Goal: Task Accomplishment & Management: Manage account settings

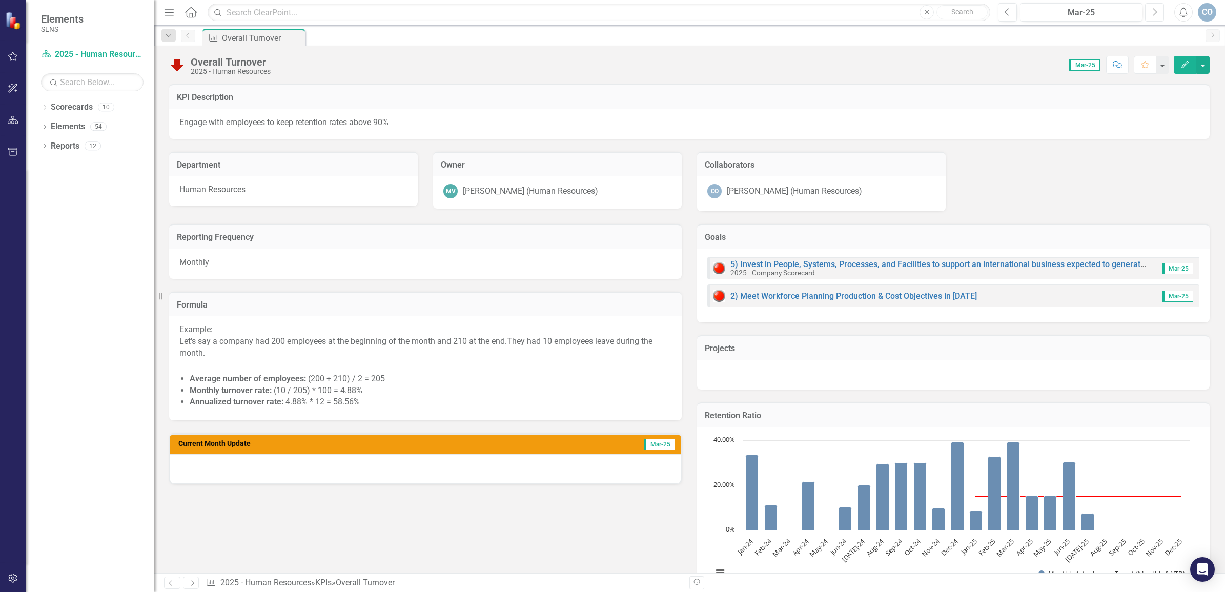
click at [1149, 9] on button "Next" at bounding box center [1154, 12] width 19 height 18
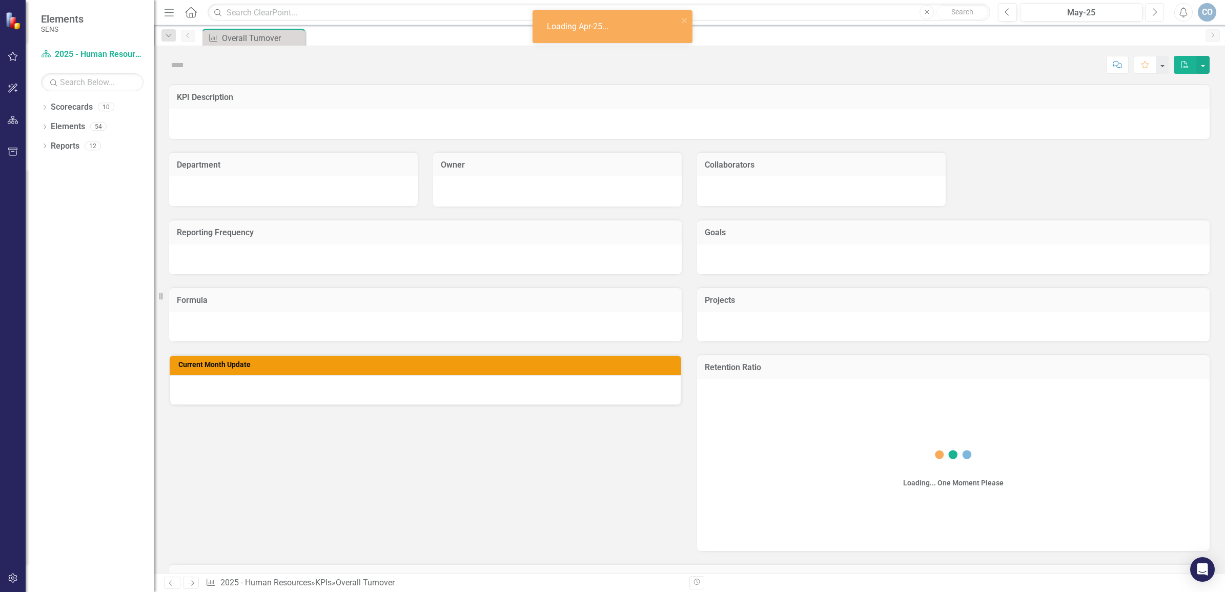
click at [1149, 9] on button "Next" at bounding box center [1154, 12] width 19 height 18
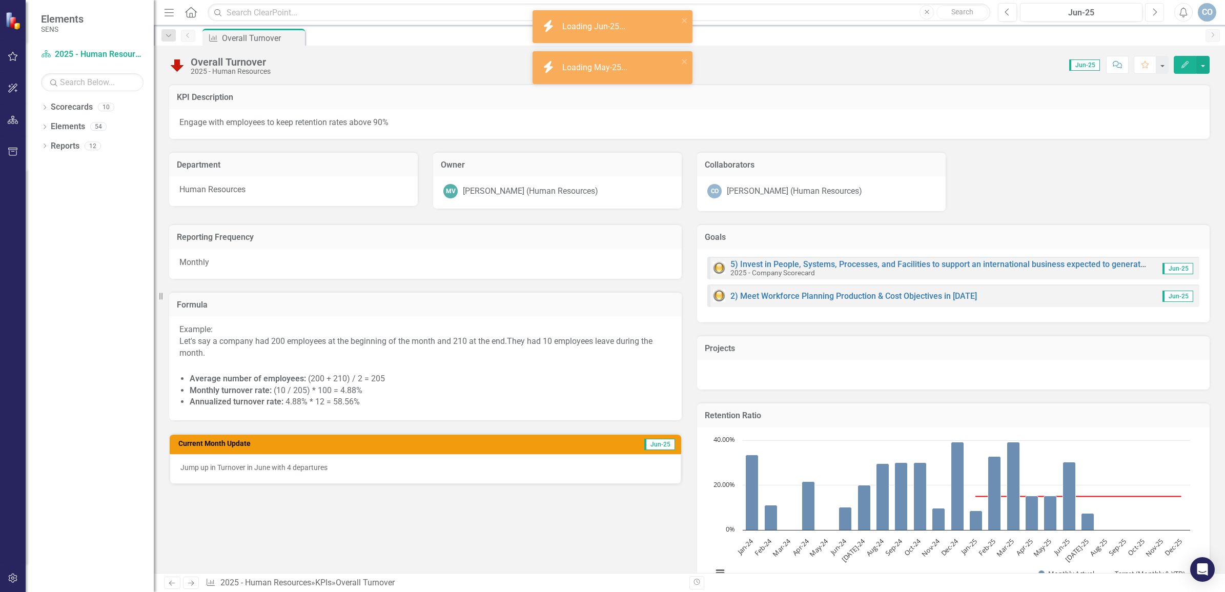
click at [1149, 9] on button "Next" at bounding box center [1154, 12] width 19 height 18
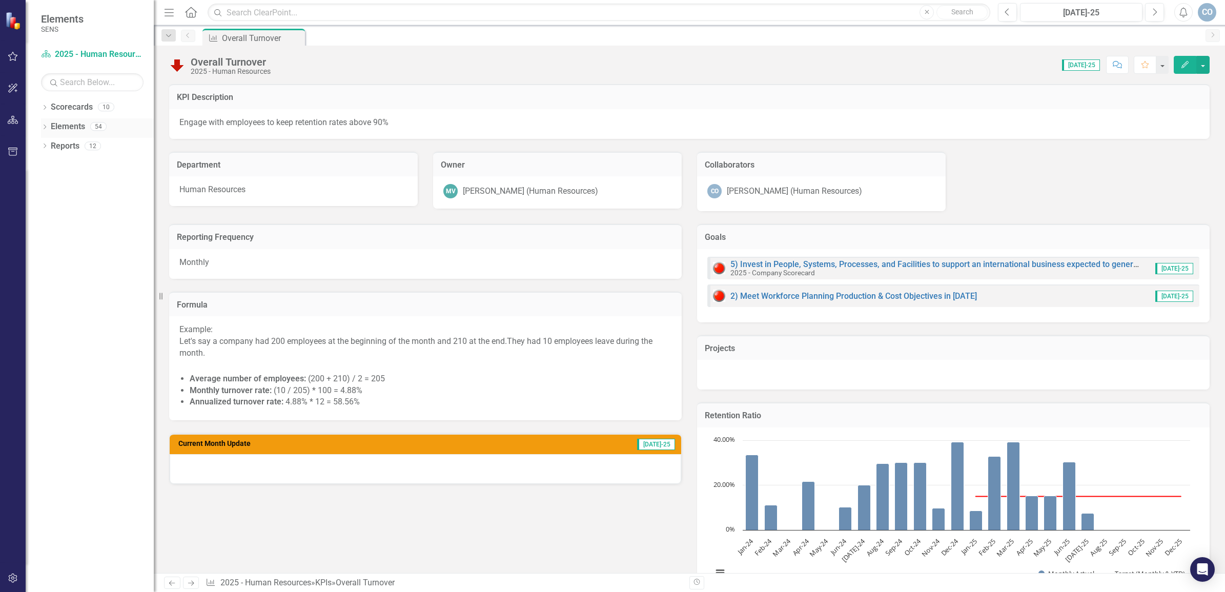
click at [45, 127] on icon "Dropdown" at bounding box center [44, 128] width 7 height 6
click at [78, 168] on link "KPI KPIs" at bounding box center [71, 166] width 31 height 12
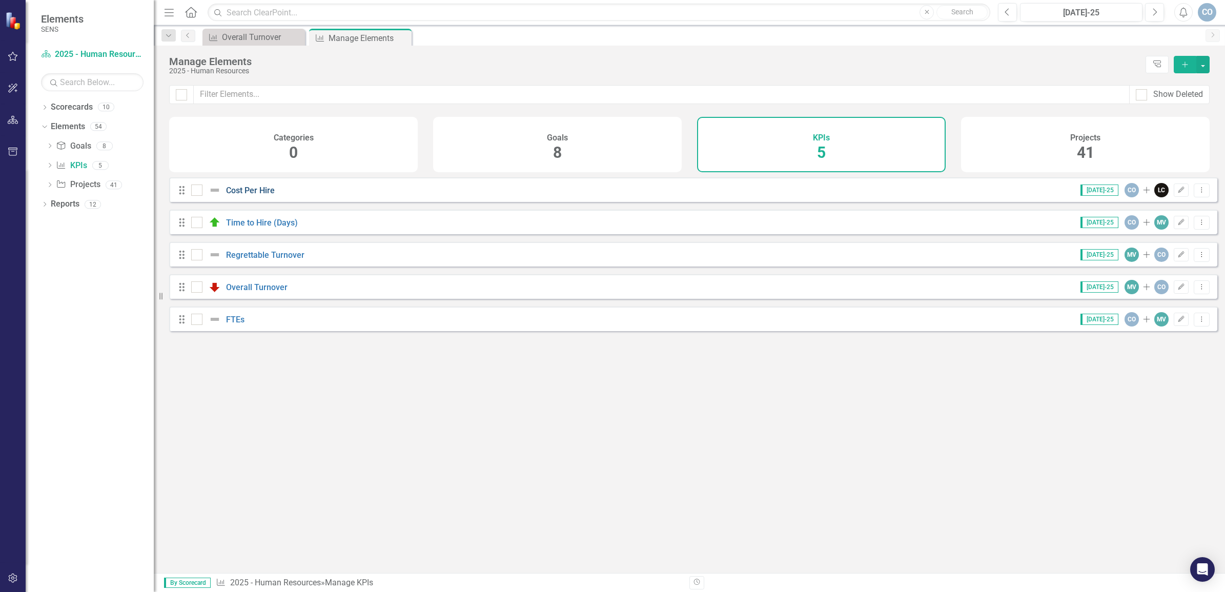
click at [244, 195] on link "Cost Per Hire" at bounding box center [250, 190] width 49 height 10
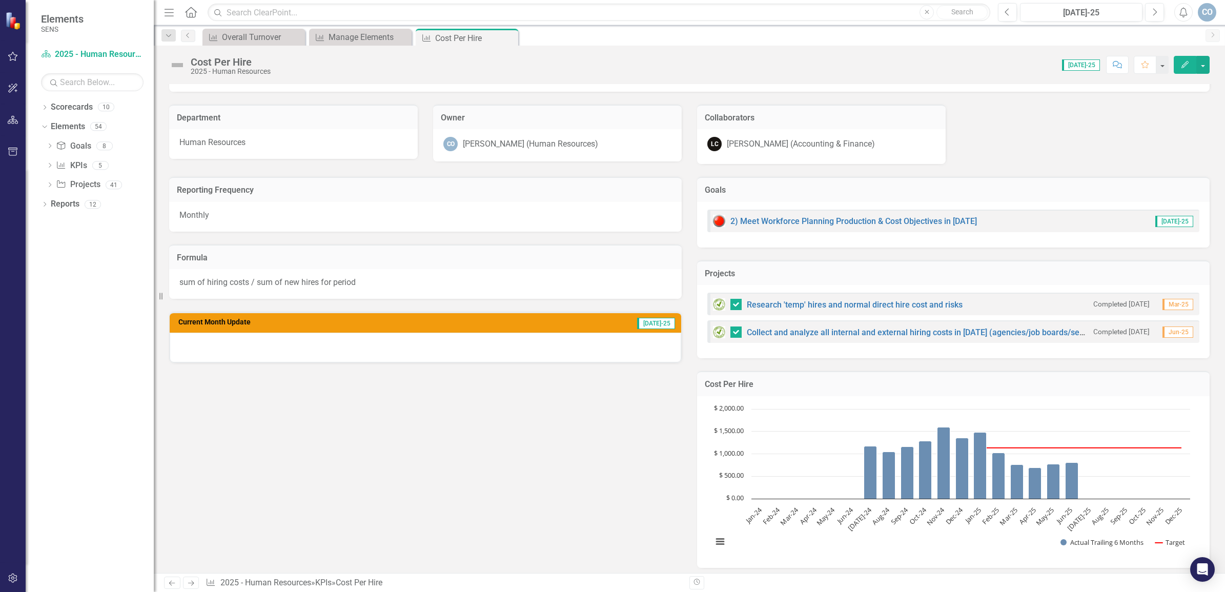
scroll to position [30, 0]
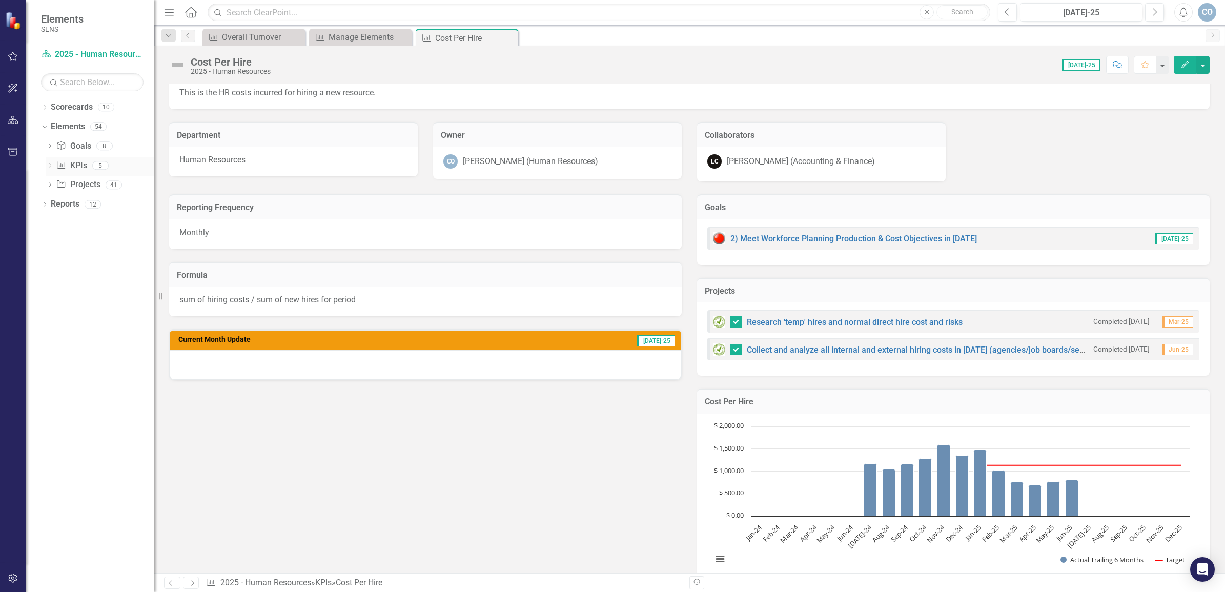
click at [48, 163] on div "Dropdown" at bounding box center [49, 166] width 7 height 9
click at [84, 254] on div "FTEs" at bounding box center [81, 254] width 18 height 9
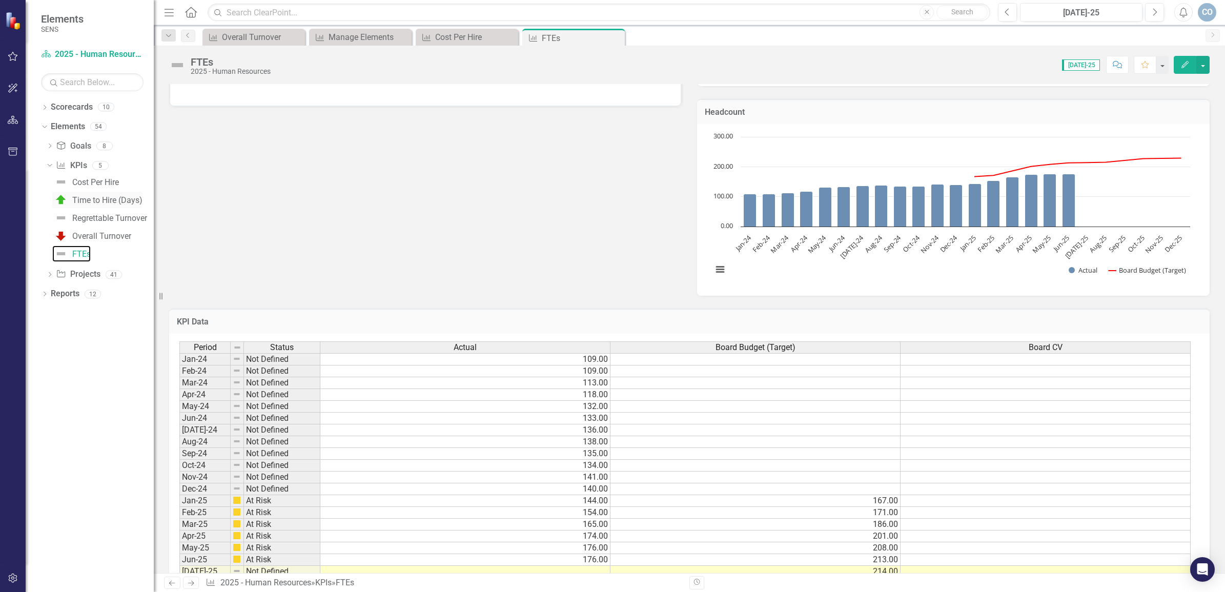
scroll to position [206, 0]
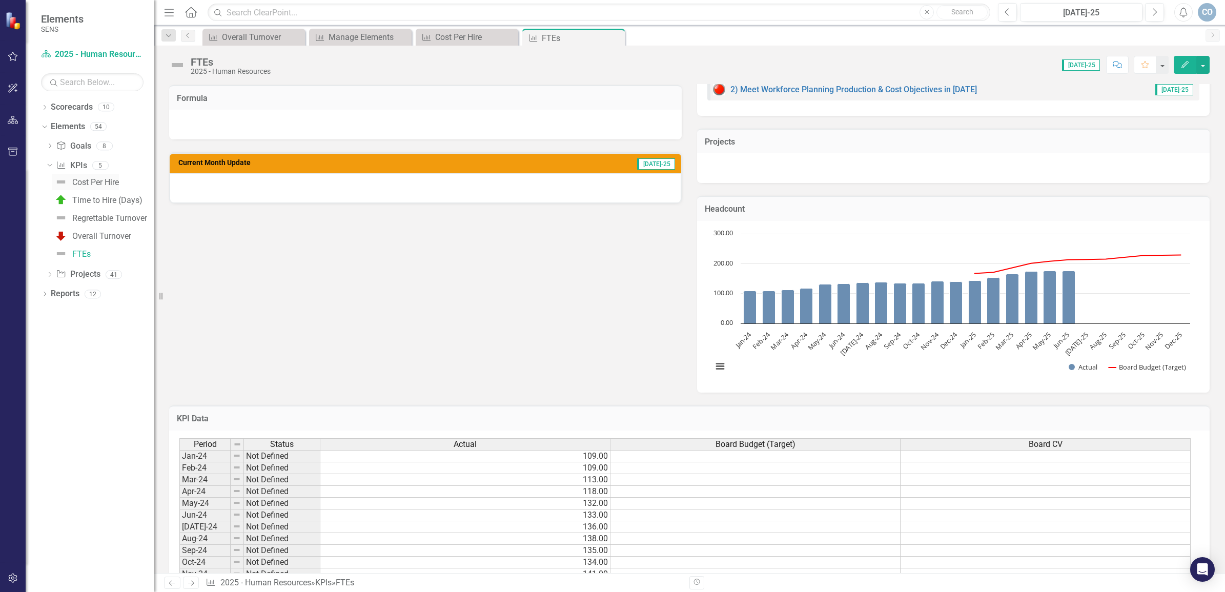
click at [89, 180] on div "Cost Per Hire" at bounding box center [95, 182] width 47 height 9
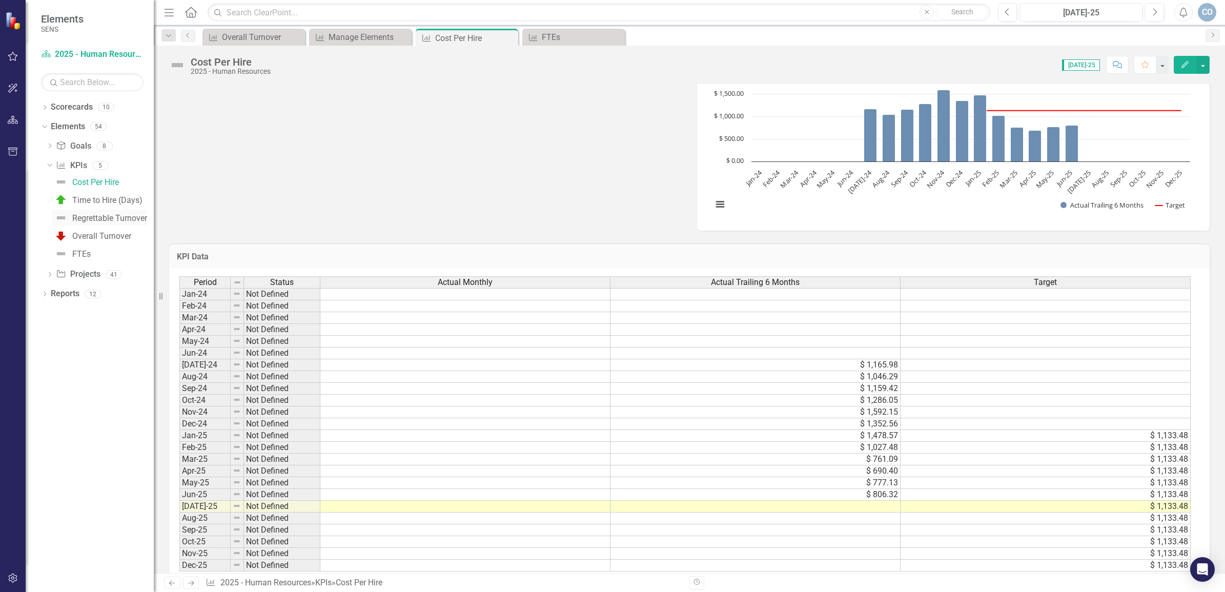
click at [90, 217] on div "Regrettable Turnover" at bounding box center [109, 218] width 75 height 9
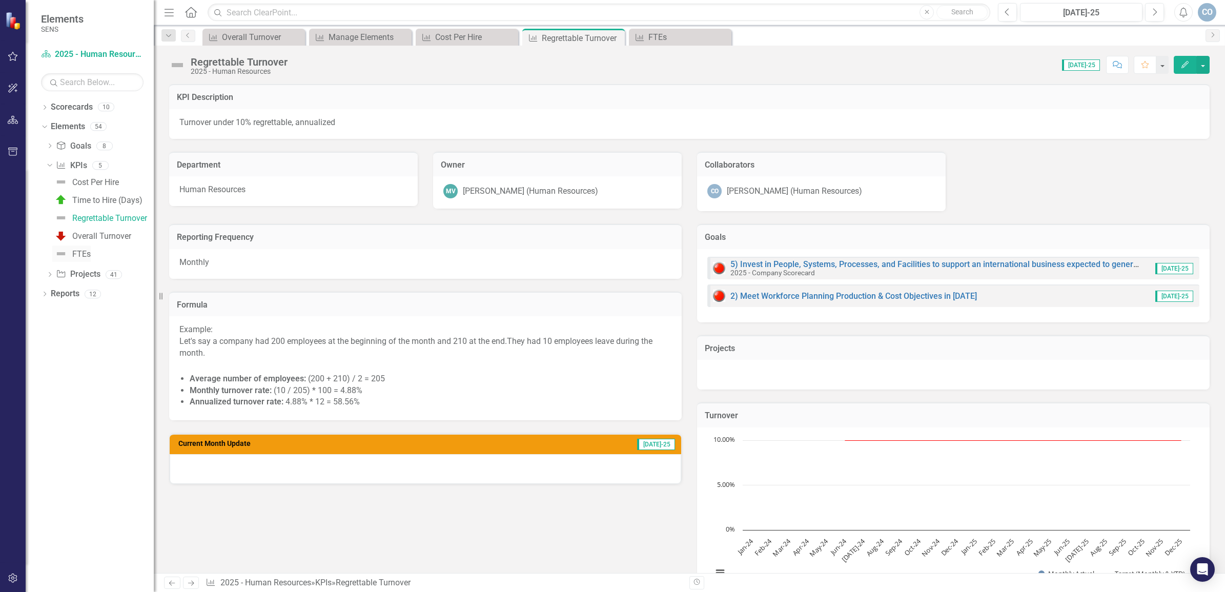
click at [74, 252] on div "FTEs" at bounding box center [81, 254] width 18 height 9
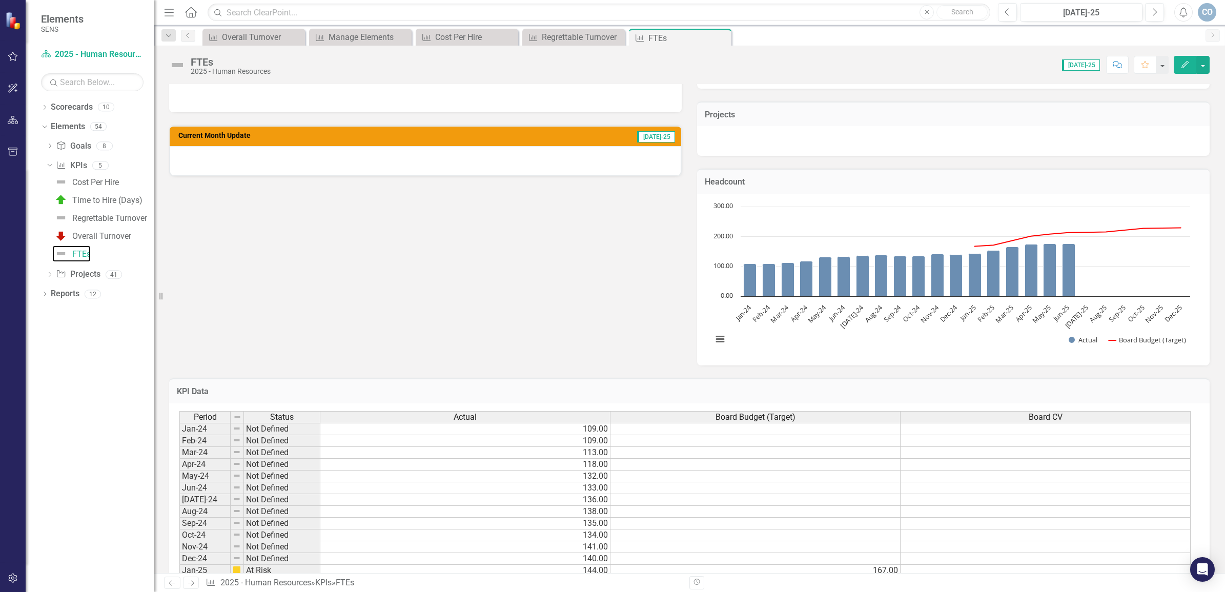
scroll to position [384, 0]
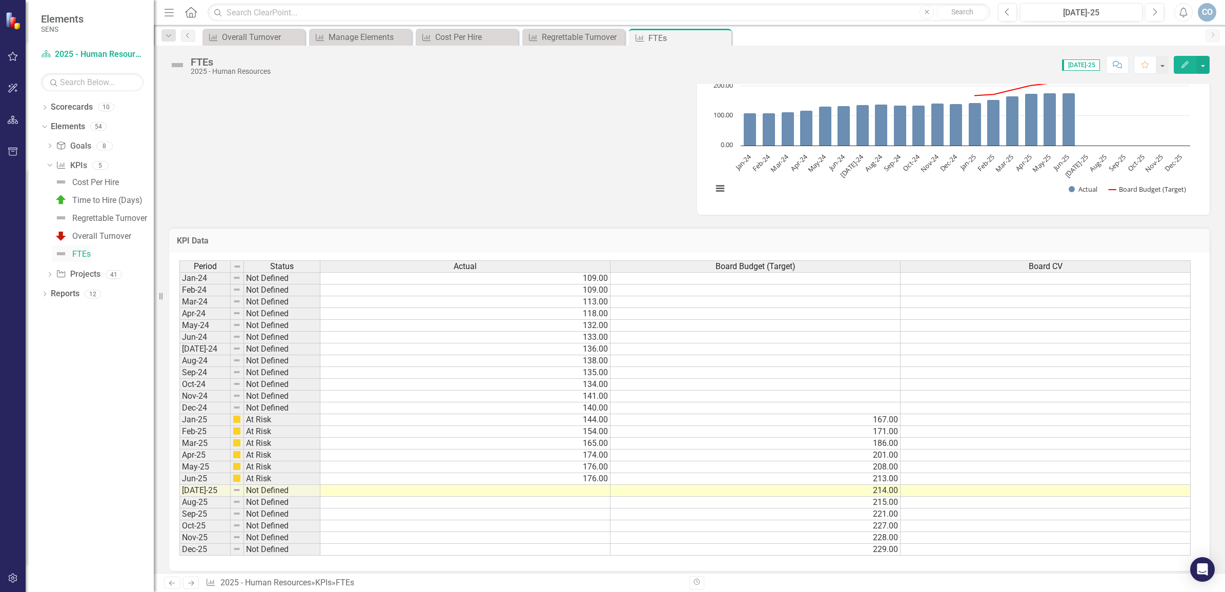
click at [65, 252] on img at bounding box center [61, 253] width 12 height 12
click at [61, 254] on img at bounding box center [61, 253] width 12 height 12
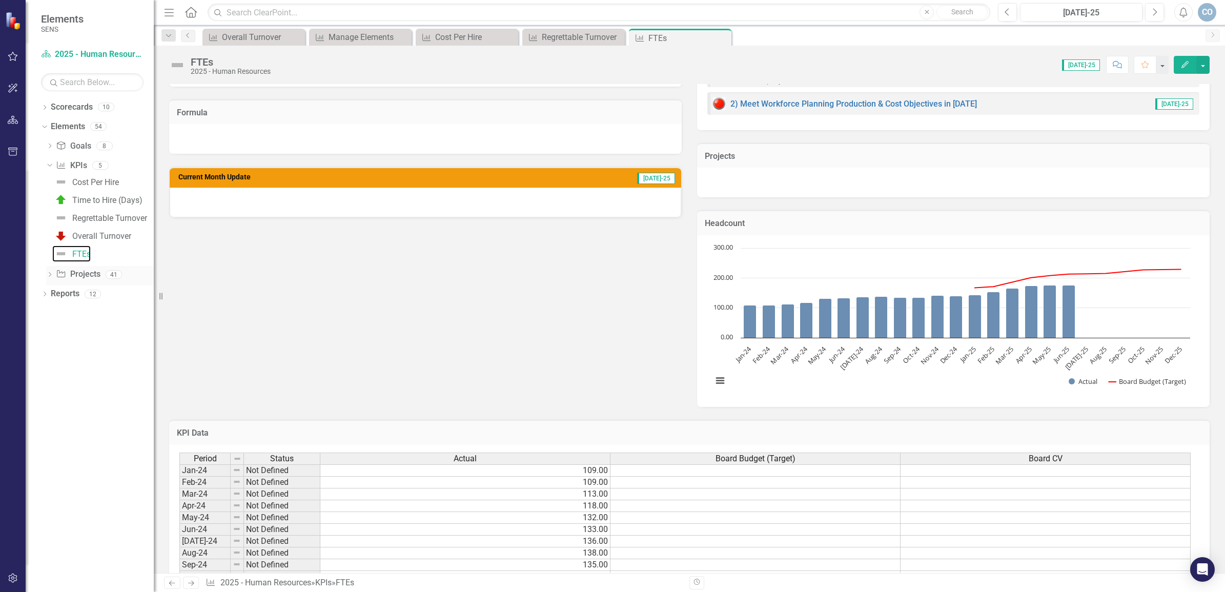
scroll to position [0, 0]
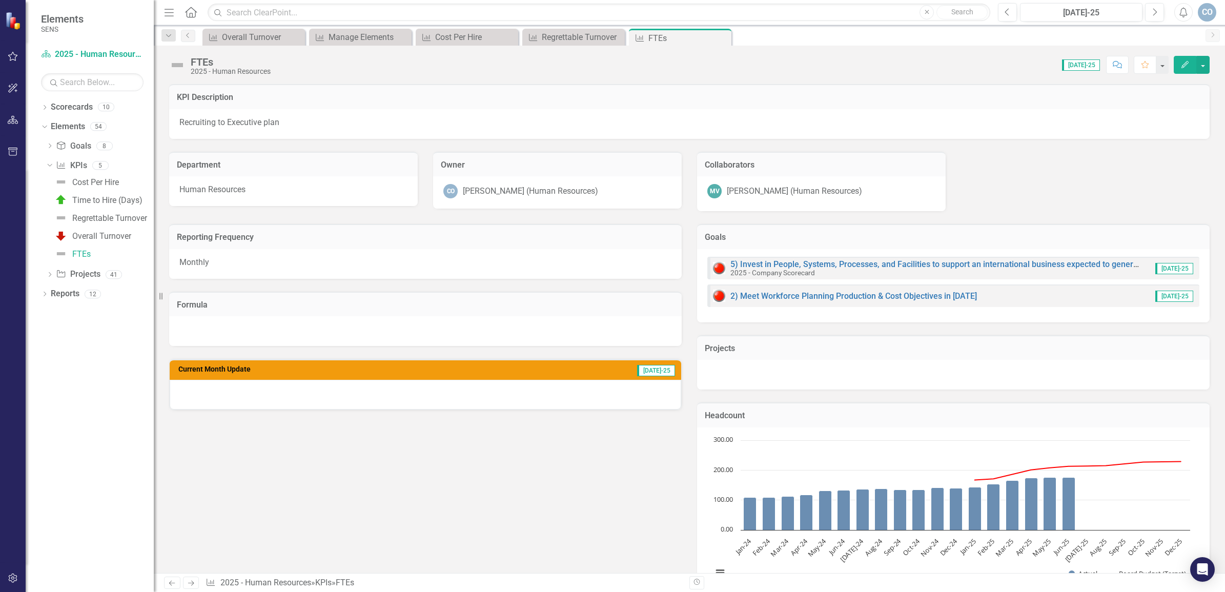
click at [175, 60] on img at bounding box center [177, 65] width 16 height 16
click at [175, 62] on img at bounding box center [177, 65] width 16 height 16
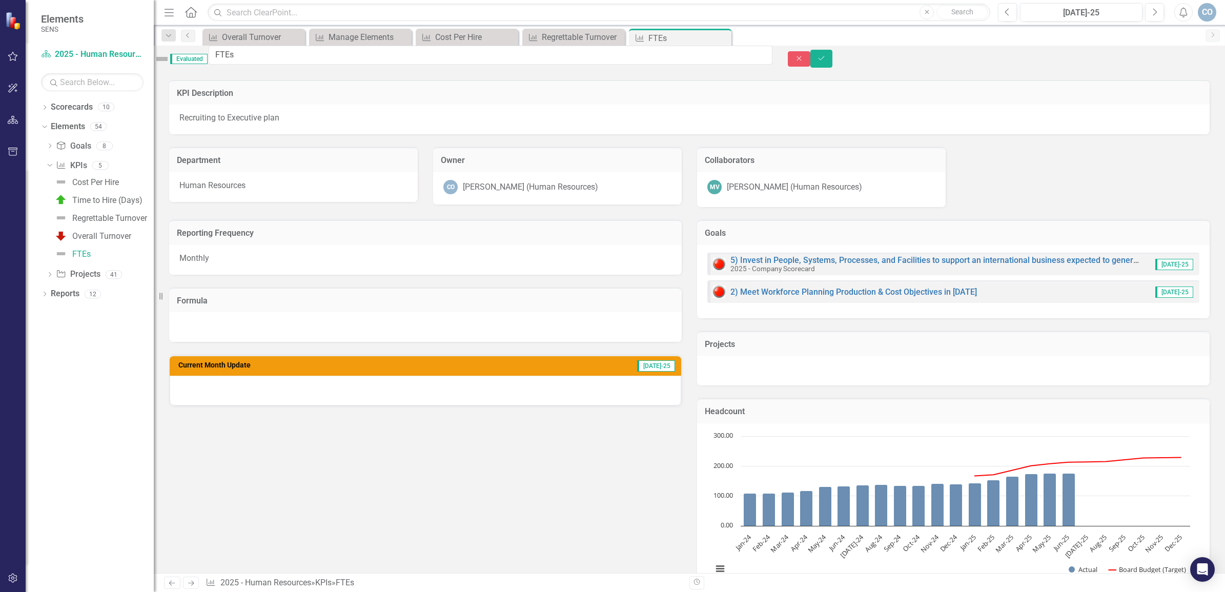
click at [203, 59] on span "Evaluated" at bounding box center [188, 59] width 37 height 10
click at [170, 58] on img at bounding box center [162, 59] width 16 height 16
click at [826, 59] on icon "Save" at bounding box center [821, 58] width 9 height 7
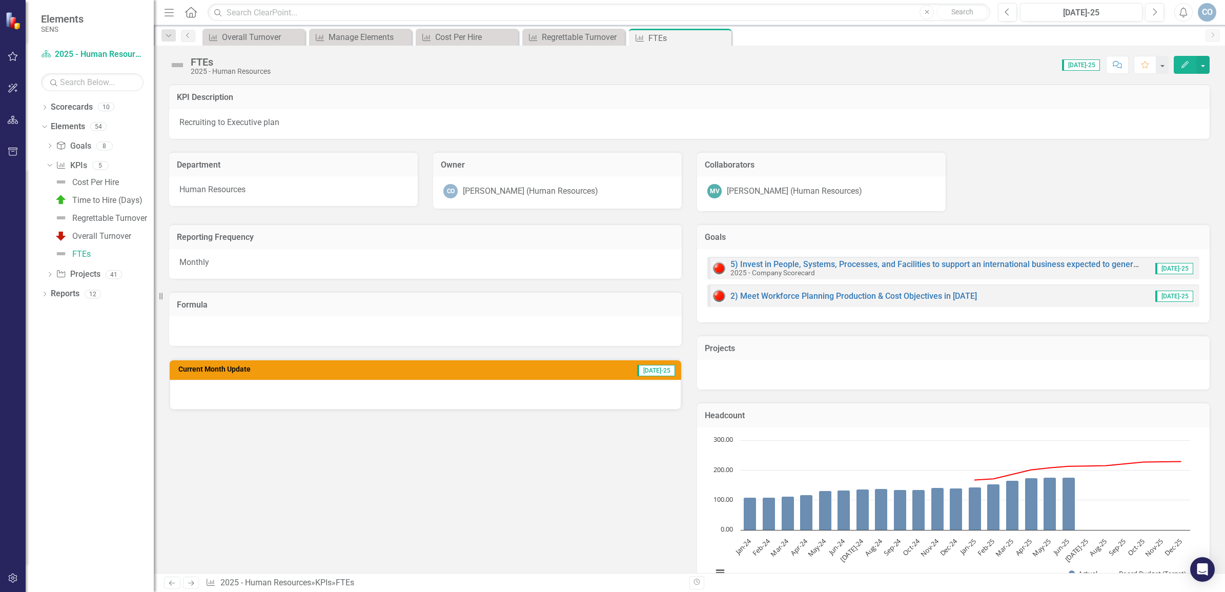
click at [177, 67] on img at bounding box center [177, 65] width 16 height 16
click at [177, 66] on img at bounding box center [177, 65] width 16 height 16
click at [177, 67] on img at bounding box center [177, 65] width 16 height 16
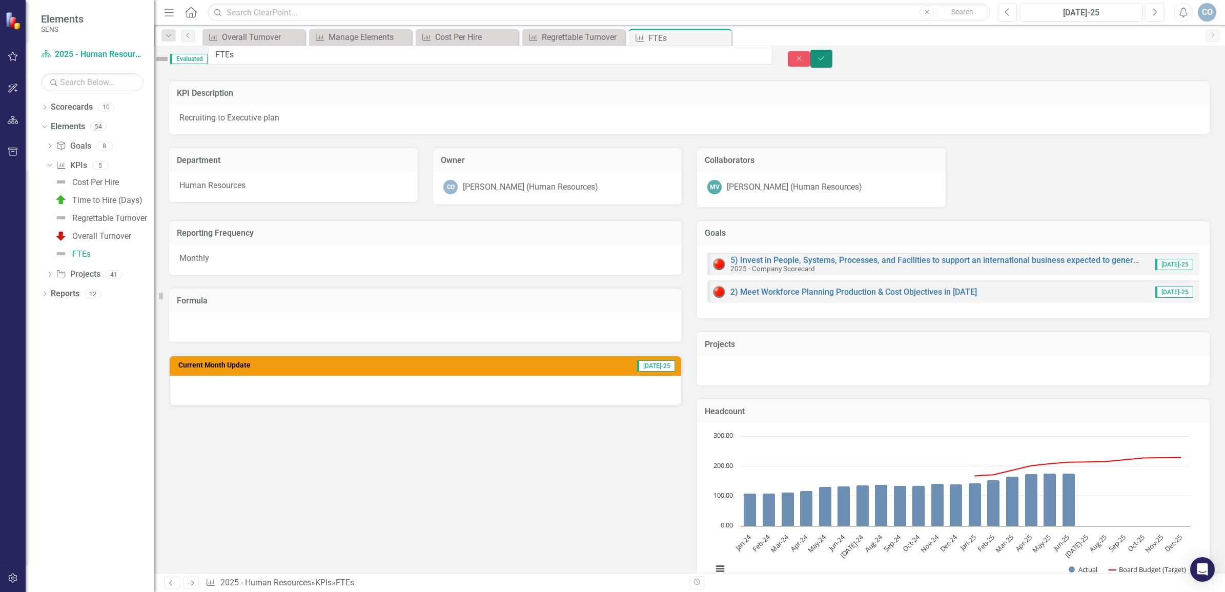
click at [833, 54] on button "Save" at bounding box center [821, 59] width 23 height 18
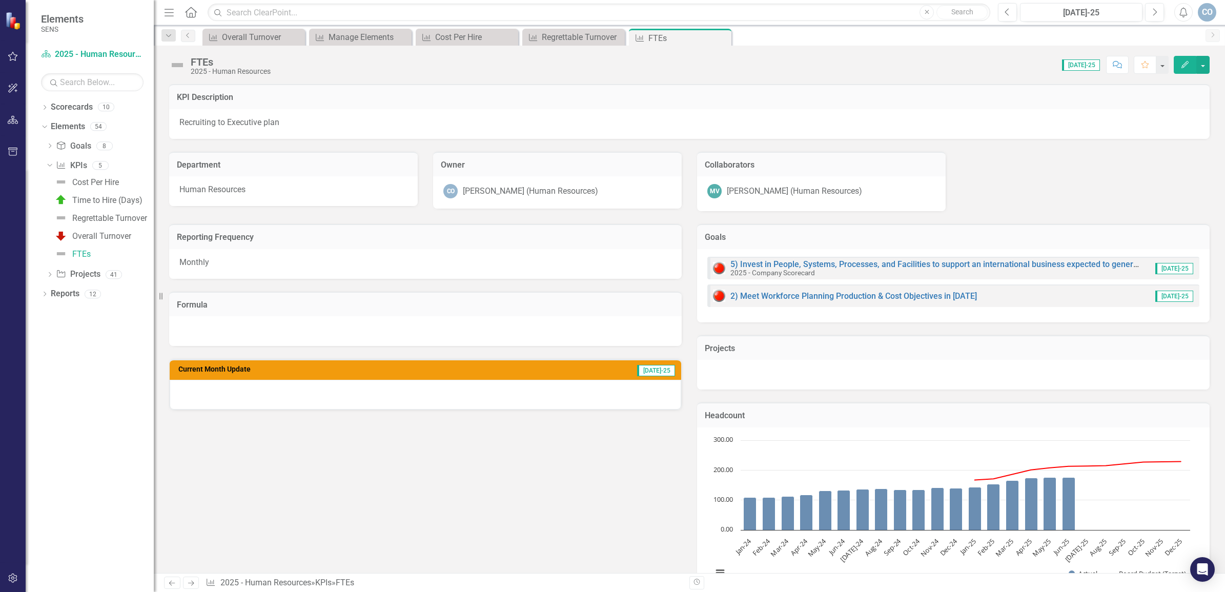
click at [1184, 60] on button "Edit" at bounding box center [1184, 65] width 23 height 18
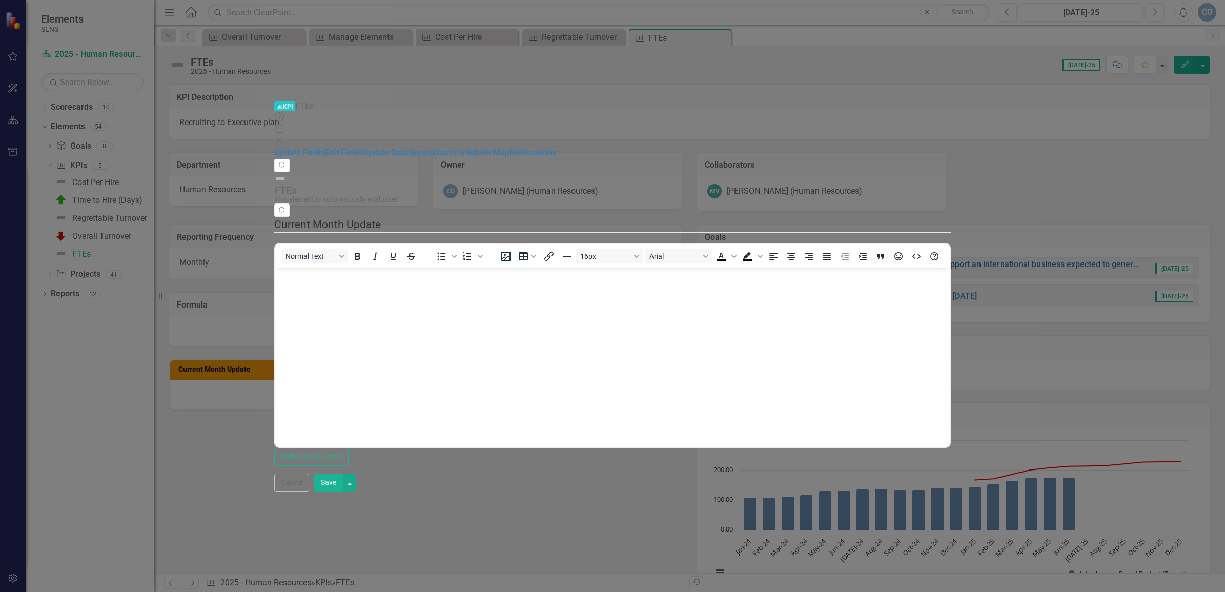
click at [286, 172] on img at bounding box center [280, 178] width 12 height 12
click at [325, 148] on link "Edit Fields" at bounding box center [344, 153] width 38 height 10
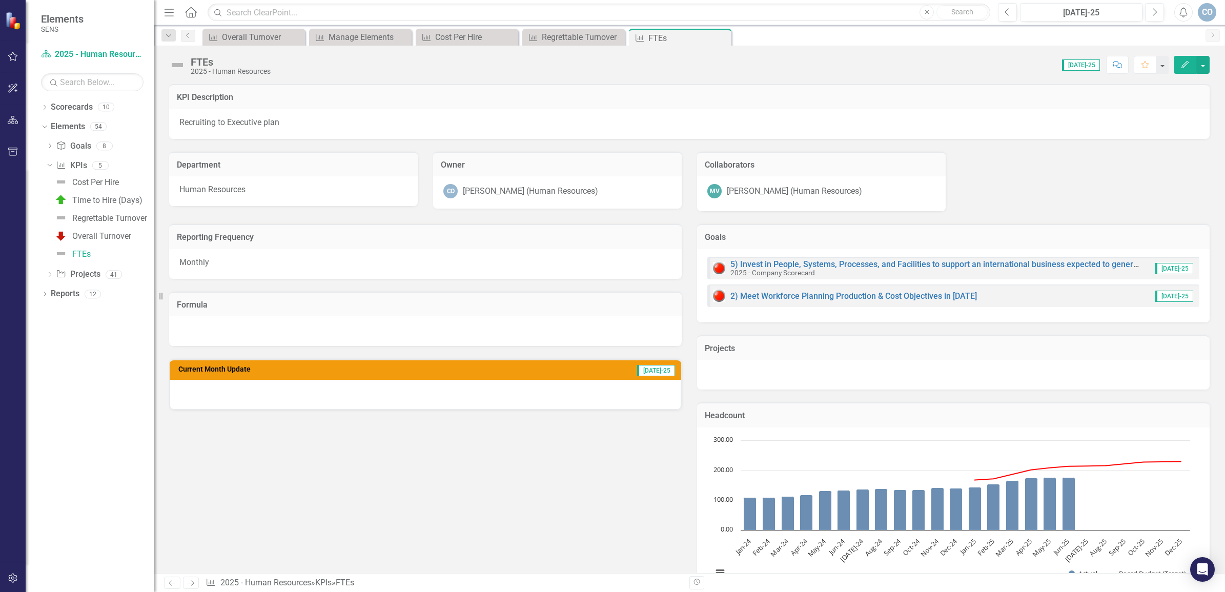
click at [176, 63] on img at bounding box center [177, 65] width 16 height 16
drag, startPoint x: 176, startPoint y: 63, endPoint x: 164, endPoint y: 54, distance: 15.0
click at [164, 54] on div "FTEs 2025 - Human Resources Score: 0.00 [DATE]-25 Completed Comment Favorite Ed…" at bounding box center [689, 61] width 1071 height 31
click at [1005, 10] on icon "Previous" at bounding box center [1007, 12] width 6 height 9
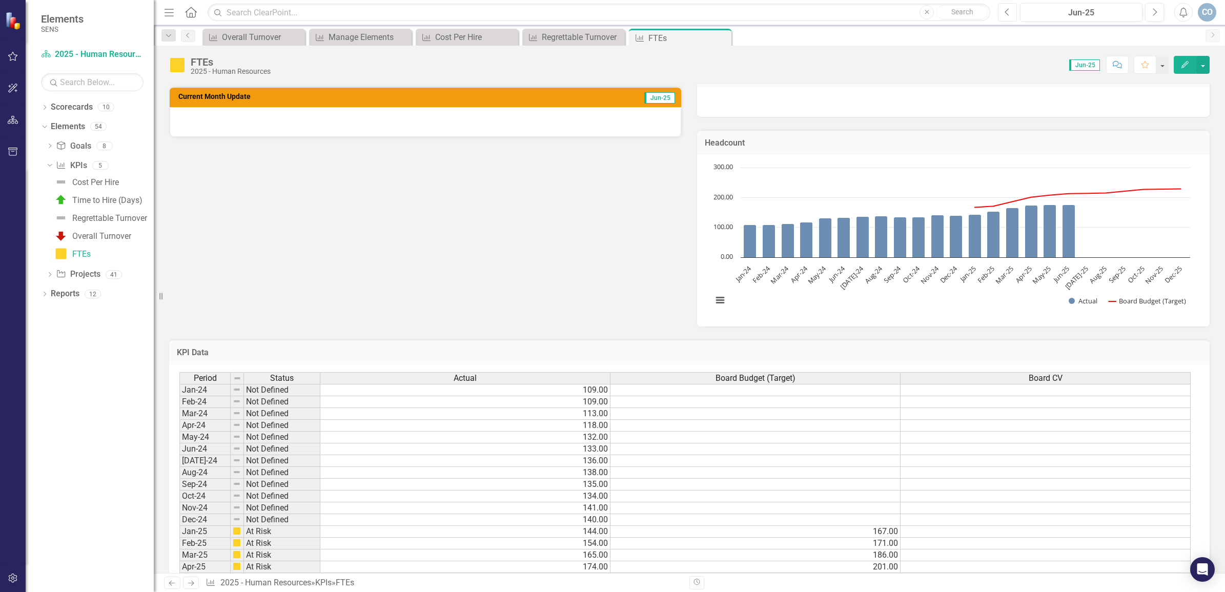
scroll to position [384, 0]
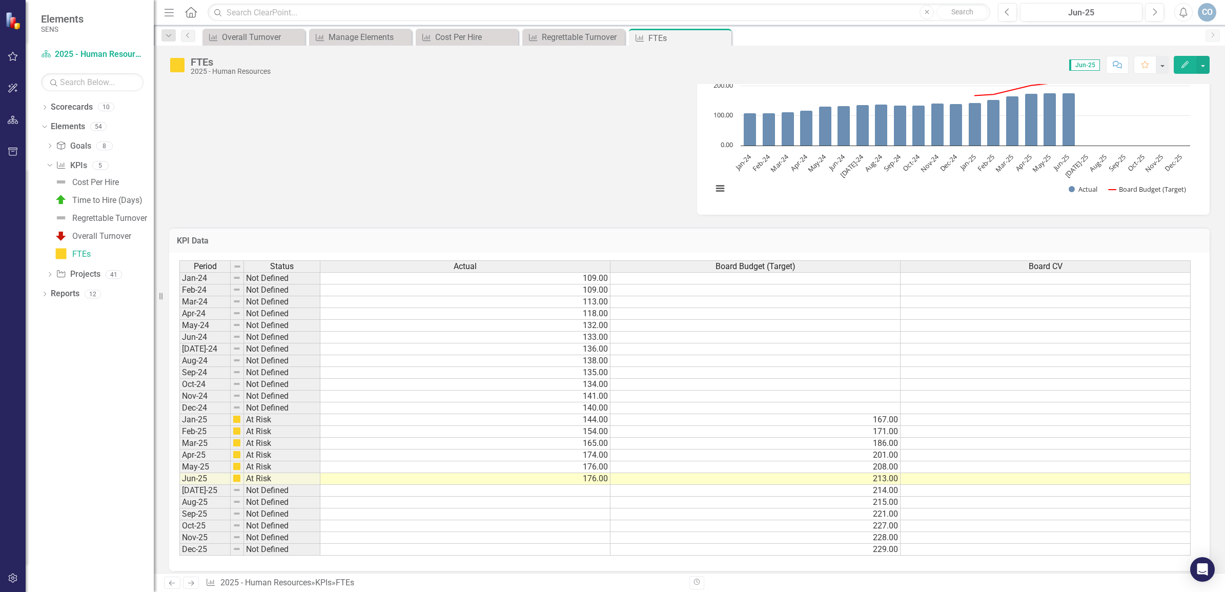
click at [567, 492] on td at bounding box center [465, 491] width 290 height 12
click at [544, 493] on td at bounding box center [465, 491] width 290 height 12
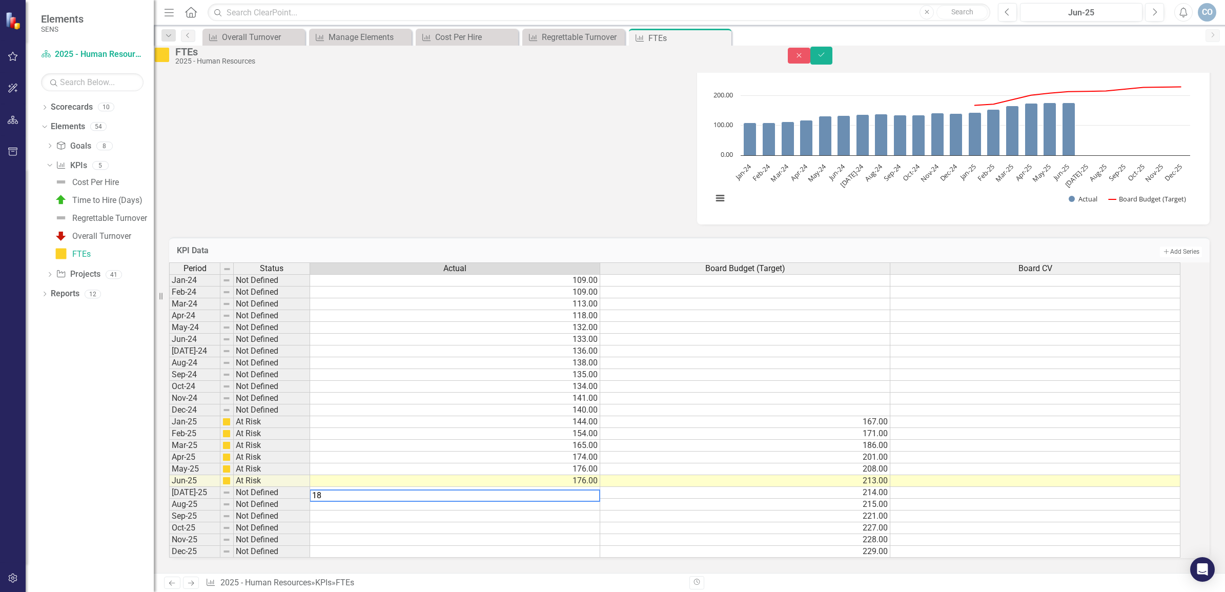
type textarea "180"
click at [833, 54] on button "Save" at bounding box center [821, 56] width 23 height 18
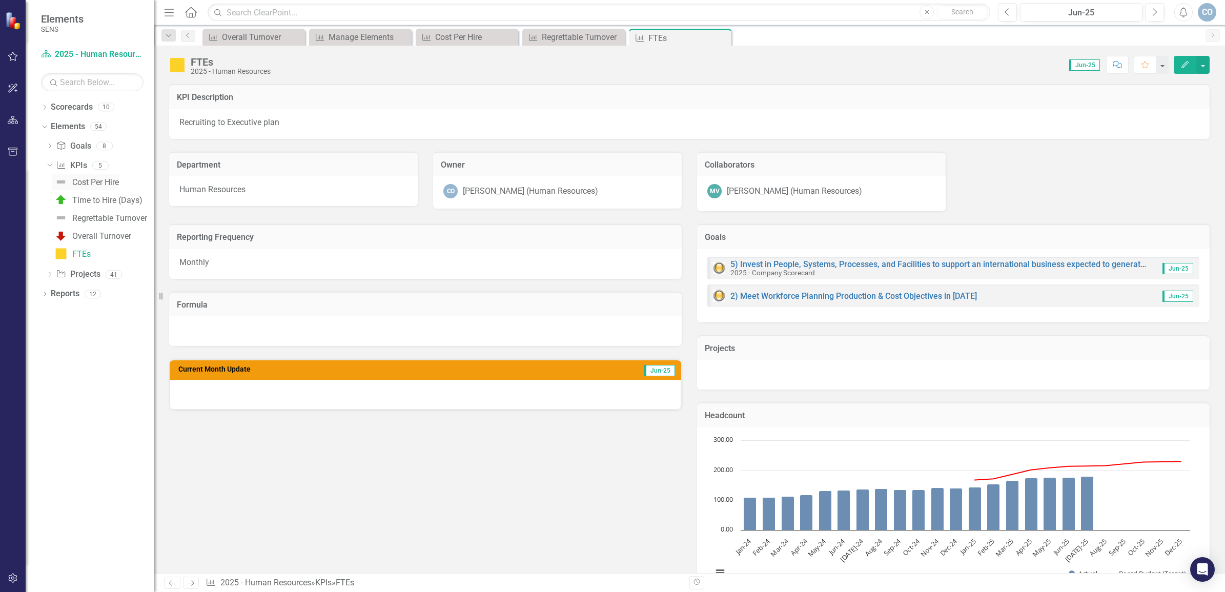
click at [89, 179] on div "Cost Per Hire" at bounding box center [95, 182] width 47 height 9
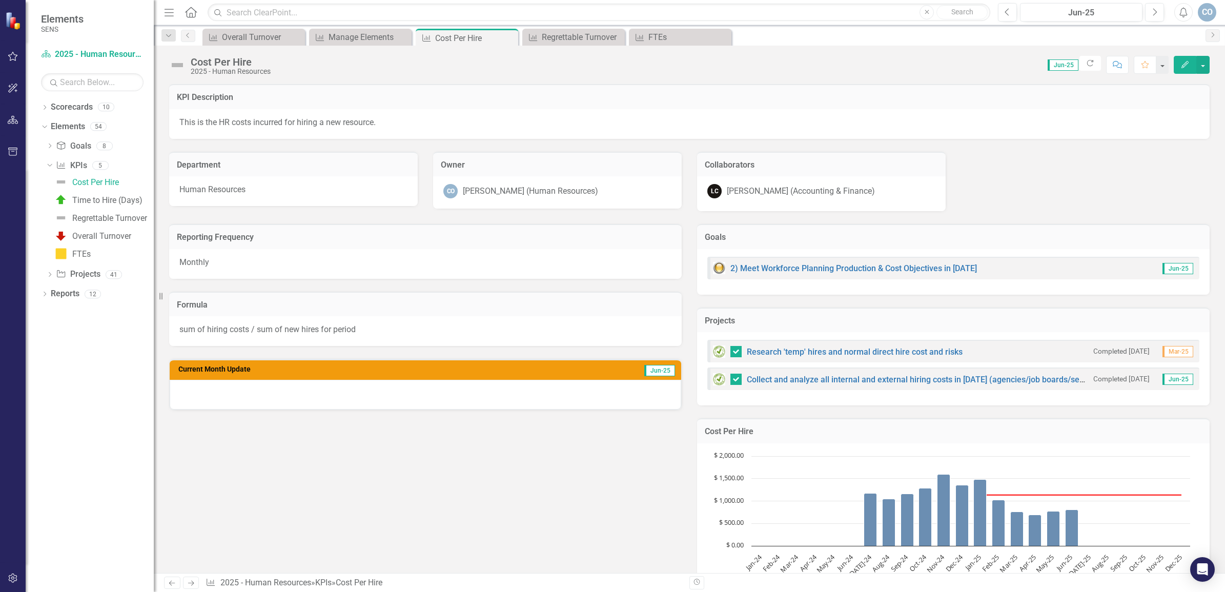
click at [173, 64] on img at bounding box center [177, 65] width 16 height 16
click at [175, 61] on img at bounding box center [177, 65] width 16 height 16
click at [1184, 67] on icon "Edit" at bounding box center [1184, 64] width 9 height 7
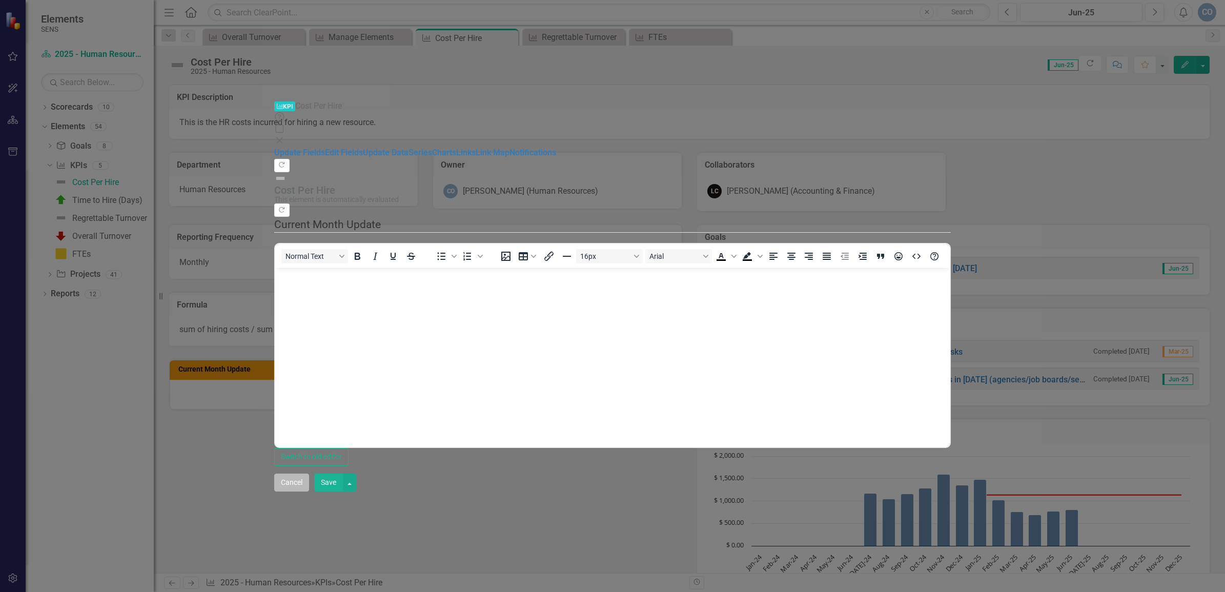
click at [309, 491] on button "Cancel" at bounding box center [291, 482] width 35 height 18
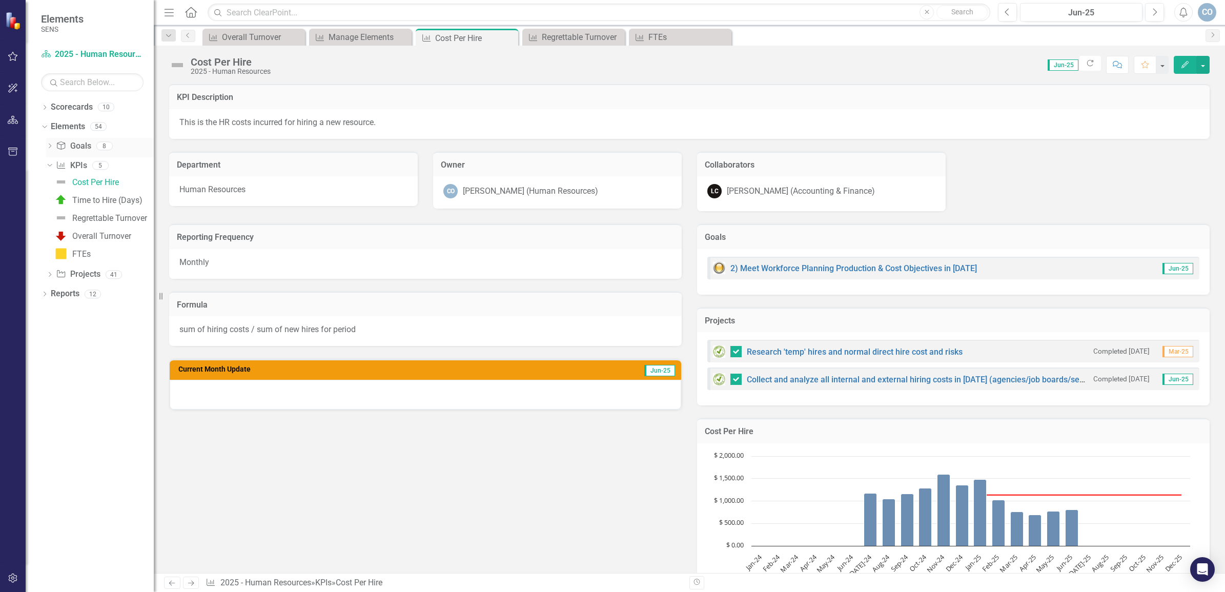
click at [50, 144] on icon "Dropdown" at bounding box center [49, 147] width 7 height 6
click at [42, 106] on div "Dropdown" at bounding box center [44, 108] width 7 height 9
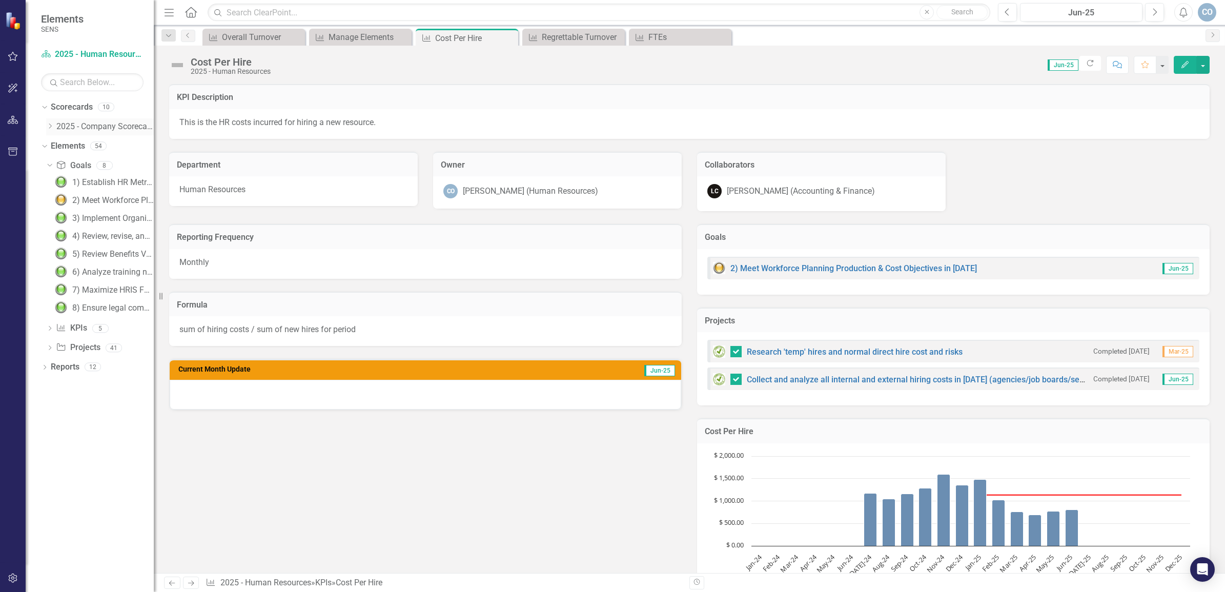
click at [75, 124] on link "2025 - Company Scorecard" at bounding box center [104, 127] width 97 height 12
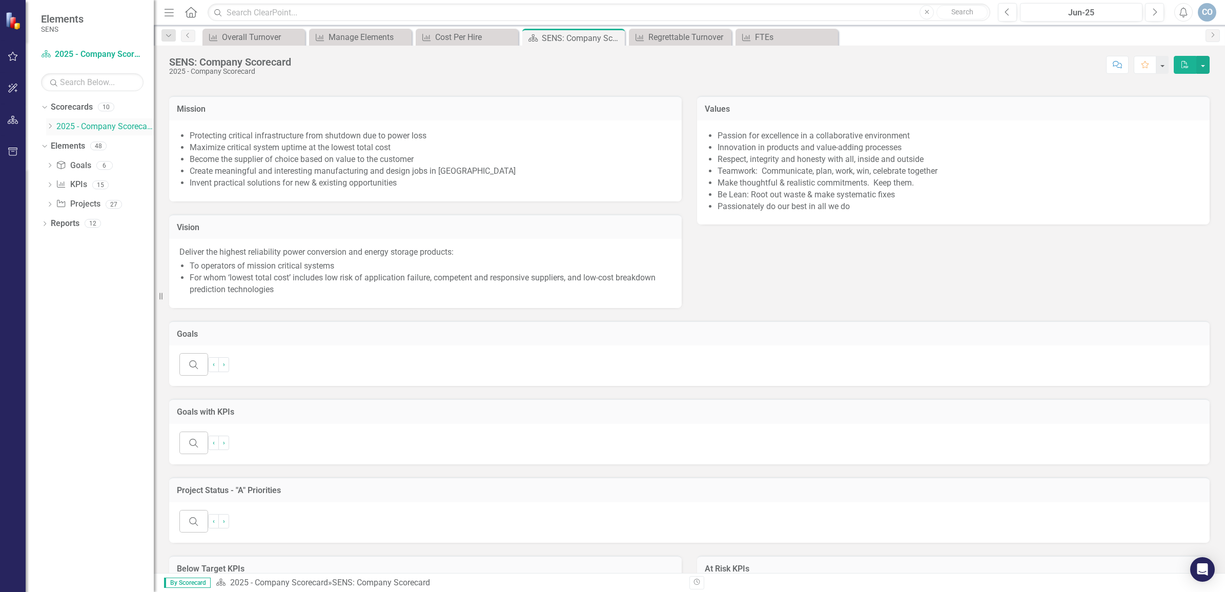
click at [48, 127] on icon "Dropdown" at bounding box center [50, 126] width 8 height 6
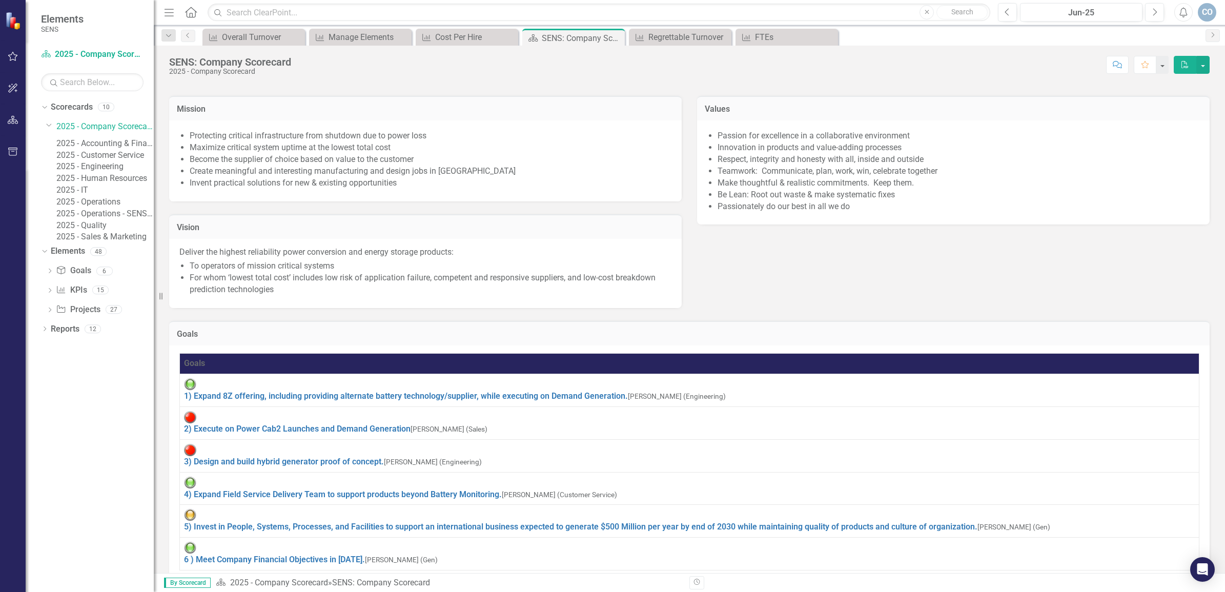
click at [119, 184] on link "2025 - Human Resources" at bounding box center [104, 179] width 97 height 12
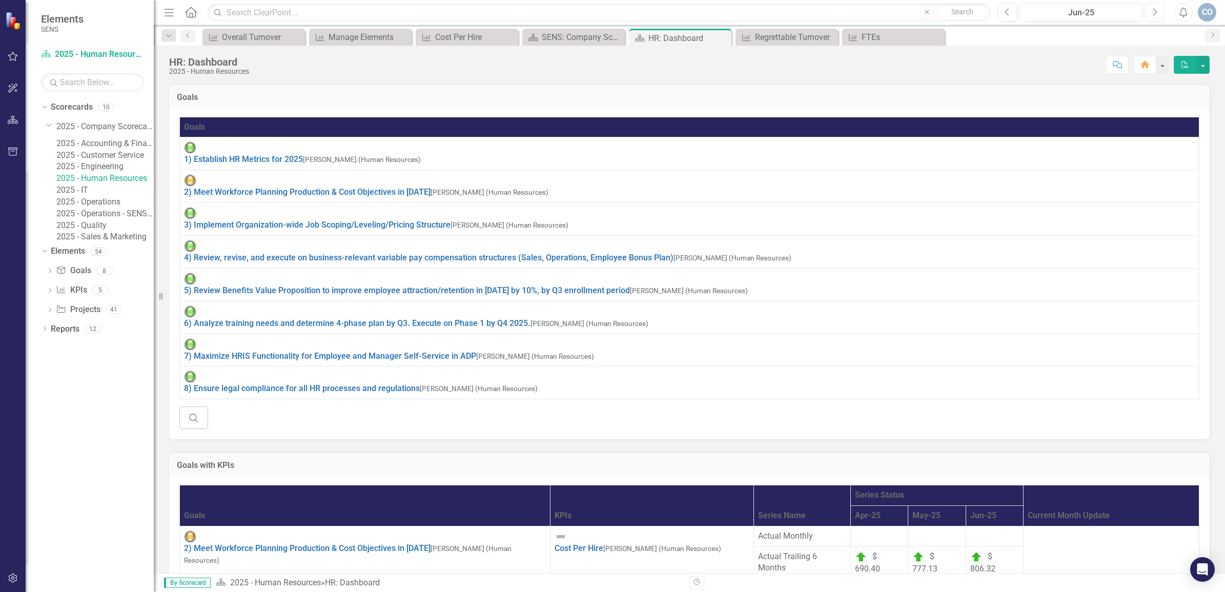
click at [1156, 8] on icon "Next" at bounding box center [1154, 12] width 6 height 9
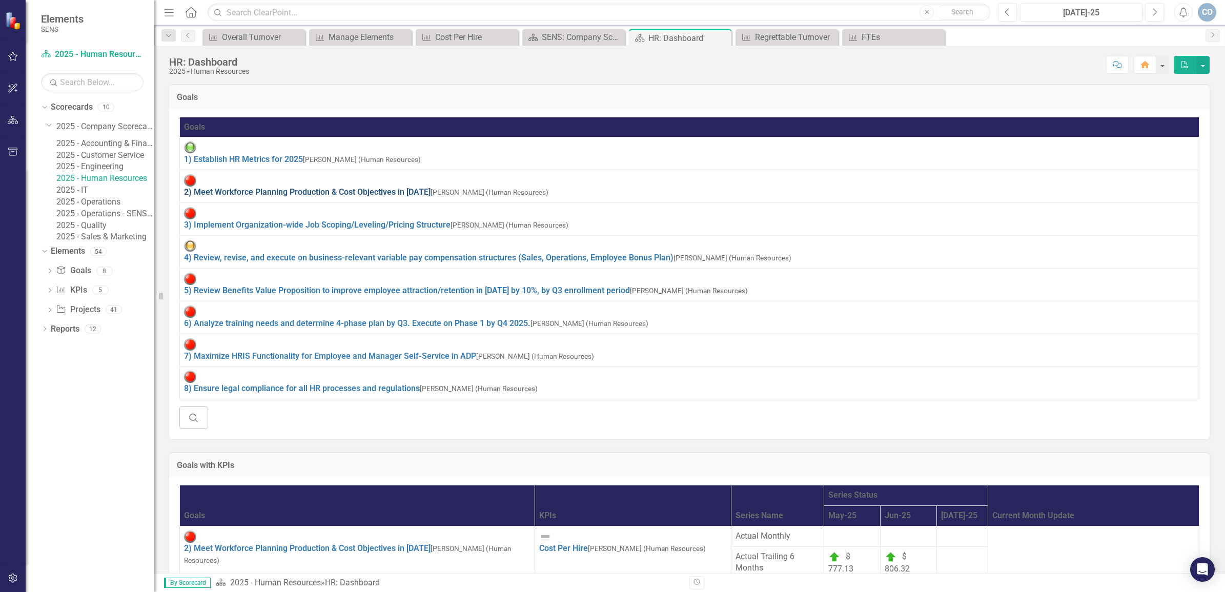
click at [226, 187] on link "2) Meet Workforce Planning Production & Cost Objectives in [DATE]" at bounding box center [307, 192] width 246 height 10
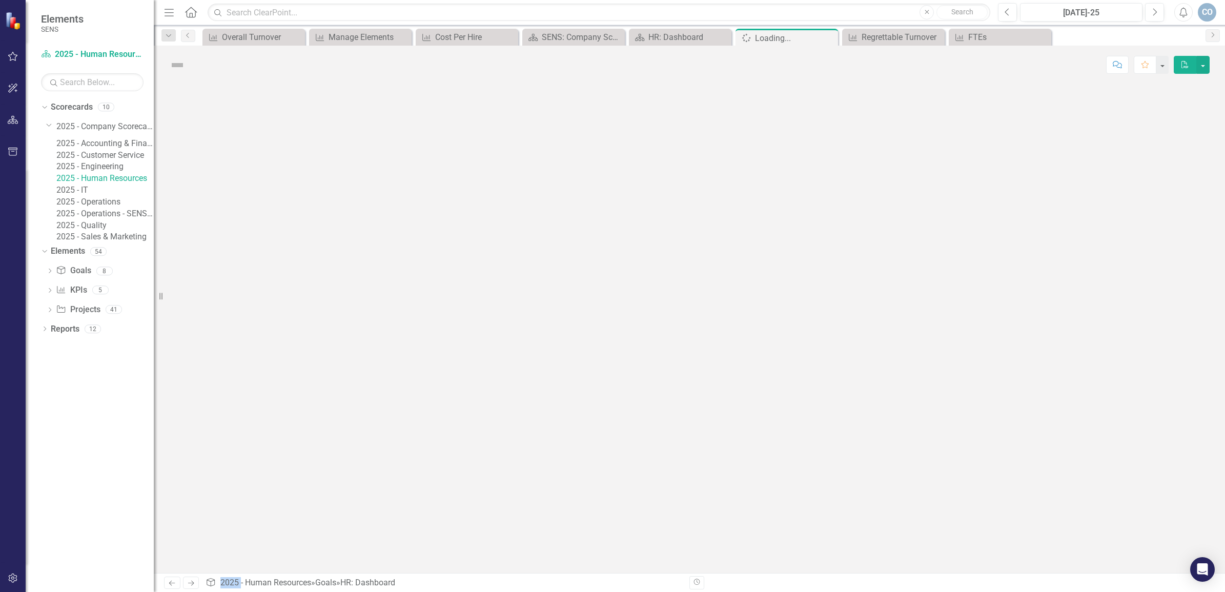
click at [226, 165] on div at bounding box center [689, 328] width 1071 height 489
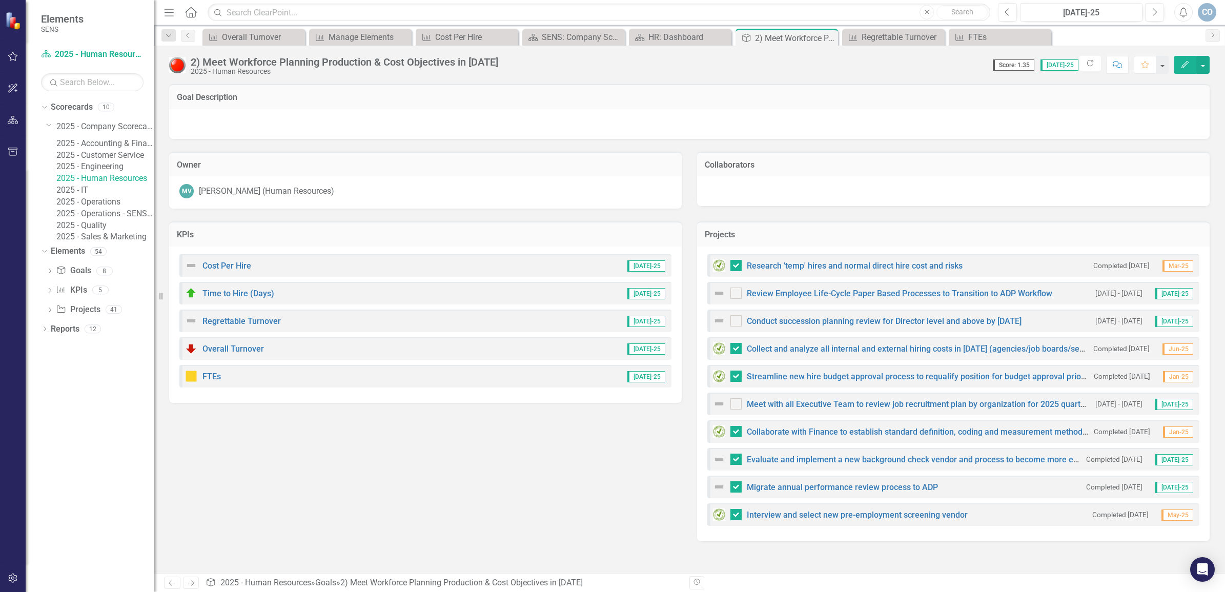
click at [177, 63] on img at bounding box center [177, 65] width 16 height 16
click at [178, 64] on img at bounding box center [177, 65] width 16 height 16
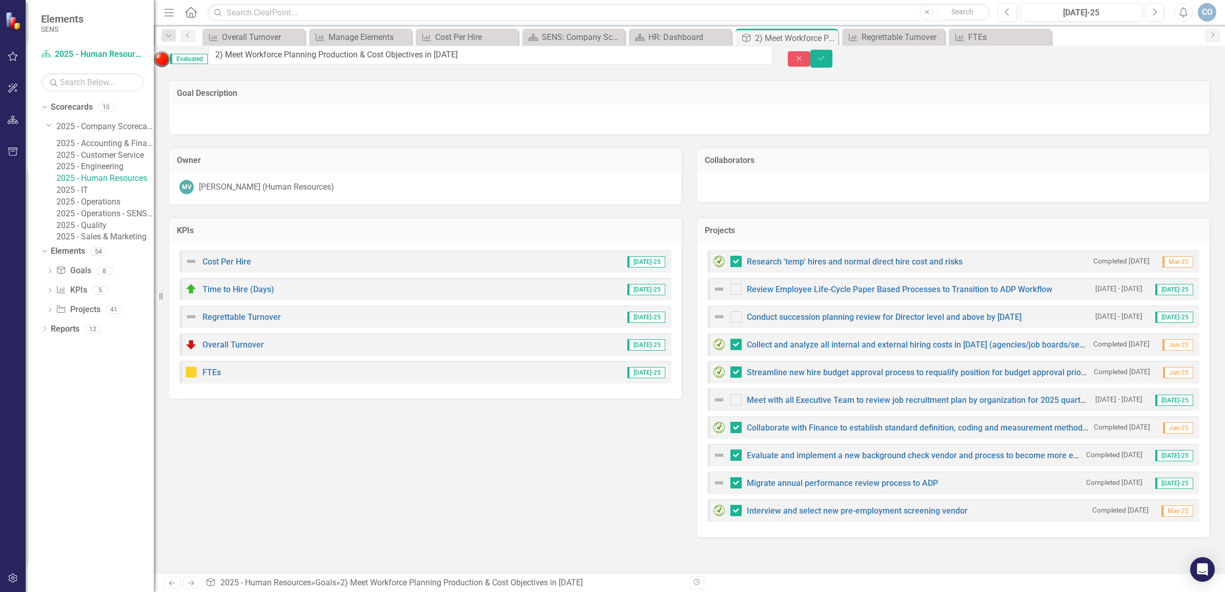
click at [170, 59] on img at bounding box center [162, 59] width 16 height 16
click at [732, 400] on input "checkbox" at bounding box center [733, 397] width 7 height 7
checkbox input "true"
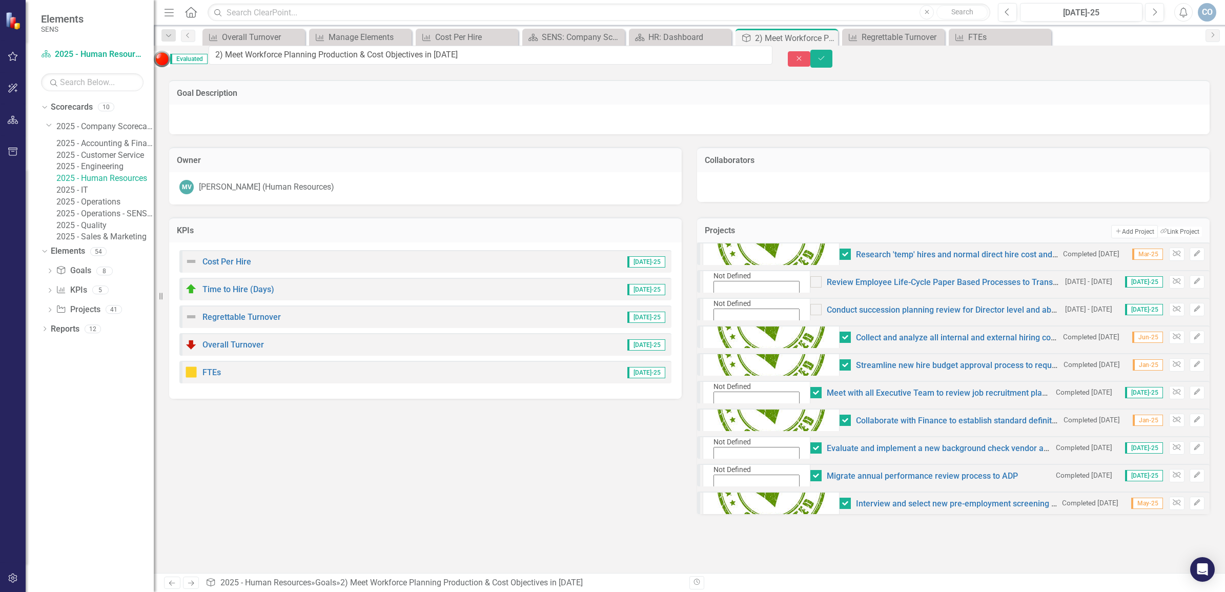
click at [718, 410] on icon "Expand" at bounding box center [715, 413] width 5 height 7
click at [810, 315] on div at bounding box center [815, 309] width 11 height 11
click at [810, 311] on input "checkbox" at bounding box center [813, 307] width 7 height 7
click at [810, 315] on div at bounding box center [815, 309] width 11 height 11
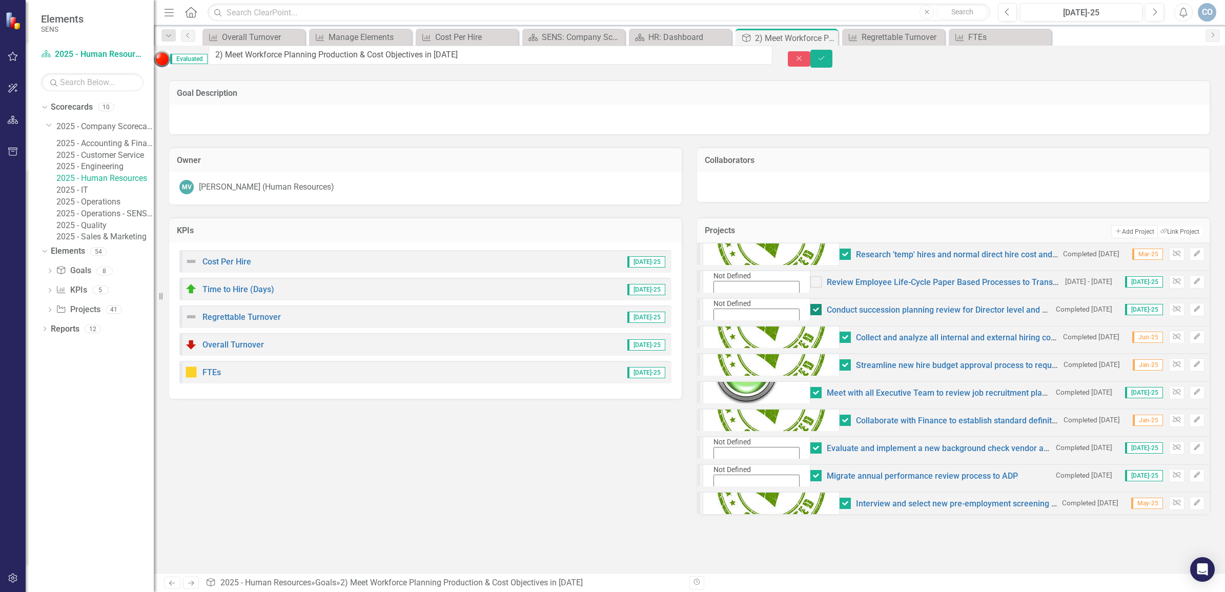
click at [810, 311] on input "checkbox" at bounding box center [813, 307] width 7 height 7
checkbox input "false"
click at [718, 327] on icon "Expand" at bounding box center [715, 330] width 5 height 7
click at [718, 299] on icon "Expand" at bounding box center [715, 302] width 5 height 7
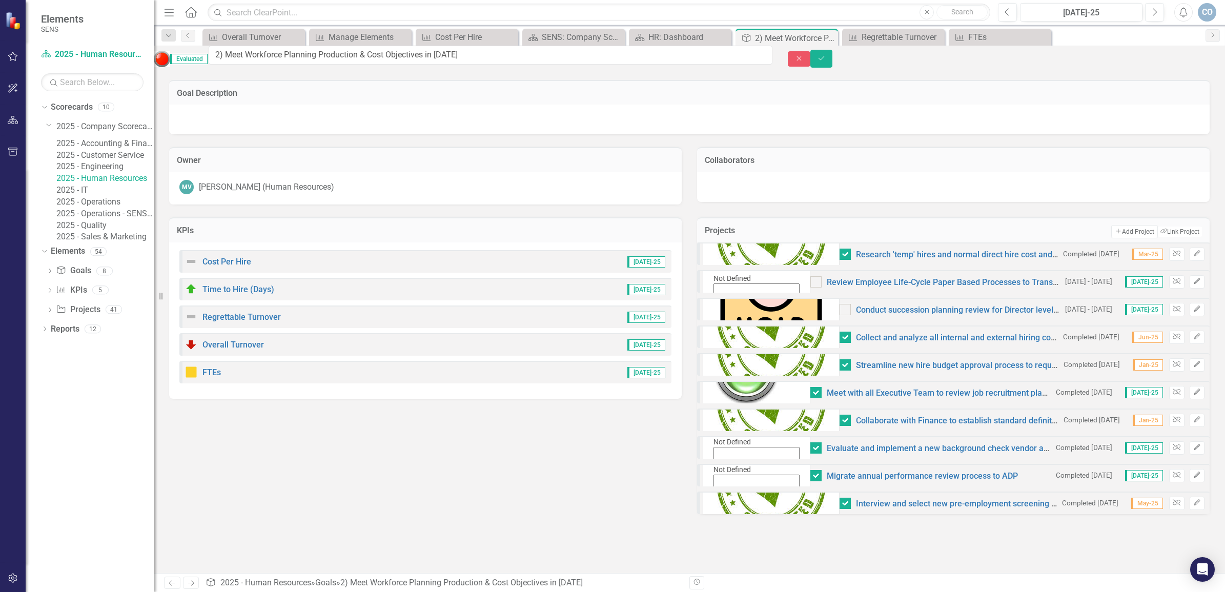
click at [718, 465] on icon "Expand" at bounding box center [715, 468] width 5 height 7
click at [718, 493] on icon "Expand" at bounding box center [715, 496] width 5 height 7
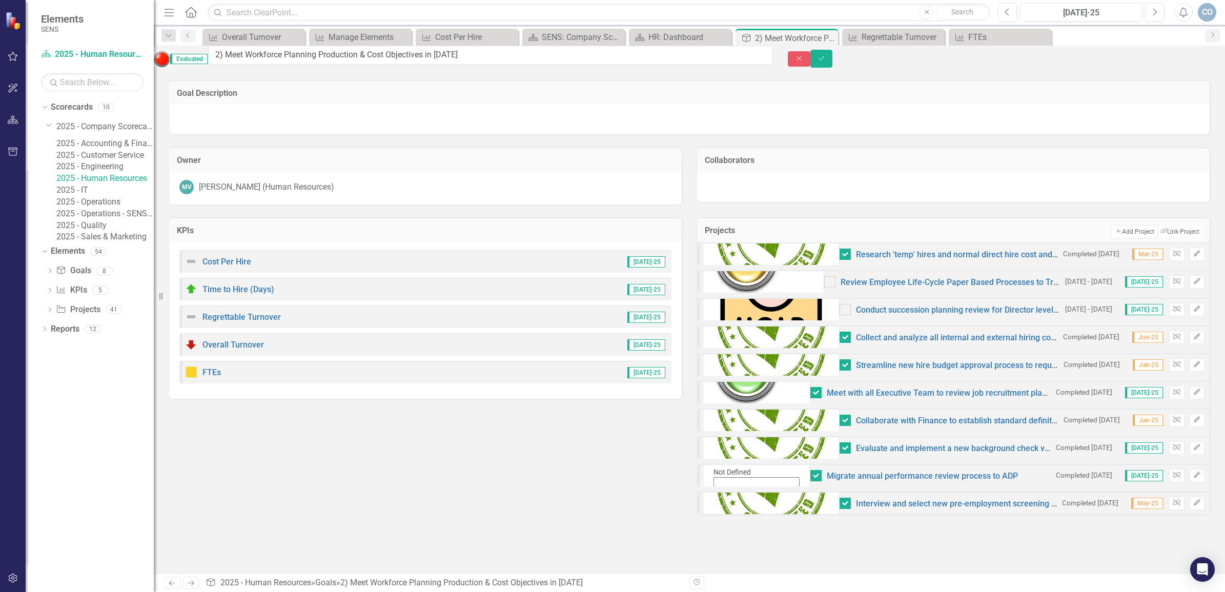
click at [833, 57] on button "Save" at bounding box center [821, 59] width 23 height 18
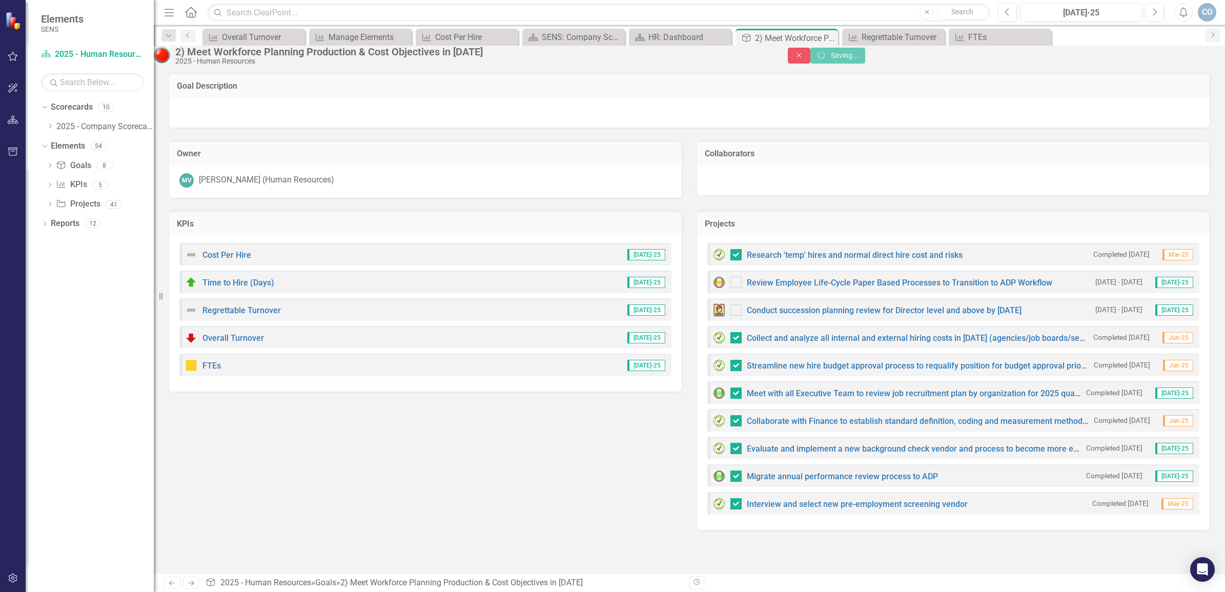
checkbox input "false"
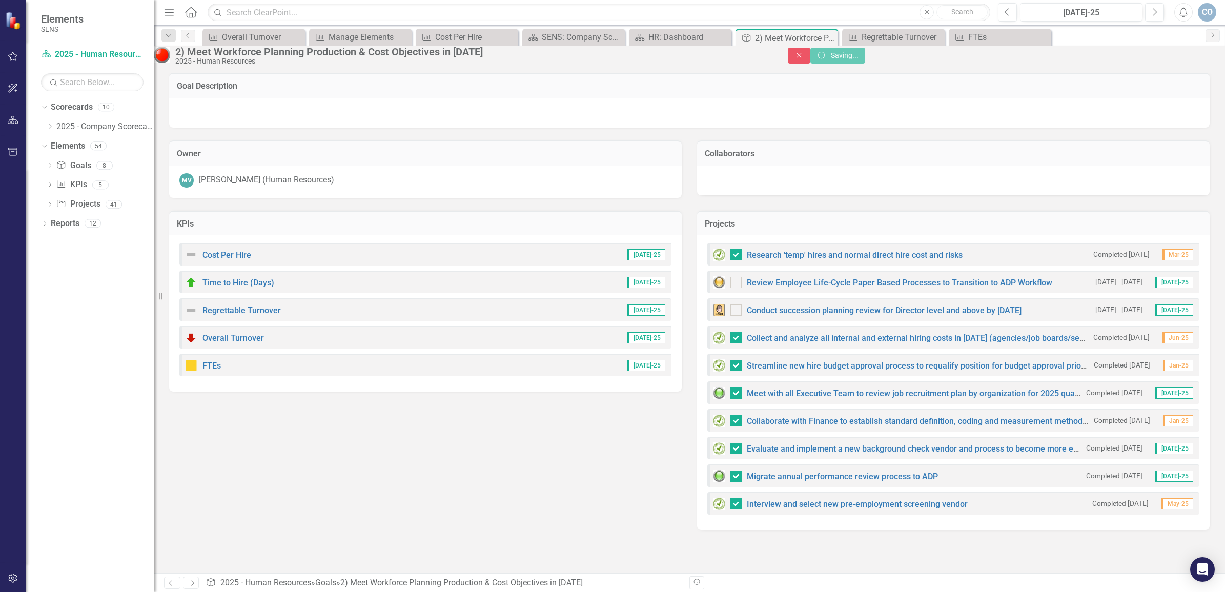
checkbox input "false"
checkbox input "true"
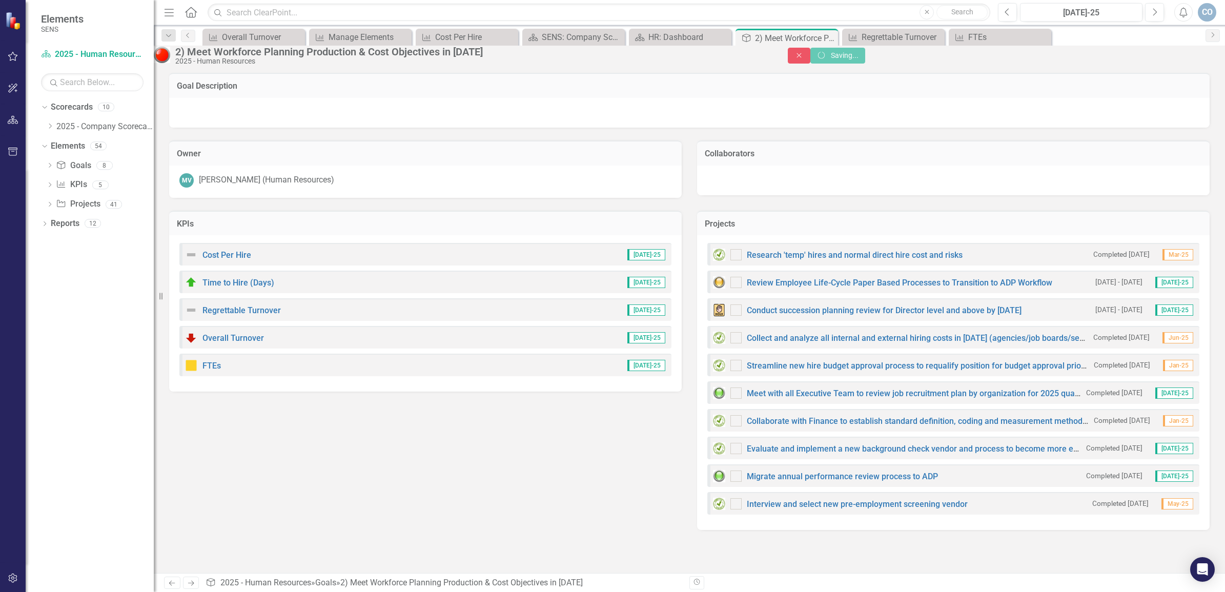
checkbox input "true"
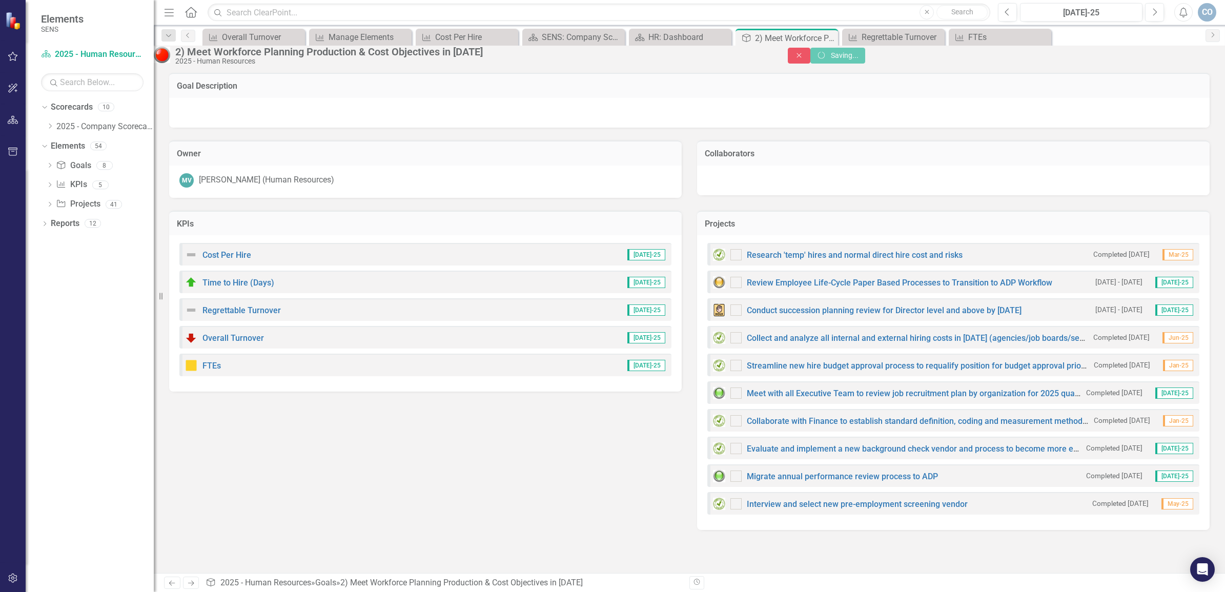
checkbox input "true"
checkbox input "false"
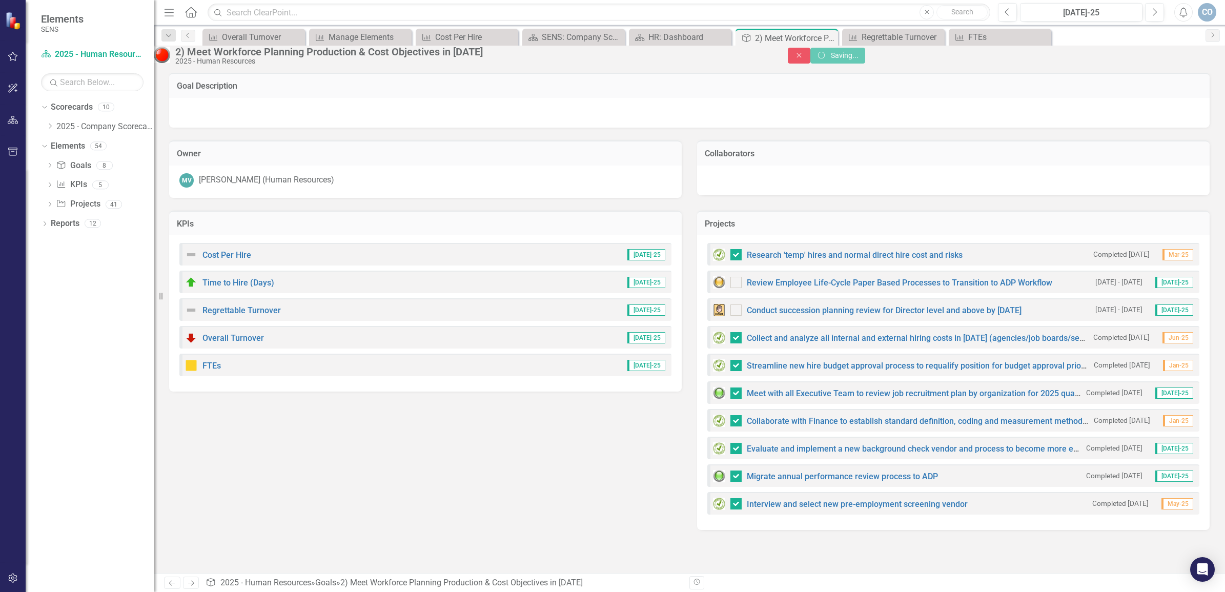
checkbox input "false"
checkbox input "true"
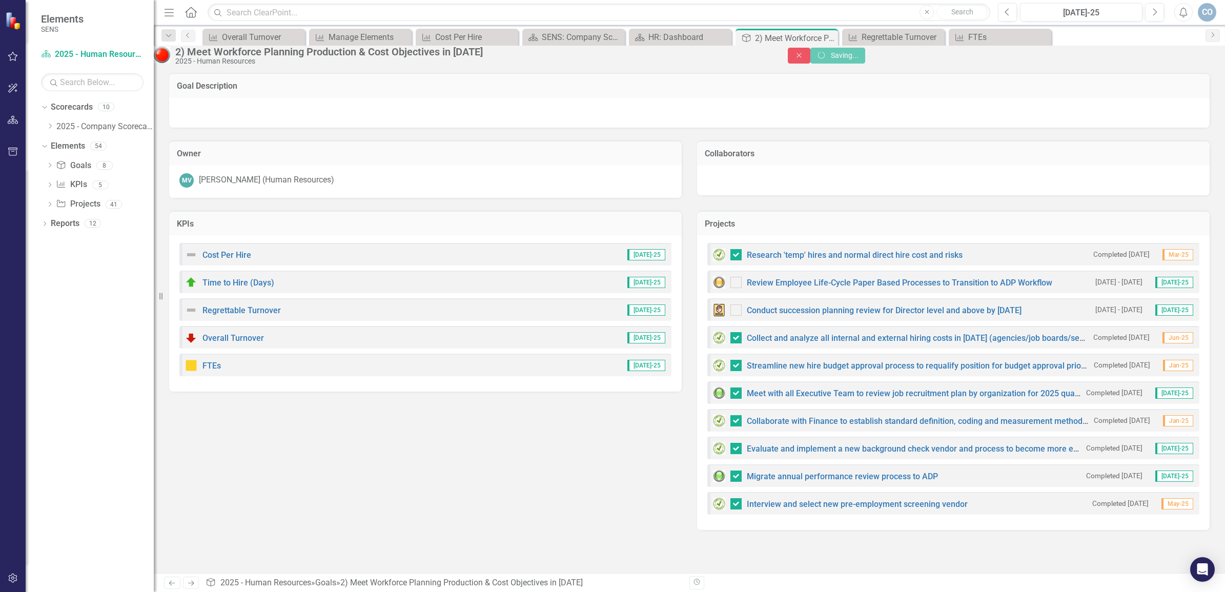
checkbox input "true"
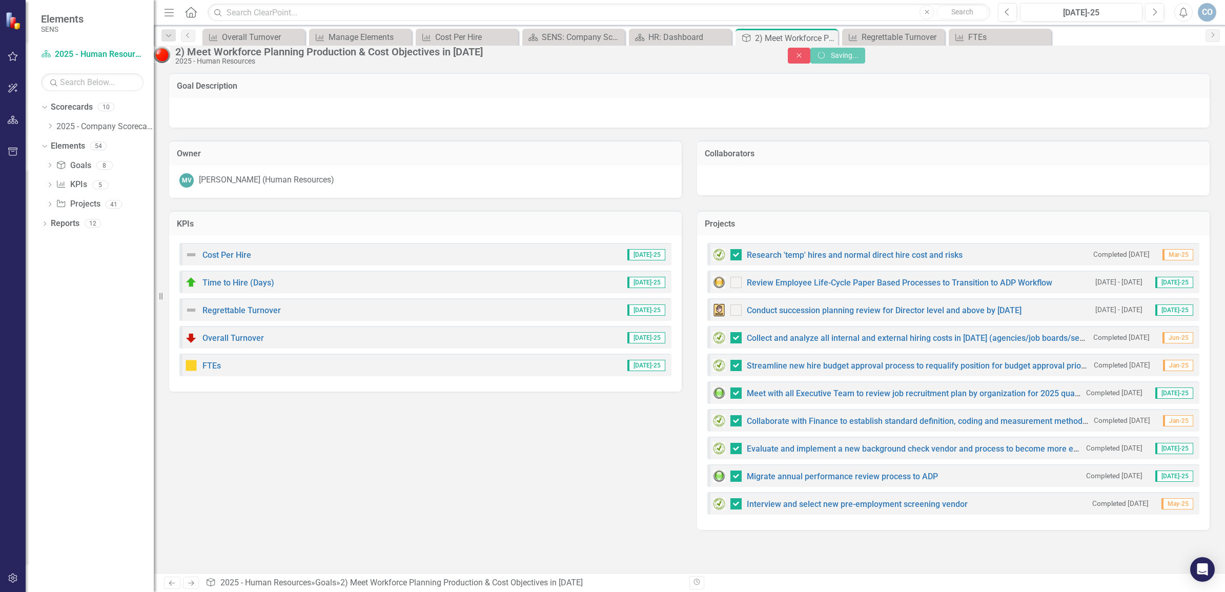
checkbox input "true"
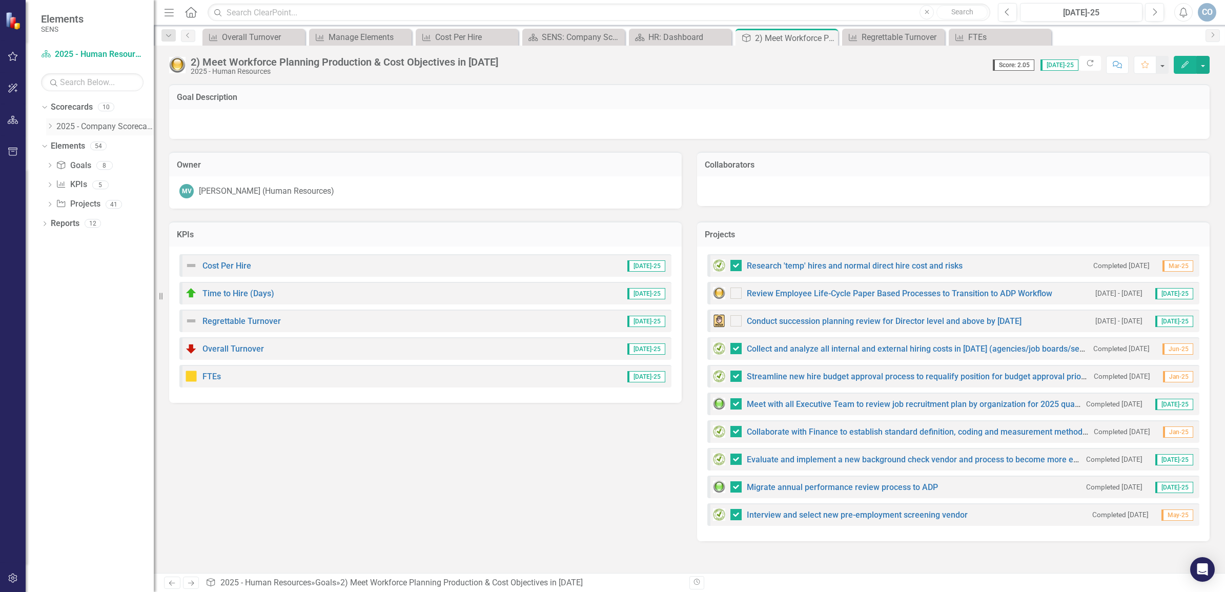
click at [50, 125] on icon at bounding box center [50, 125] width 3 height 5
click at [104, 184] on link "2025 - Human Resources" at bounding box center [104, 179] width 97 height 12
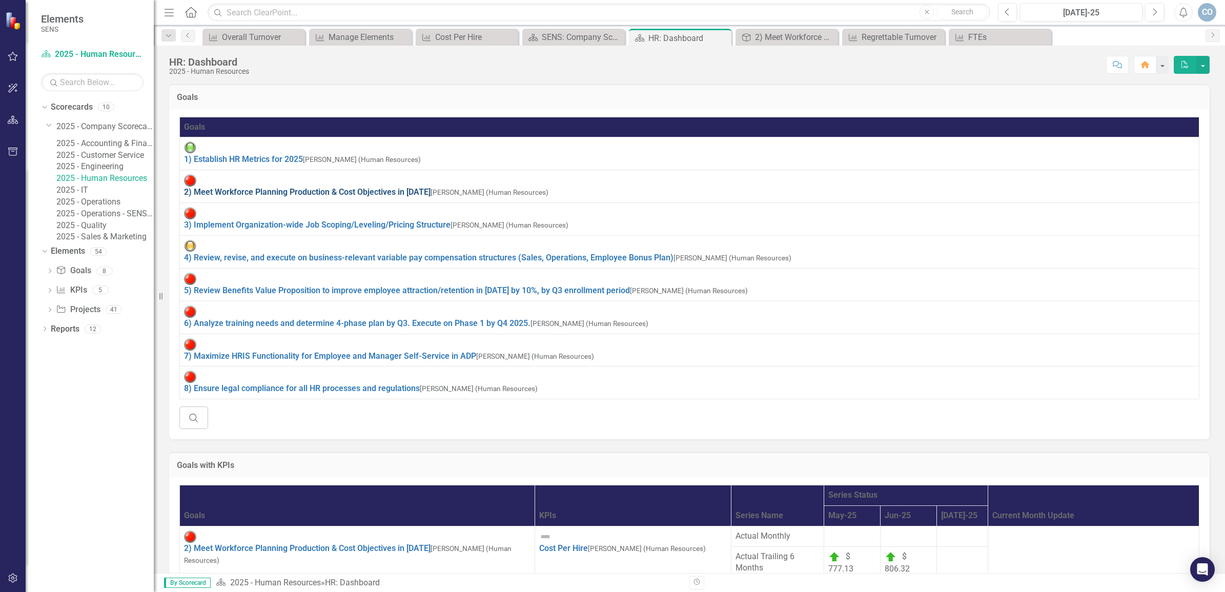
click at [275, 187] on link "2) Meet Workforce Planning Production & Cost Objectives in [DATE]" at bounding box center [307, 192] width 246 height 10
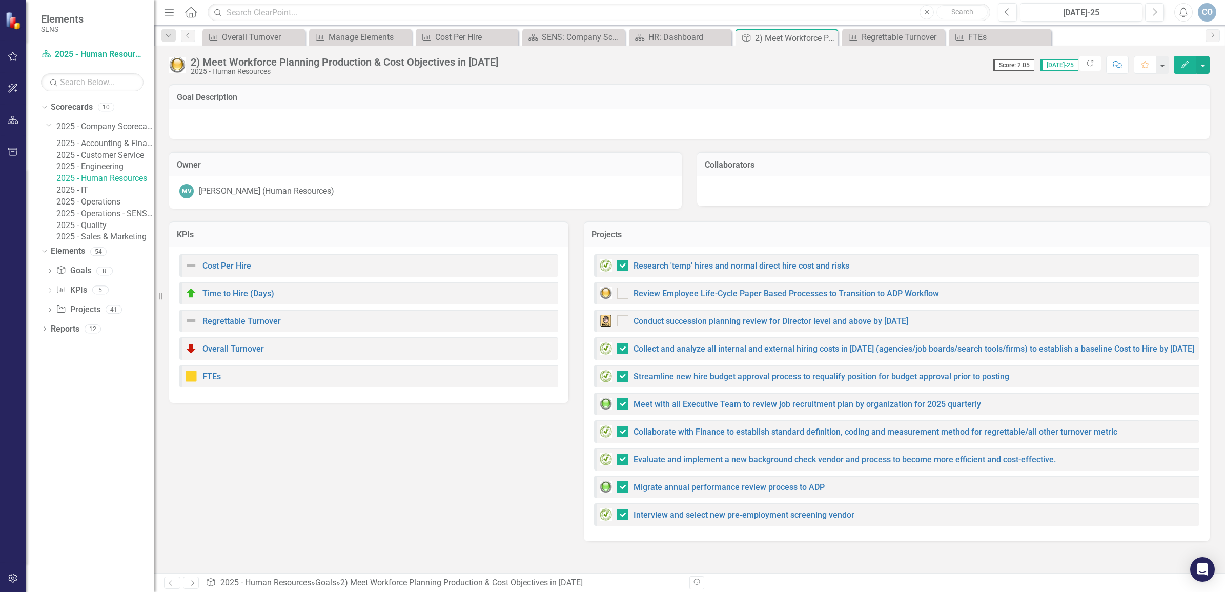
click at [275, 169] on td "Owner" at bounding box center [425, 165] width 497 height 13
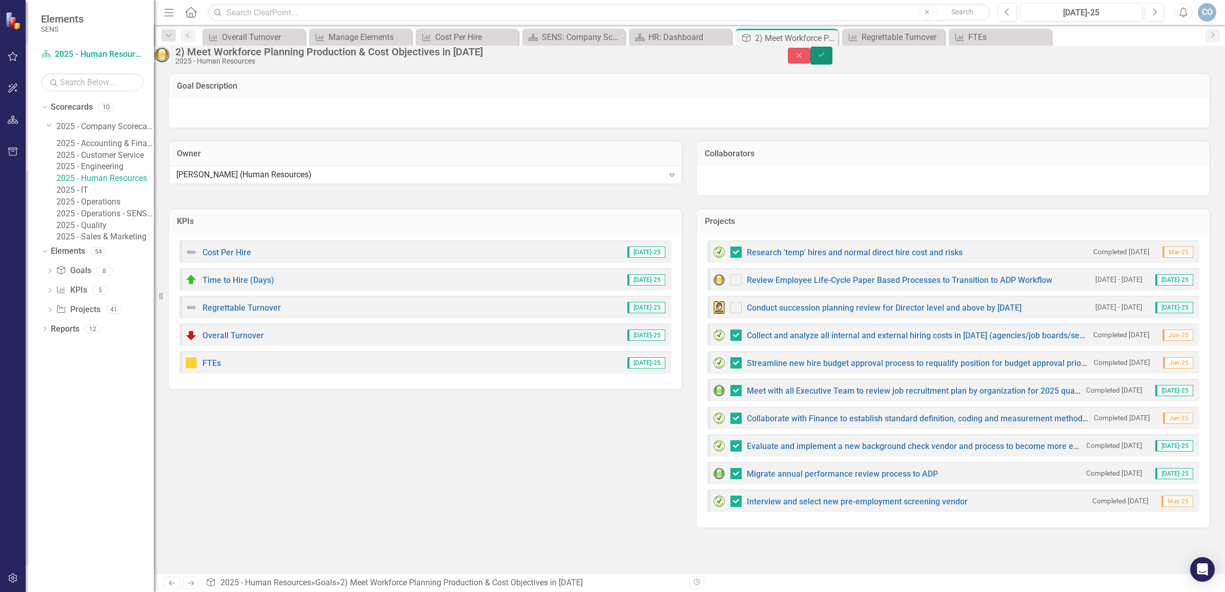
click at [833, 63] on button "Save" at bounding box center [821, 56] width 23 height 18
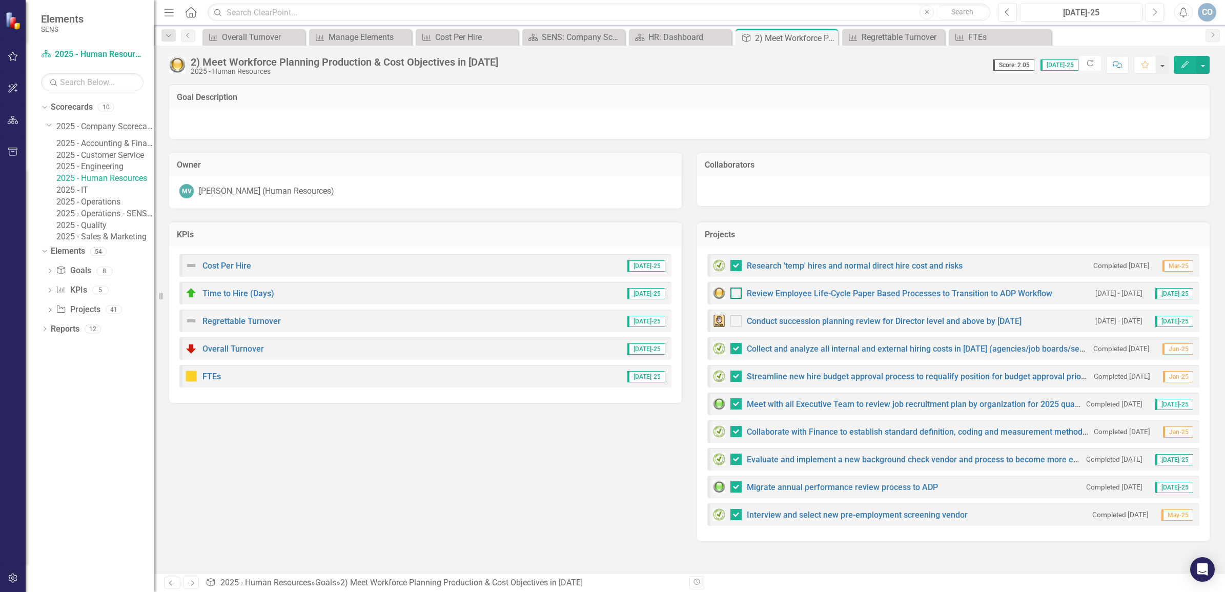
click at [739, 291] on div at bounding box center [735, 292] width 11 height 11
click at [737, 291] on input "checkbox" at bounding box center [733, 290] width 7 height 7
checkbox input "true"
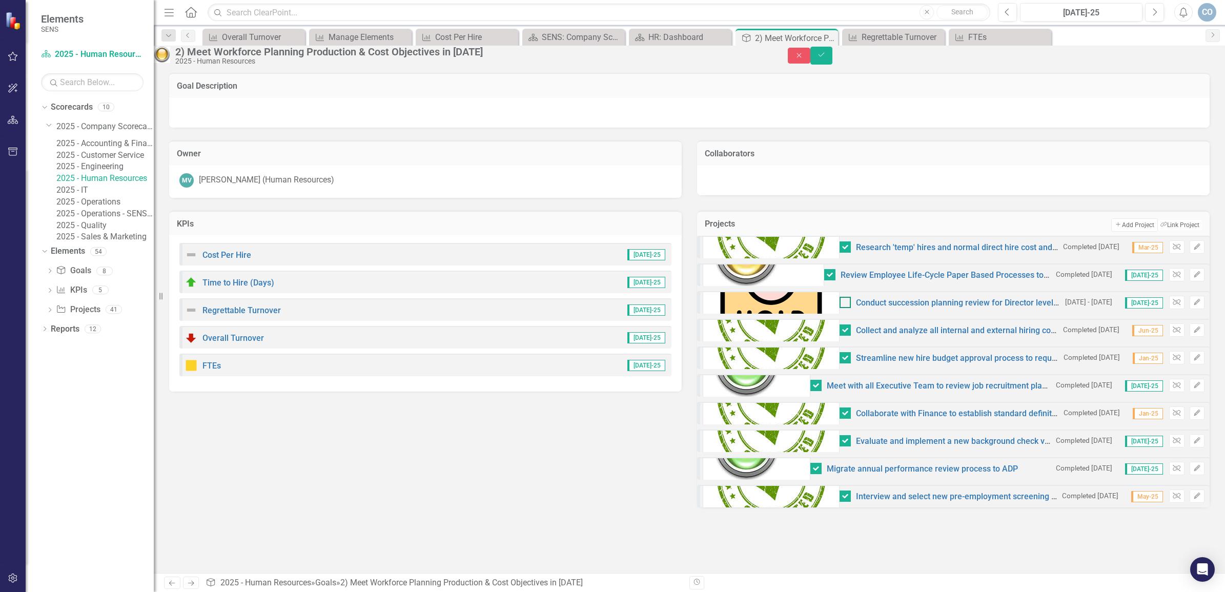
click at [839, 308] on div at bounding box center [844, 302] width 11 height 11
click at [839, 303] on input "checkbox" at bounding box center [842, 300] width 7 height 7
checkbox input "true"
click at [826, 58] on icon "Save" at bounding box center [821, 54] width 9 height 7
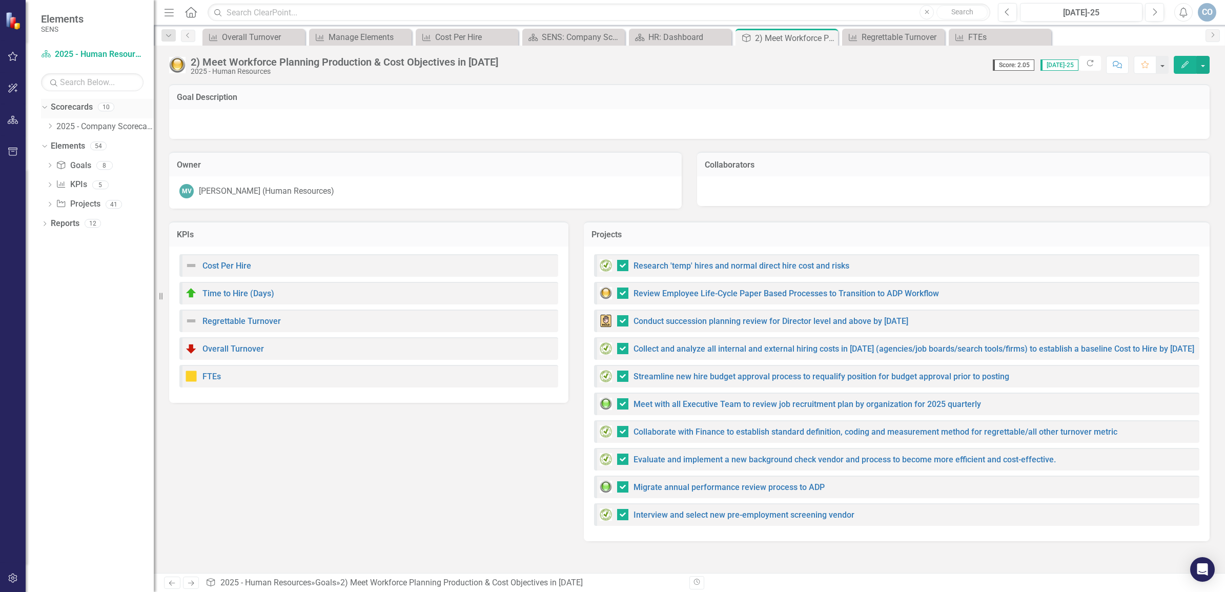
checkbox input "false"
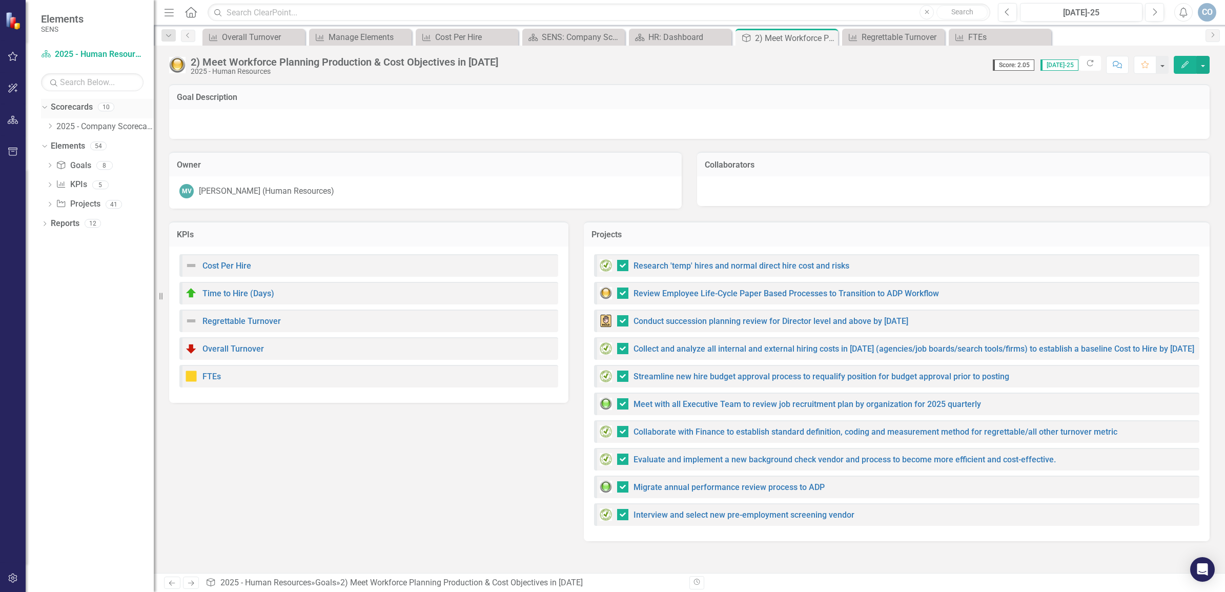
checkbox input "false"
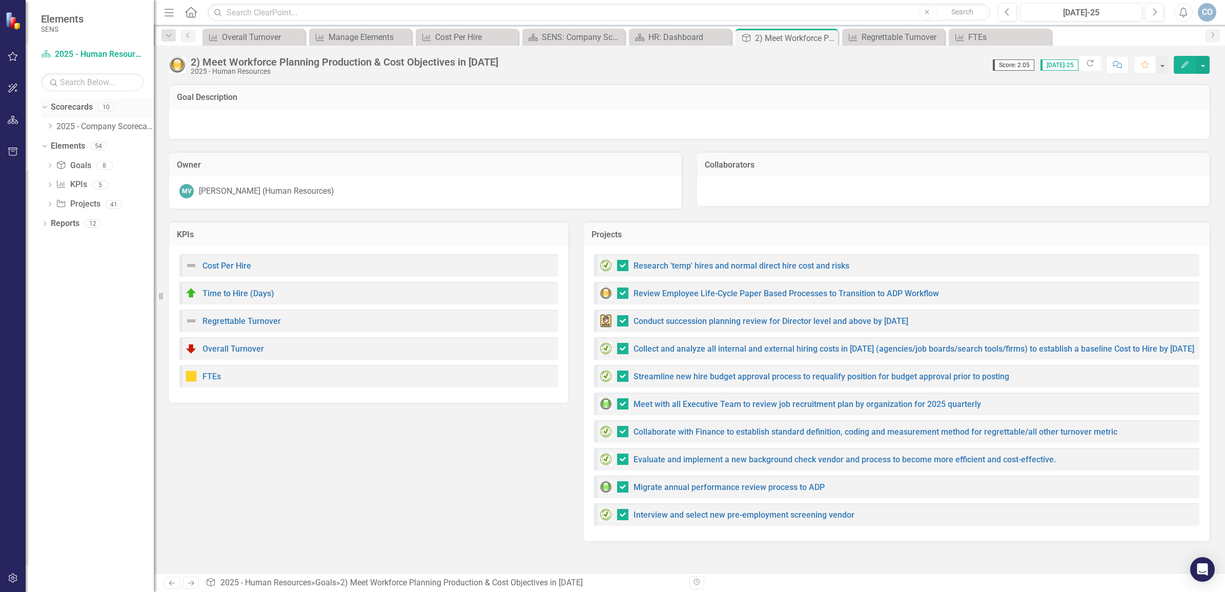
checkbox input "true"
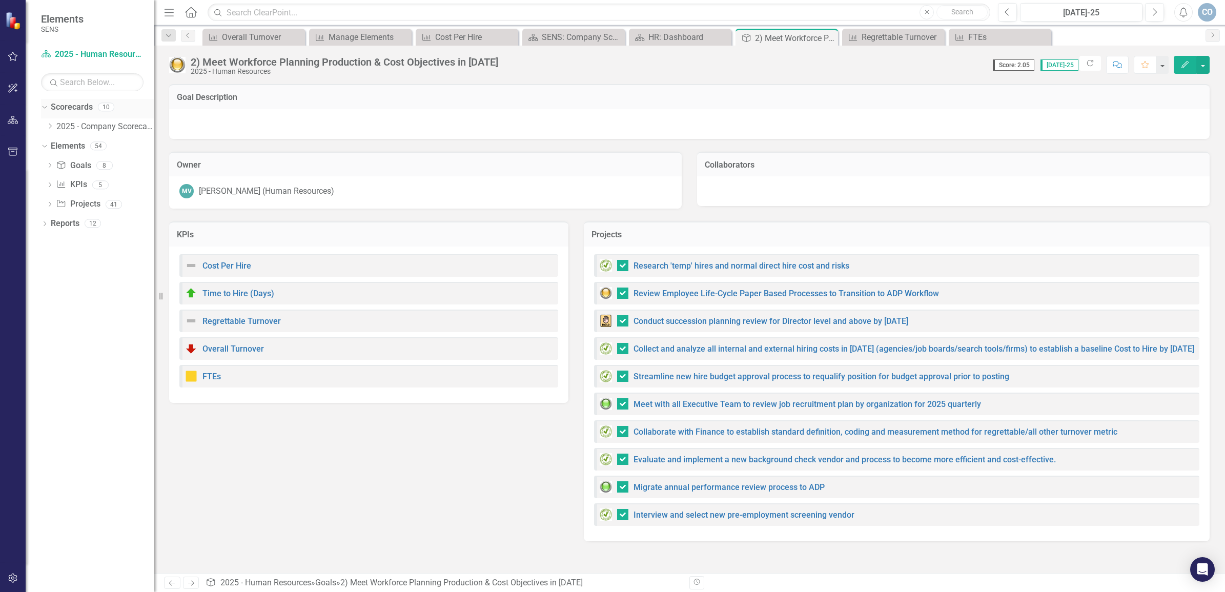
checkbox input "true"
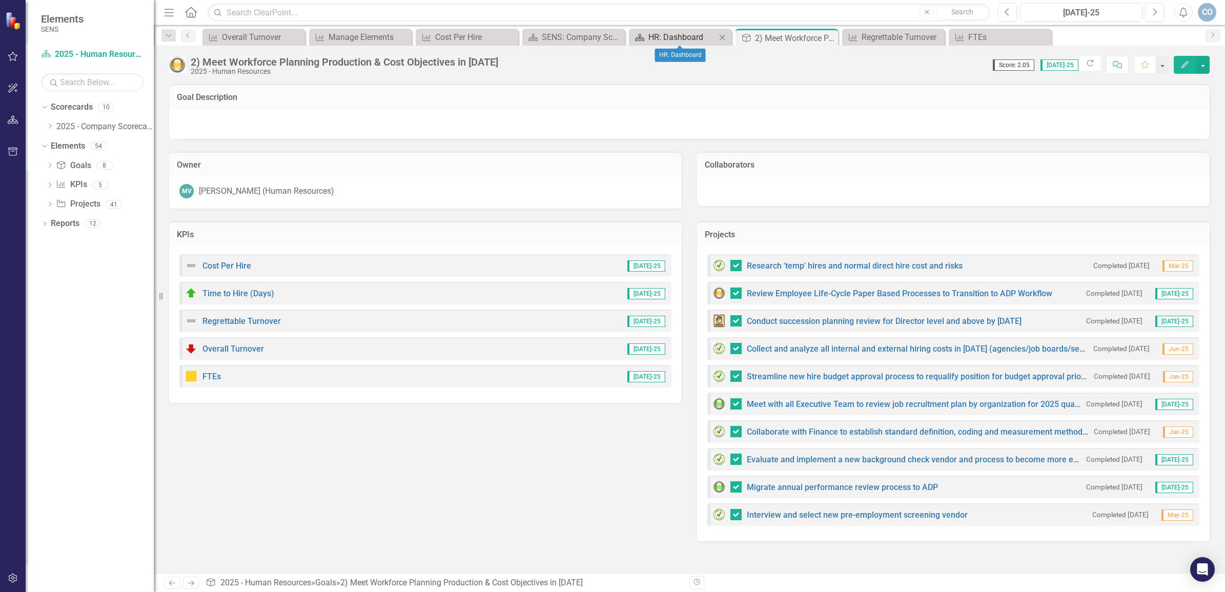
click at [669, 35] on div "HR: Dashboard" at bounding box center [682, 37] width 68 height 13
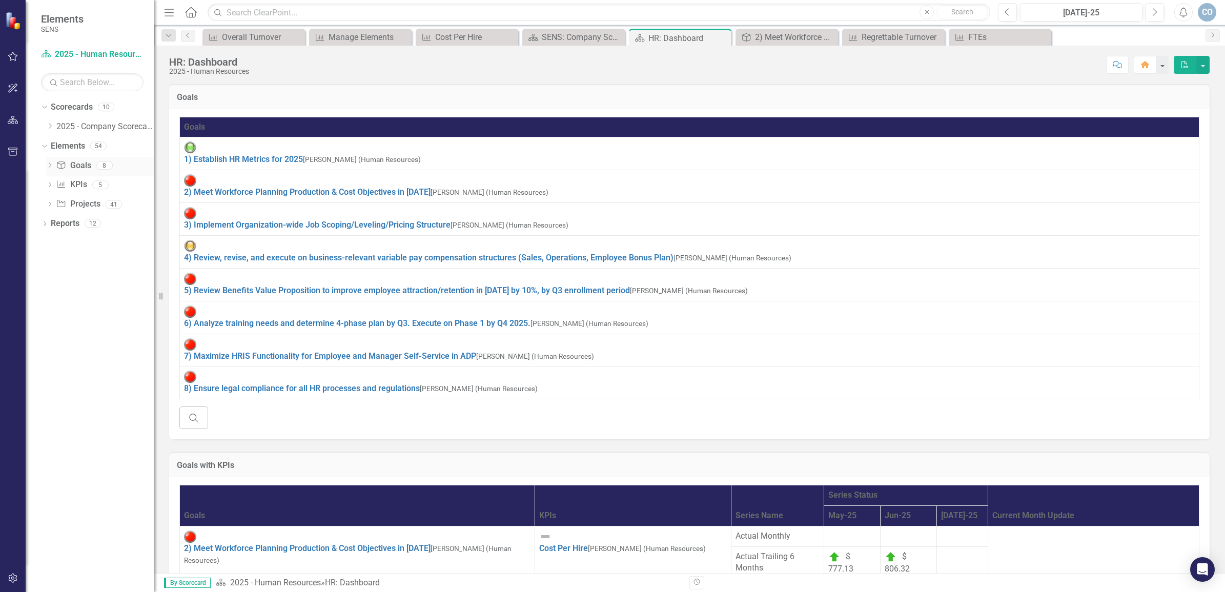
checkbox input "true"
click at [188, 174] on img at bounding box center [190, 180] width 12 height 12
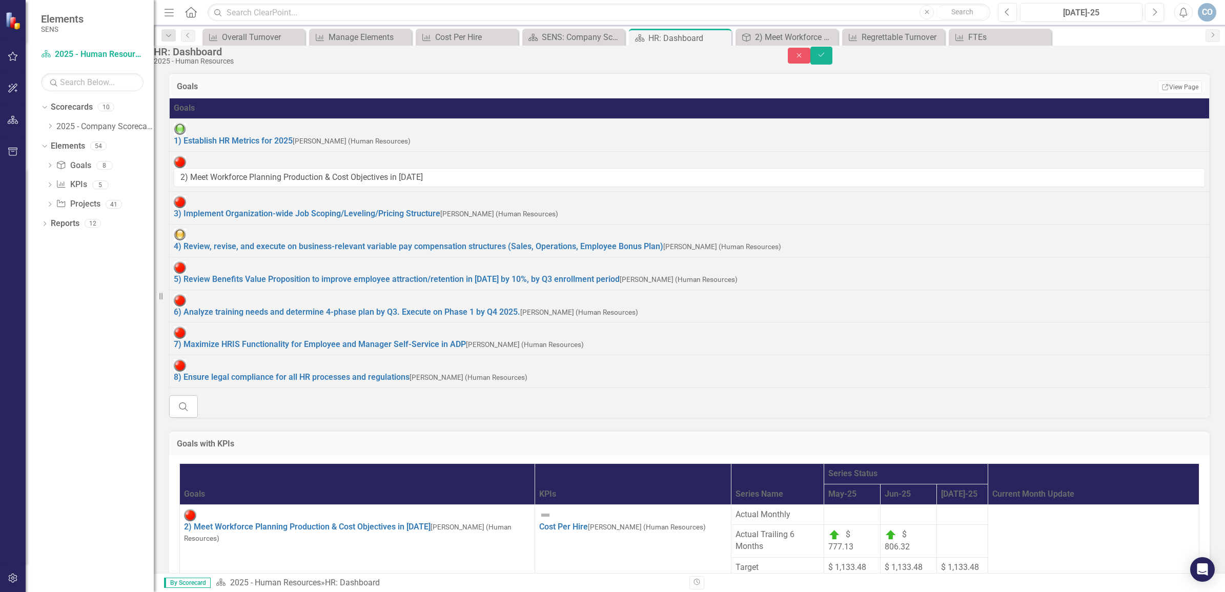
click at [186, 168] on img at bounding box center [180, 162] width 12 height 12
click at [0, 0] on link "Edit Edit Goal" at bounding box center [0, 0] width 0 height 0
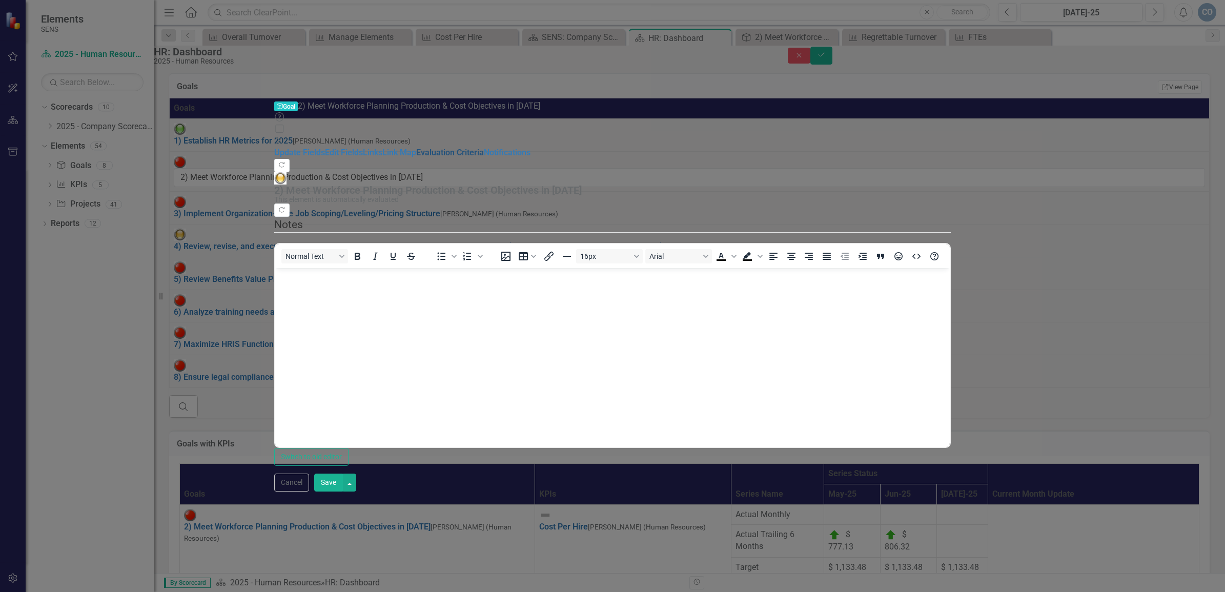
click at [416, 148] on link "Evaluation Criteria" at bounding box center [450, 153] width 68 height 10
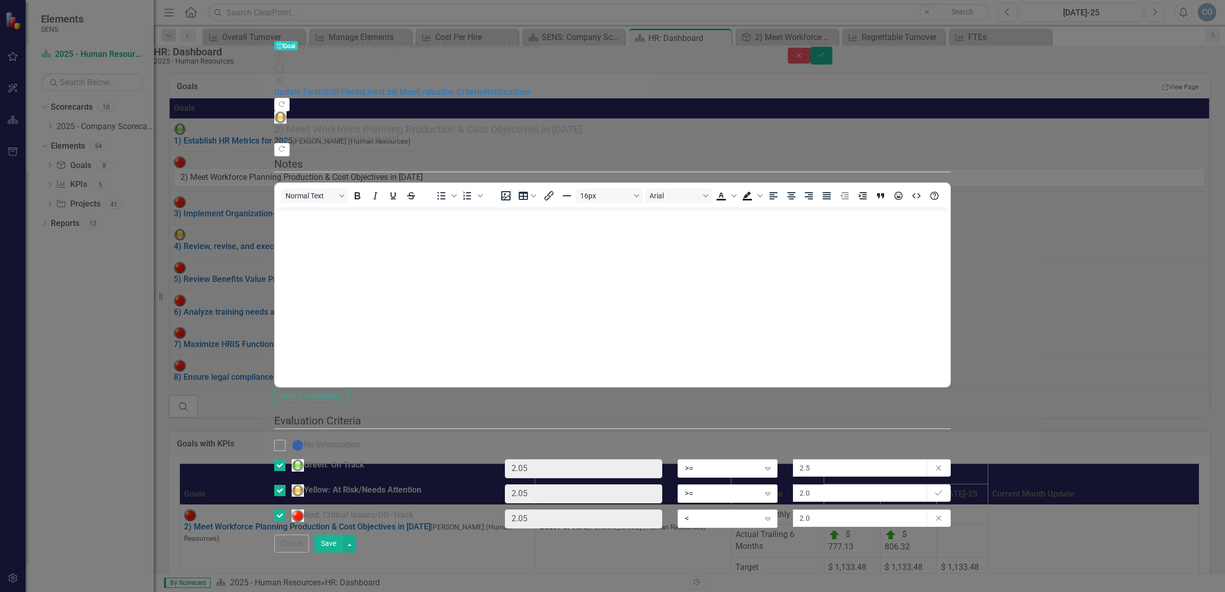
click at [343, 552] on button "Save" at bounding box center [328, 543] width 29 height 18
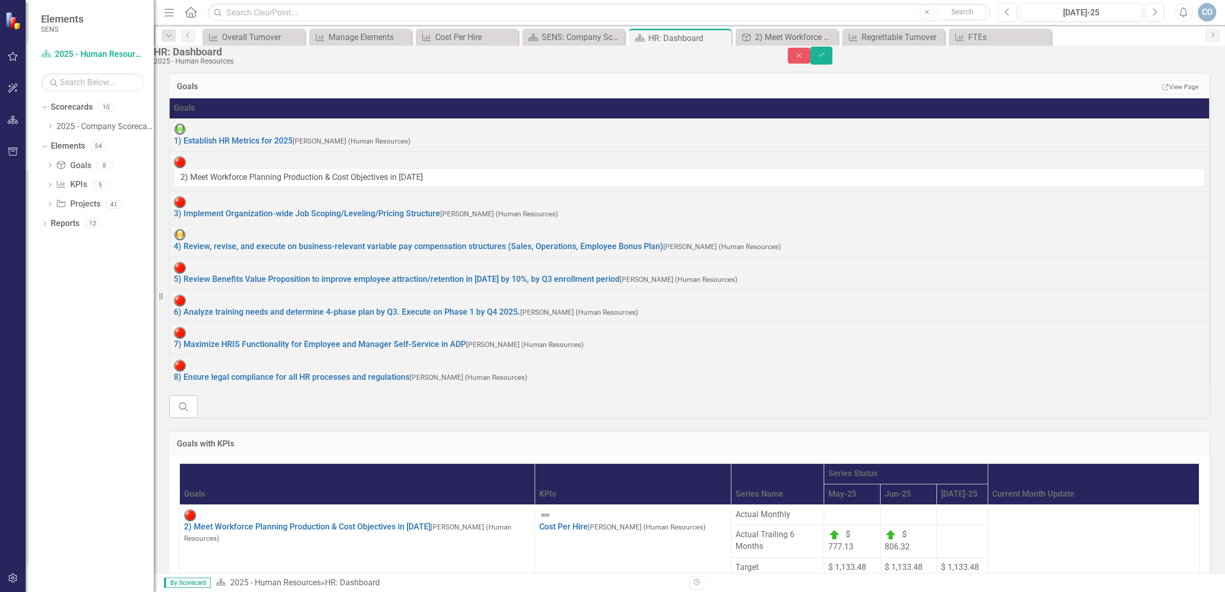
click at [186, 168] on img at bounding box center [180, 162] width 12 height 12
click at [0, 0] on link "Link Open Element" at bounding box center [0, 0] width 0 height 0
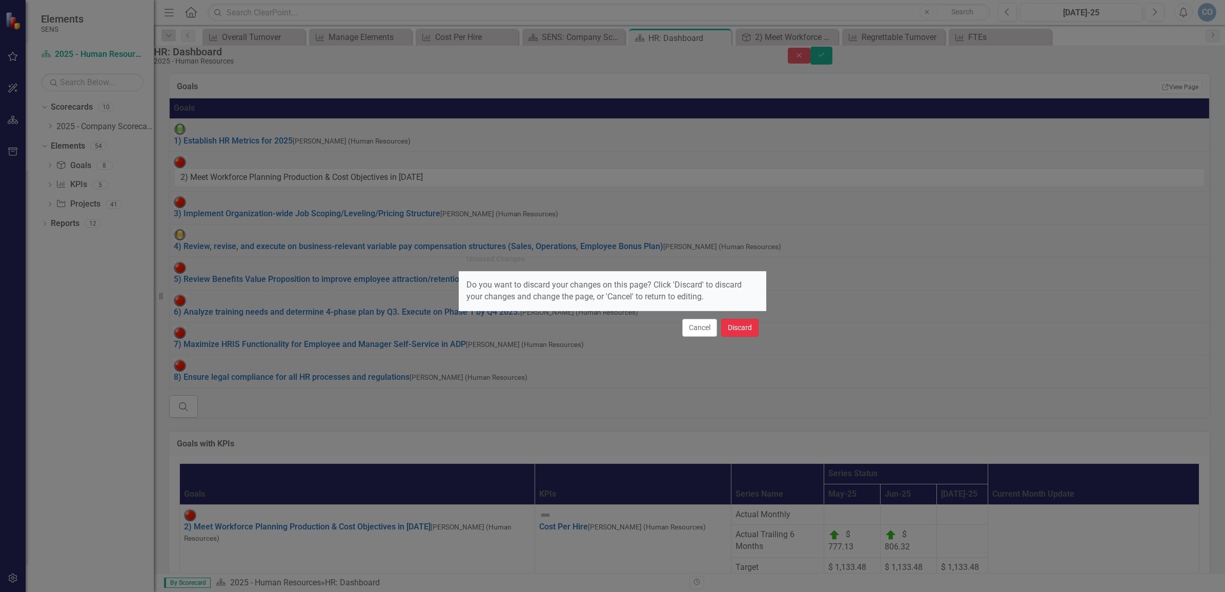
click at [744, 326] on button "Discard" at bounding box center [739, 328] width 37 height 18
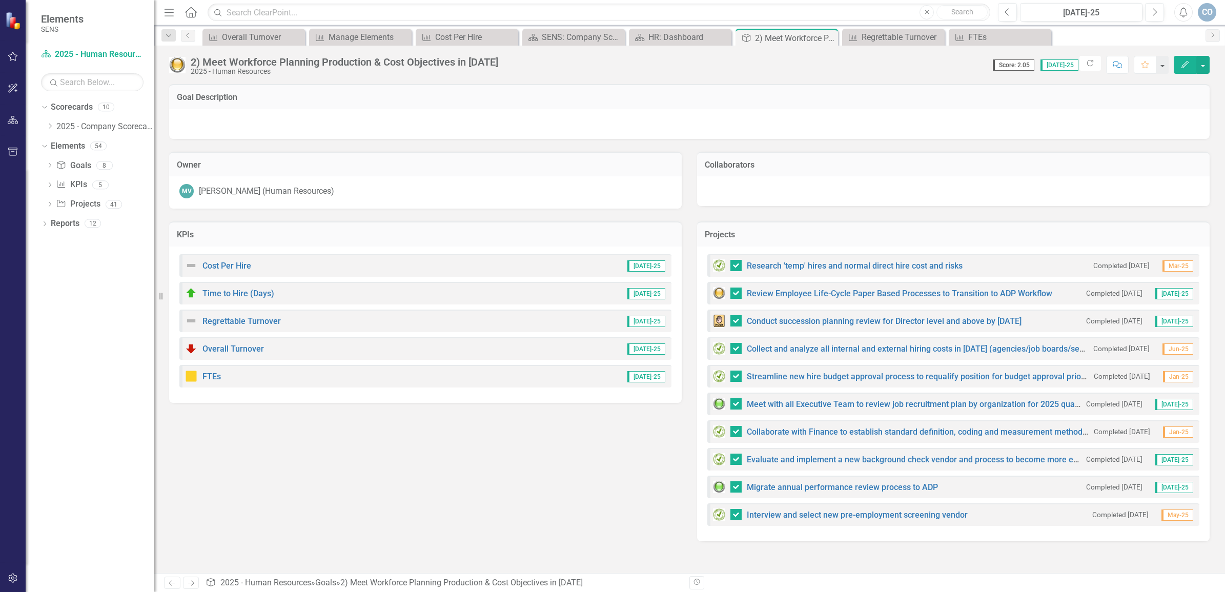
click at [1178, 60] on button "Edit" at bounding box center [1184, 65] width 23 height 18
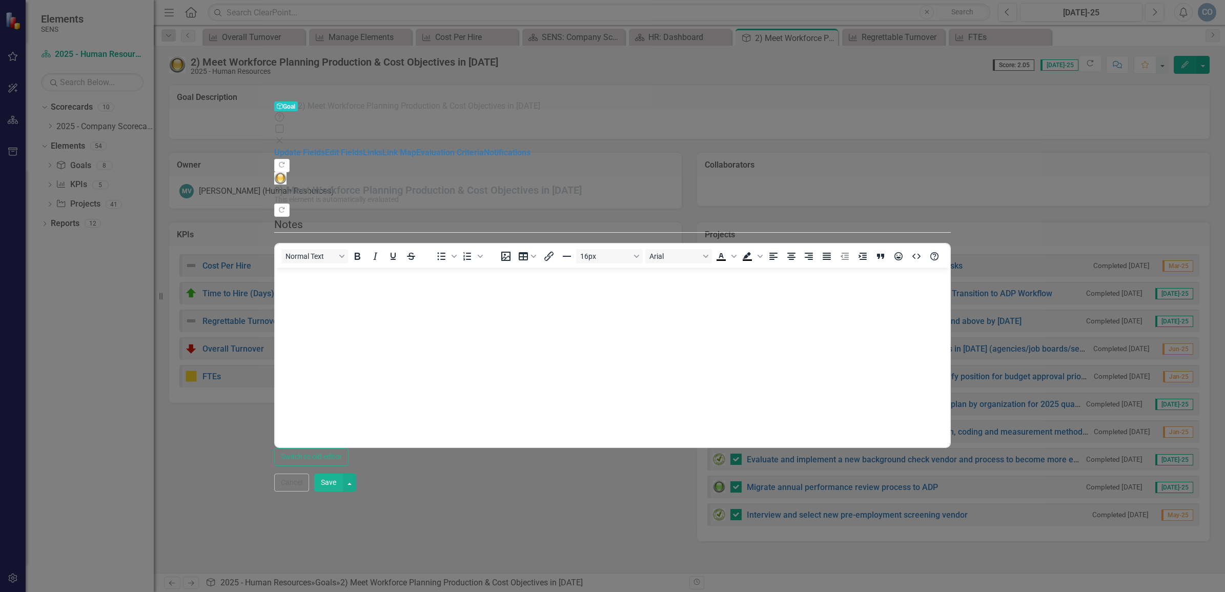
click at [414, 184] on div "2) Meet Workforce Planning Production & Cost Objectives in [DATE]" at bounding box center [609, 189] width 671 height 11
click at [359, 159] on div ""Update" fields in ClearPoint are the fields that change from reporting period …" at bounding box center [612, 312] width 676 height 307
copy div "2"
click at [325, 148] on link "Edit Fields" at bounding box center [344, 153] width 38 height 10
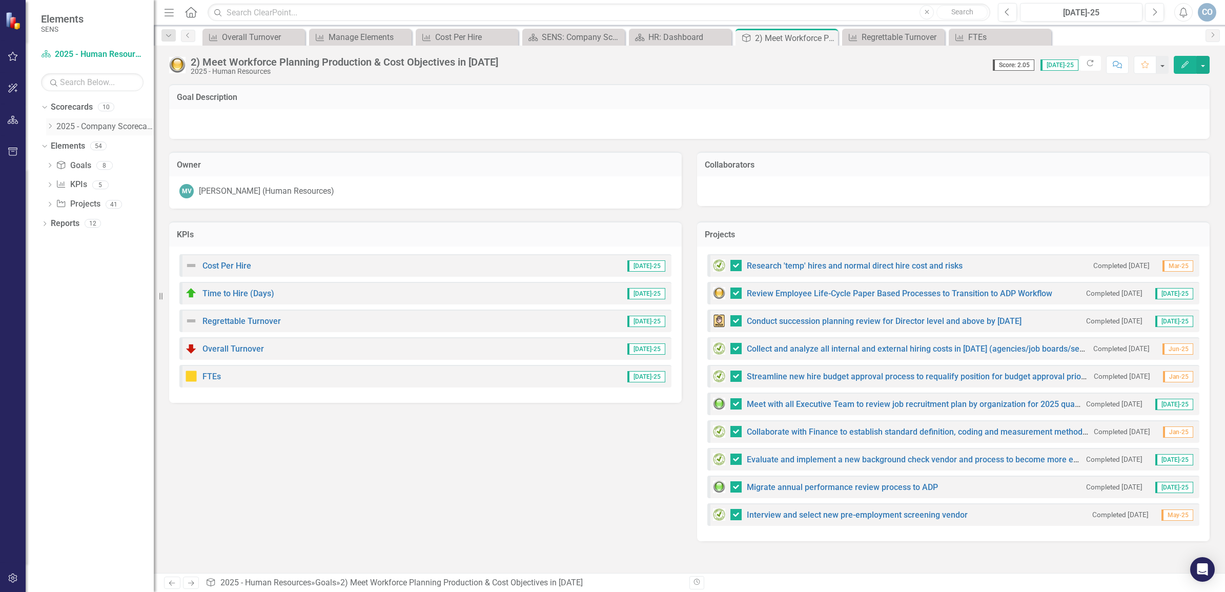
click at [66, 125] on link "2025 - Company Scorecard" at bounding box center [104, 127] width 97 height 12
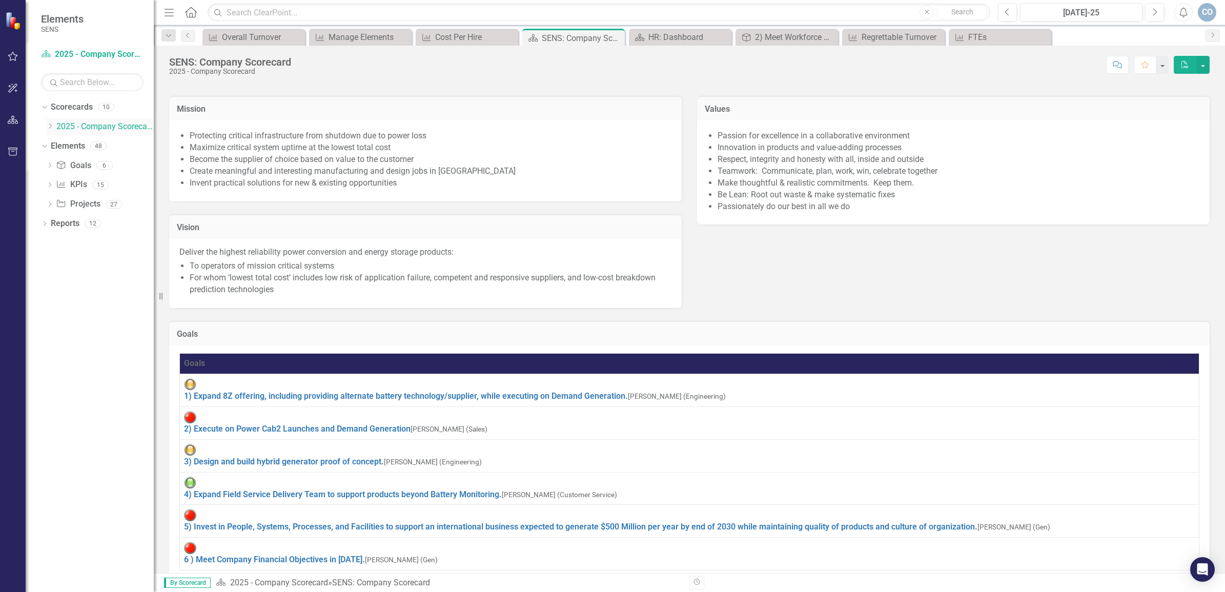
click at [49, 123] on icon "Dropdown" at bounding box center [50, 126] width 8 height 6
click at [114, 184] on link "2025 - Human Resources" at bounding box center [104, 179] width 97 height 12
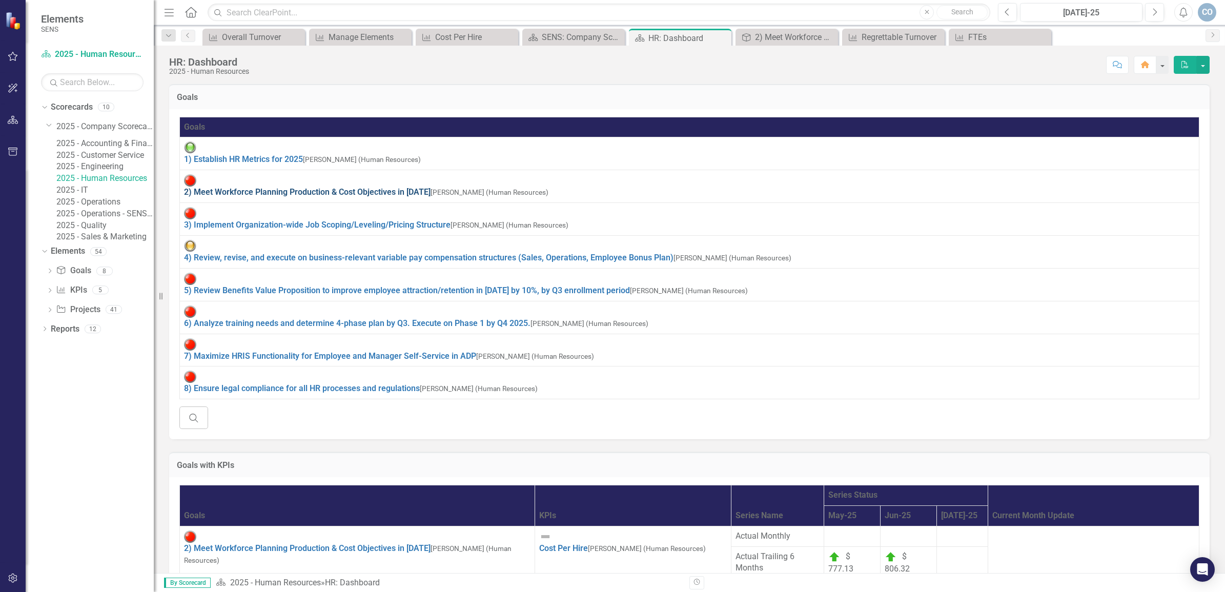
click at [282, 187] on link "2) Meet Workforce Planning Production & Cost Objectives in [DATE]" at bounding box center [307, 192] width 246 height 10
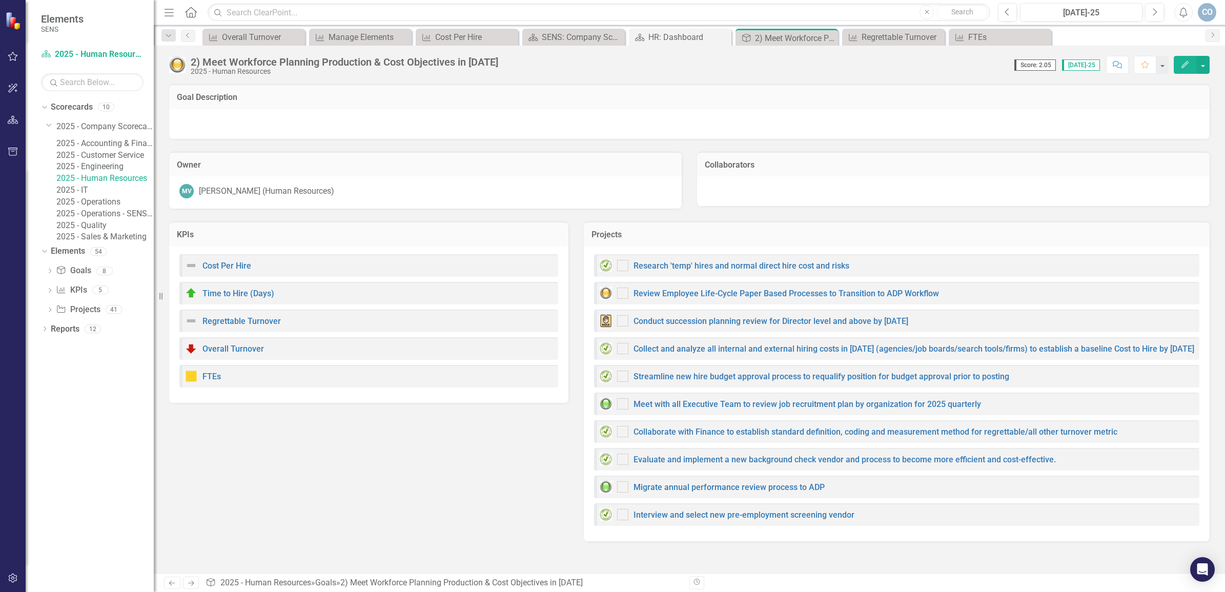
checkbox input "true"
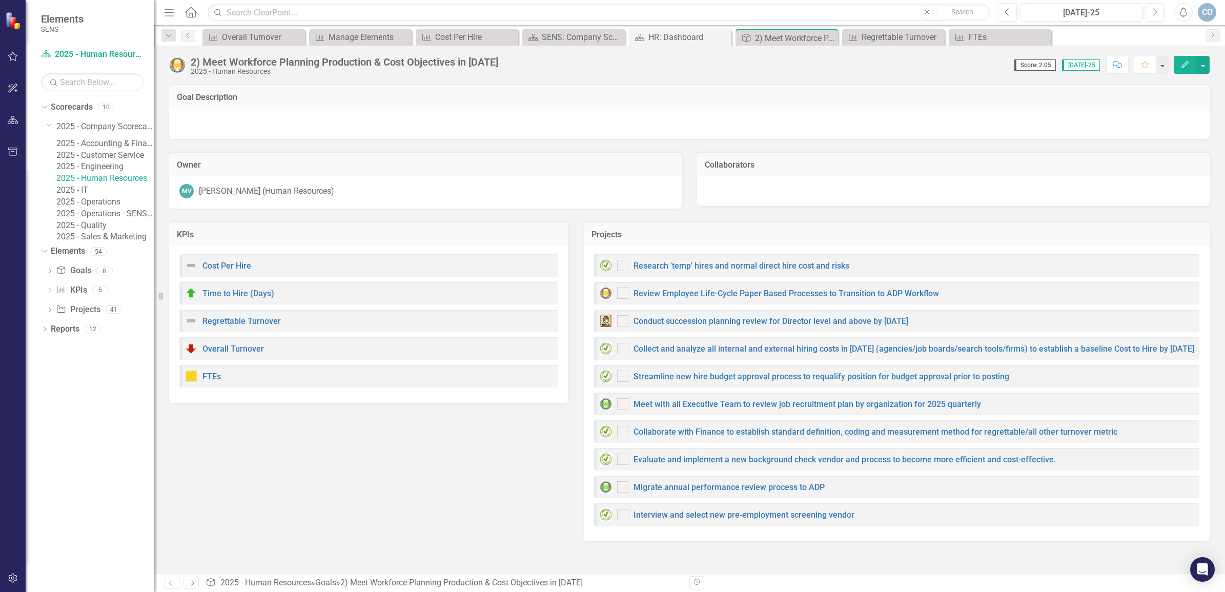
checkbox input "true"
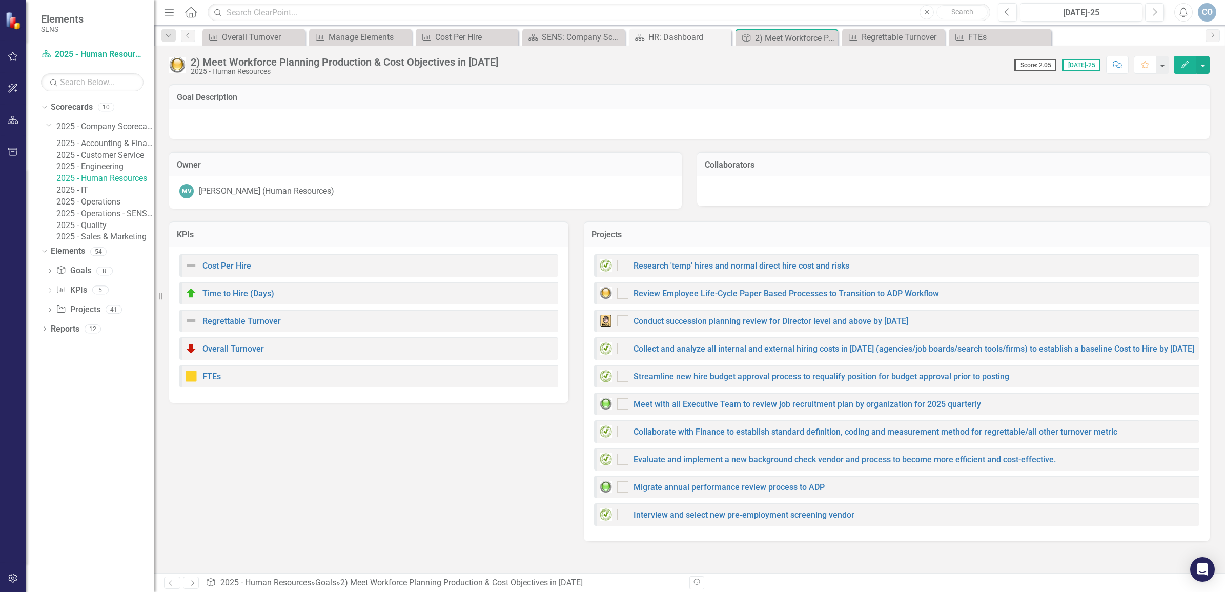
click at [282, 170] on td "Owner" at bounding box center [425, 165] width 497 height 13
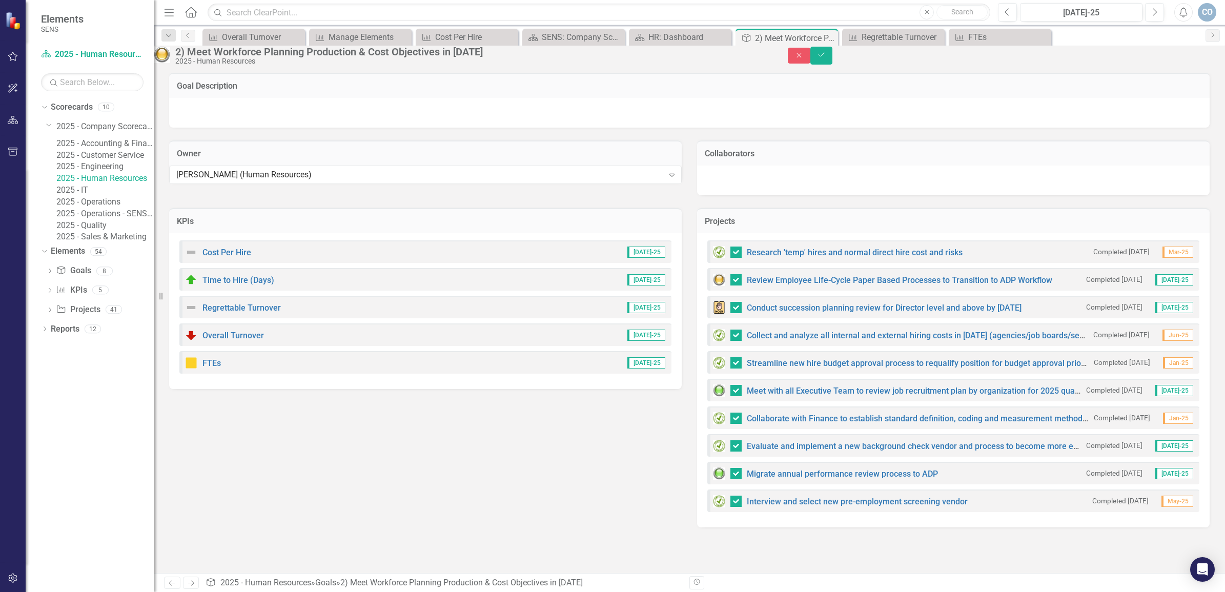
click at [170, 59] on img at bounding box center [162, 55] width 16 height 16
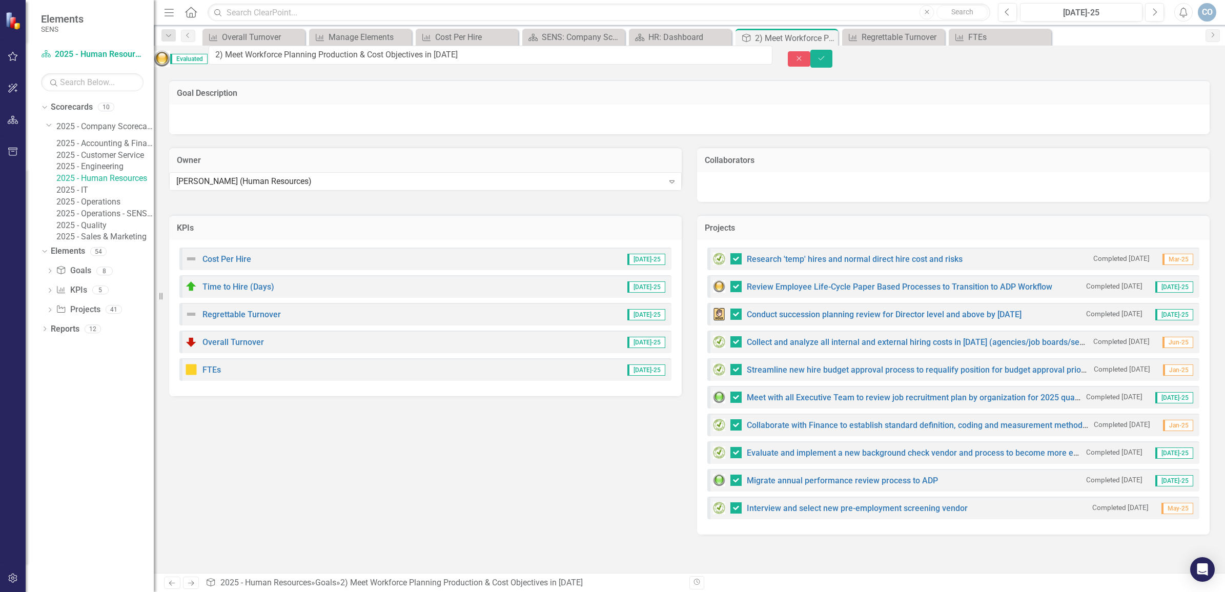
click at [170, 59] on img at bounding box center [162, 59] width 16 height 16
click at [826, 59] on icon "Save" at bounding box center [821, 58] width 9 height 7
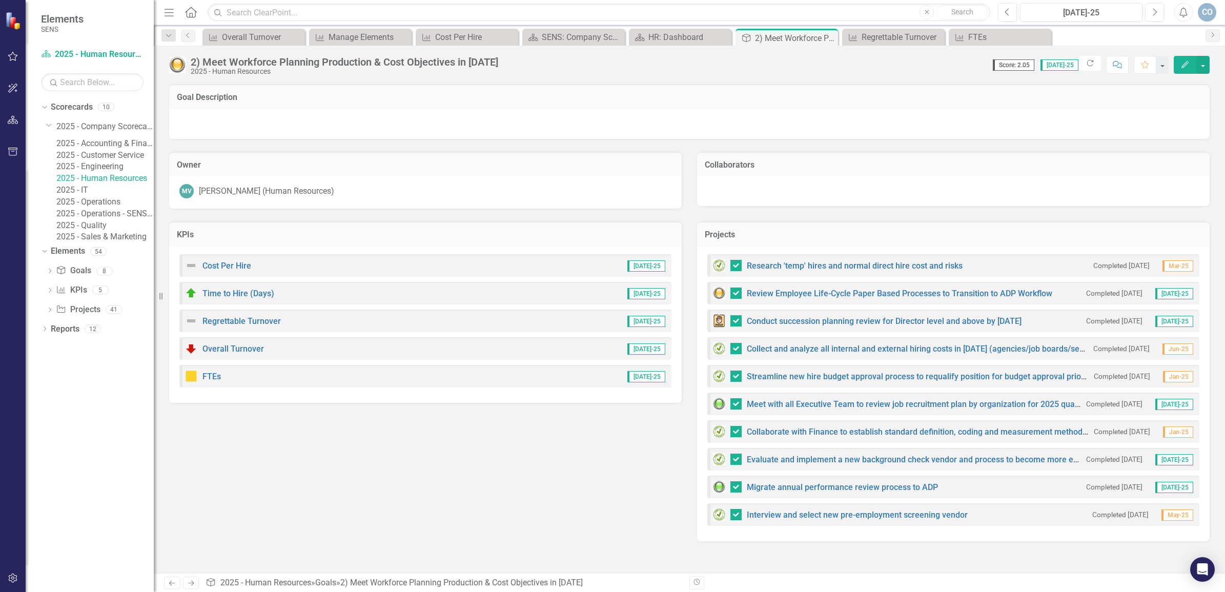
click at [75, 184] on link "2025 - Human Resources" at bounding box center [104, 179] width 97 height 12
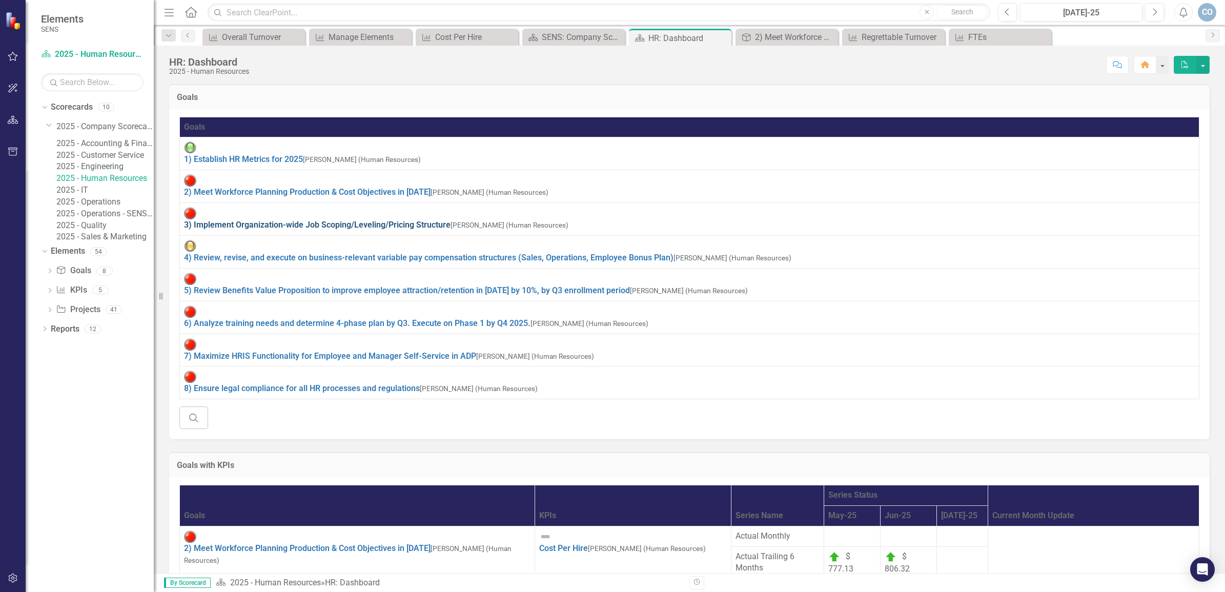
click at [266, 220] on link "3) Implement Organization-wide Job Scoping/Leveling/Pricing Structure" at bounding box center [317, 225] width 266 height 10
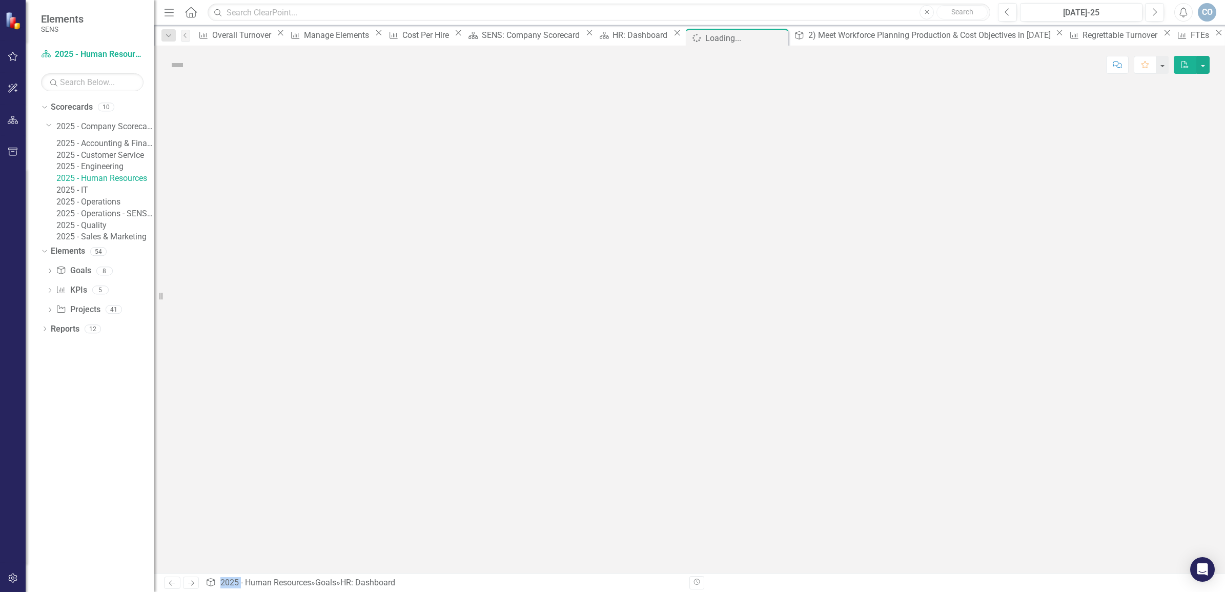
click at [266, 193] on div at bounding box center [689, 328] width 1071 height 489
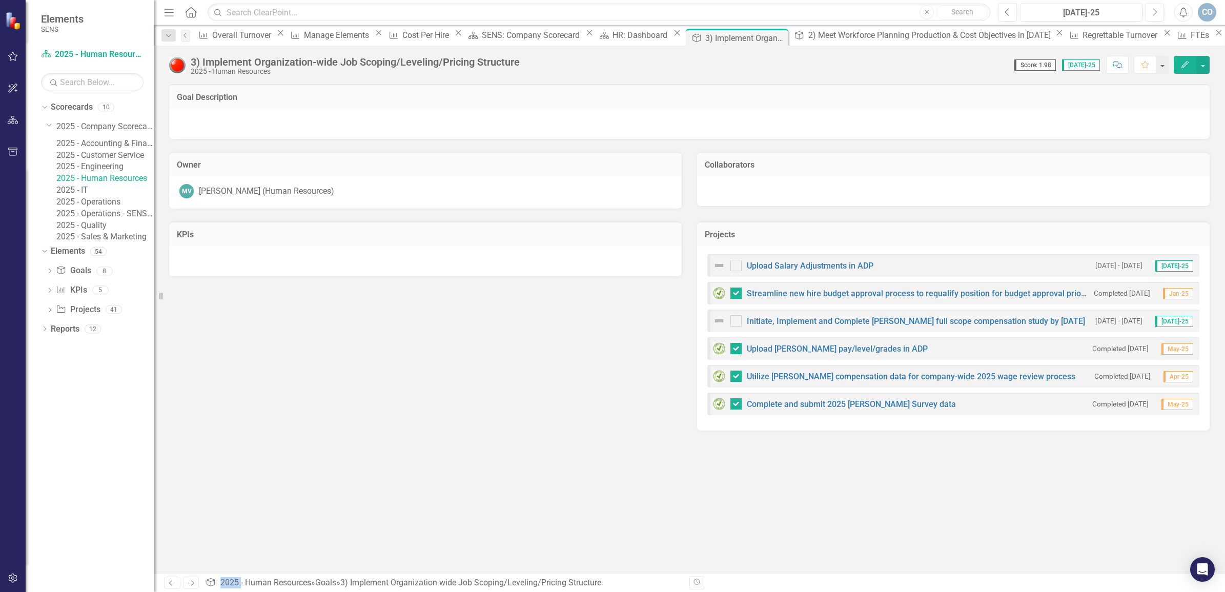
drag, startPoint x: 266, startPoint y: 193, endPoint x: 180, endPoint y: 64, distance: 155.2
click at [180, 64] on img at bounding box center [177, 65] width 16 height 16
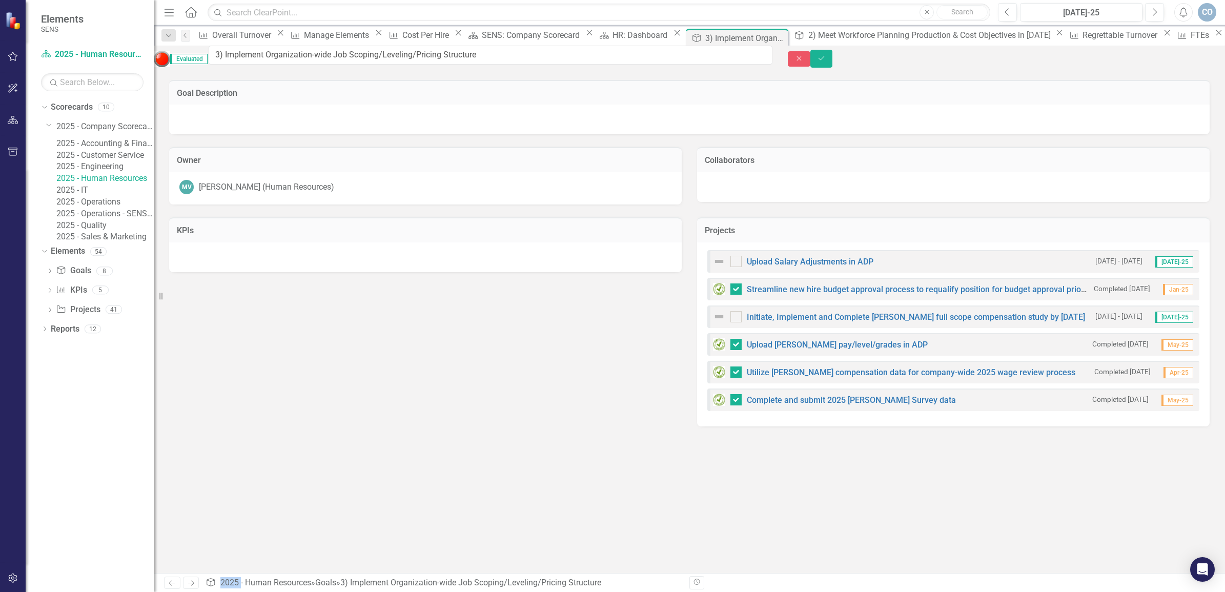
click at [715, 264] on img at bounding box center [719, 261] width 12 height 12
click at [716, 262] on img at bounding box center [719, 261] width 12 height 12
click at [734, 262] on input "checkbox" at bounding box center [733, 259] width 7 height 7
checkbox input "true"
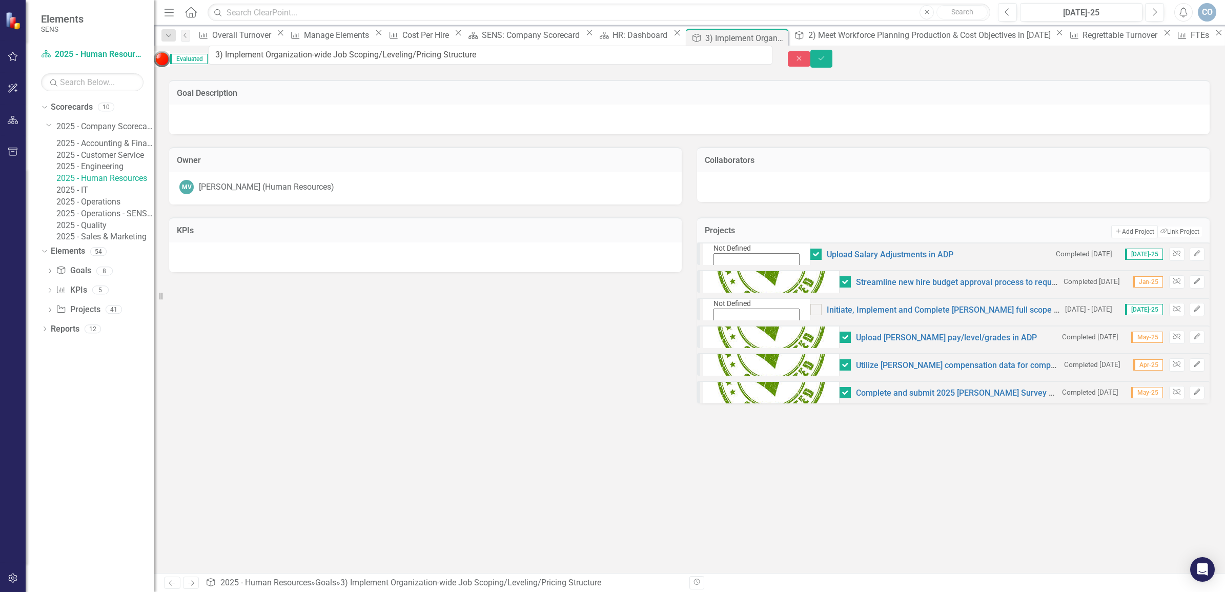
click at [720, 243] on img at bounding box center [721, 234] width 16 height 16
click at [826, 315] on link "Initiate, Implement and Complete [PERSON_NAME] full scope compensation study by…" at bounding box center [995, 310] width 338 height 10
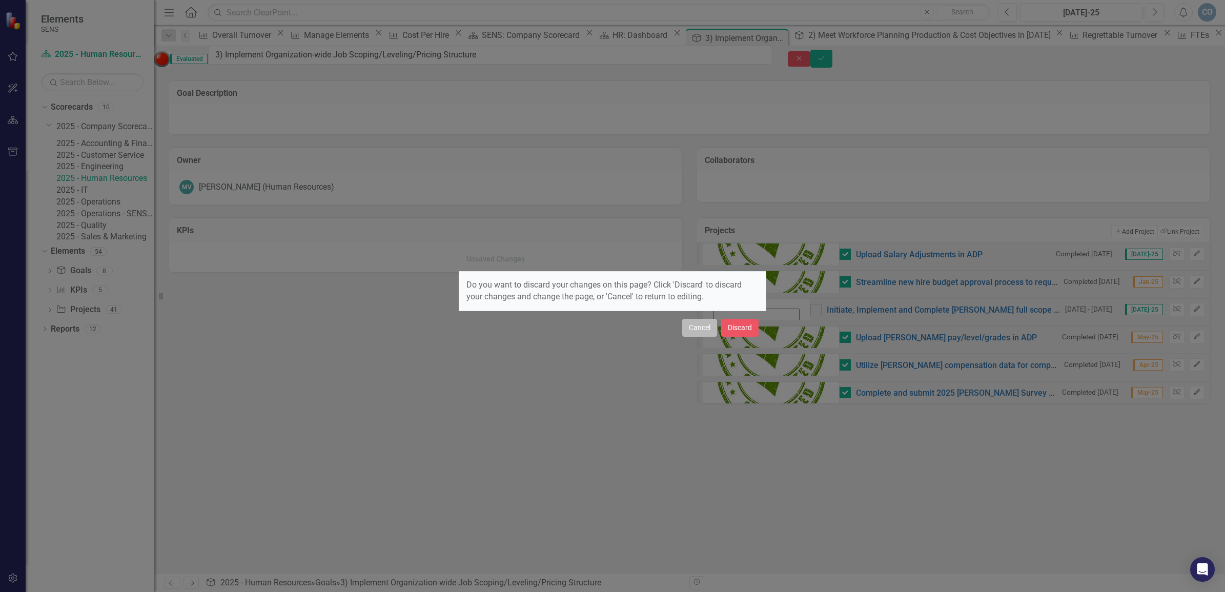
click at [692, 328] on button "Cancel" at bounding box center [699, 328] width 35 height 18
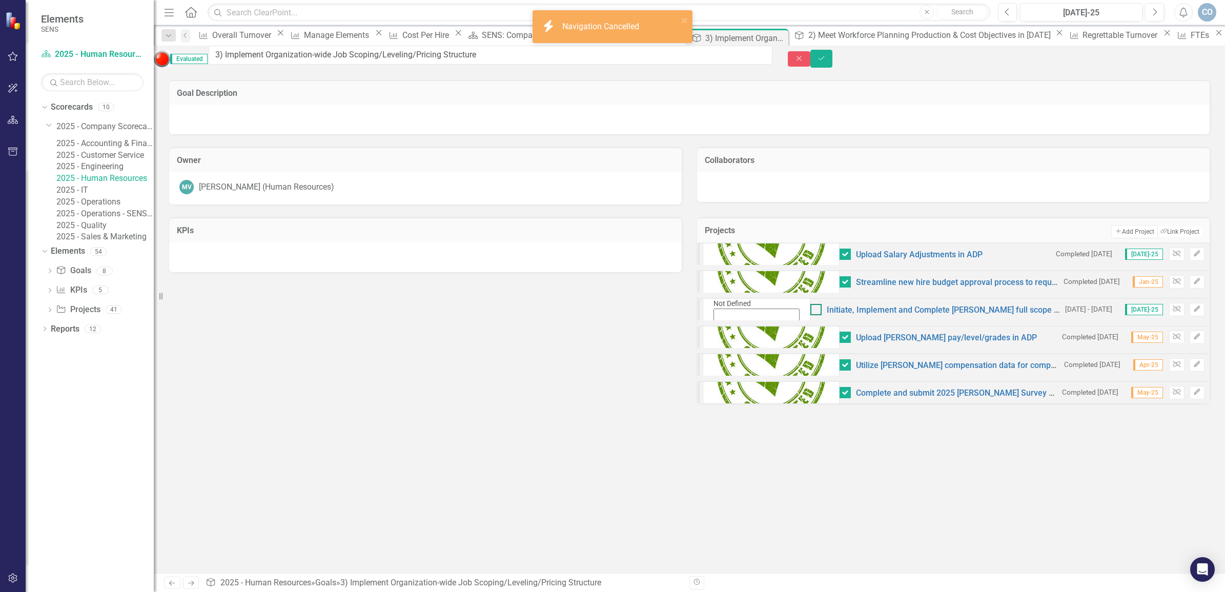
click at [810, 311] on input "checkbox" at bounding box center [813, 307] width 7 height 7
checkbox input "true"
click at [718, 329] on icon at bounding box center [715, 330] width 5 height 3
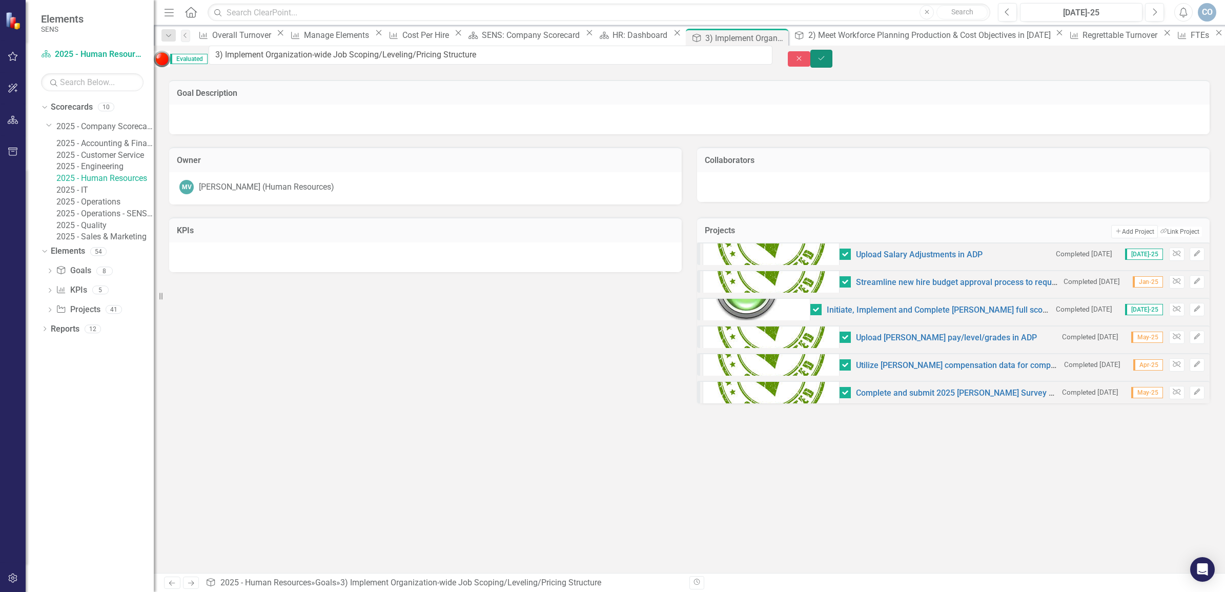
click at [833, 54] on button "Save" at bounding box center [821, 59] width 23 height 18
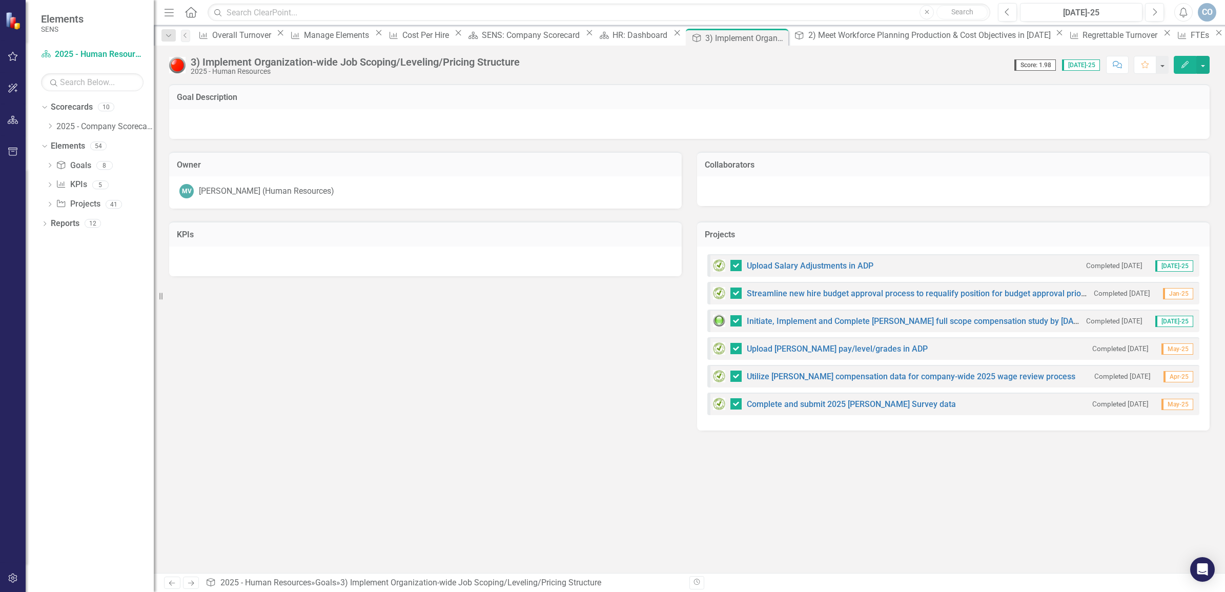
click at [174, 63] on img at bounding box center [177, 65] width 16 height 16
click at [175, 62] on img at bounding box center [177, 65] width 16 height 16
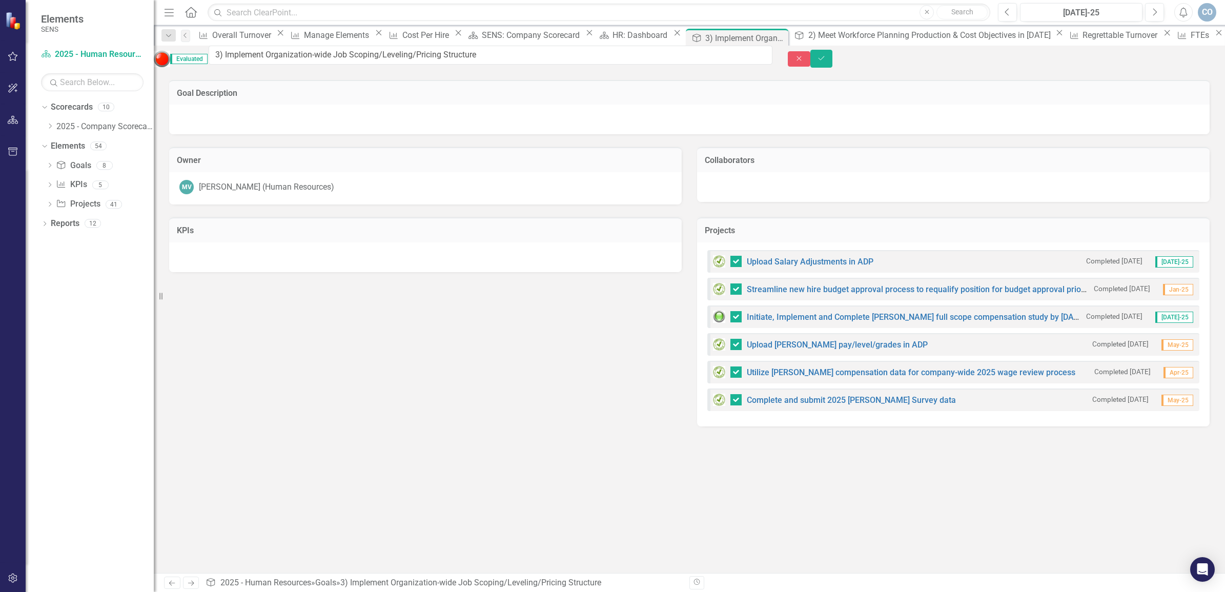
click at [170, 60] on img at bounding box center [162, 59] width 16 height 16
click at [170, 59] on img at bounding box center [162, 59] width 16 height 16
click at [208, 63] on span "Evaluated" at bounding box center [188, 59] width 37 height 10
click at [208, 59] on span "Evaluated" at bounding box center [188, 59] width 37 height 10
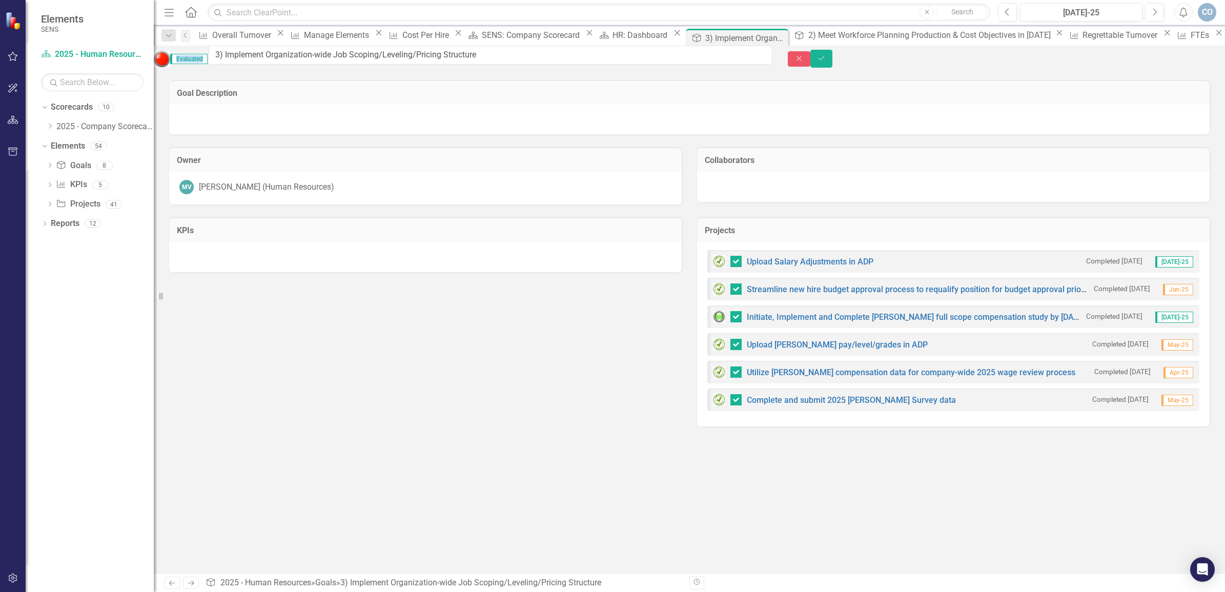
click at [208, 59] on span "Evaluated" at bounding box center [188, 59] width 37 height 10
drag, startPoint x: 219, startPoint y: 59, endPoint x: 178, endPoint y: 55, distance: 41.1
click at [170, 55] on img at bounding box center [162, 59] width 16 height 16
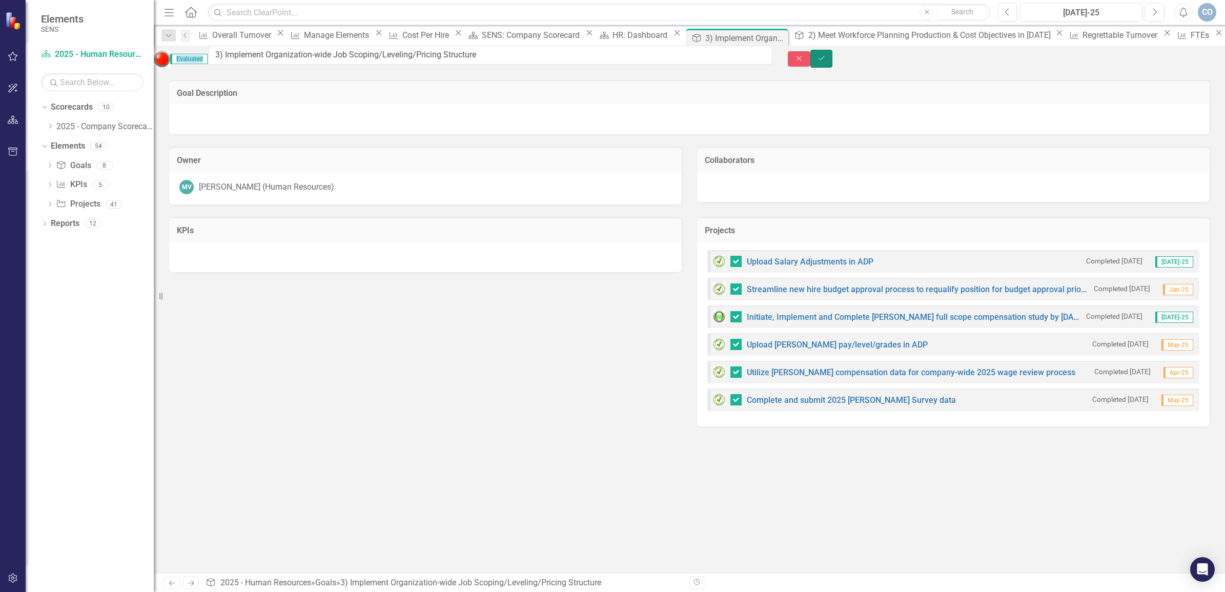
click at [826, 59] on icon "Save" at bounding box center [821, 58] width 9 height 7
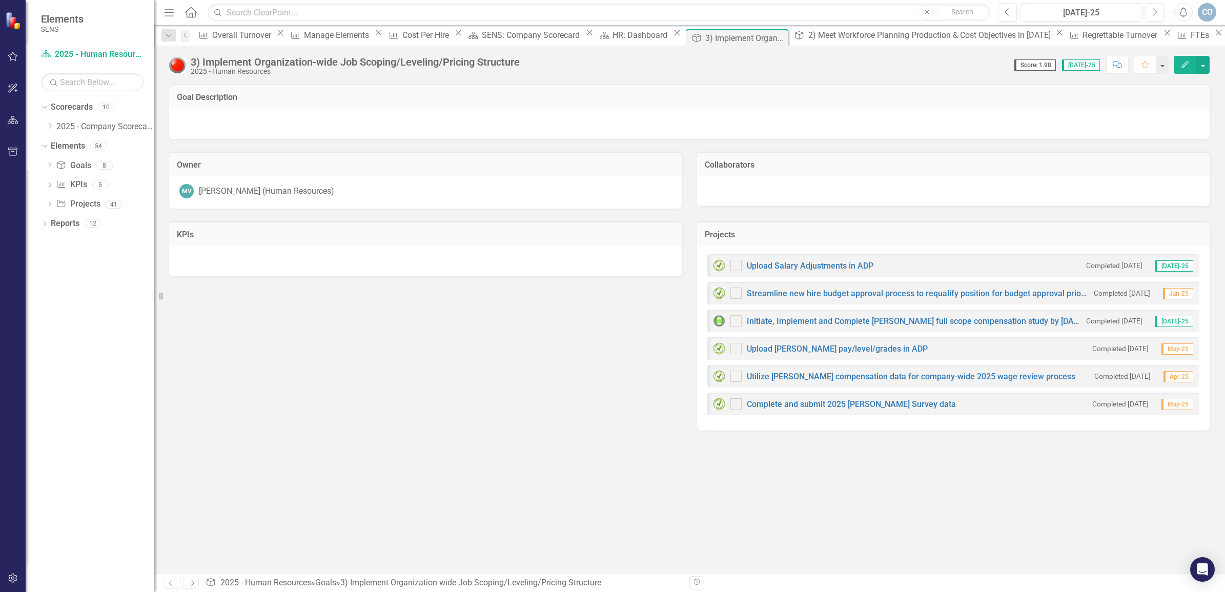
checkbox input "false"
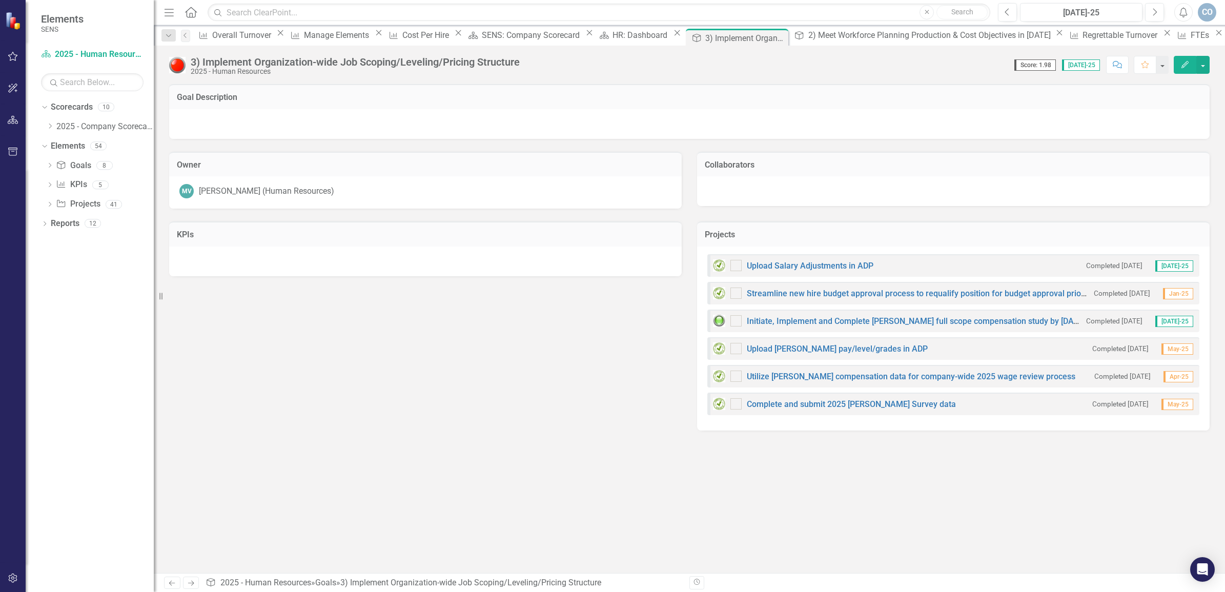
checkbox input "false"
checkbox input "true"
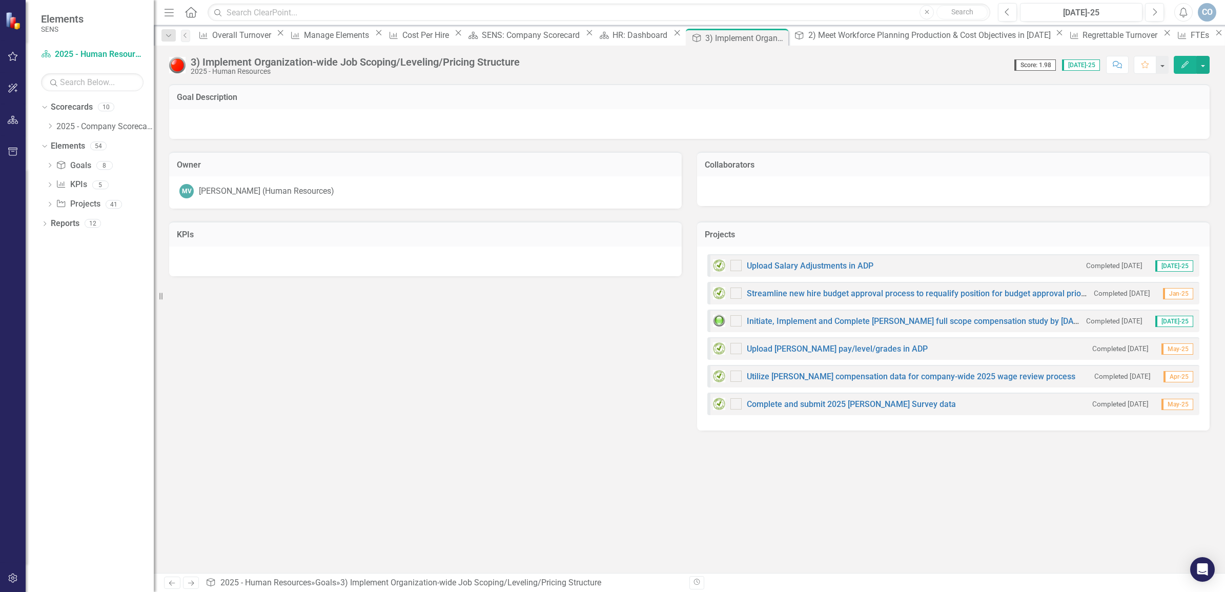
checkbox input "true"
click at [68, 127] on link "2025 - Company Scorecard" at bounding box center [104, 127] width 97 height 12
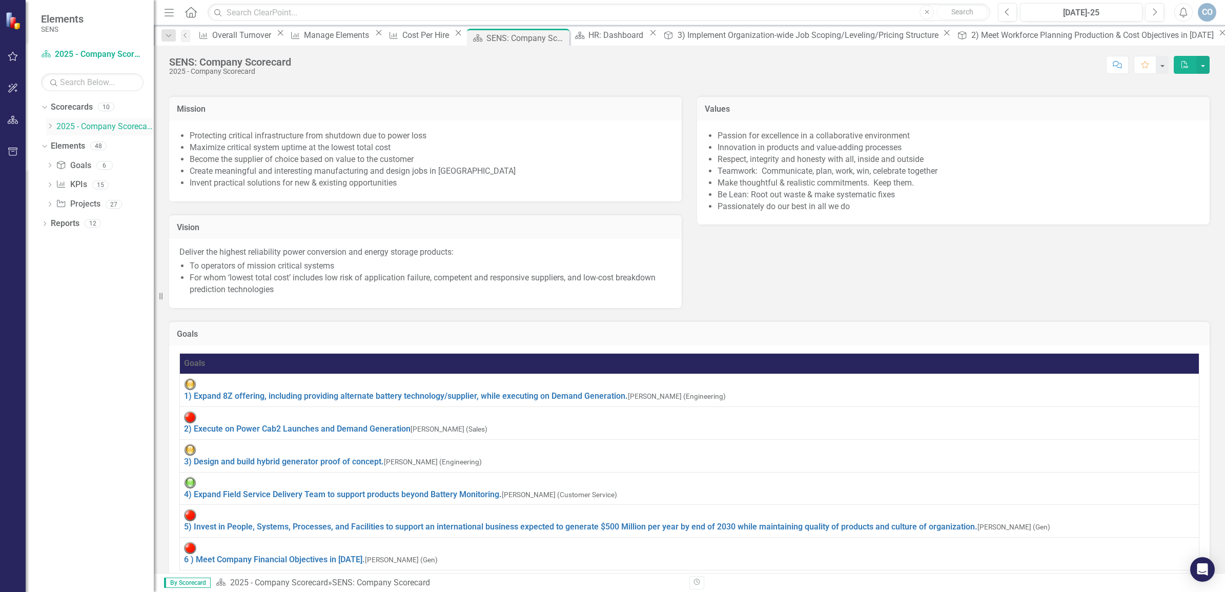
click at [49, 124] on icon "Dropdown" at bounding box center [50, 126] width 8 height 6
checkbox input "true"
click at [101, 184] on link "2025 - Human Resources" at bounding box center [104, 179] width 97 height 12
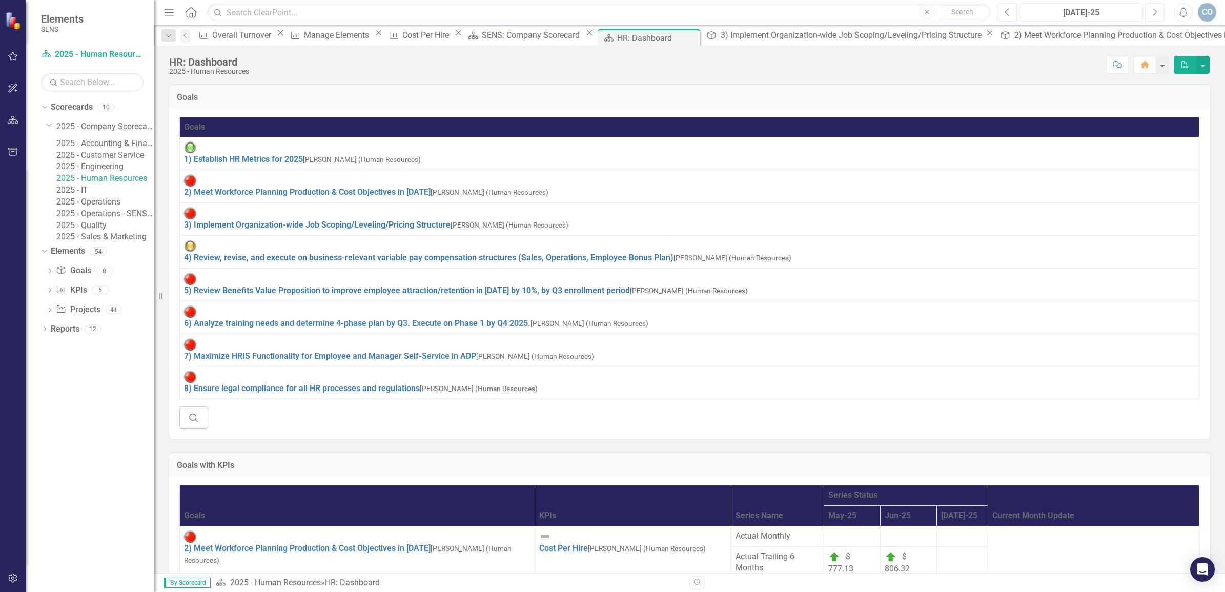
checkbox input "true"
click at [188, 207] on img at bounding box center [190, 213] width 12 height 12
click at [1203, 66] on button "button" at bounding box center [1202, 65] width 13 height 18
click at [1185, 67] on icon "PDF" at bounding box center [1184, 64] width 9 height 7
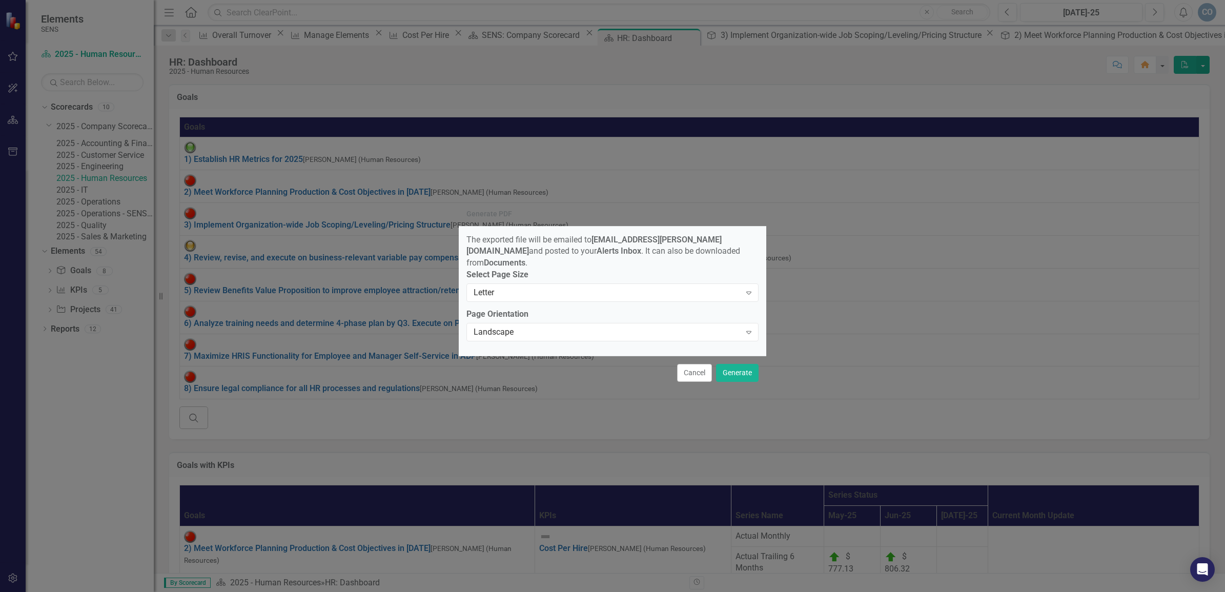
click at [702, 369] on button "Cancel" at bounding box center [694, 373] width 35 height 18
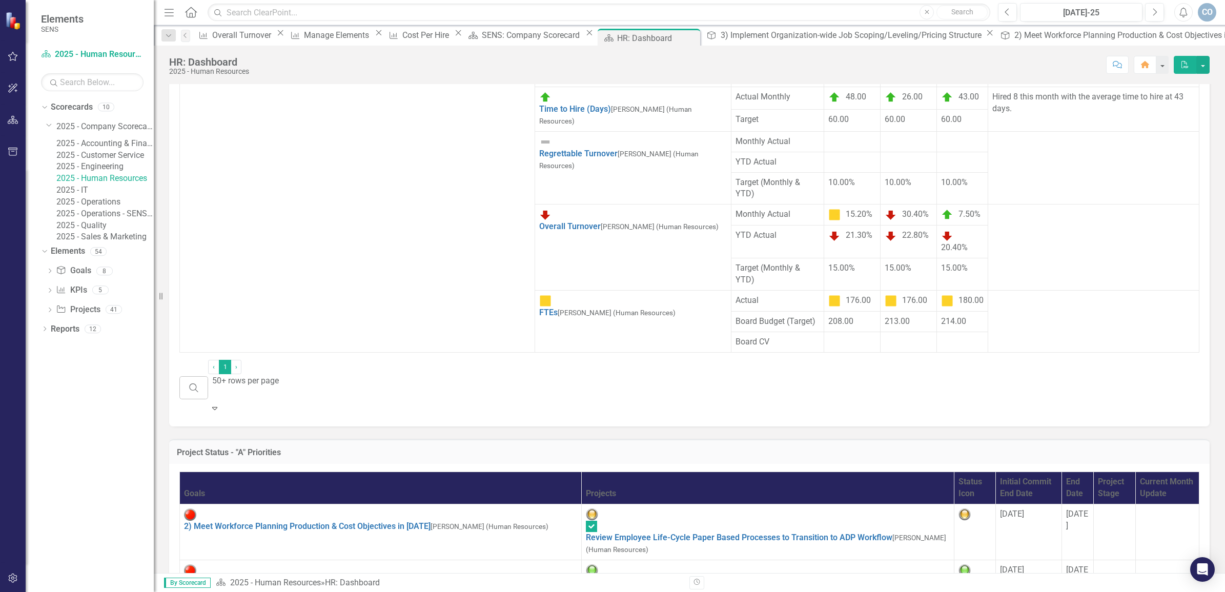
scroll to position [192, 0]
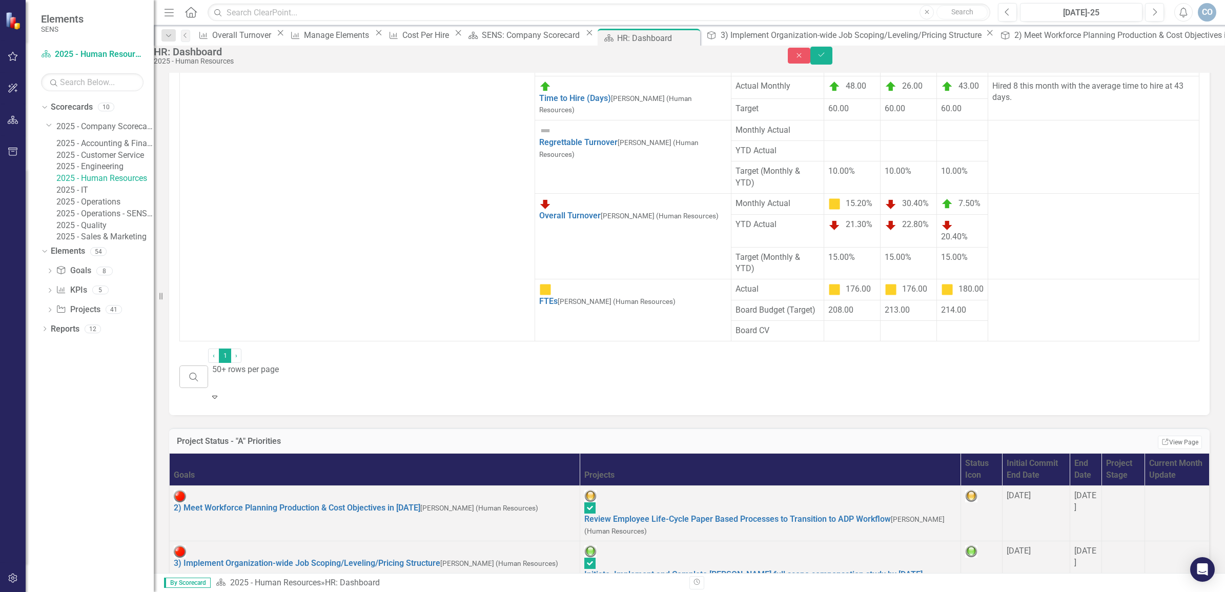
click at [0, 0] on link "Edit Edit Goal" at bounding box center [0, 0] width 0 height 0
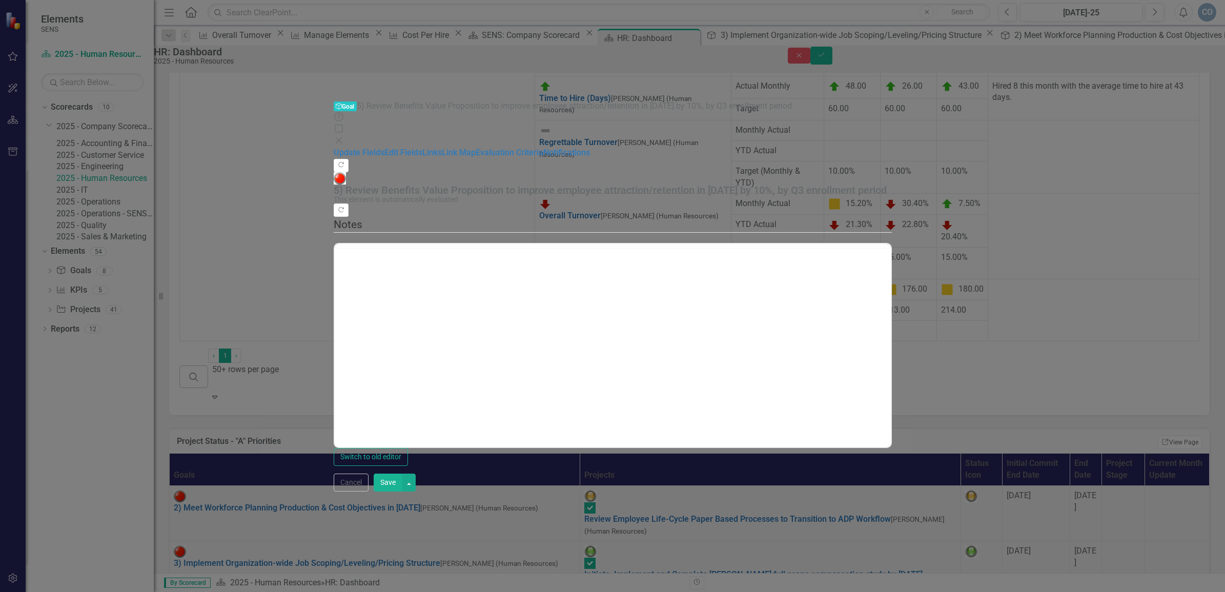
scroll to position [0, 0]
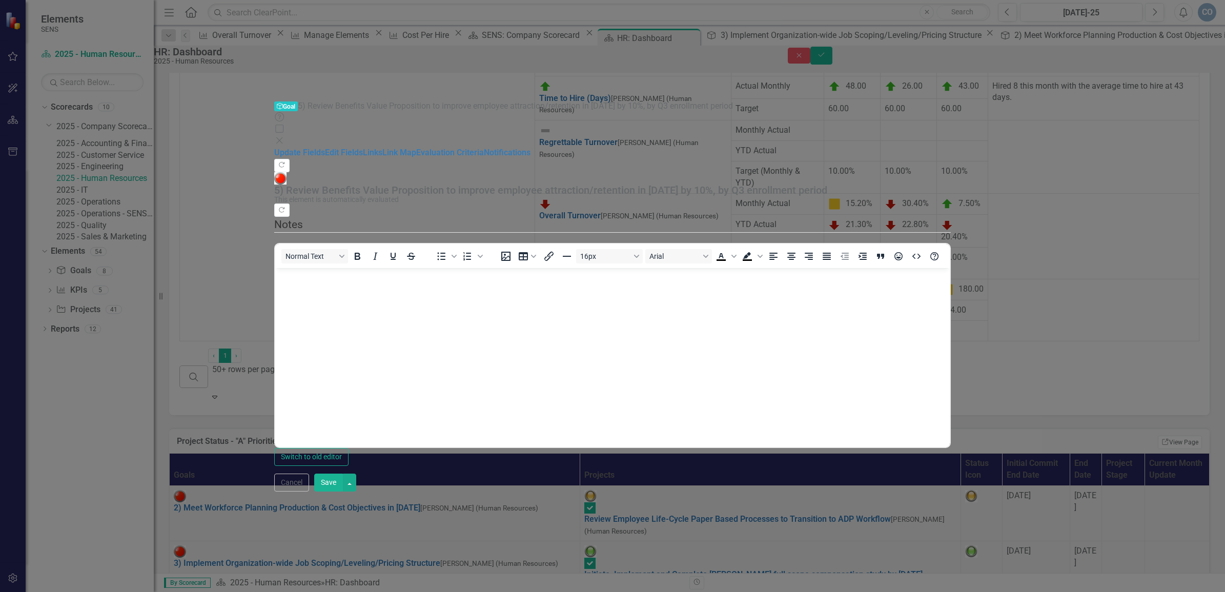
click at [286, 172] on img at bounding box center [280, 178] width 12 height 12
click at [284, 136] on icon "Close" at bounding box center [279, 140] width 10 height 8
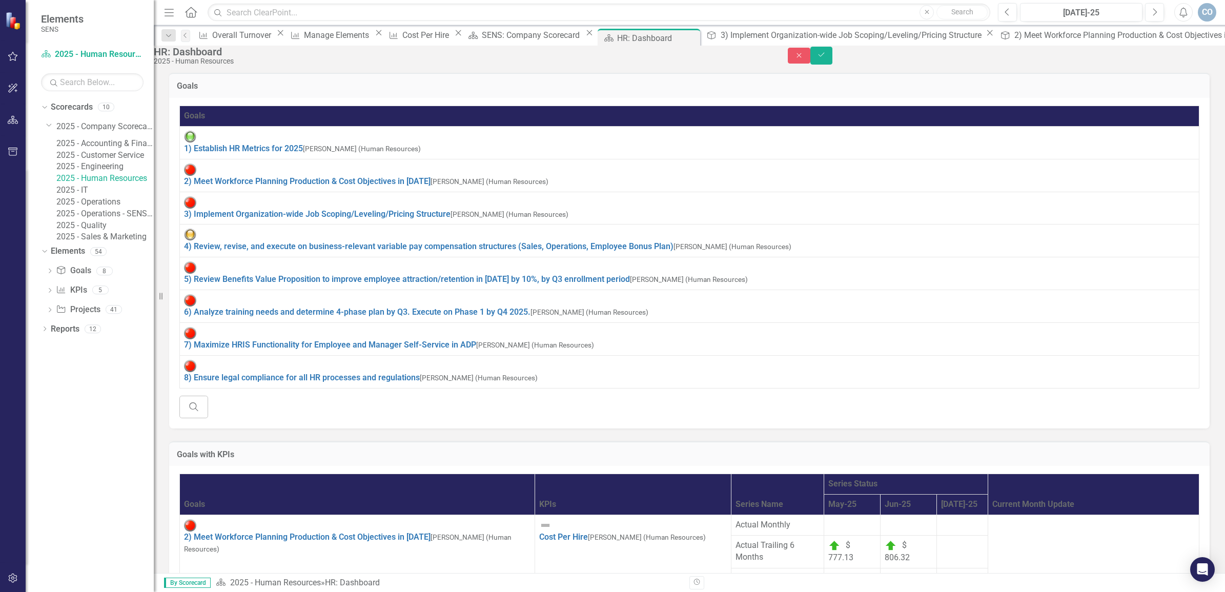
click at [313, 247] on div "Goals Goals 1) Establish HR Metrics for 2025 [PERSON_NAME] (Human Resources) Ed…" at bounding box center [688, 244] width 1055 height 368
click at [810, 59] on button "Close" at bounding box center [799, 56] width 23 height 16
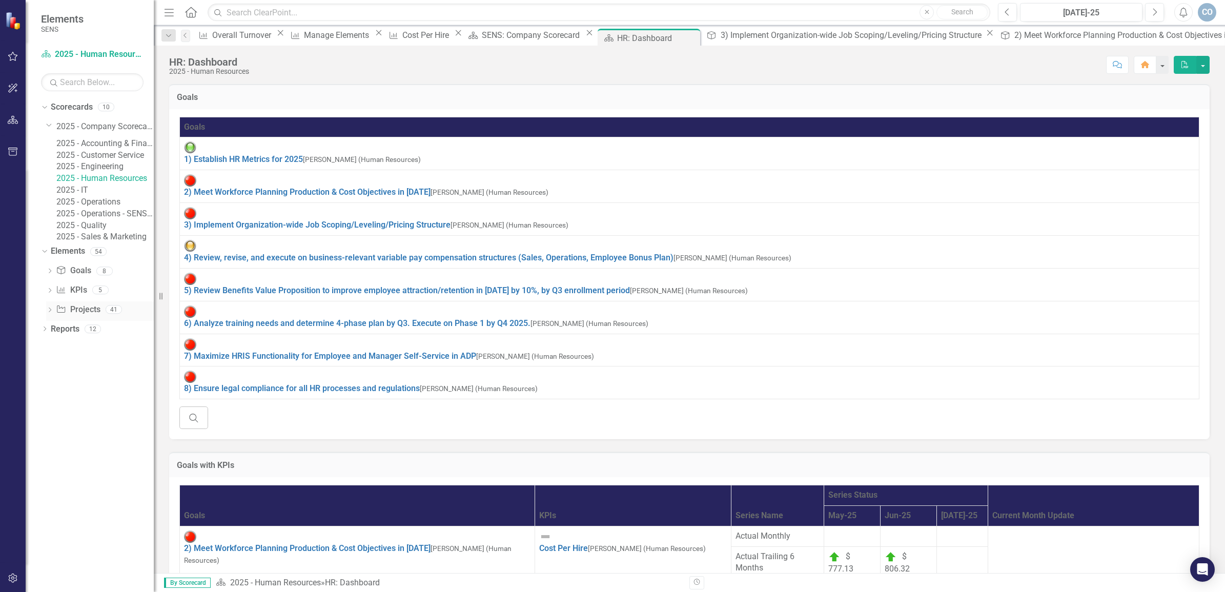
click at [74, 316] on link "Project Projects" at bounding box center [78, 310] width 44 height 12
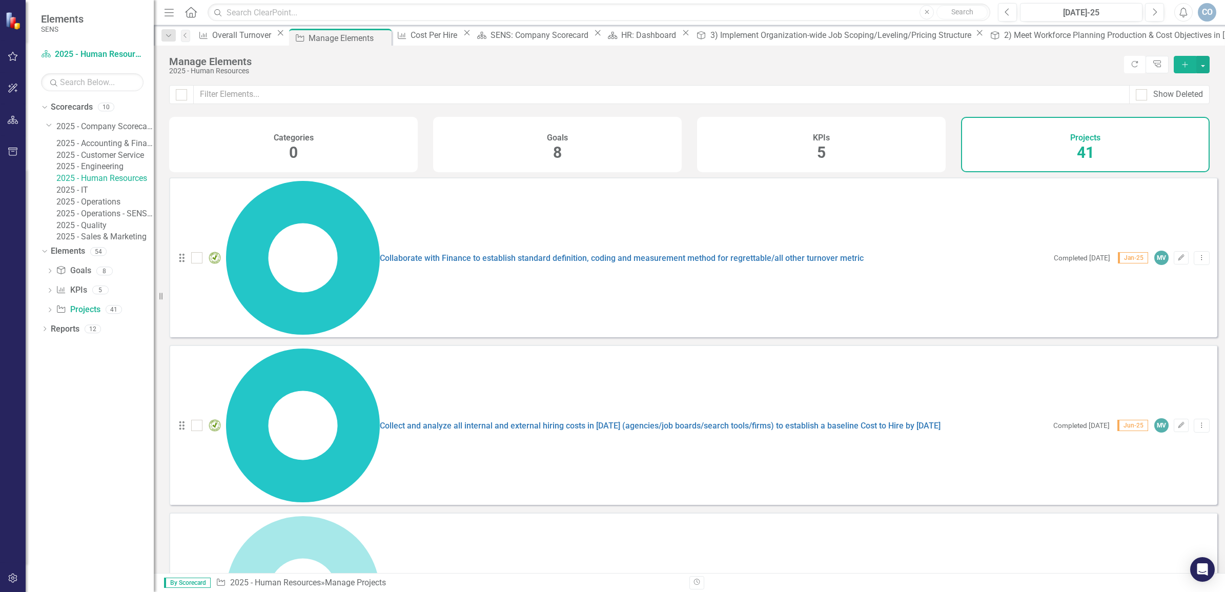
click at [211, 587] on img at bounding box center [215, 593] width 12 height 12
click at [198, 587] on input "checkbox" at bounding box center [194, 590] width 7 height 7
click at [213, 587] on img at bounding box center [215, 593] width 12 height 12
click at [198, 587] on input "checkbox" at bounding box center [194, 590] width 7 height 7
click at [213, 587] on img at bounding box center [215, 593] width 12 height 12
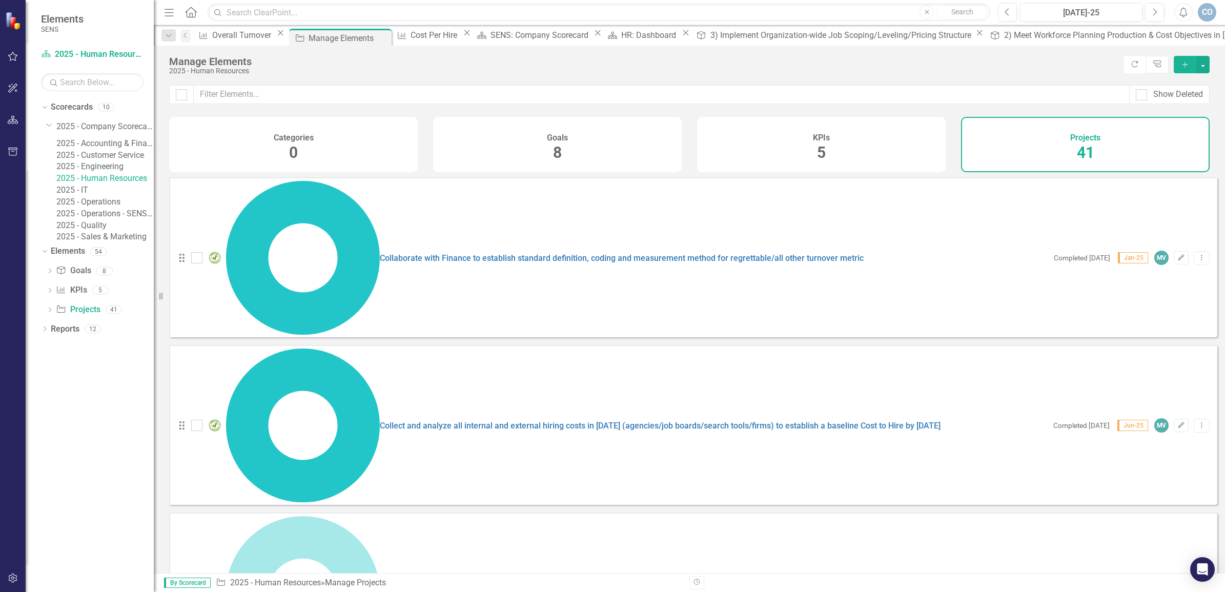
click at [198, 587] on input "checkbox" at bounding box center [194, 590] width 7 height 7
checkbox input "true"
click at [1177, 586] on button "Edit" at bounding box center [1180, 592] width 15 height 13
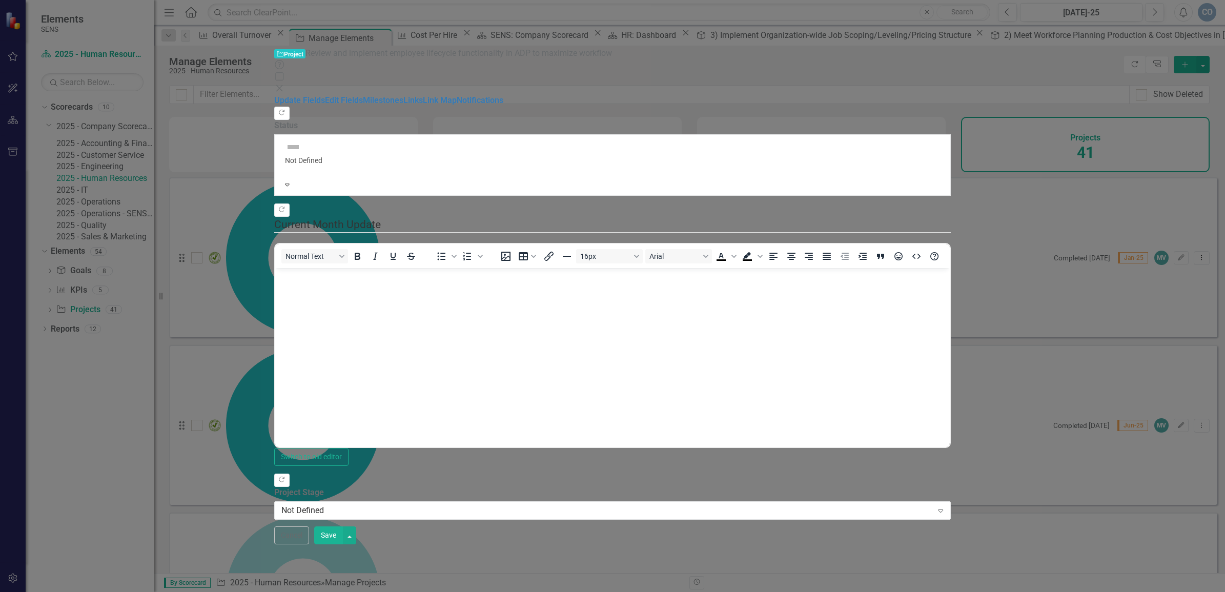
click at [391, 165] on div at bounding box center [612, 170] width 654 height 10
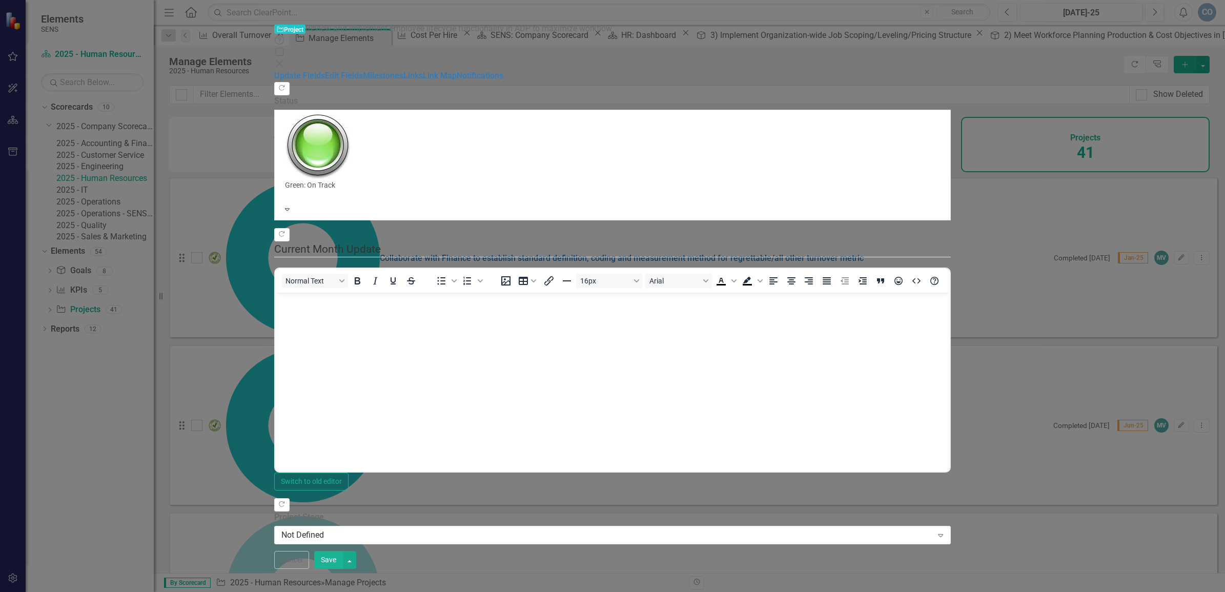
click at [343, 569] on button "Save" at bounding box center [328, 560] width 29 height 18
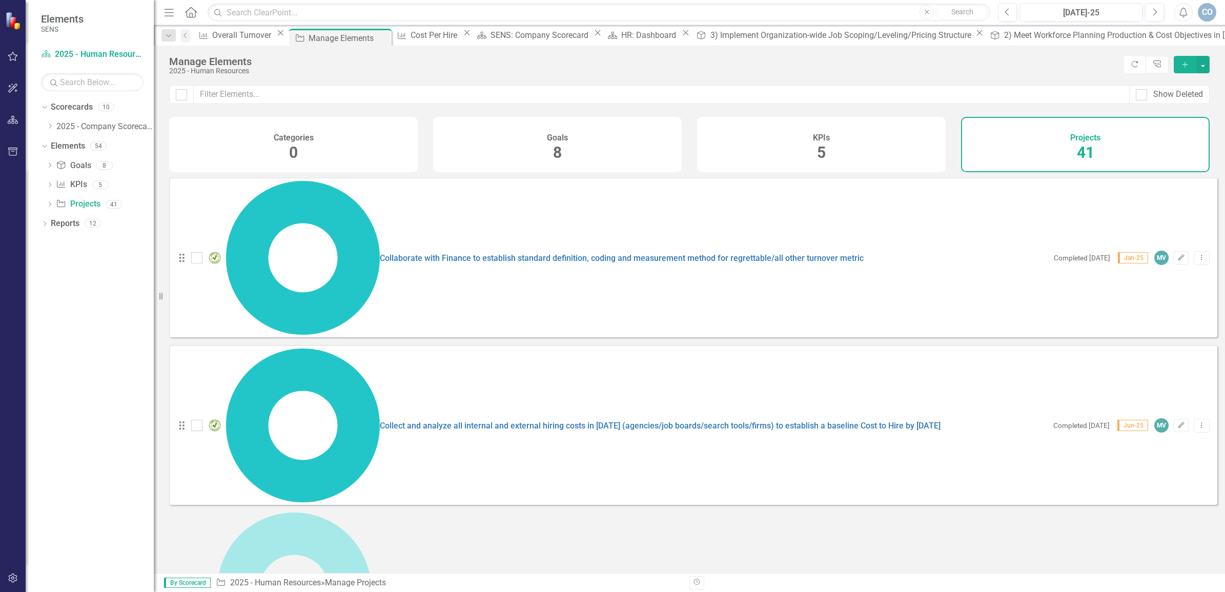
checkbox input "false"
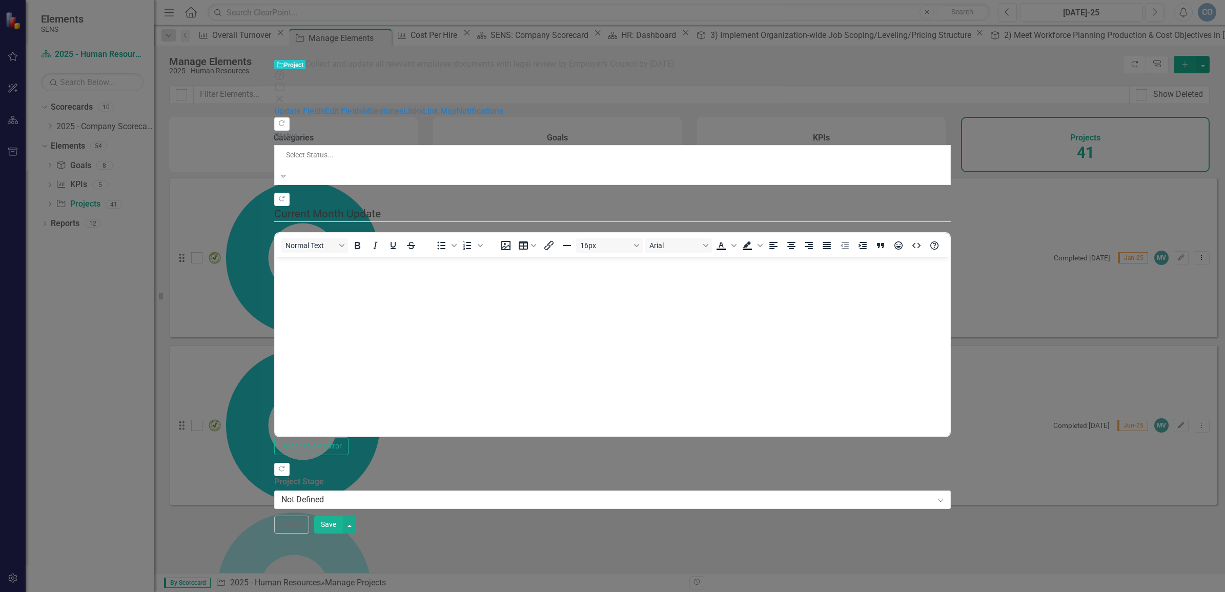
click at [426, 160] on div at bounding box center [463, 165] width 356 height 10
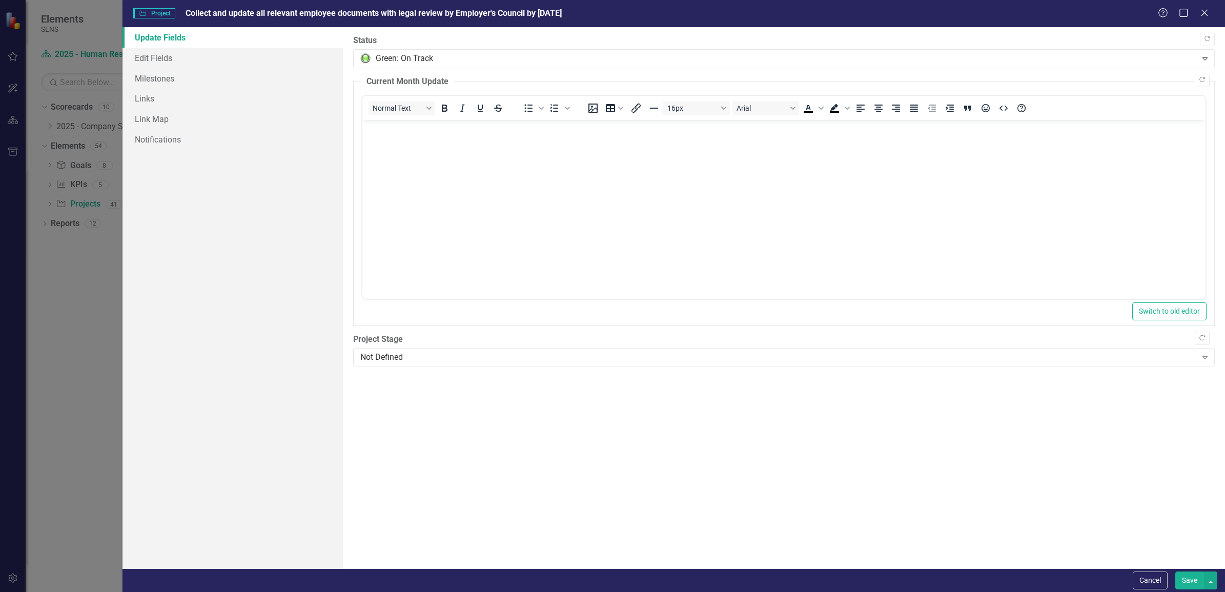
click at [1190, 578] on button "Save" at bounding box center [1189, 580] width 29 height 18
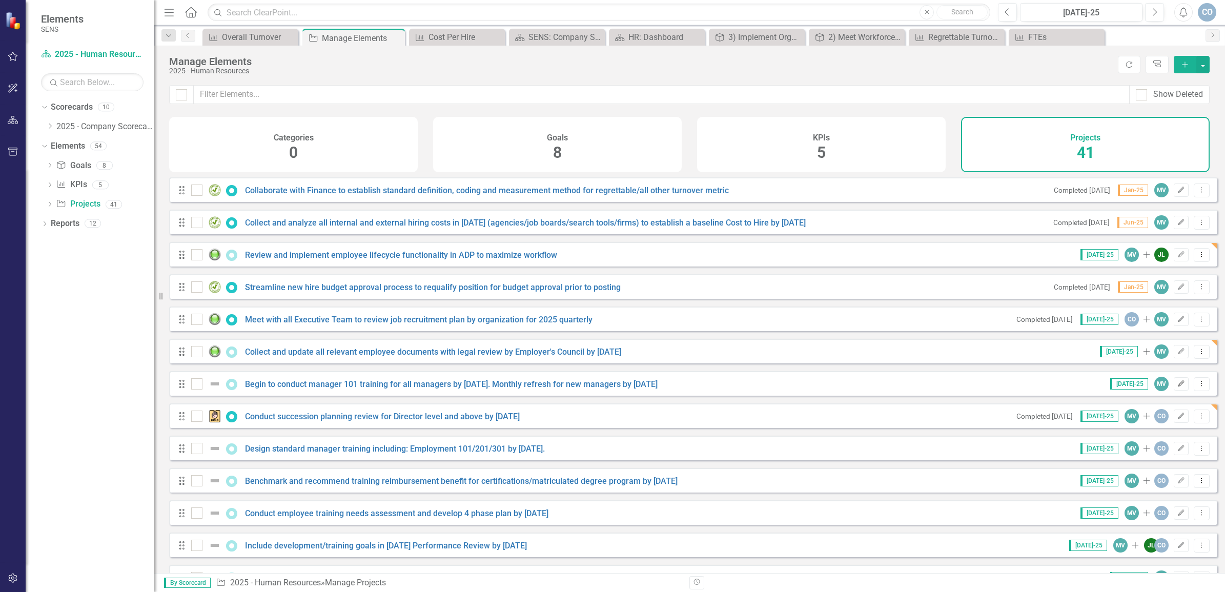
click at [1177, 387] on icon "Edit" at bounding box center [1181, 384] width 8 height 6
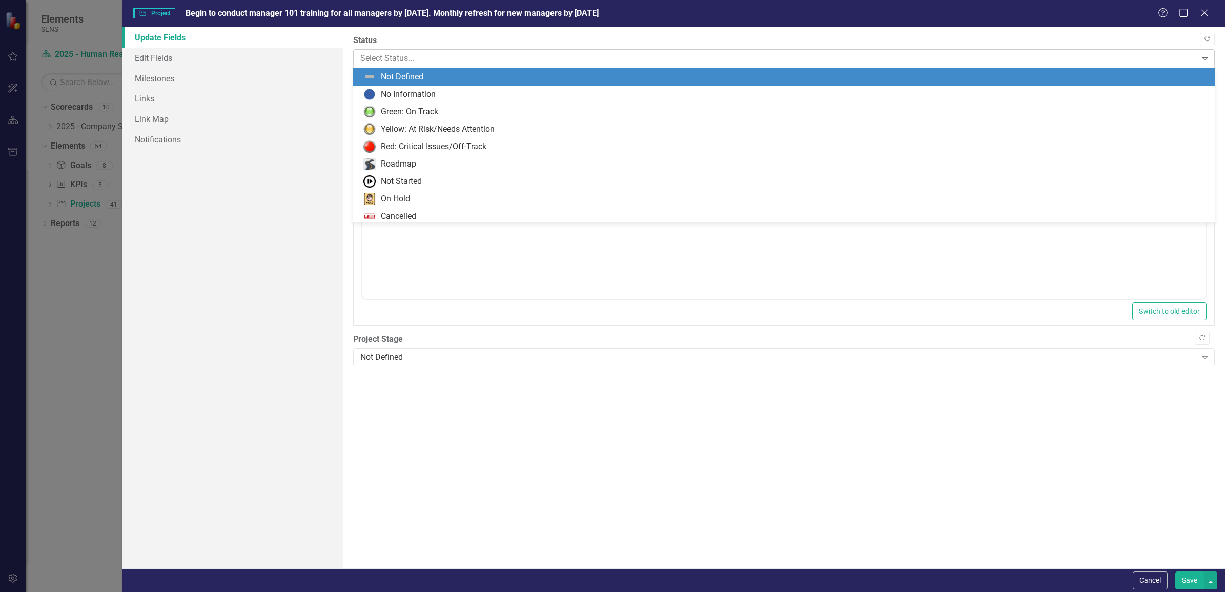
click at [414, 60] on div at bounding box center [775, 59] width 830 height 14
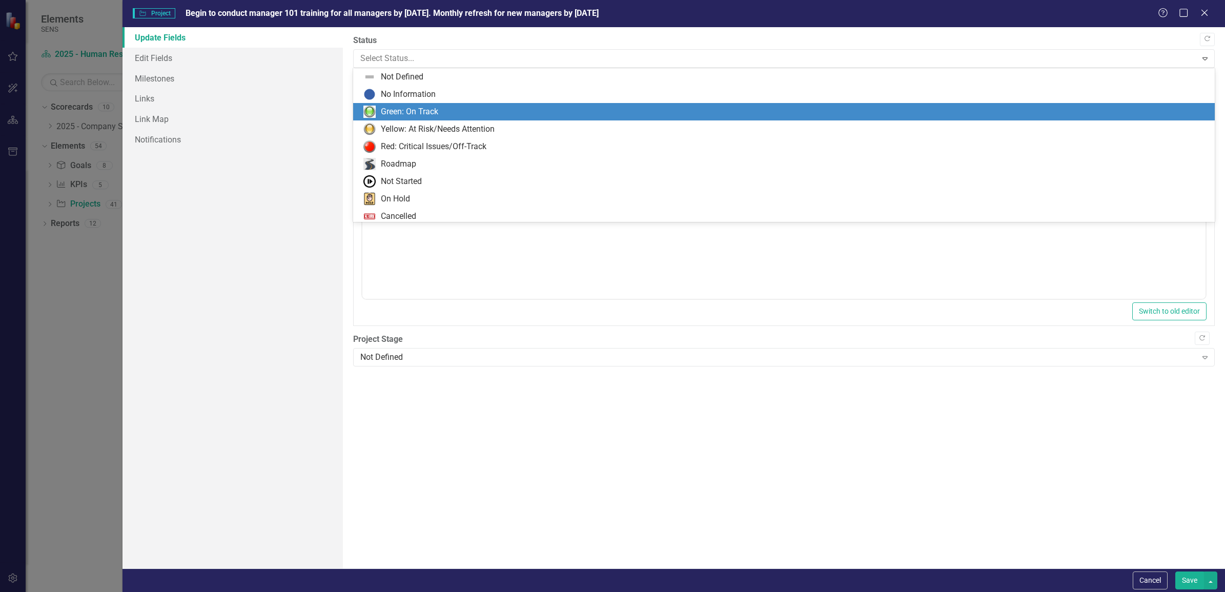
click at [406, 108] on div "Green: On Track" at bounding box center [409, 112] width 57 height 12
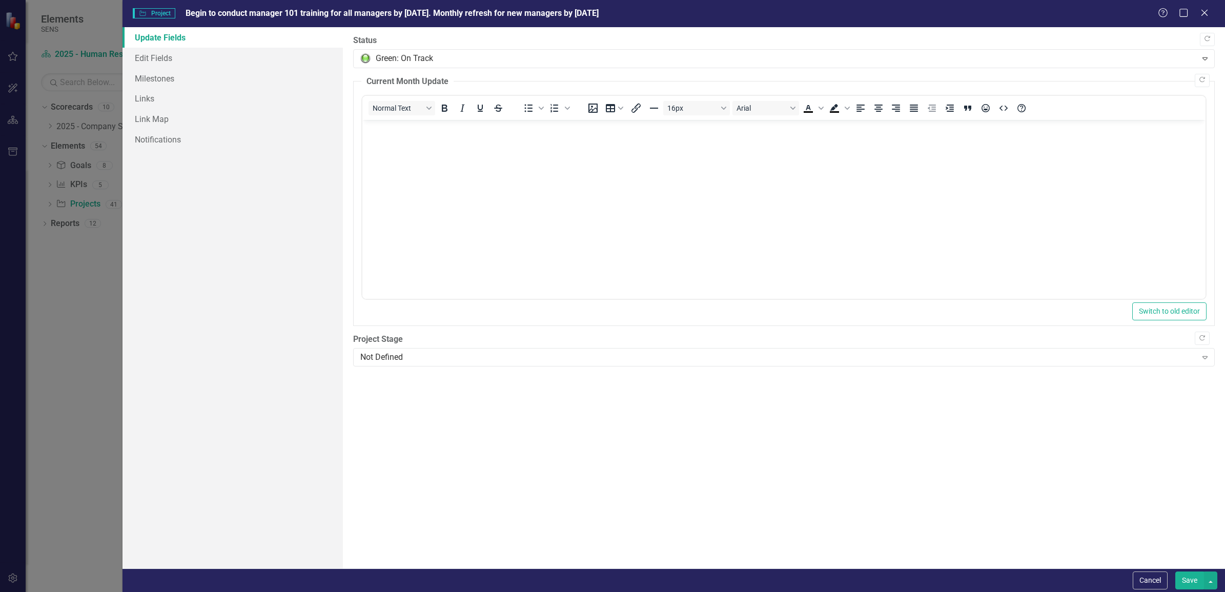
click at [1183, 578] on button "Save" at bounding box center [1189, 580] width 29 height 18
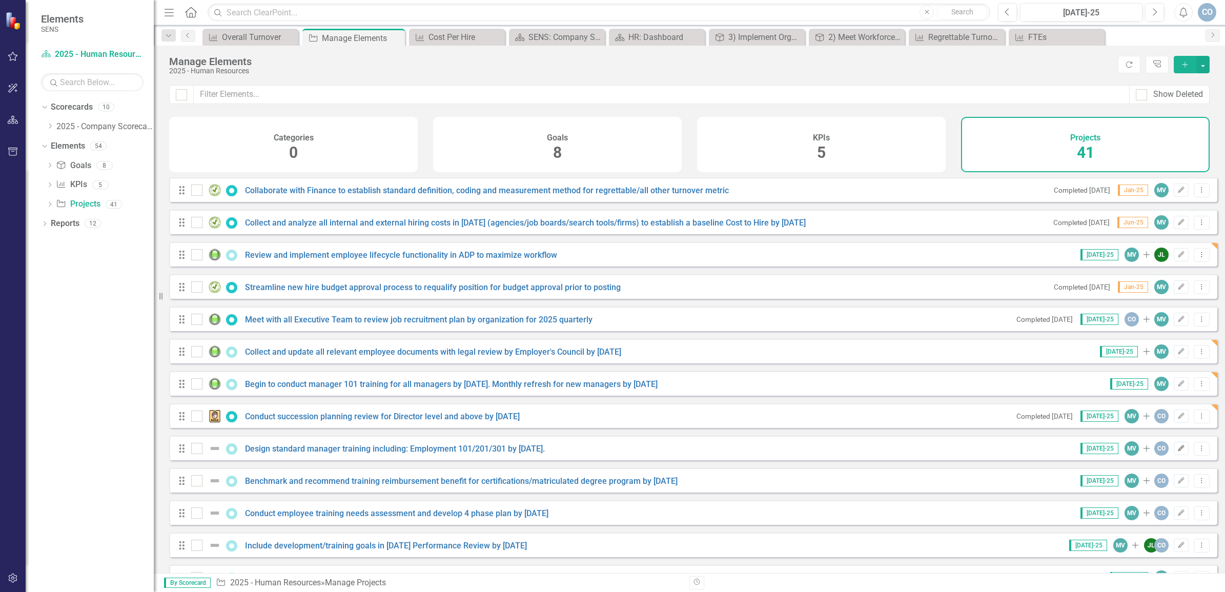
click at [1178, 451] on icon "button" at bounding box center [1181, 448] width 6 height 6
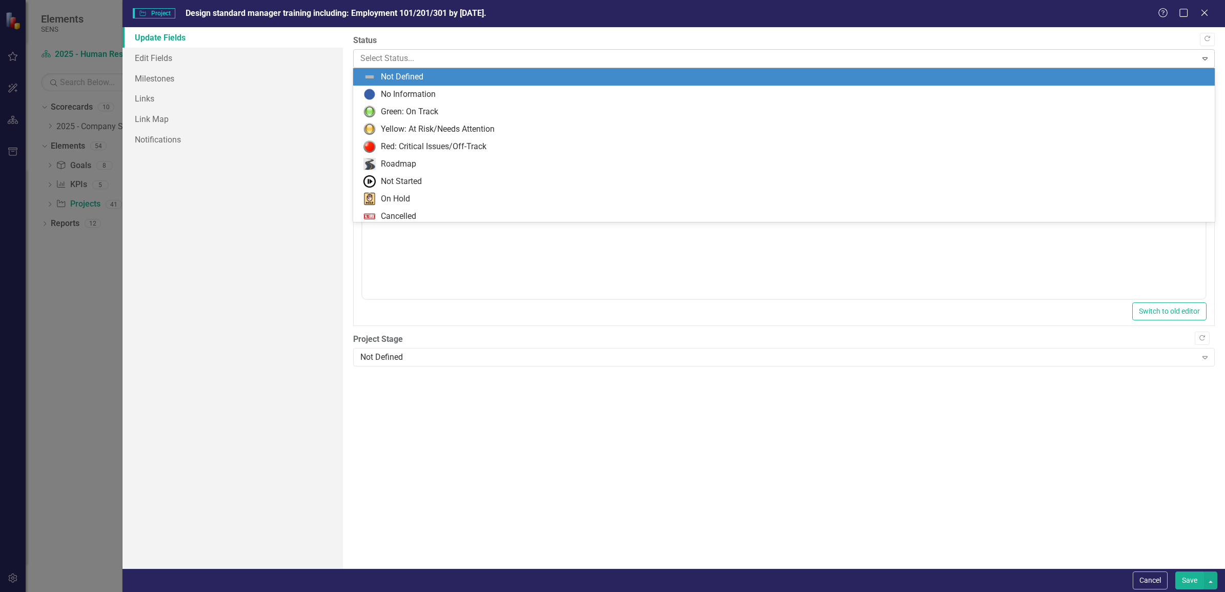
click at [421, 57] on div at bounding box center [775, 59] width 830 height 14
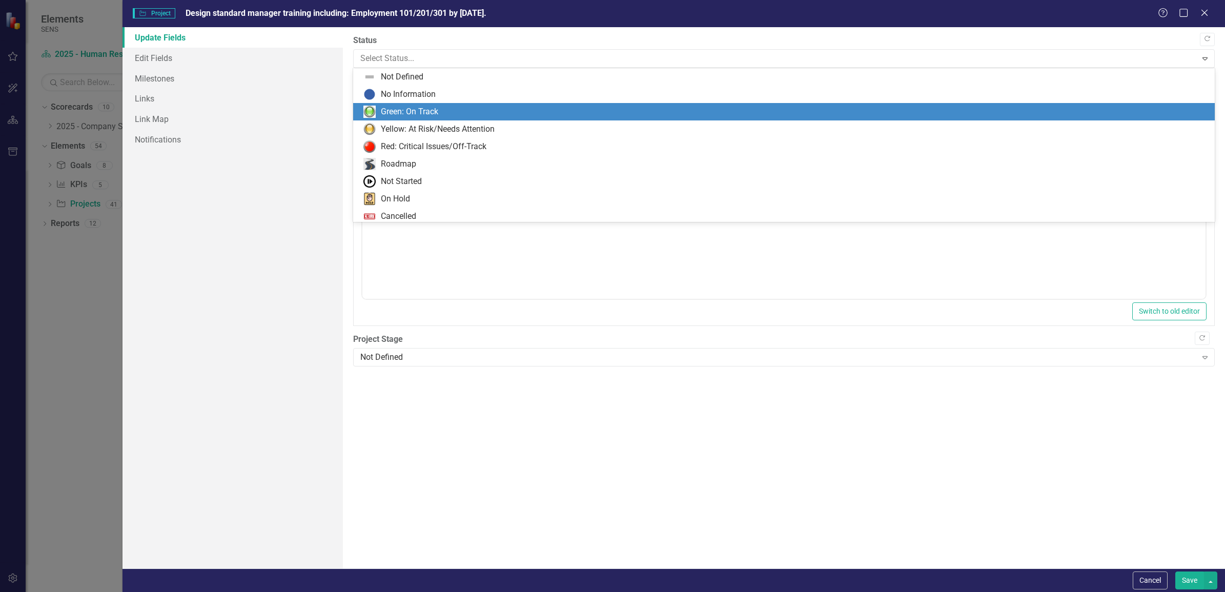
click at [385, 106] on div "Green: On Track" at bounding box center [785, 112] width 845 height 12
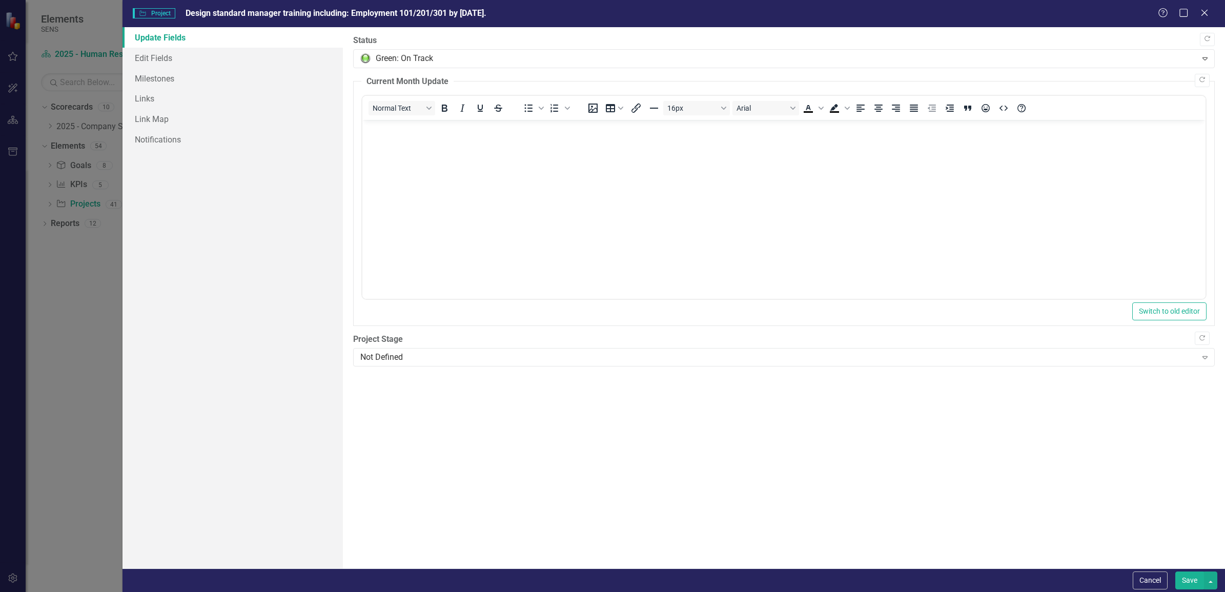
click at [1180, 575] on button "Save" at bounding box center [1189, 580] width 29 height 18
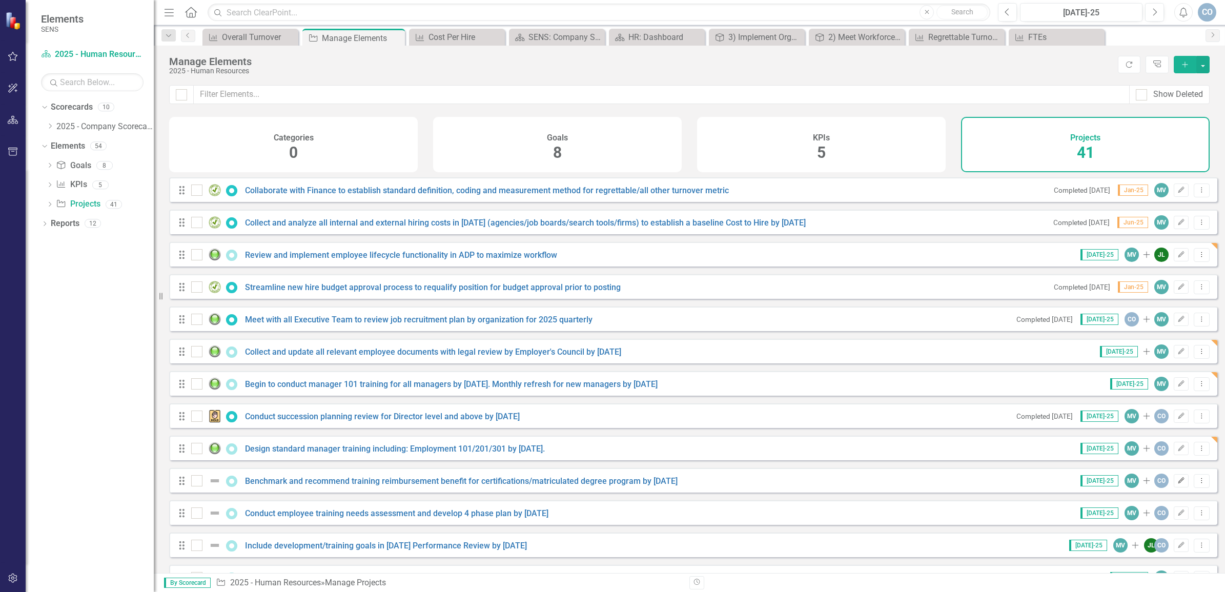
click at [1177, 484] on icon "Edit" at bounding box center [1181, 481] width 8 height 6
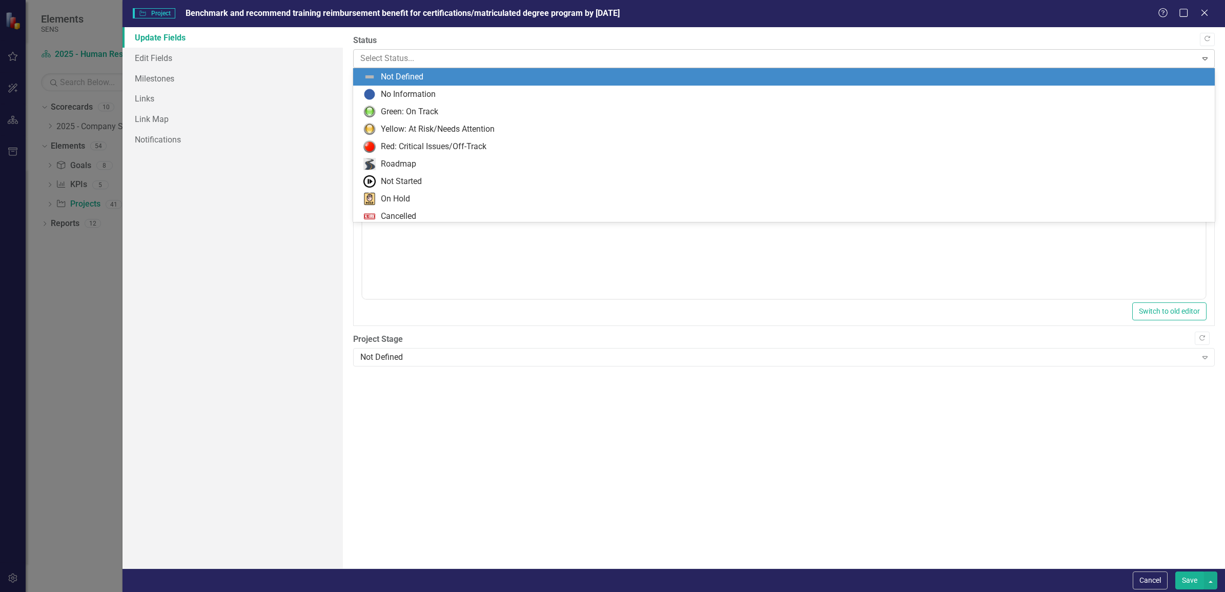
click at [431, 56] on div at bounding box center [775, 59] width 830 height 14
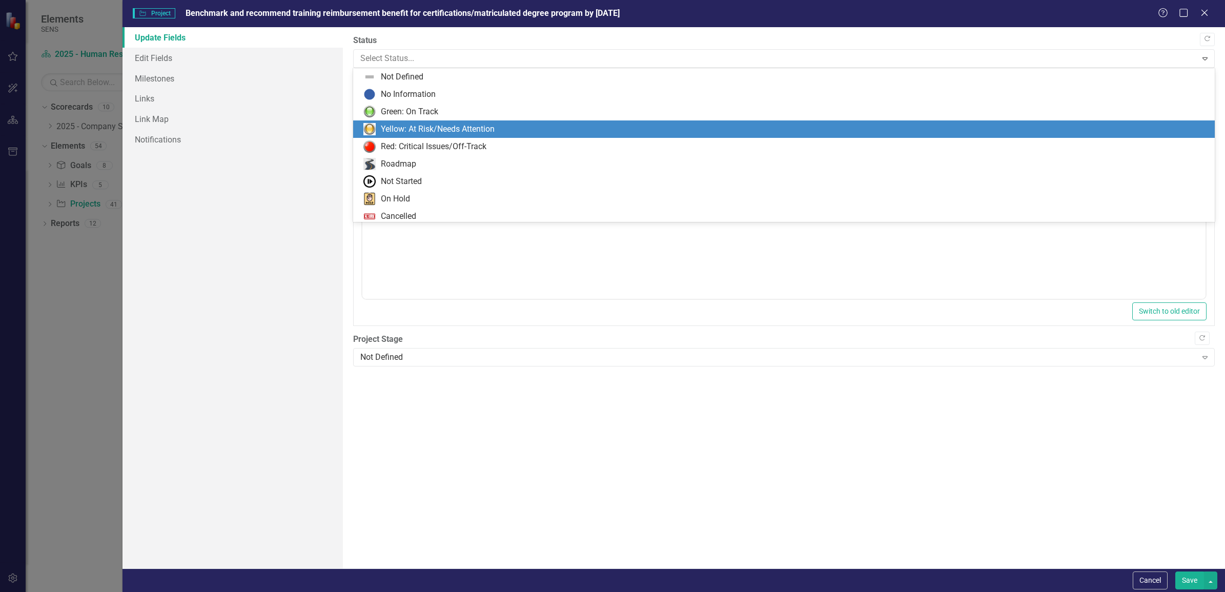
click at [398, 123] on div "Yellow: At Risk/Needs Attention" at bounding box center [438, 129] width 114 height 12
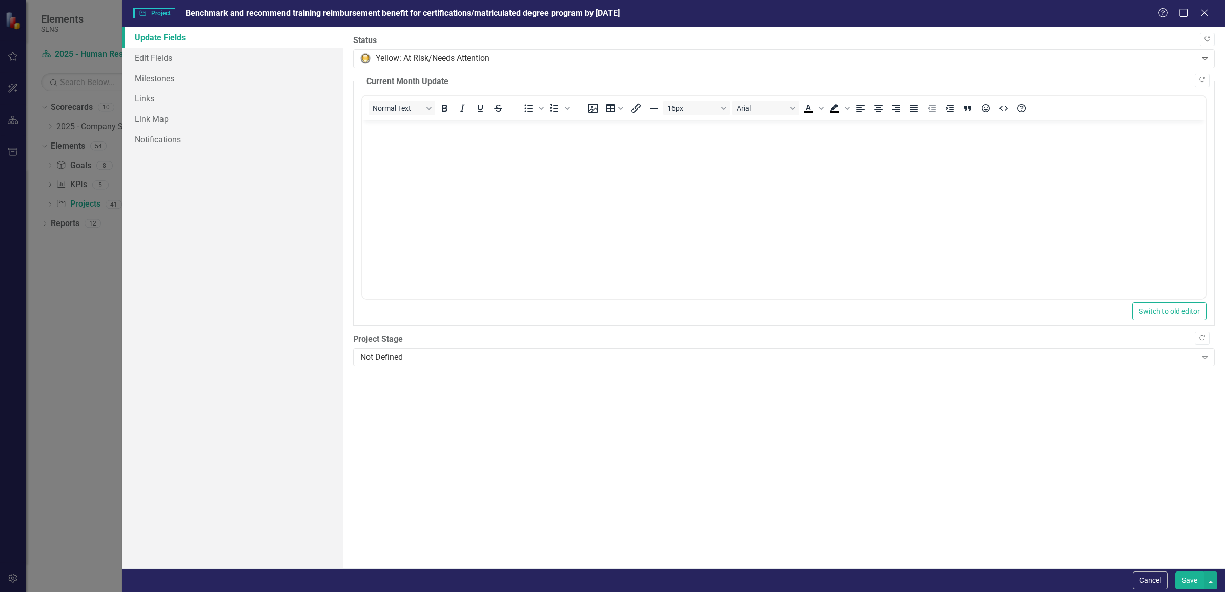
click at [1184, 577] on button "Save" at bounding box center [1189, 580] width 29 height 18
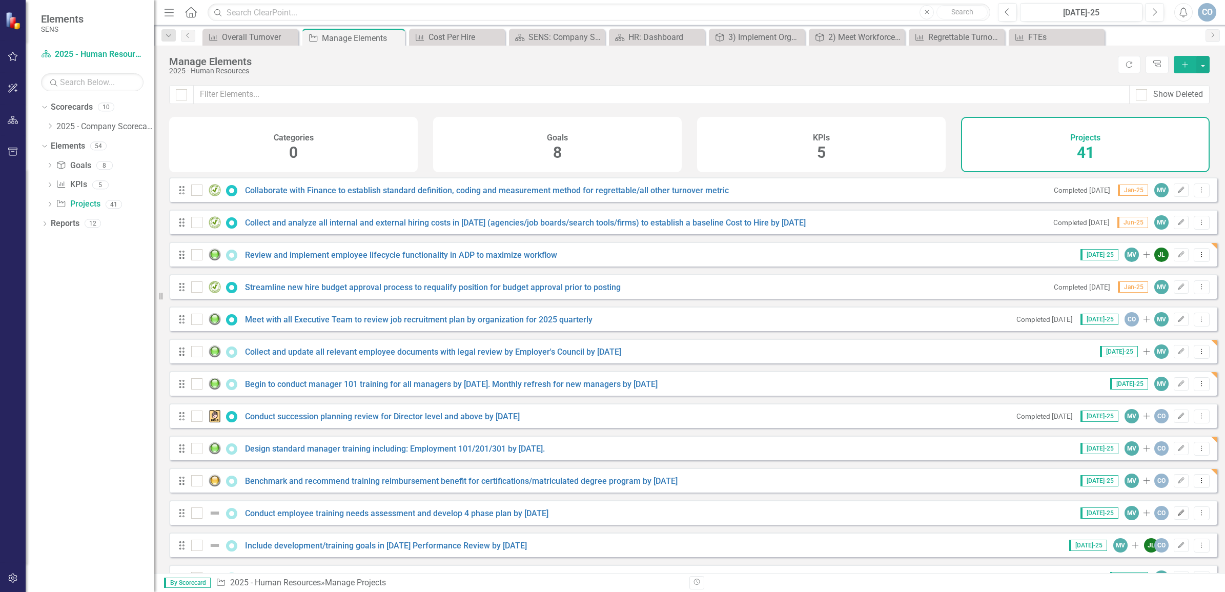
click at [1177, 516] on icon "Edit" at bounding box center [1181, 513] width 8 height 6
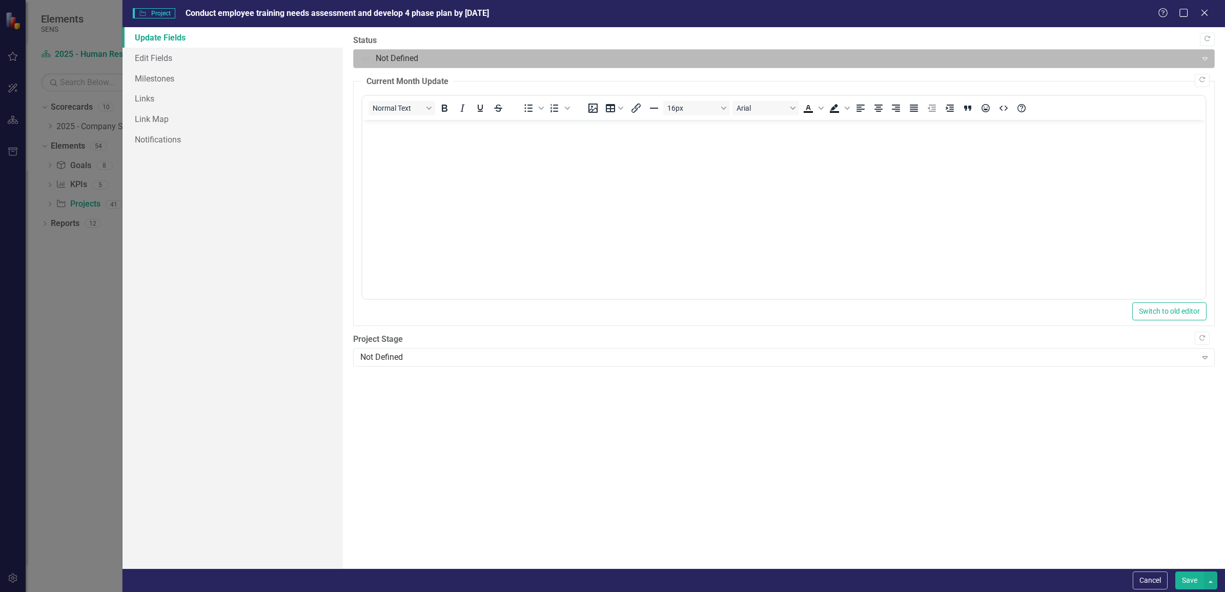
click at [387, 55] on div at bounding box center [775, 59] width 830 height 14
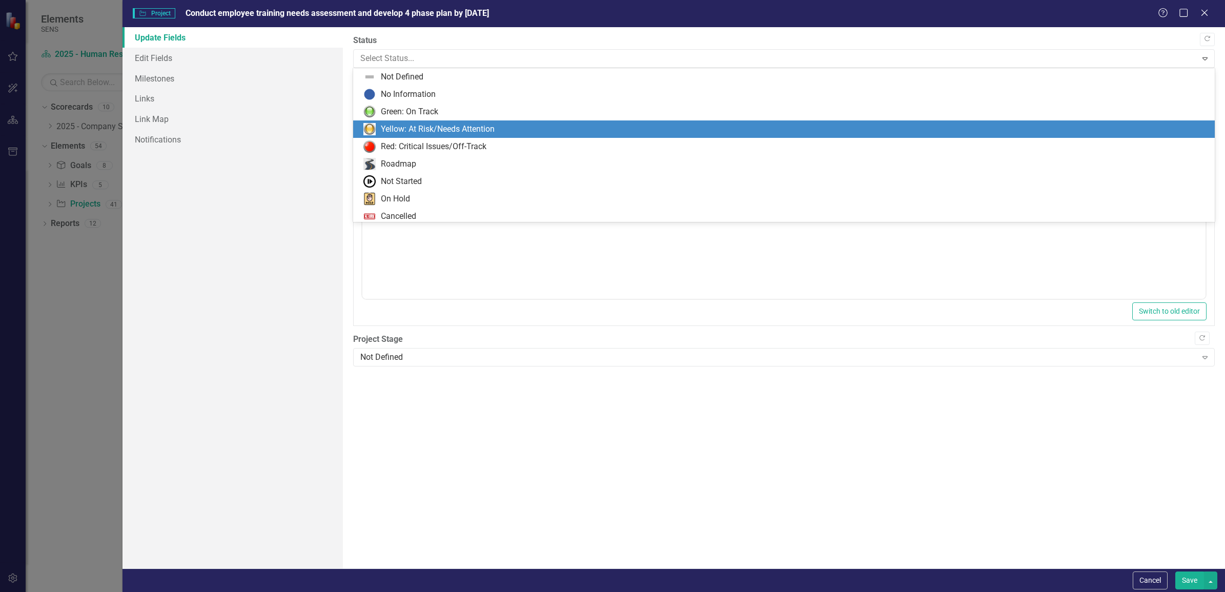
click at [387, 120] on div "Yellow: At Risk/Needs Attention" at bounding box center [783, 128] width 861 height 17
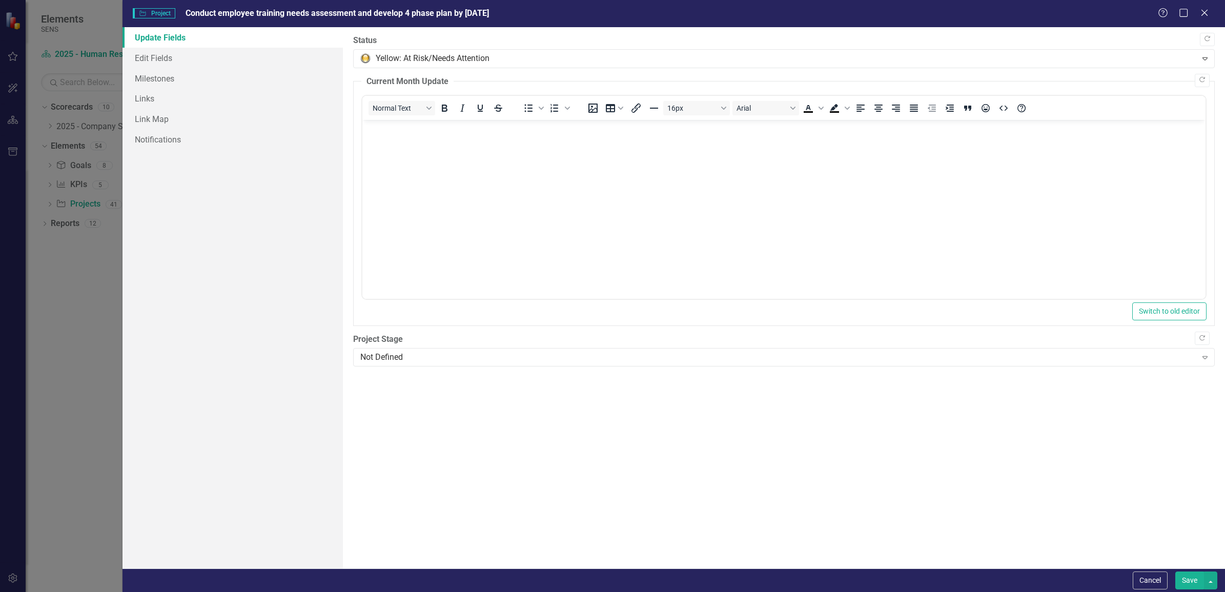
click at [1185, 584] on button "Save" at bounding box center [1189, 580] width 29 height 18
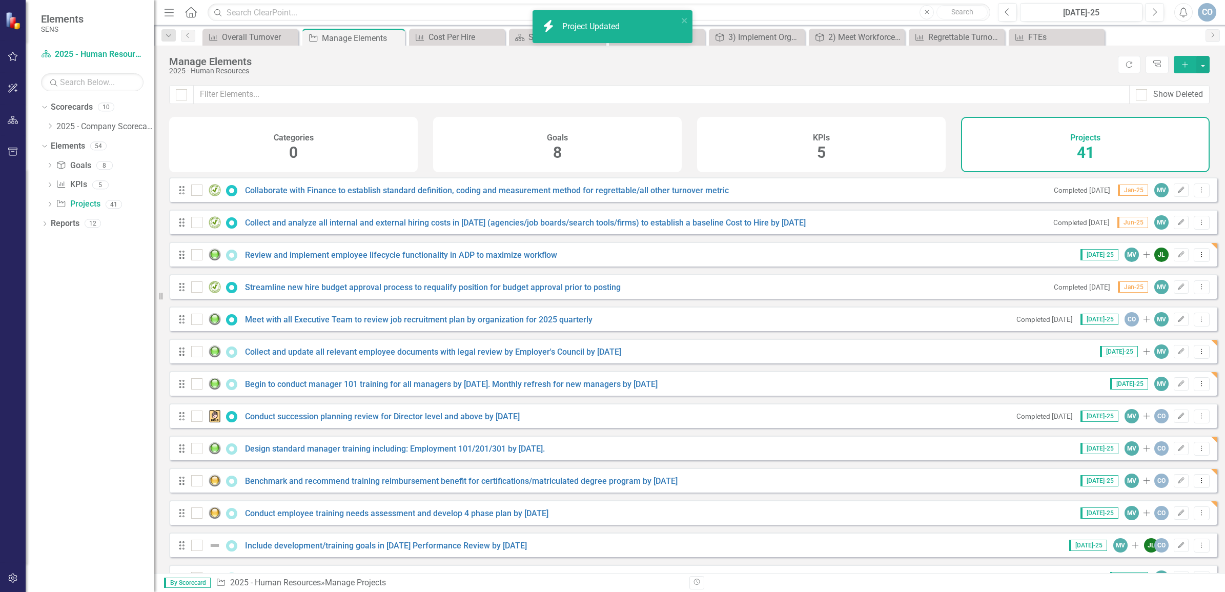
scroll to position [64, 0]
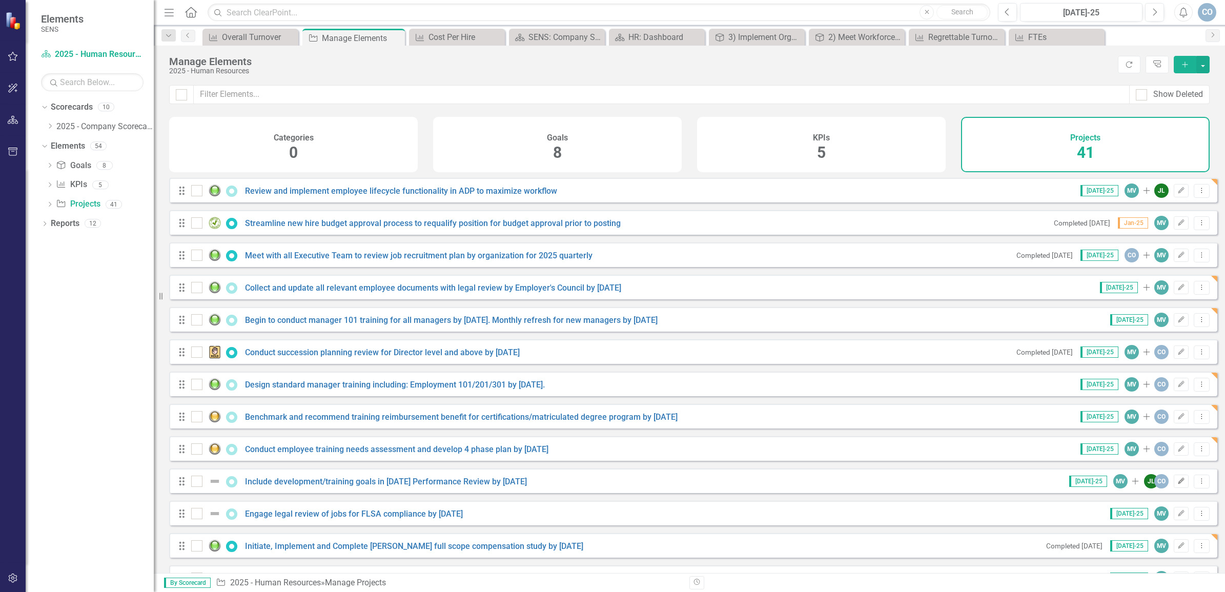
click at [1178, 484] on icon "button" at bounding box center [1181, 481] width 6 height 6
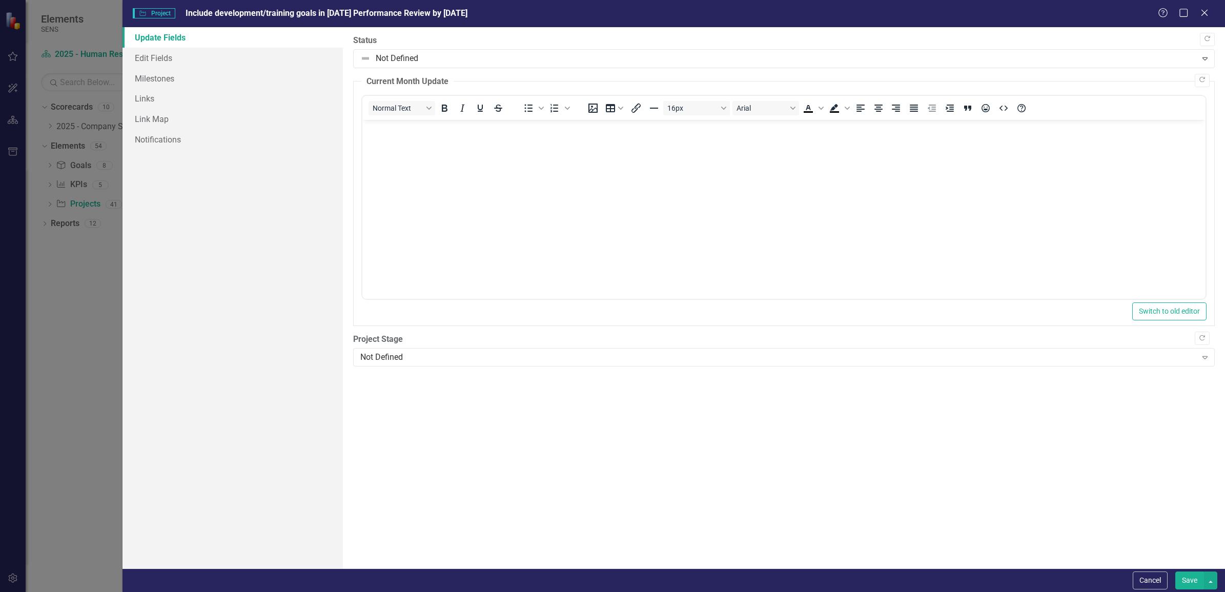
scroll to position [0, 0]
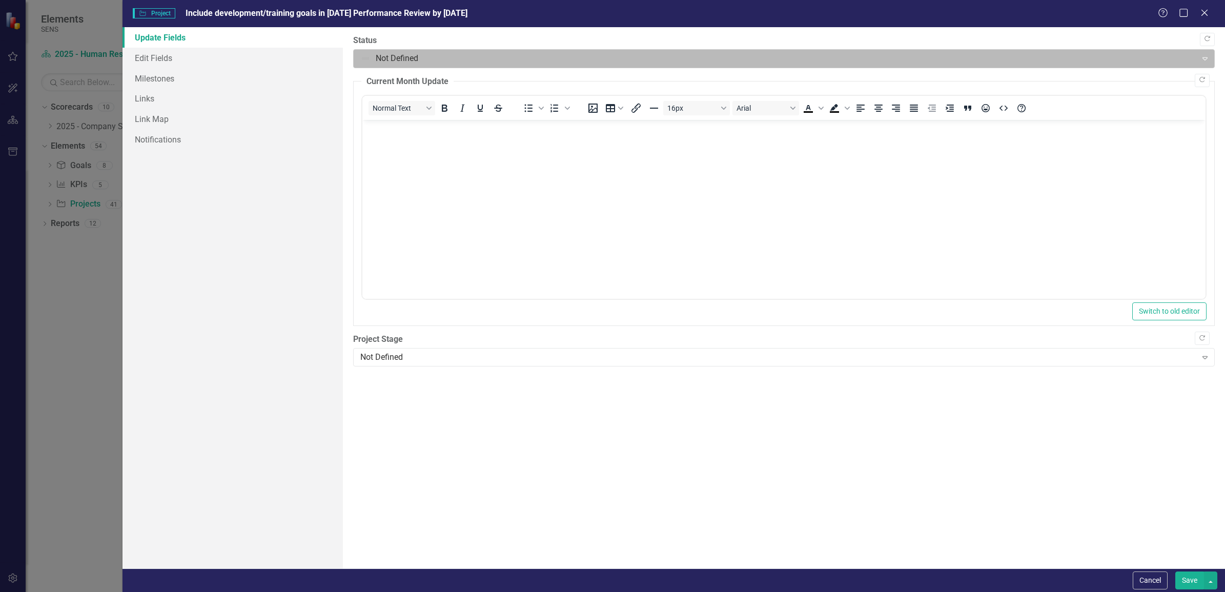
click at [423, 60] on div at bounding box center [775, 59] width 830 height 14
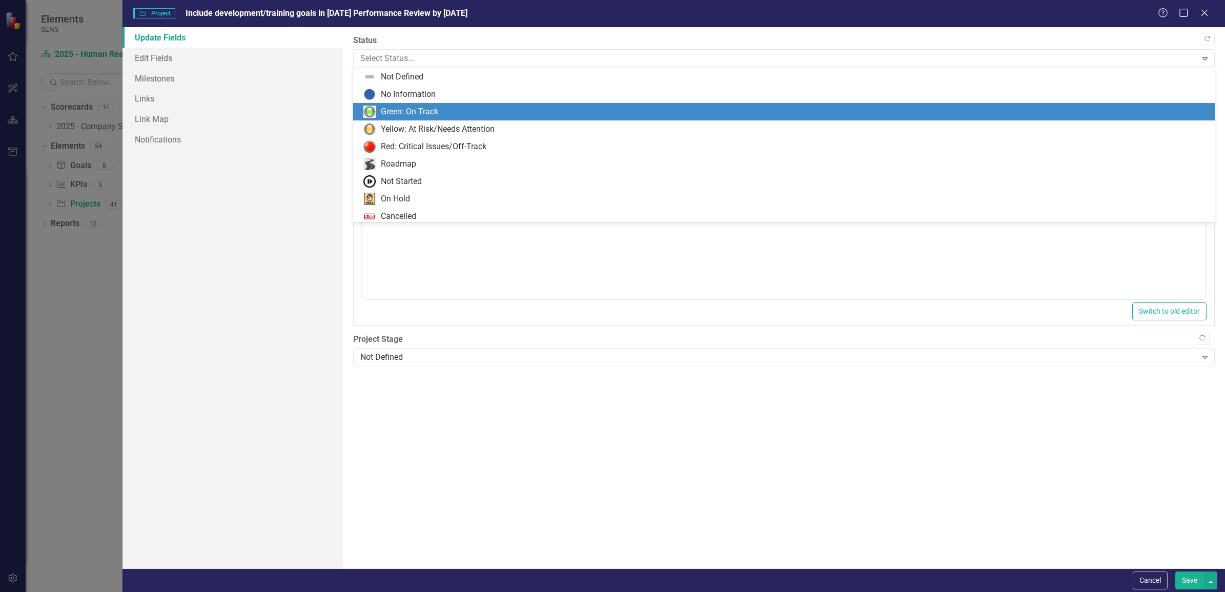
click at [403, 109] on div "Green: On Track" at bounding box center [409, 112] width 57 height 12
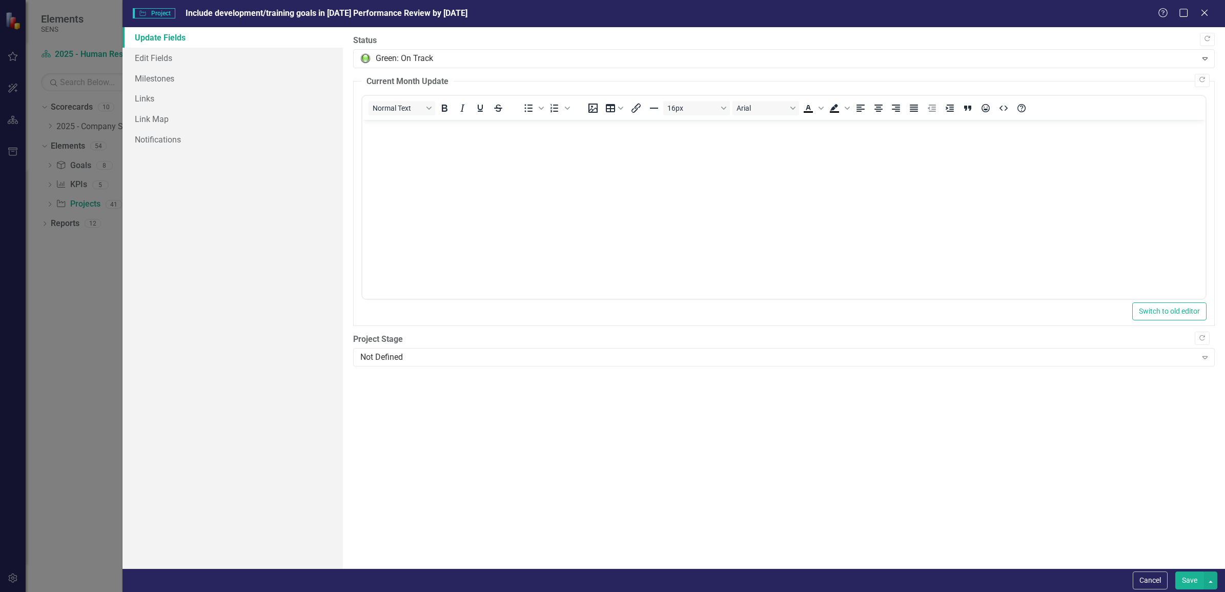
click at [1192, 578] on button "Save" at bounding box center [1189, 580] width 29 height 18
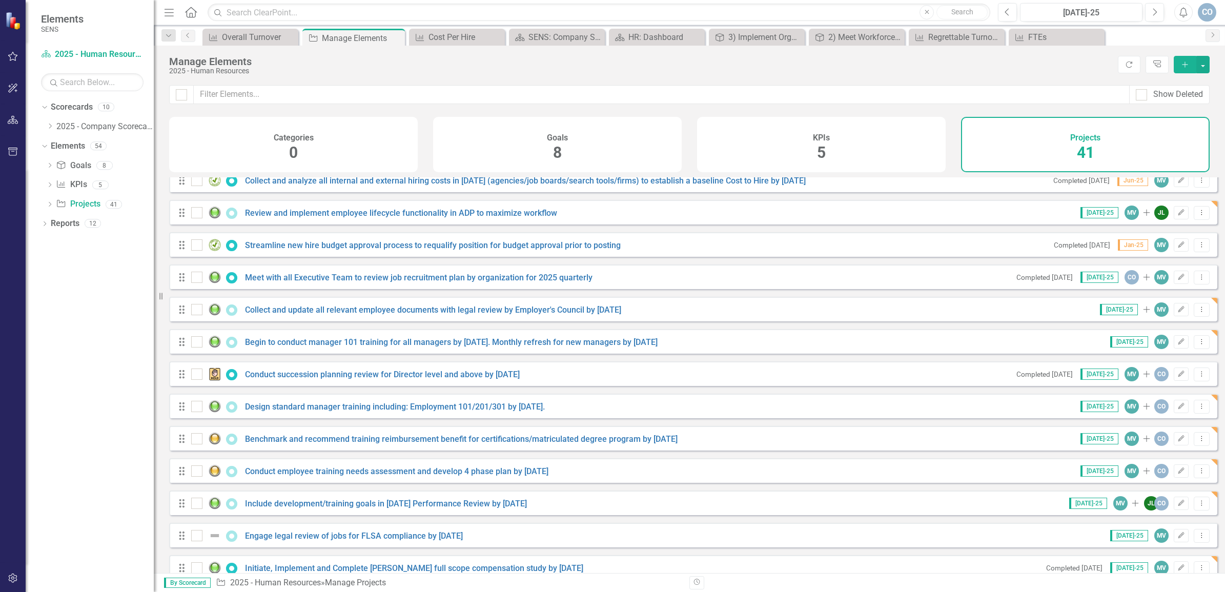
scroll to position [64, 0]
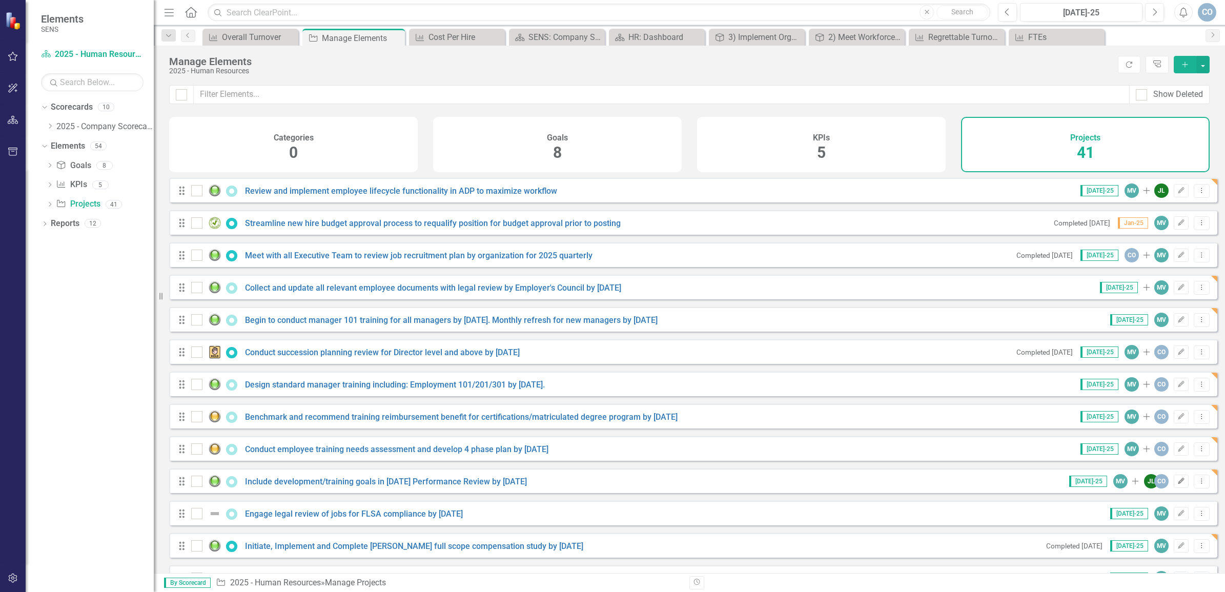
click at [1177, 484] on icon "Edit" at bounding box center [1181, 481] width 8 height 6
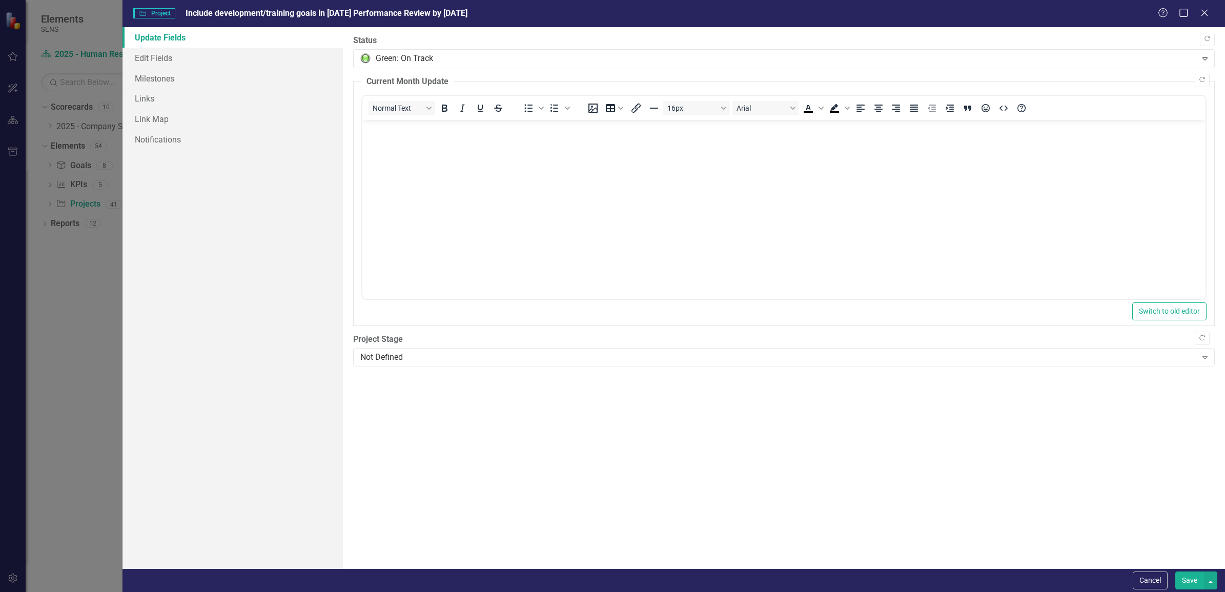
scroll to position [0, 0]
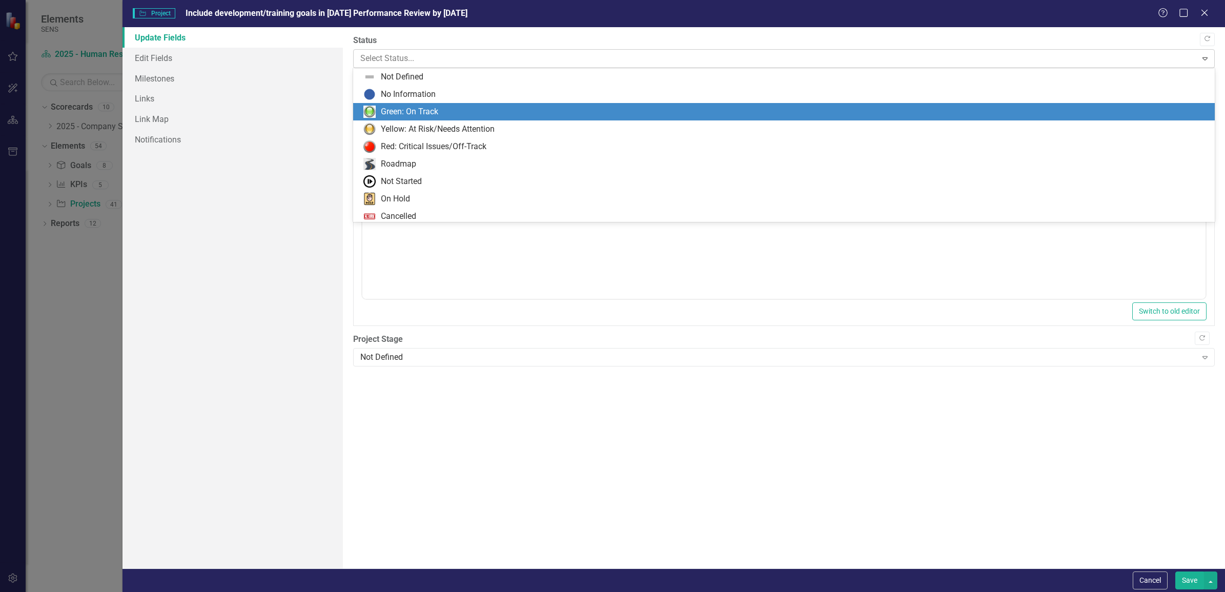
click at [398, 60] on div at bounding box center [775, 59] width 830 height 14
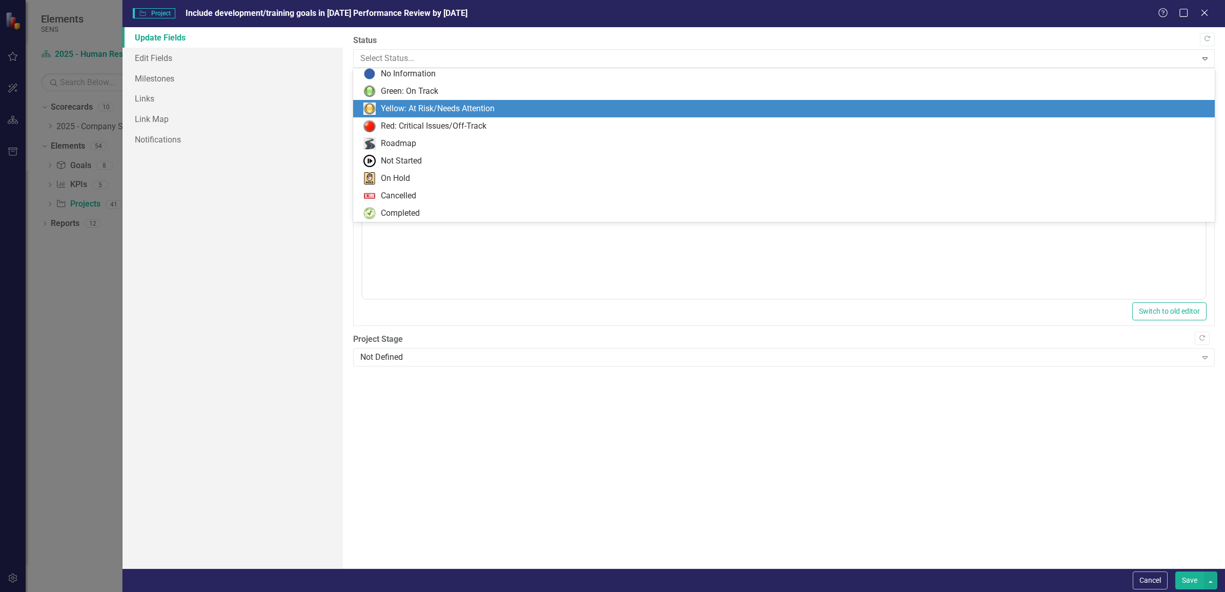
click at [393, 109] on div "Yellow: At Risk/Needs Attention" at bounding box center [438, 109] width 114 height 12
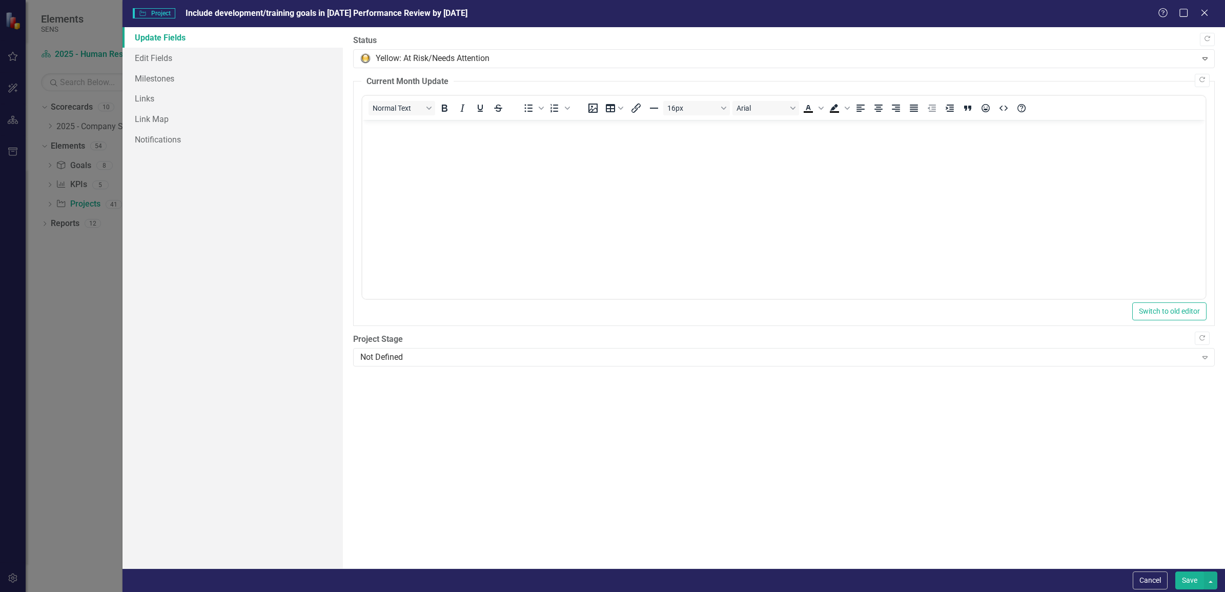
click at [1185, 582] on button "Save" at bounding box center [1189, 580] width 29 height 18
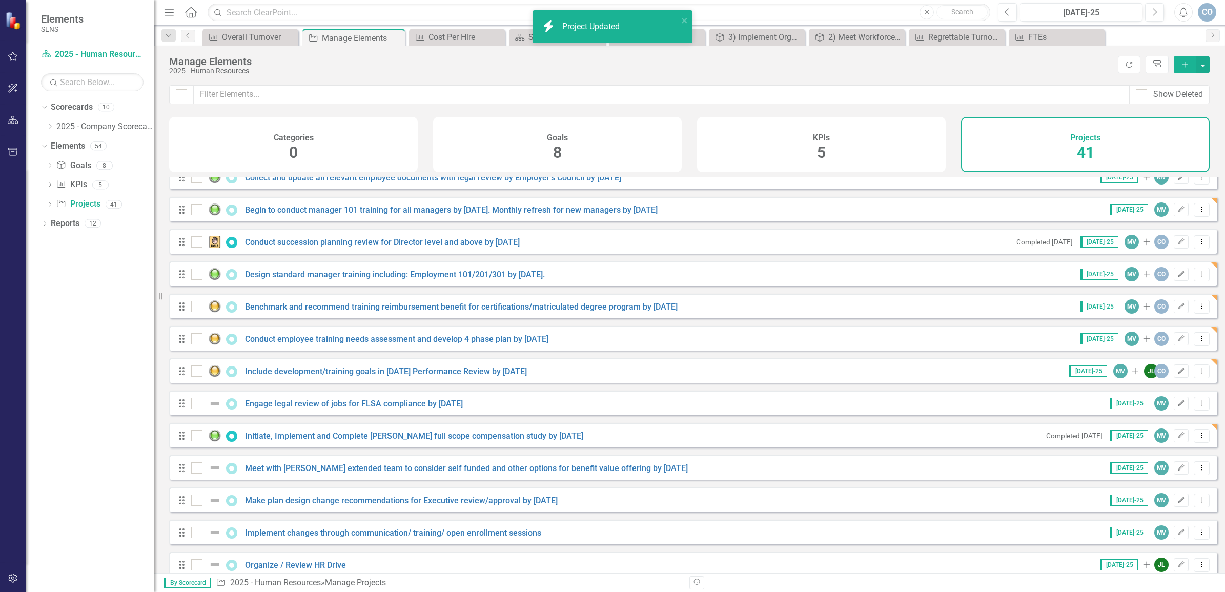
scroll to position [192, 0]
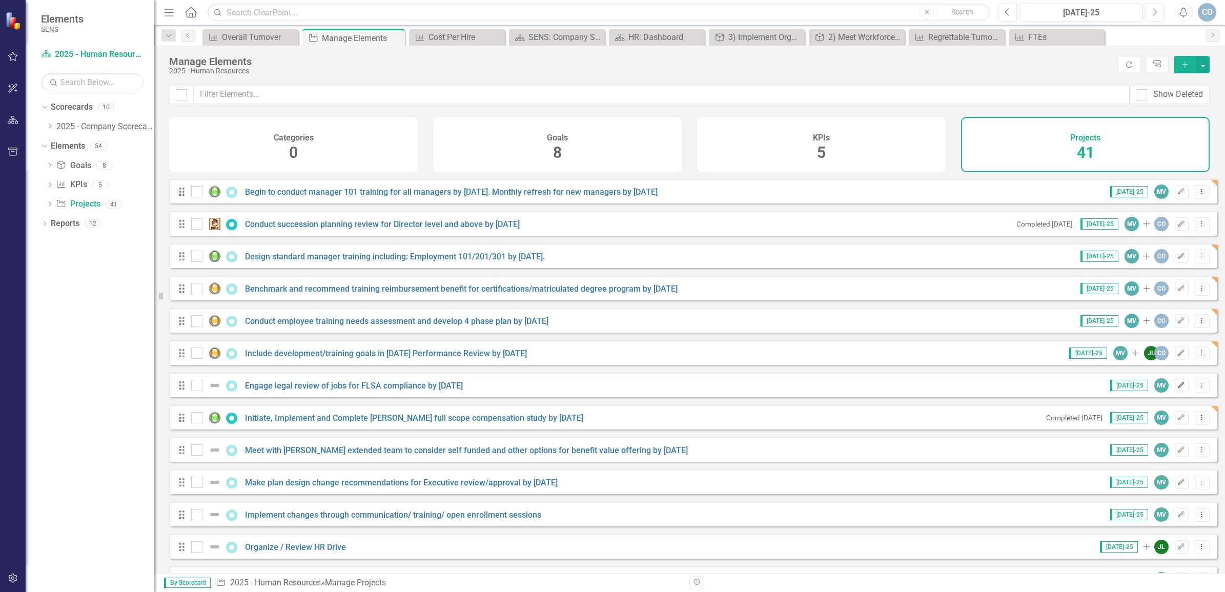
click at [1178, 388] on icon "button" at bounding box center [1181, 385] width 6 height 6
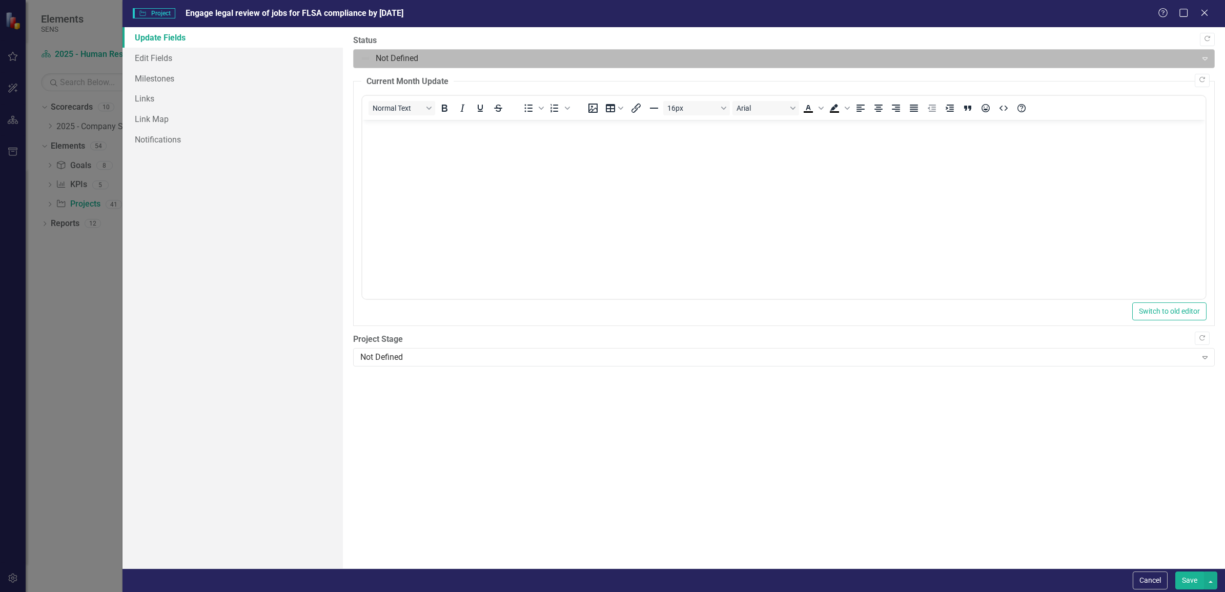
scroll to position [0, 0]
click at [402, 59] on div at bounding box center [775, 59] width 830 height 14
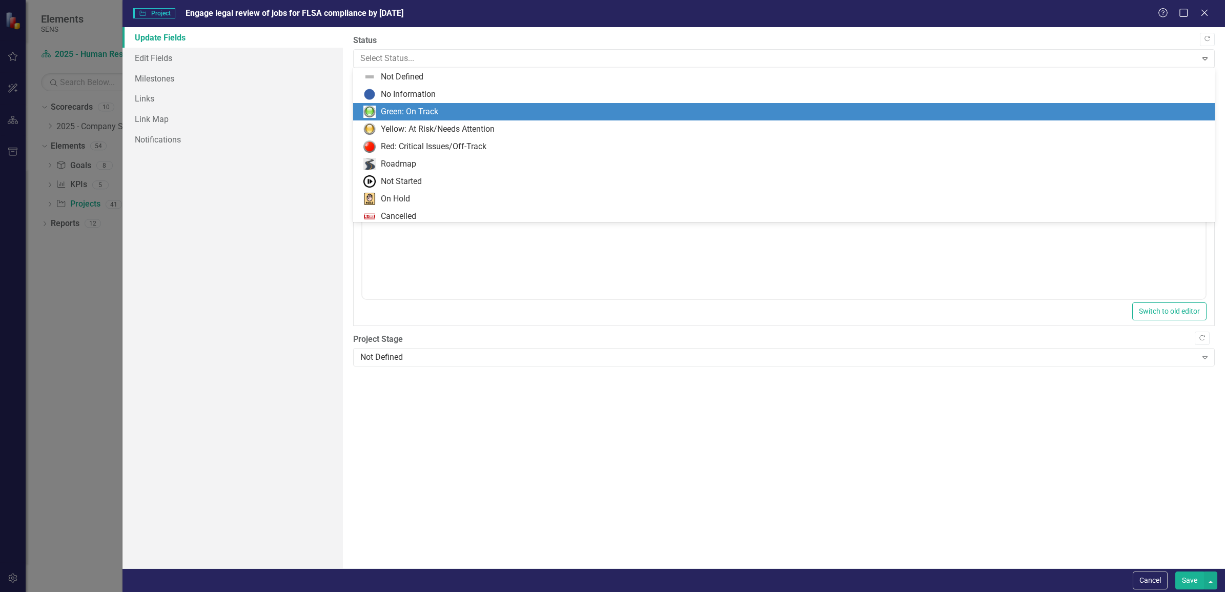
click at [405, 110] on div "Green: On Track" at bounding box center [409, 112] width 57 height 12
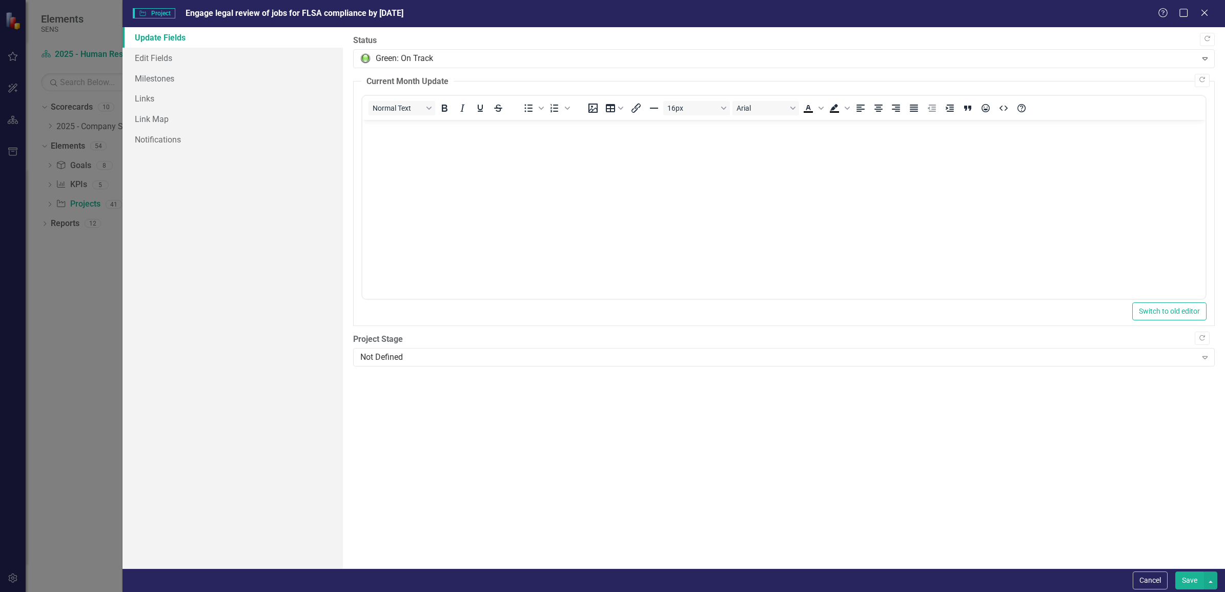
click at [1189, 582] on button "Save" at bounding box center [1189, 580] width 29 height 18
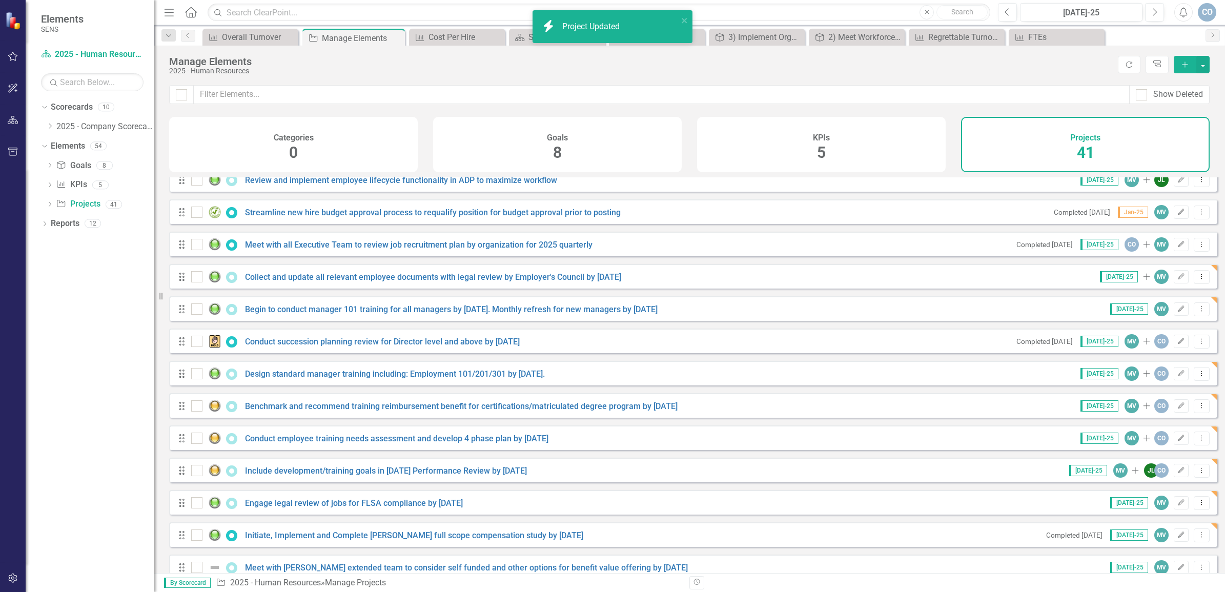
scroll to position [256, 0]
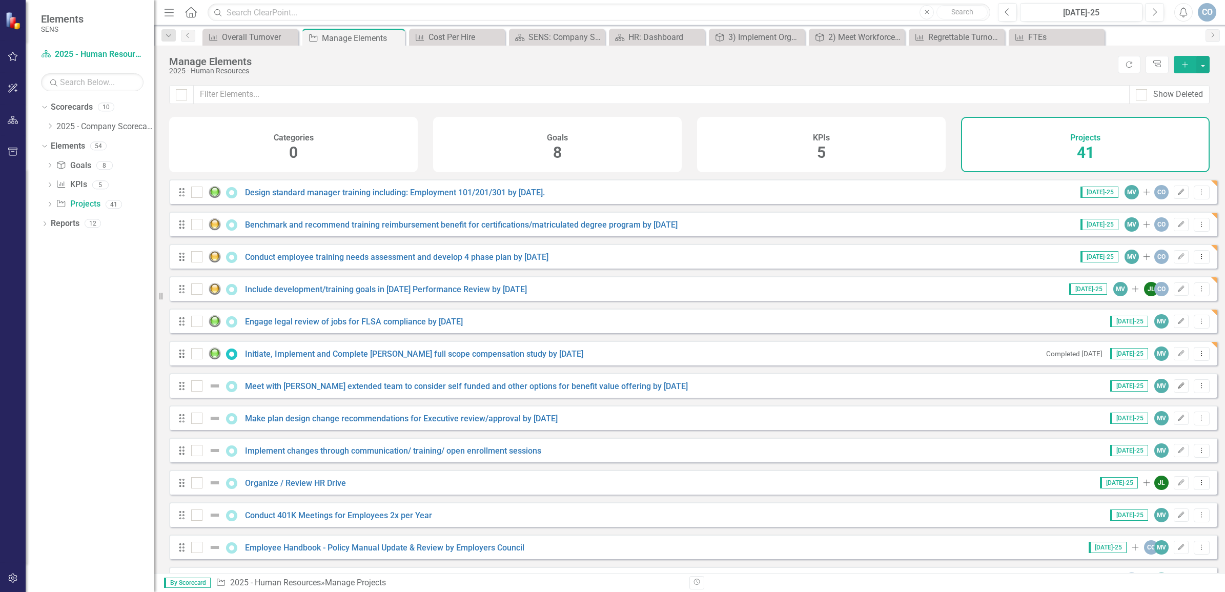
click at [1177, 389] on icon "Edit" at bounding box center [1181, 386] width 8 height 6
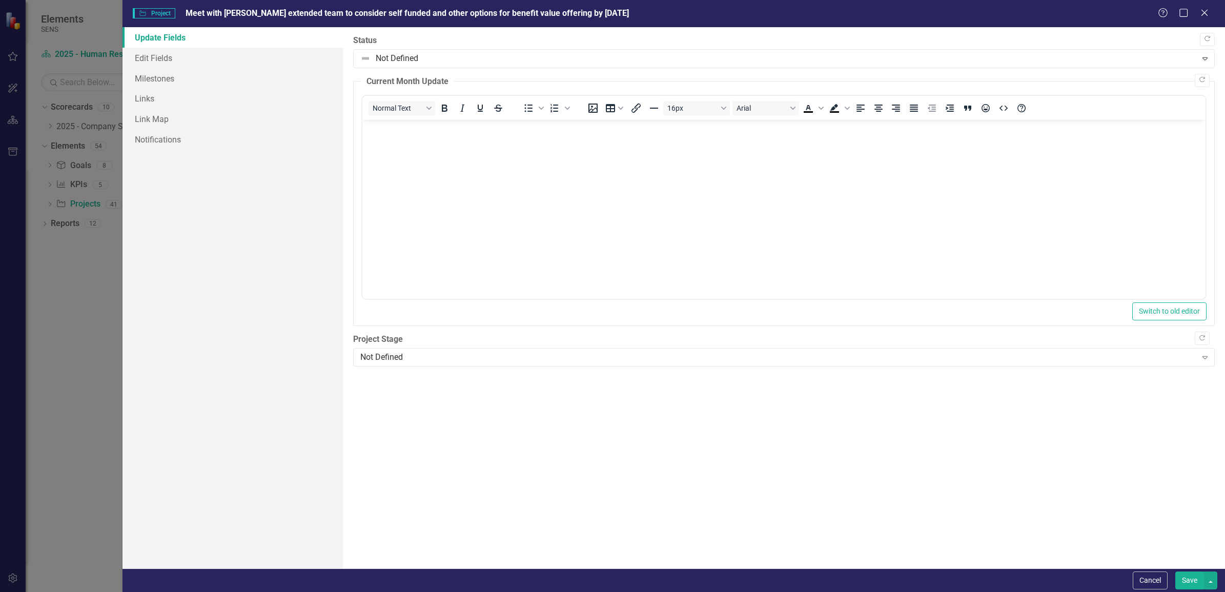
scroll to position [0, 0]
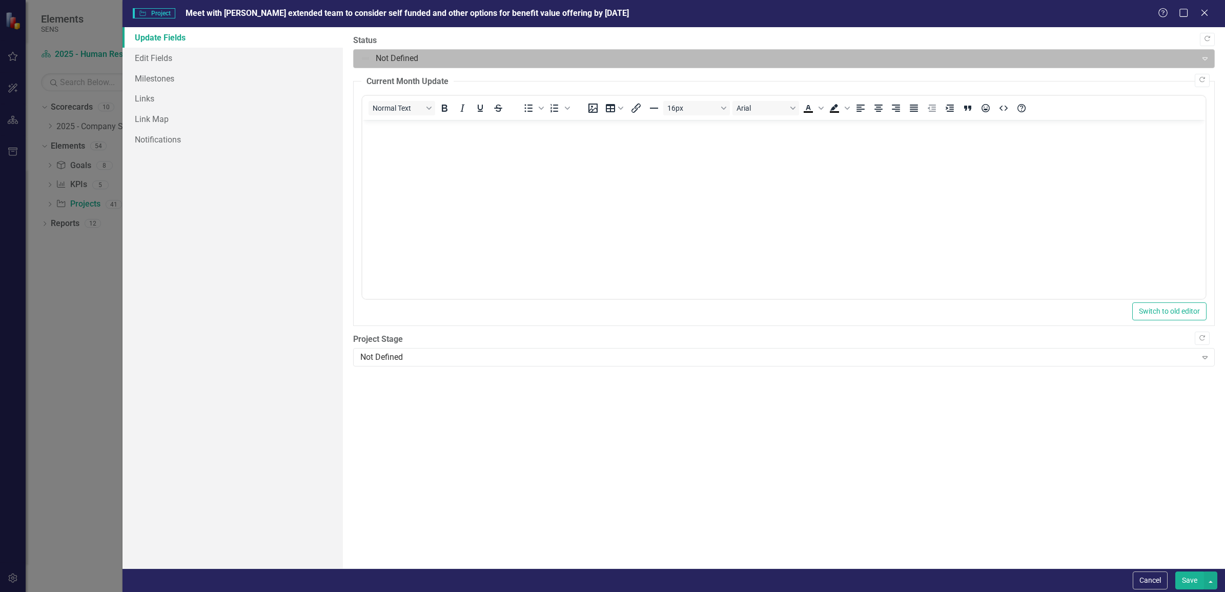
click at [377, 60] on div at bounding box center [775, 59] width 830 height 14
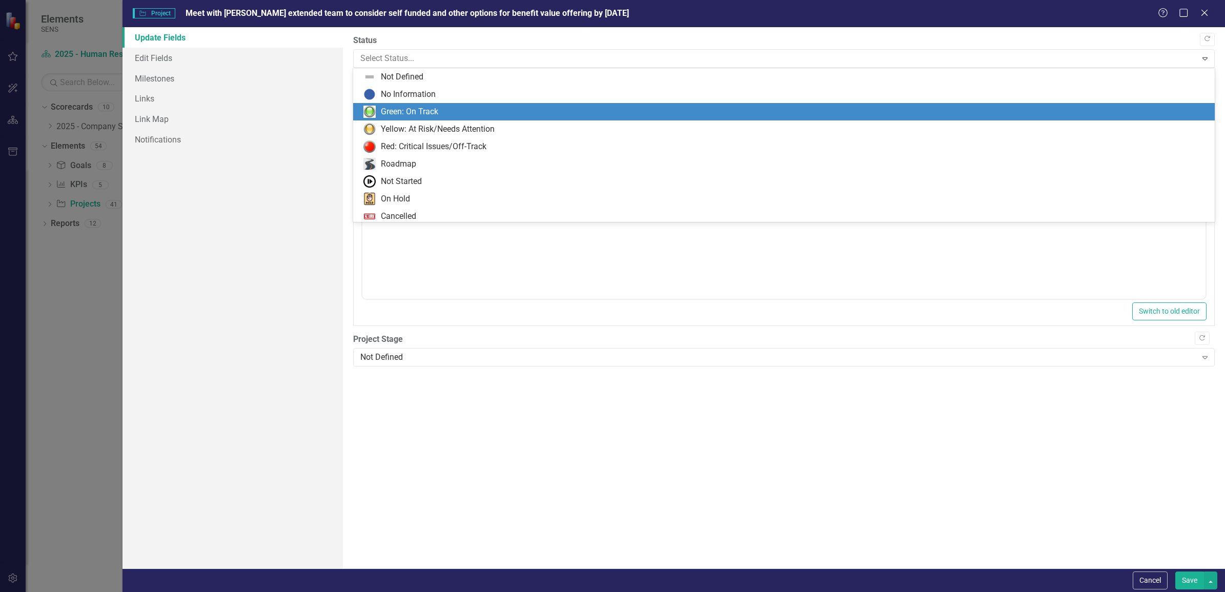
click at [400, 110] on div "Green: On Track" at bounding box center [409, 112] width 57 height 12
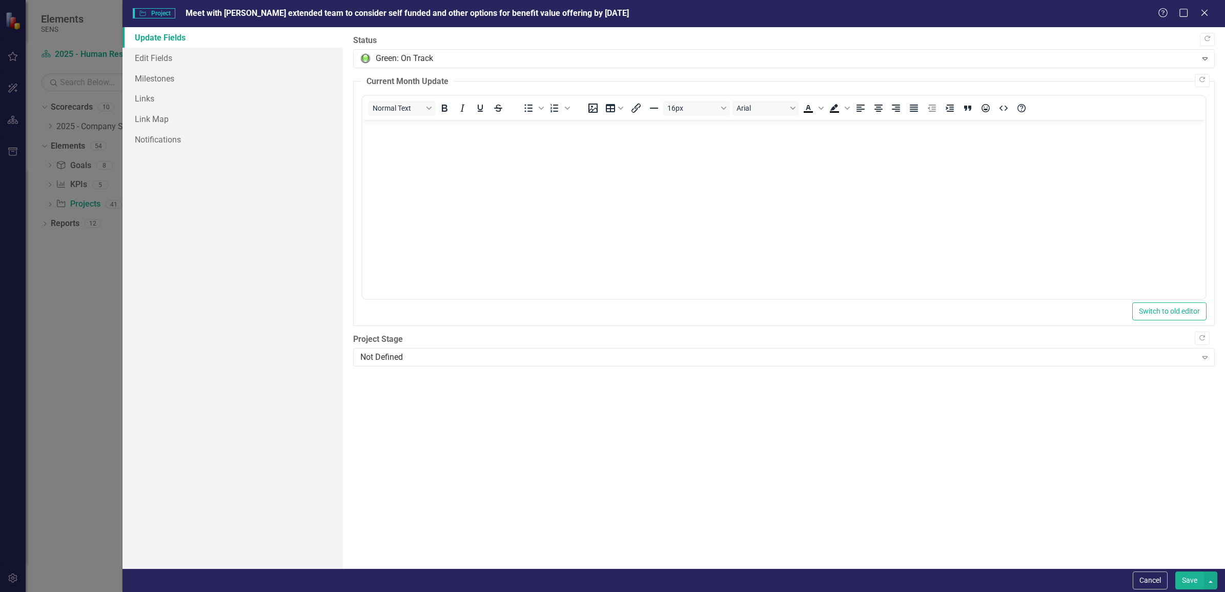
click at [1195, 580] on button "Save" at bounding box center [1189, 580] width 29 height 18
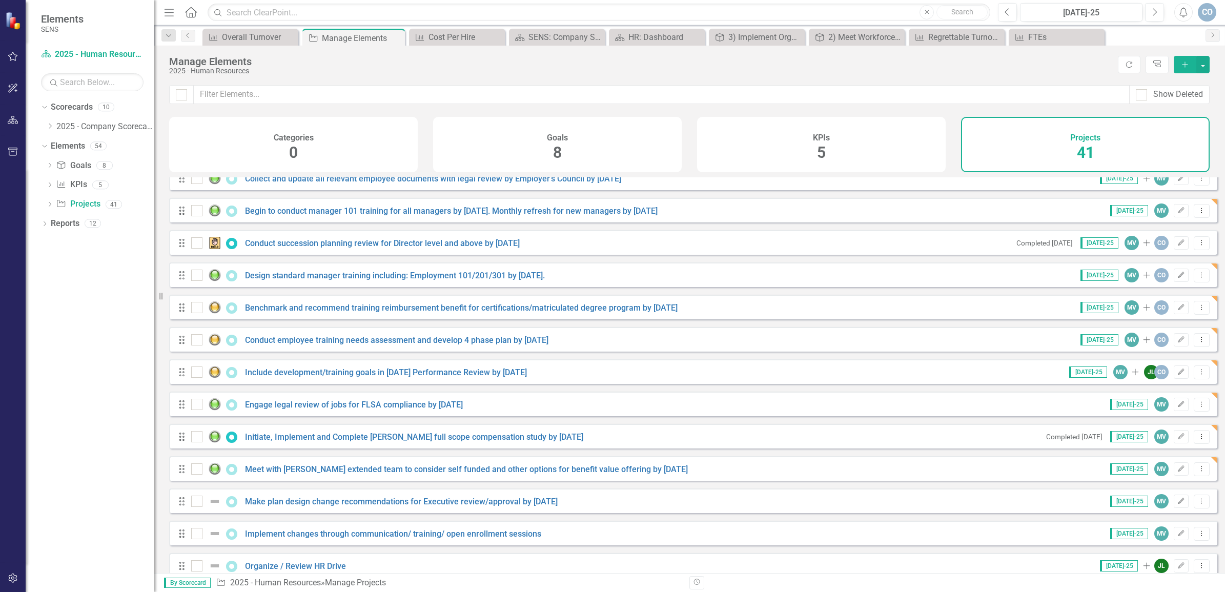
scroll to position [192, 0]
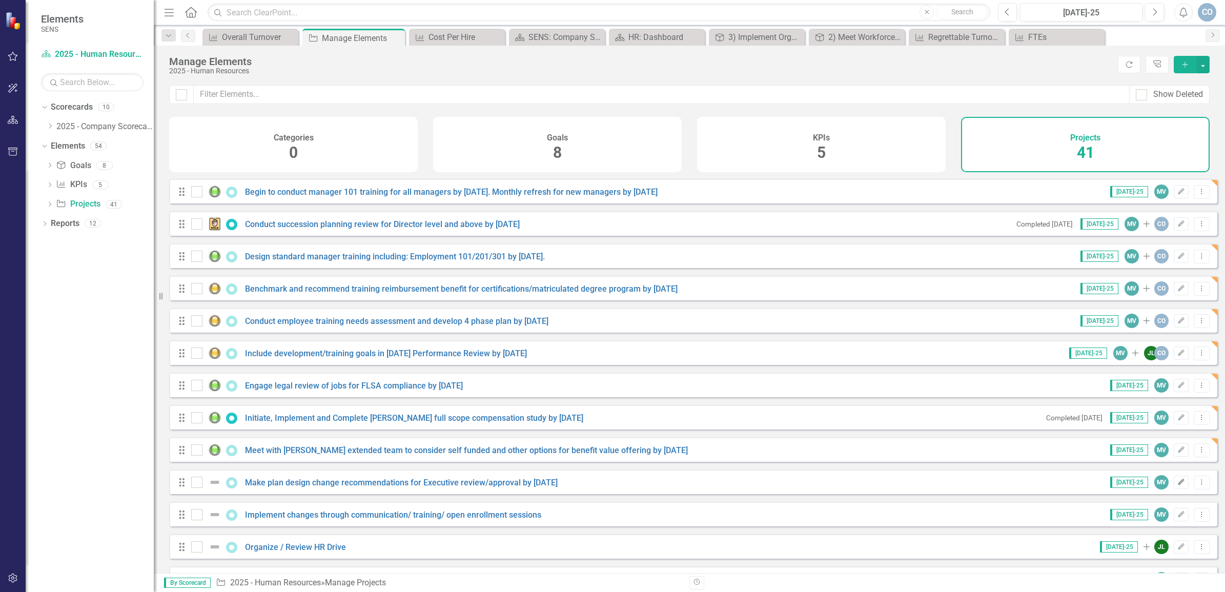
click at [1177, 485] on icon "Edit" at bounding box center [1181, 482] width 8 height 6
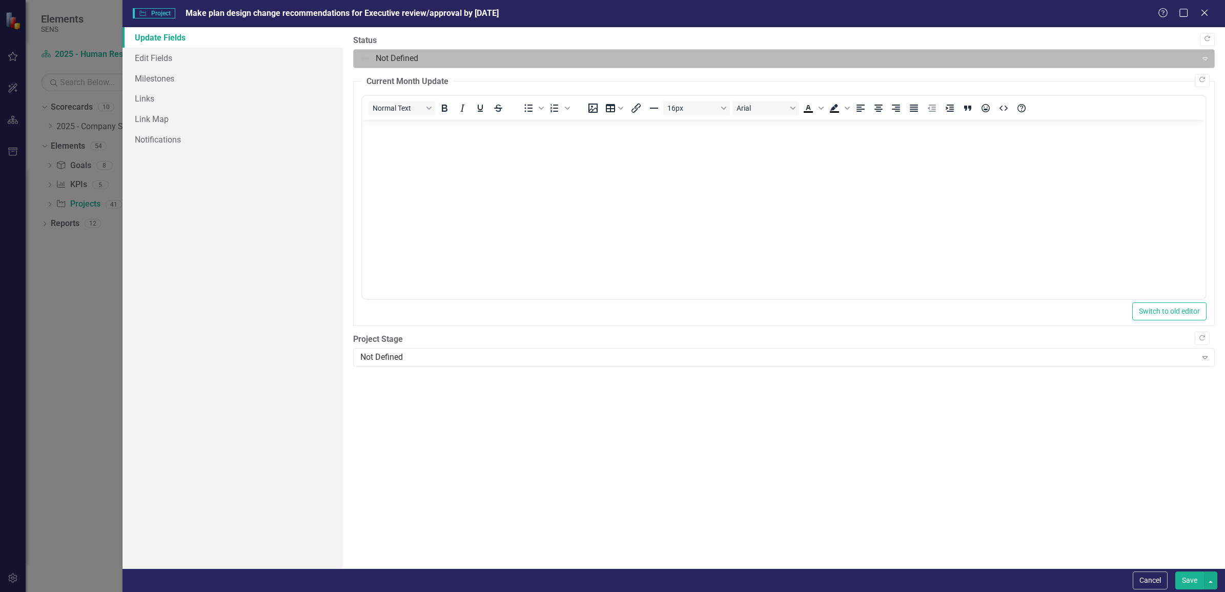
scroll to position [0, 0]
click at [372, 60] on div at bounding box center [775, 59] width 830 height 14
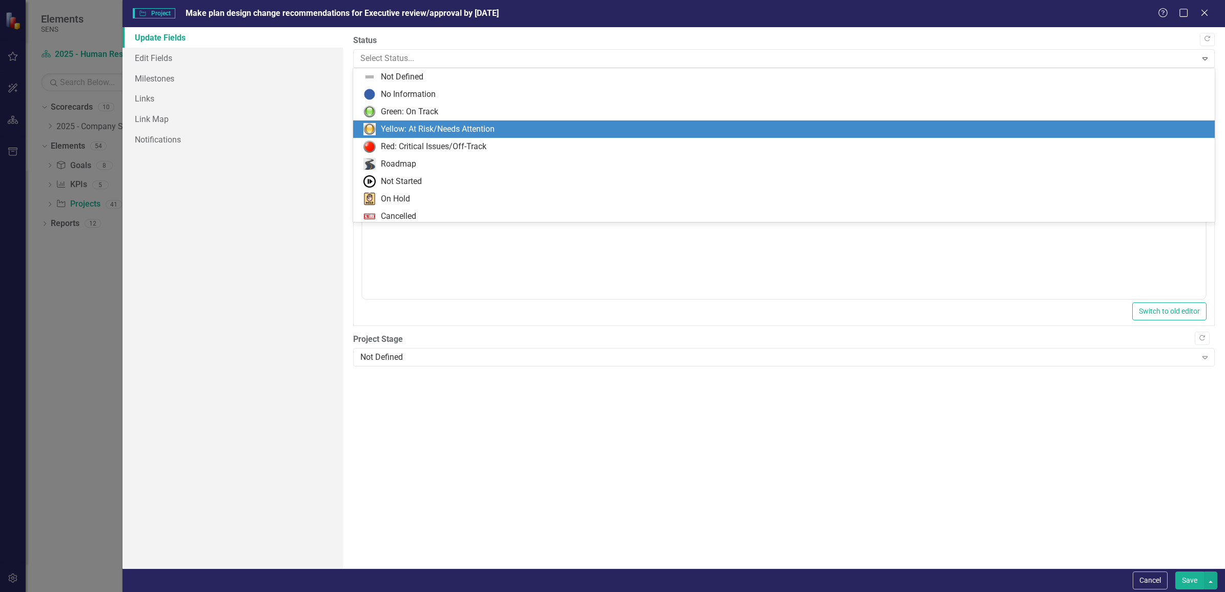
click at [390, 127] on div "Yellow: At Risk/Needs Attention" at bounding box center [438, 129] width 114 height 12
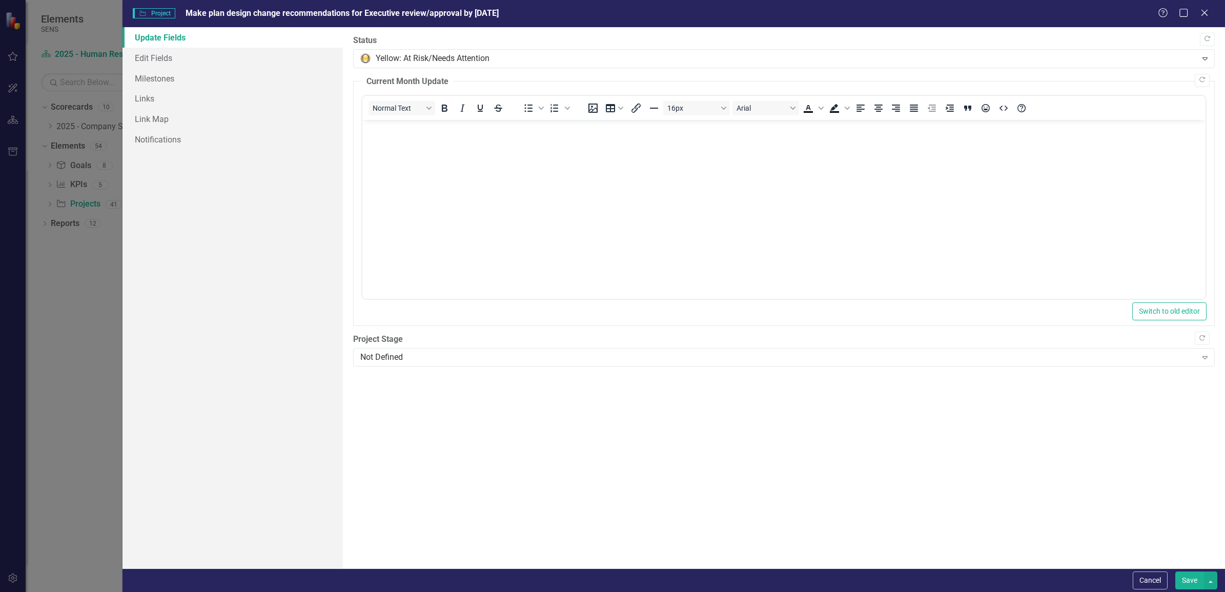
click at [1188, 577] on button "Save" at bounding box center [1189, 580] width 29 height 18
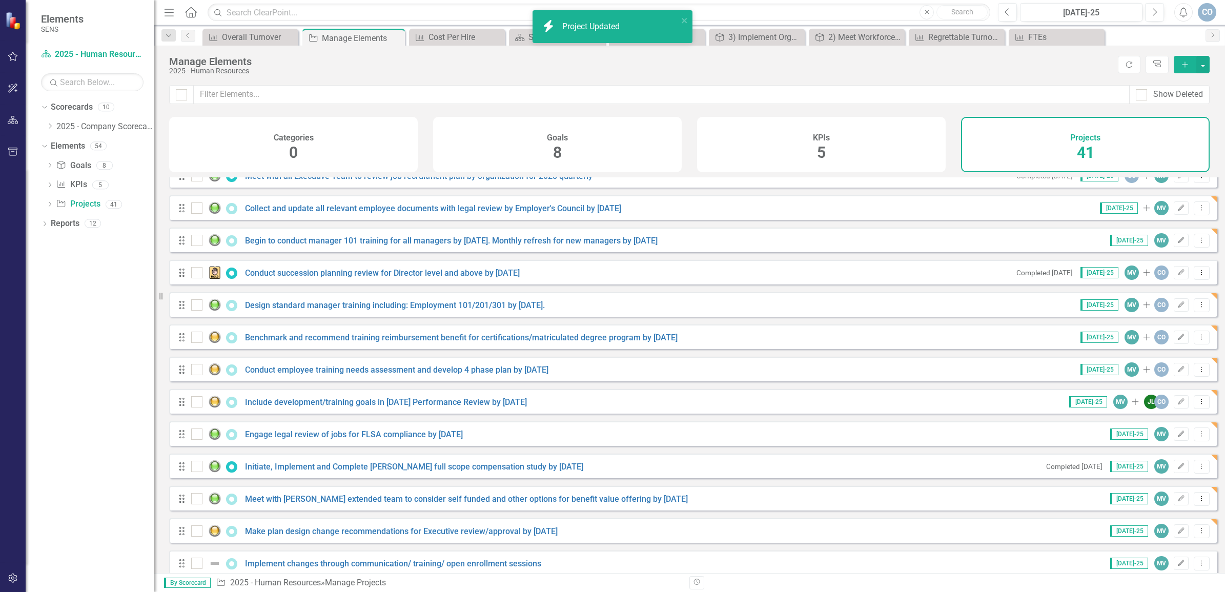
scroll to position [256, 0]
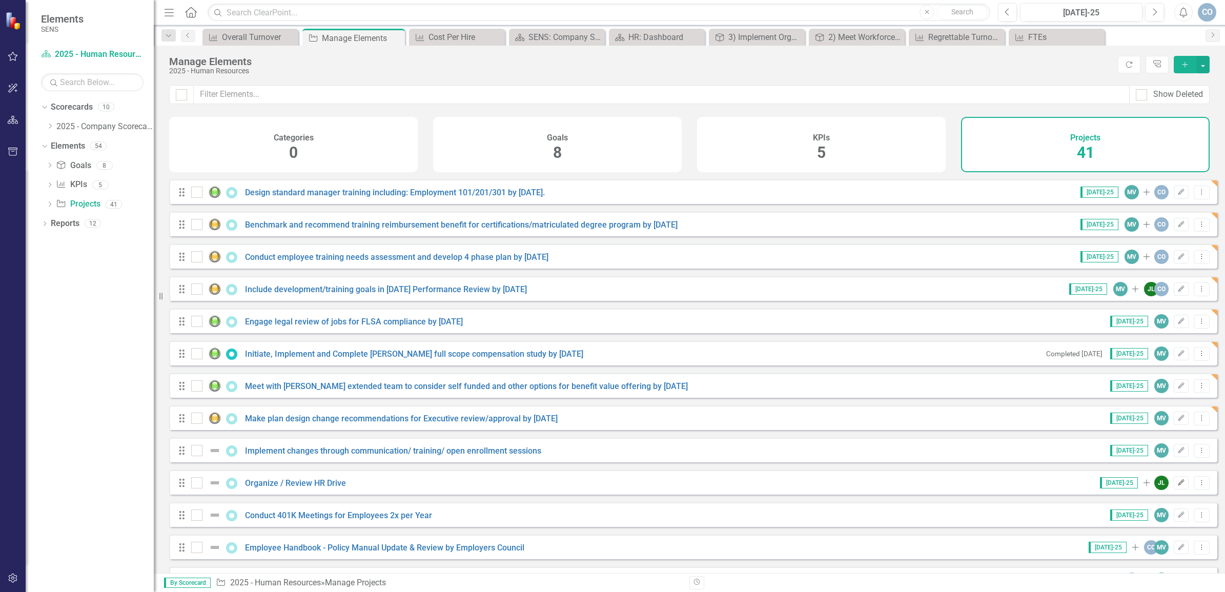
click at [1177, 486] on icon "Edit" at bounding box center [1181, 483] width 8 height 6
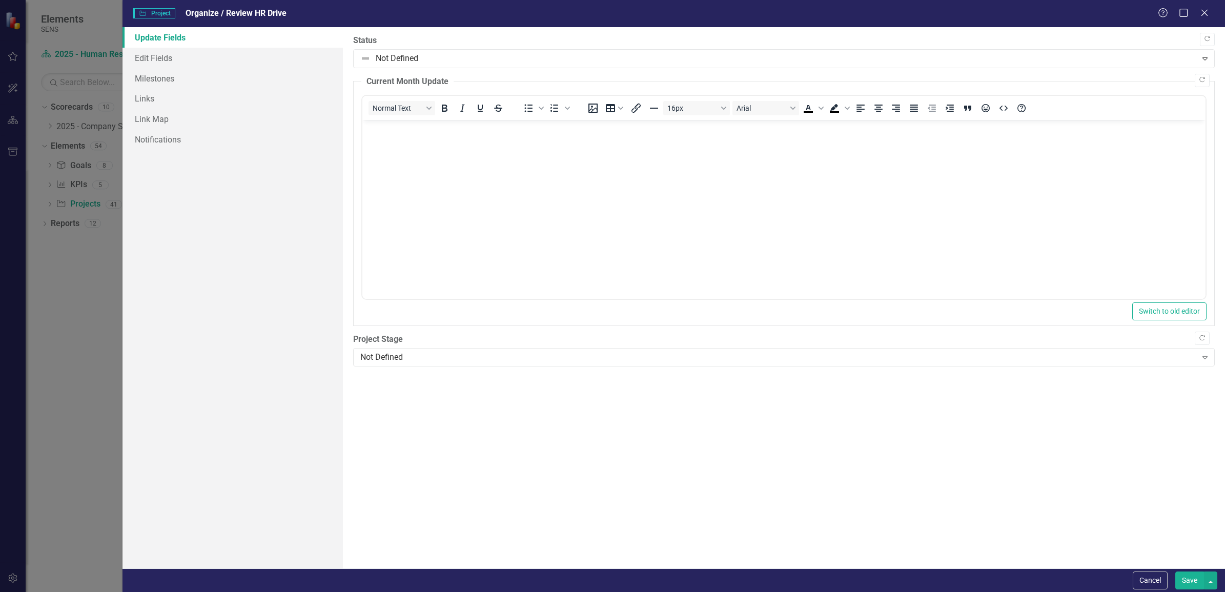
scroll to position [0, 0]
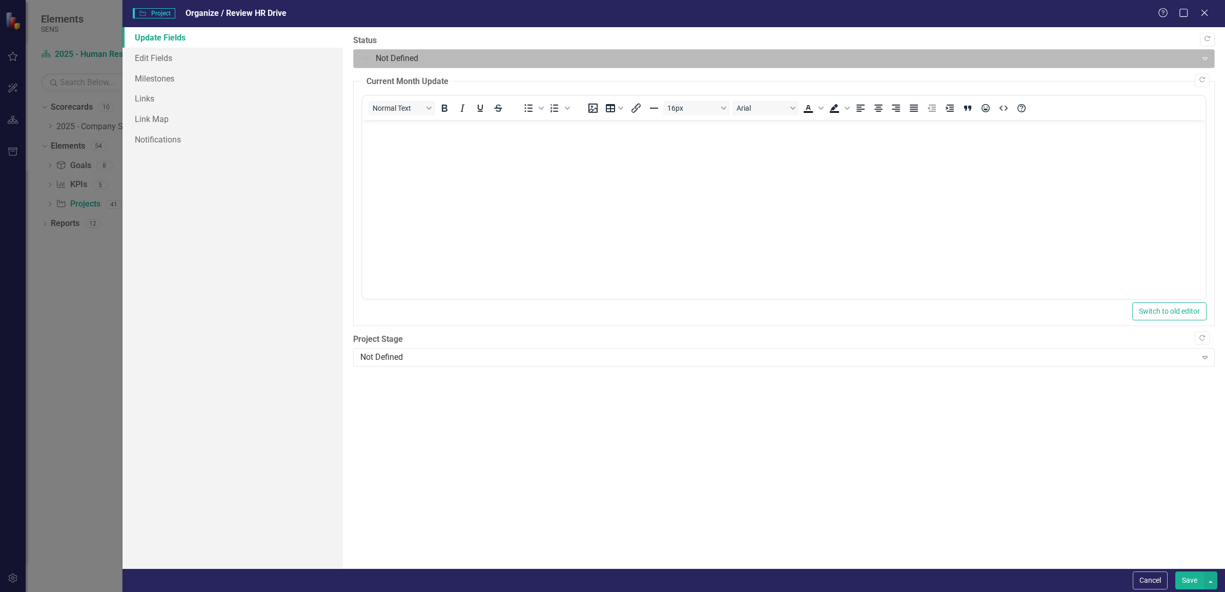
click at [402, 59] on div at bounding box center [775, 59] width 830 height 14
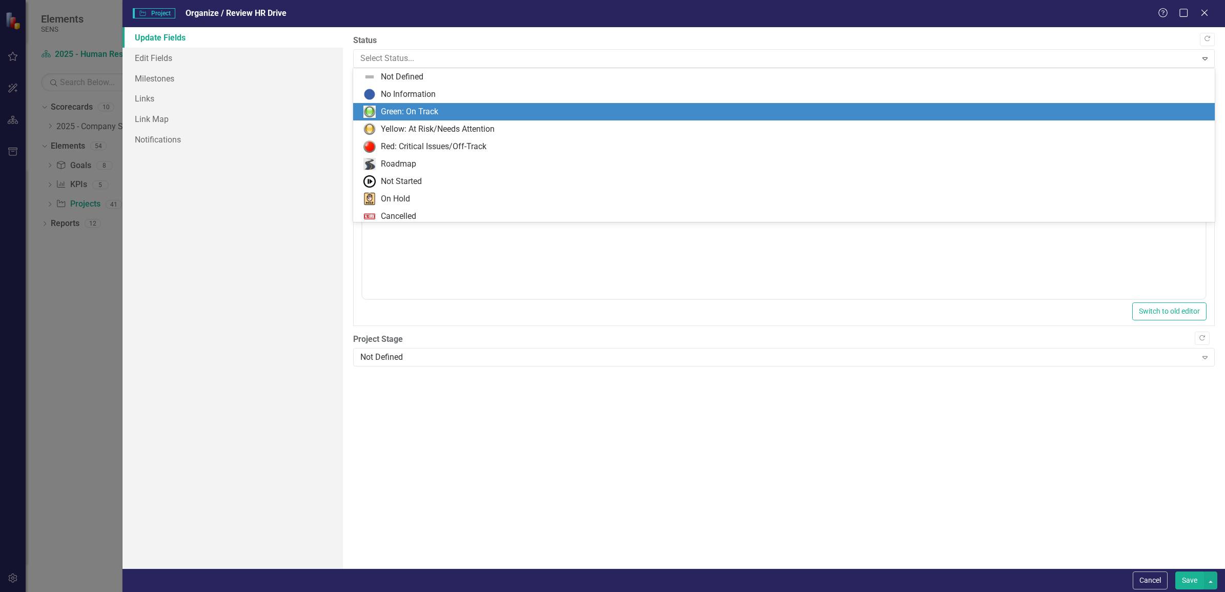
click at [406, 113] on div "Green: On Track" at bounding box center [409, 112] width 57 height 12
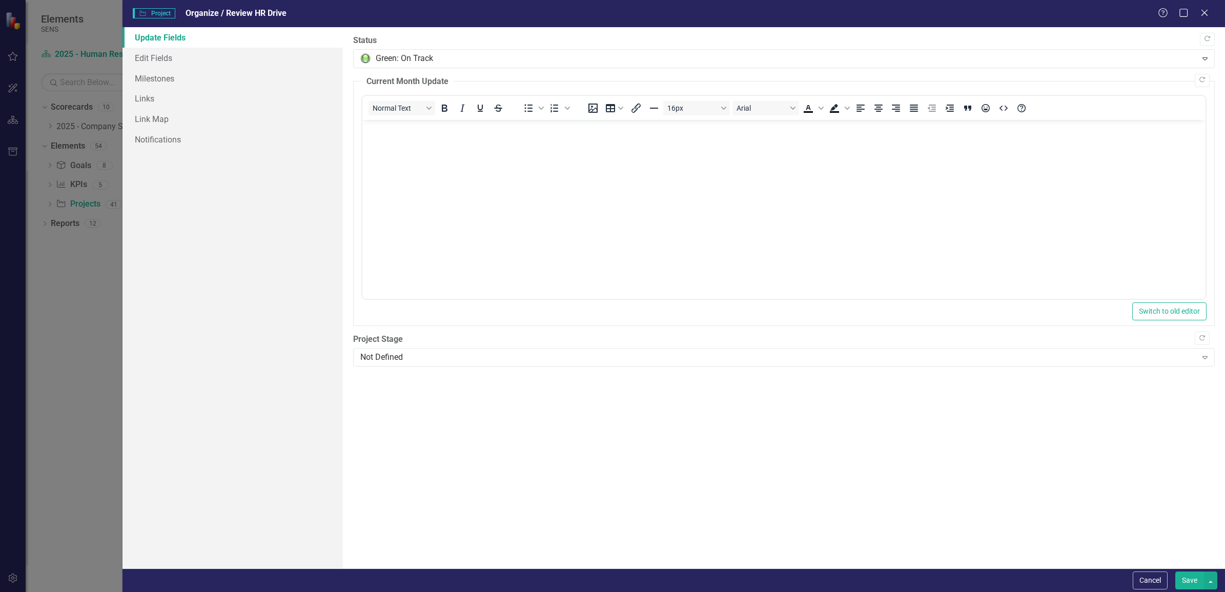
click at [1187, 579] on button "Save" at bounding box center [1189, 580] width 29 height 18
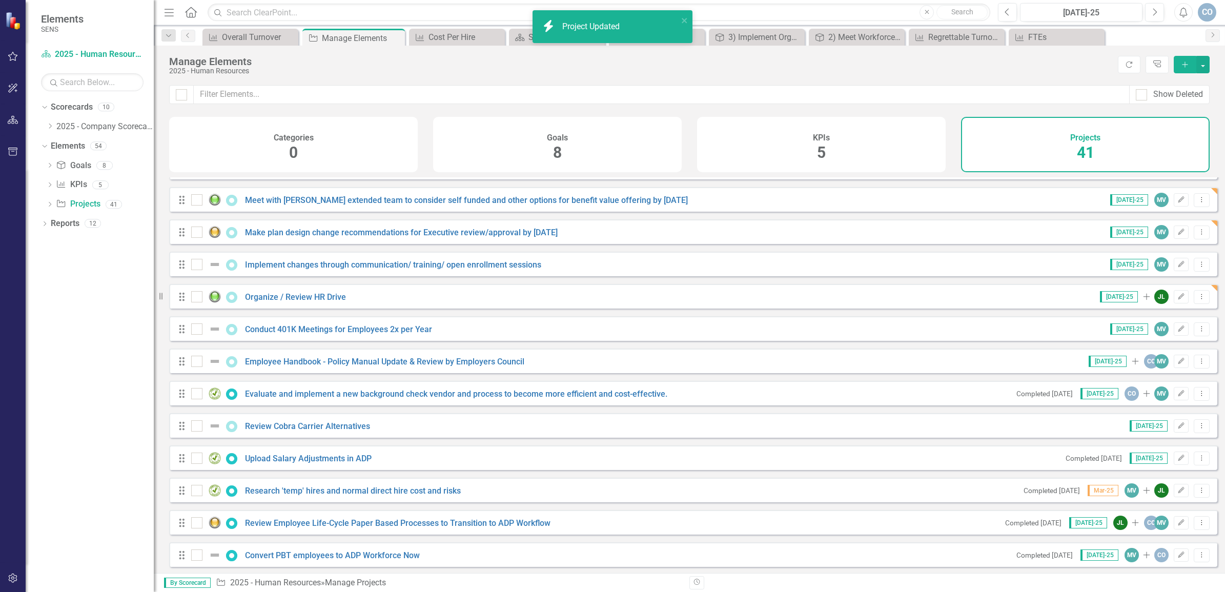
scroll to position [448, 0]
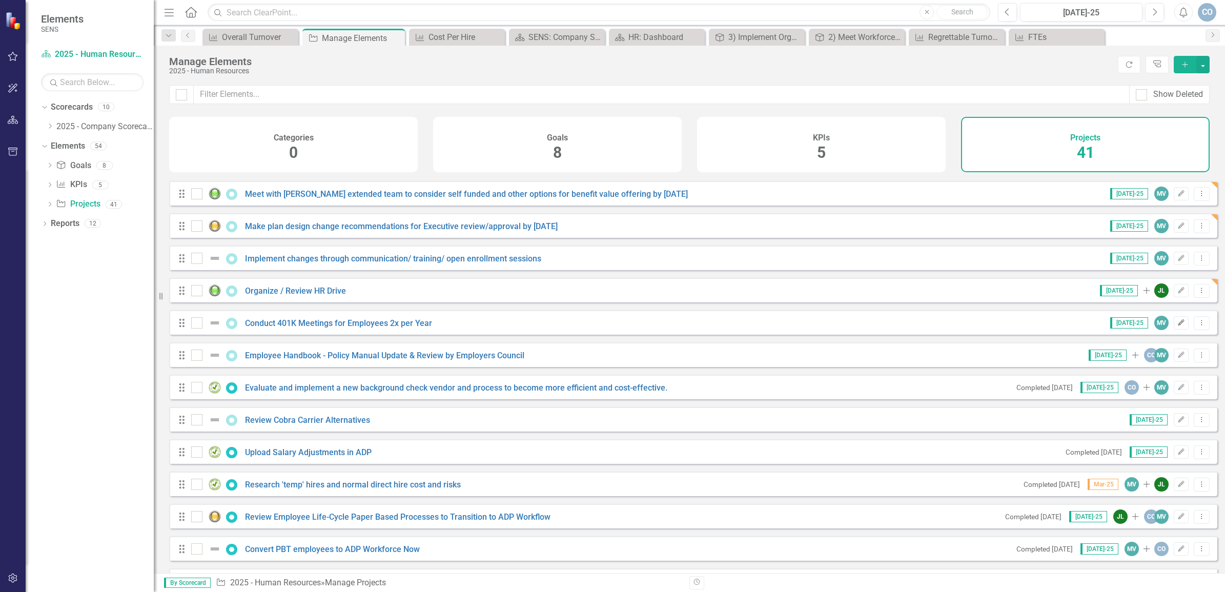
click at [1173, 326] on button "Edit" at bounding box center [1180, 322] width 15 height 13
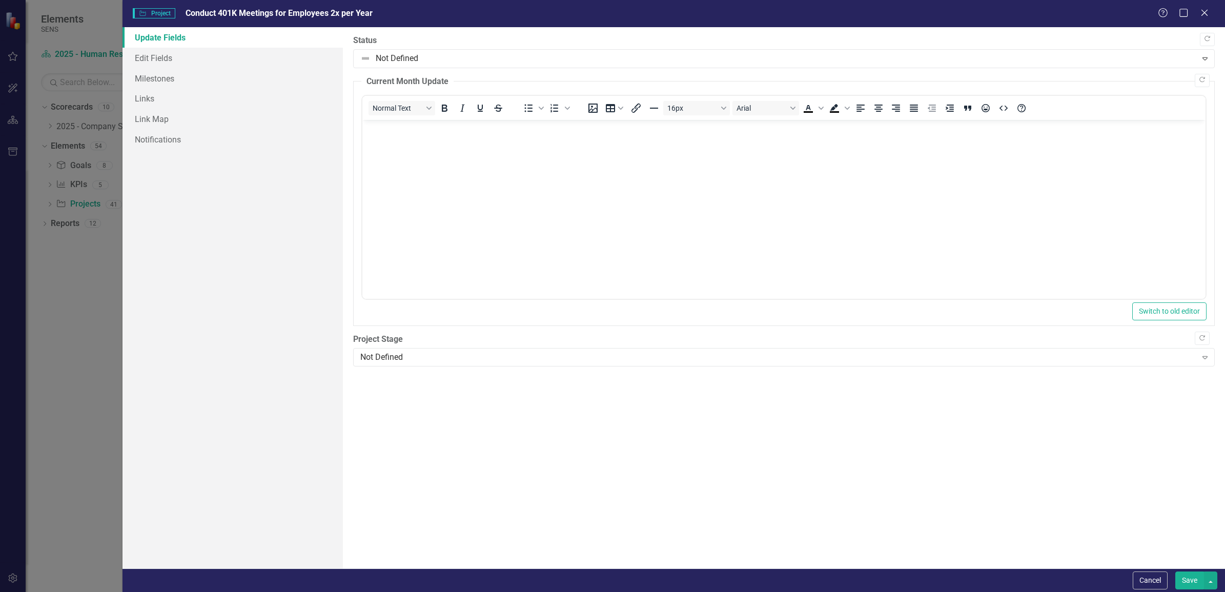
scroll to position [0, 0]
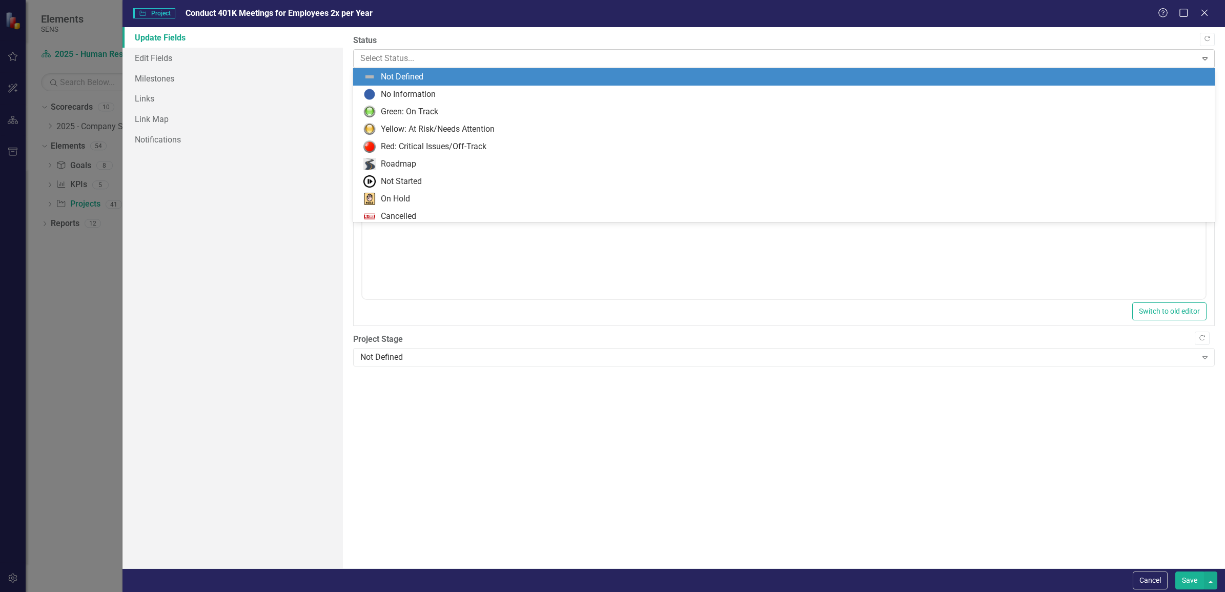
click at [409, 58] on div at bounding box center [775, 59] width 830 height 14
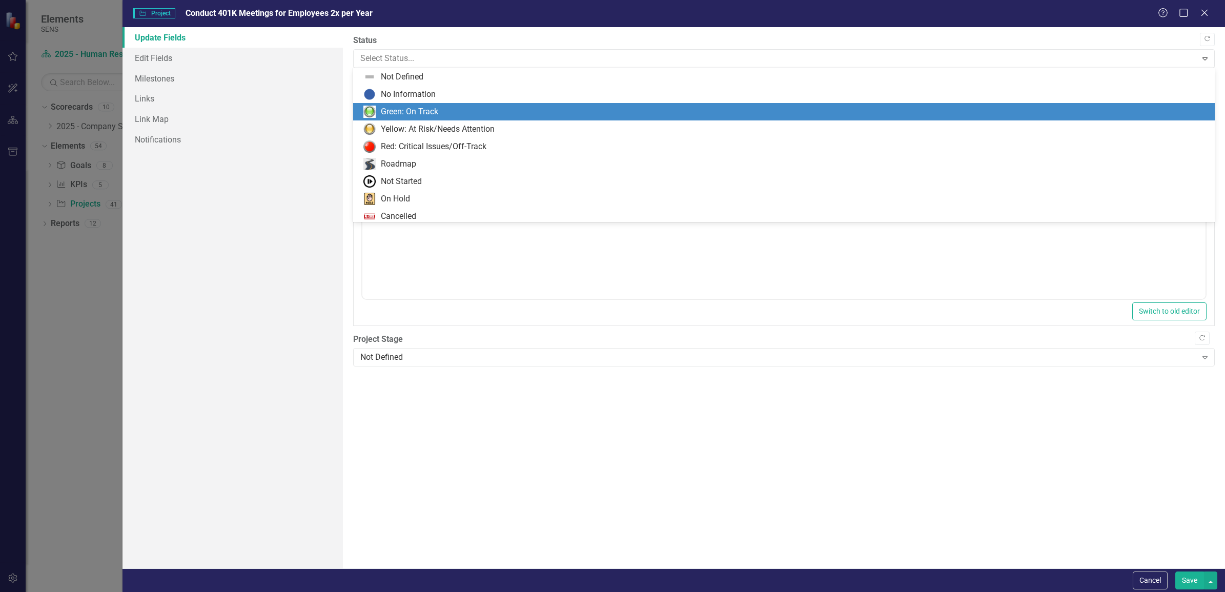
click at [401, 110] on div "Green: On Track" at bounding box center [409, 112] width 57 height 12
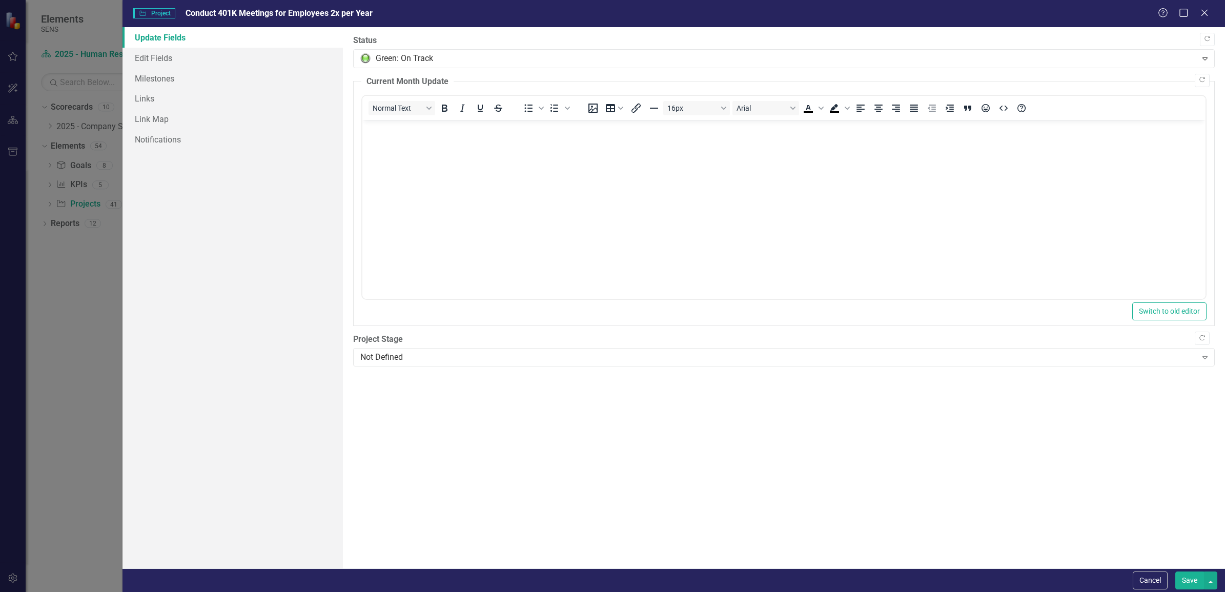
click at [1184, 577] on button "Save" at bounding box center [1189, 580] width 29 height 18
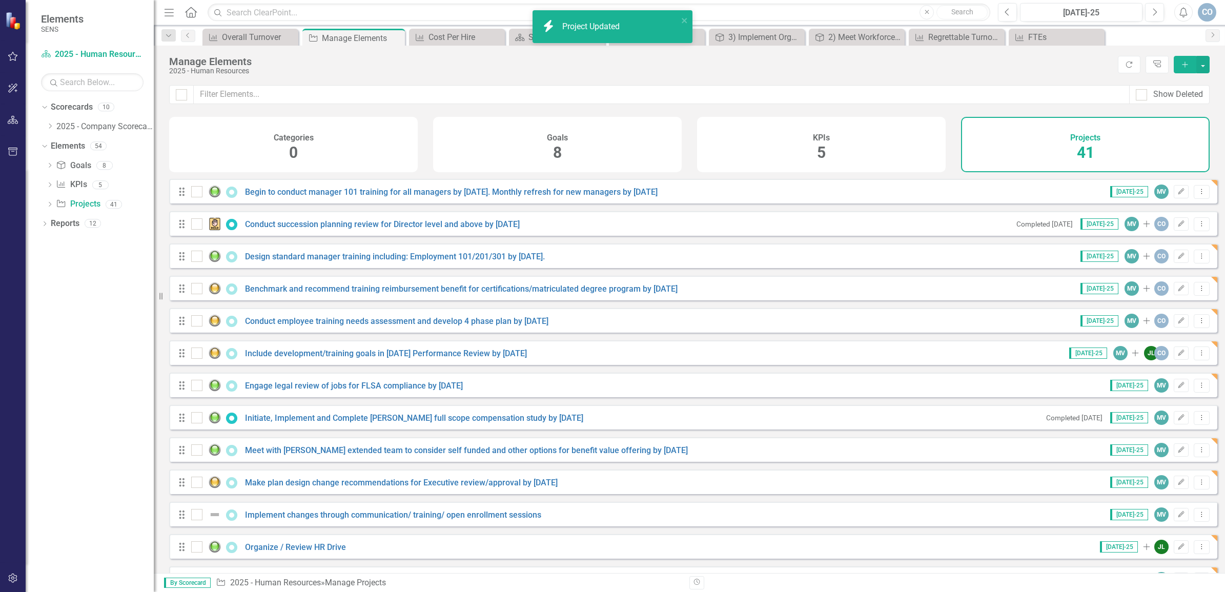
scroll to position [384, 0]
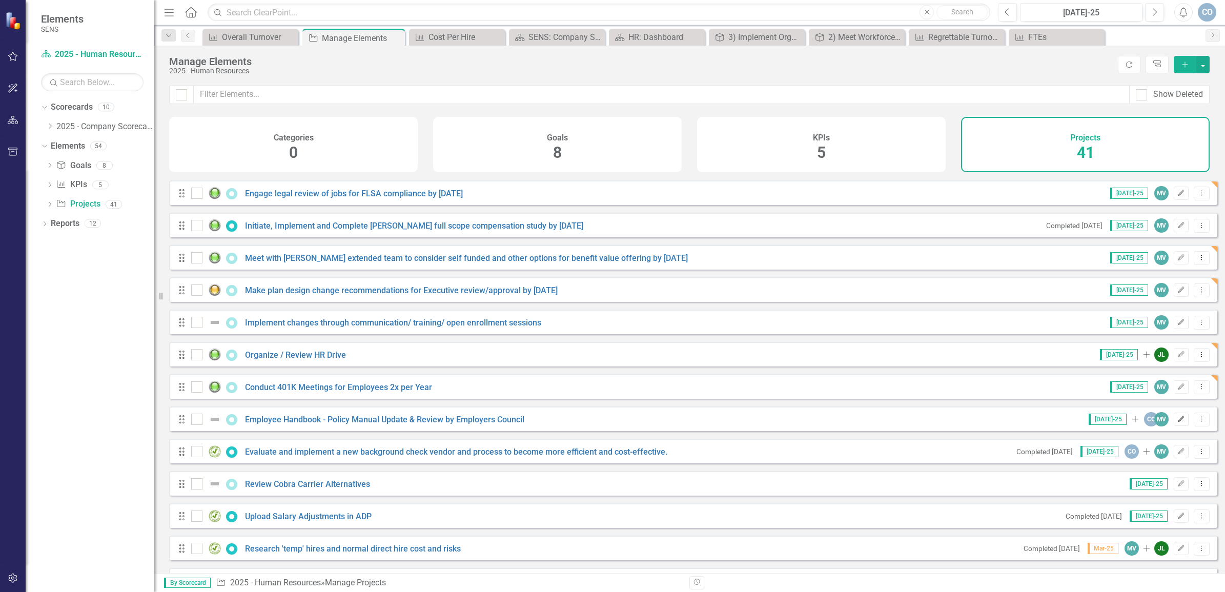
click at [1178, 422] on icon "button" at bounding box center [1181, 419] width 6 height 6
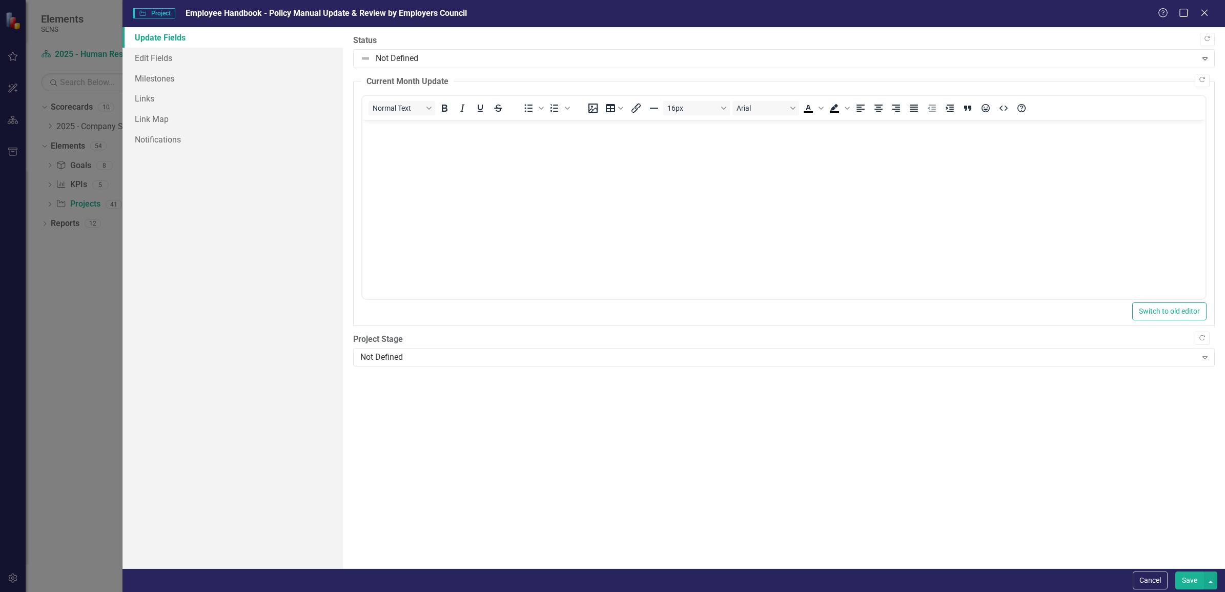
scroll to position [0, 0]
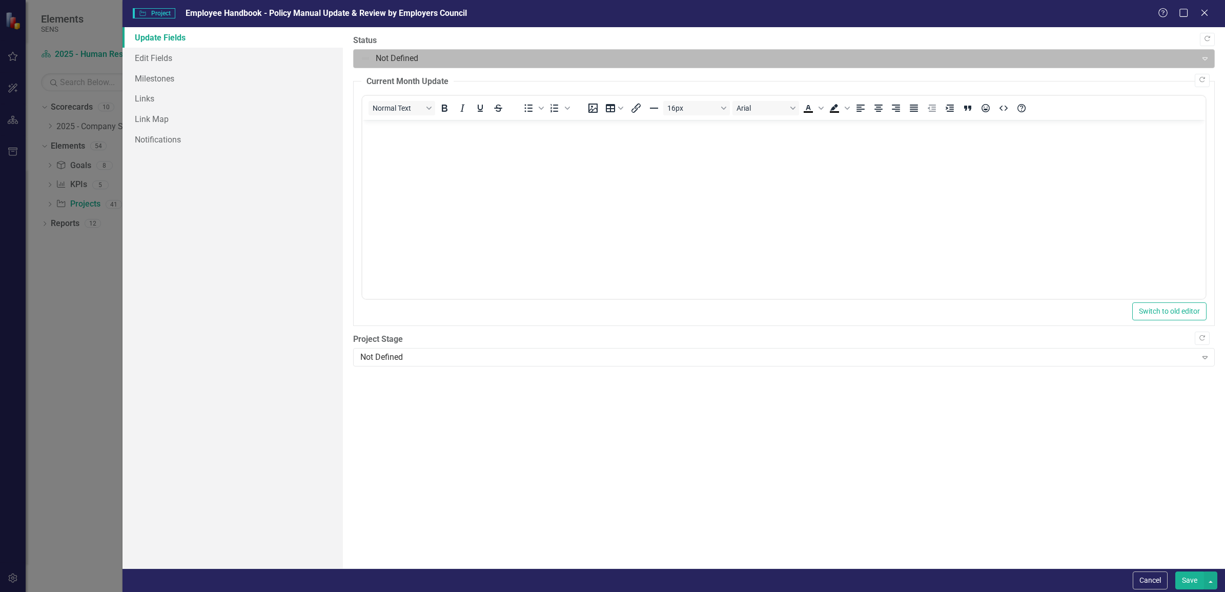
click at [441, 58] on div at bounding box center [775, 59] width 830 height 14
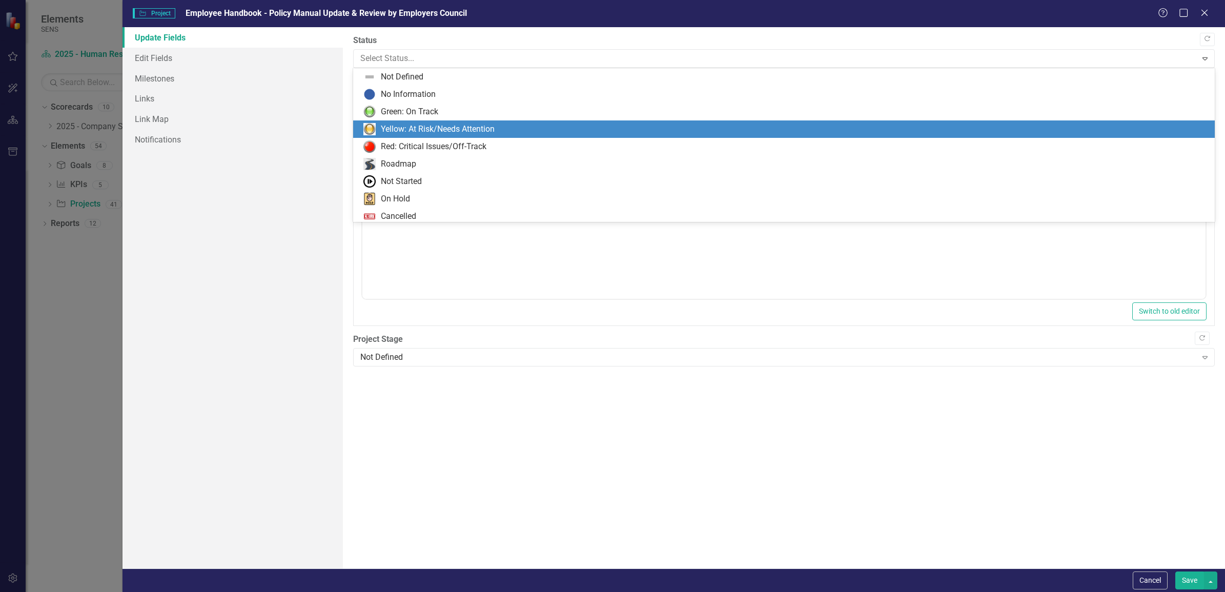
click at [419, 129] on div "Yellow: At Risk/Needs Attention" at bounding box center [438, 129] width 114 height 12
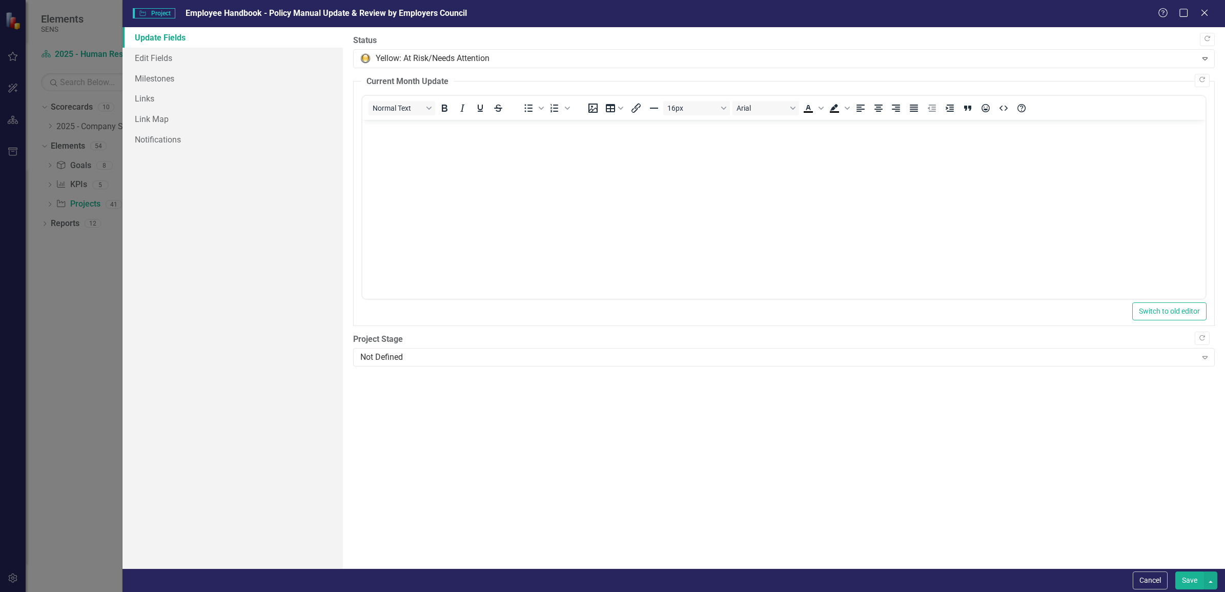
click at [1189, 581] on button "Save" at bounding box center [1189, 580] width 29 height 18
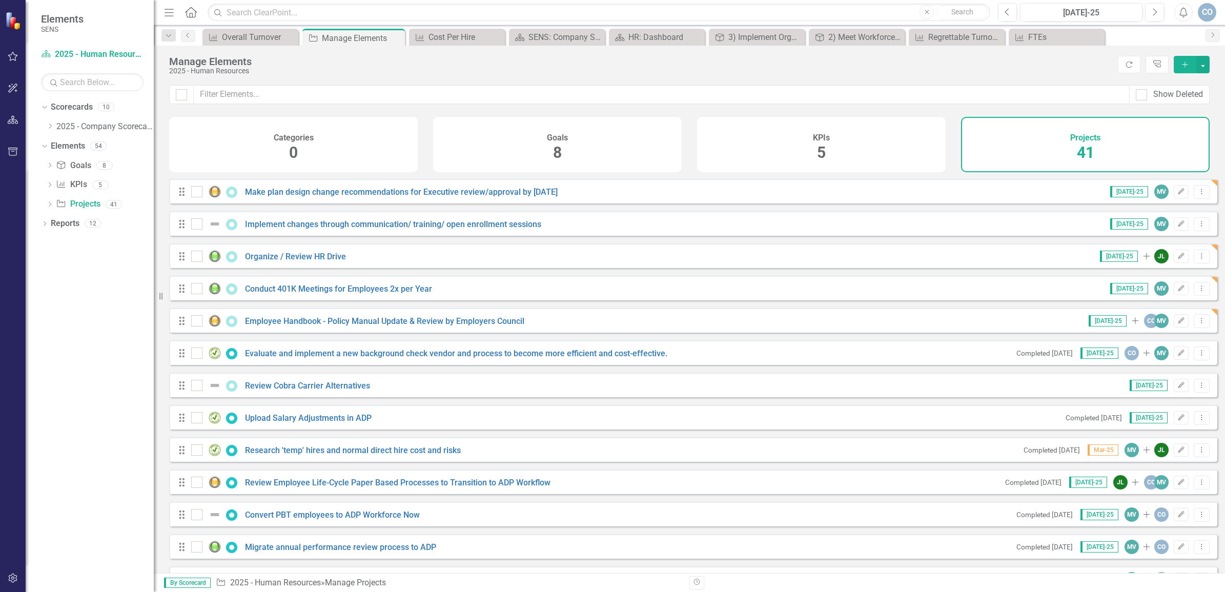
scroll to position [512, 0]
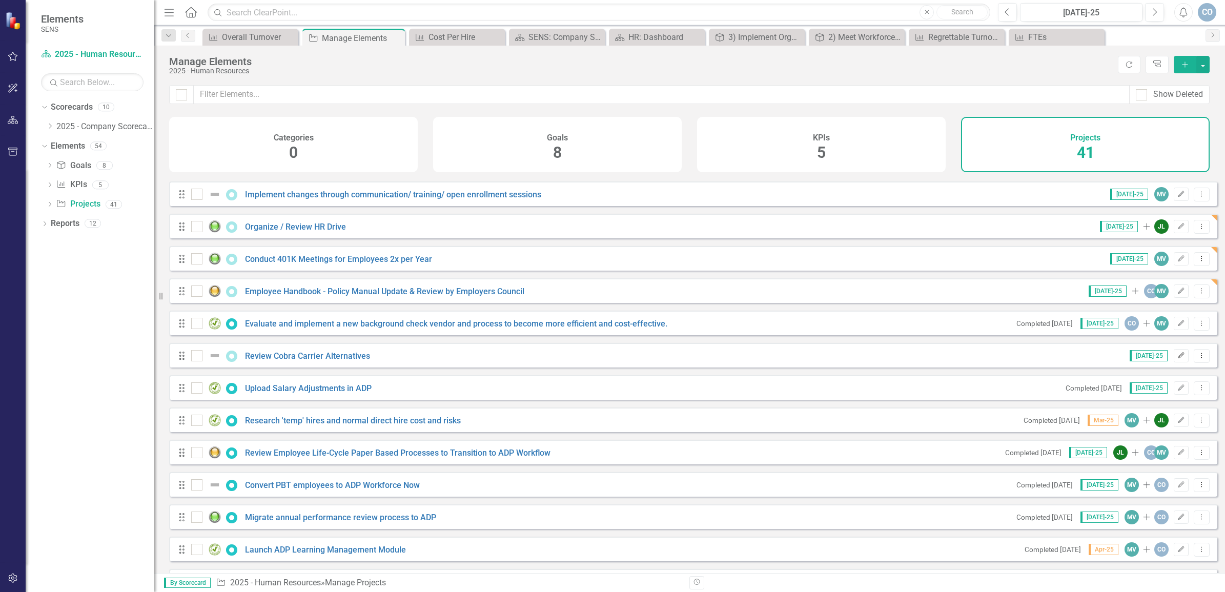
click at [1177, 359] on icon "Edit" at bounding box center [1181, 356] width 8 height 6
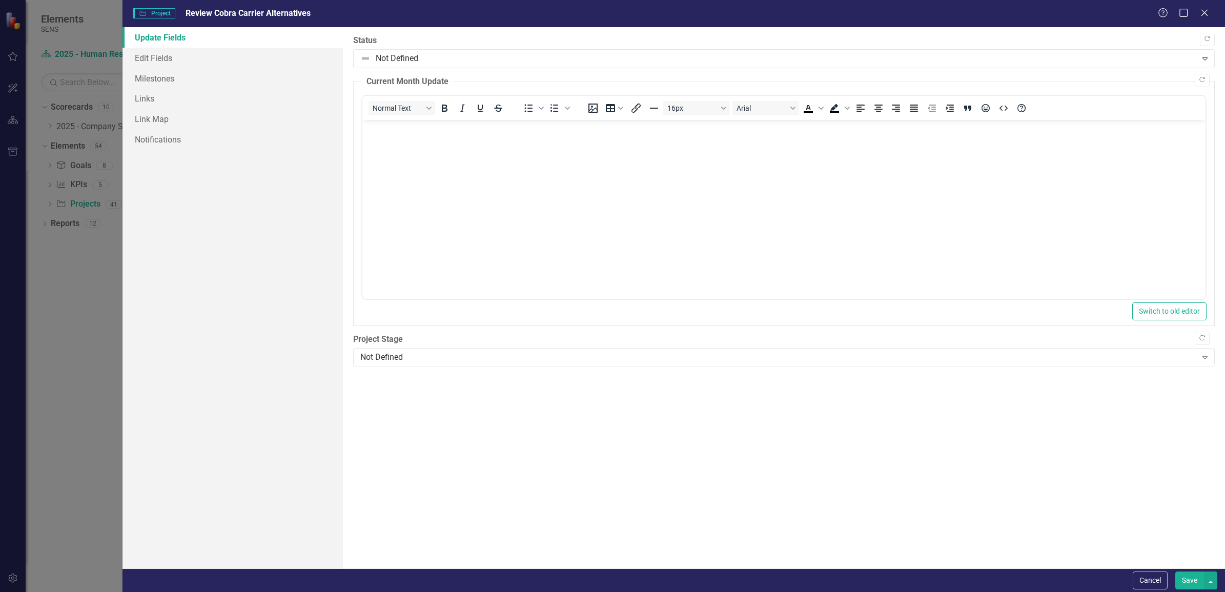
scroll to position [0, 0]
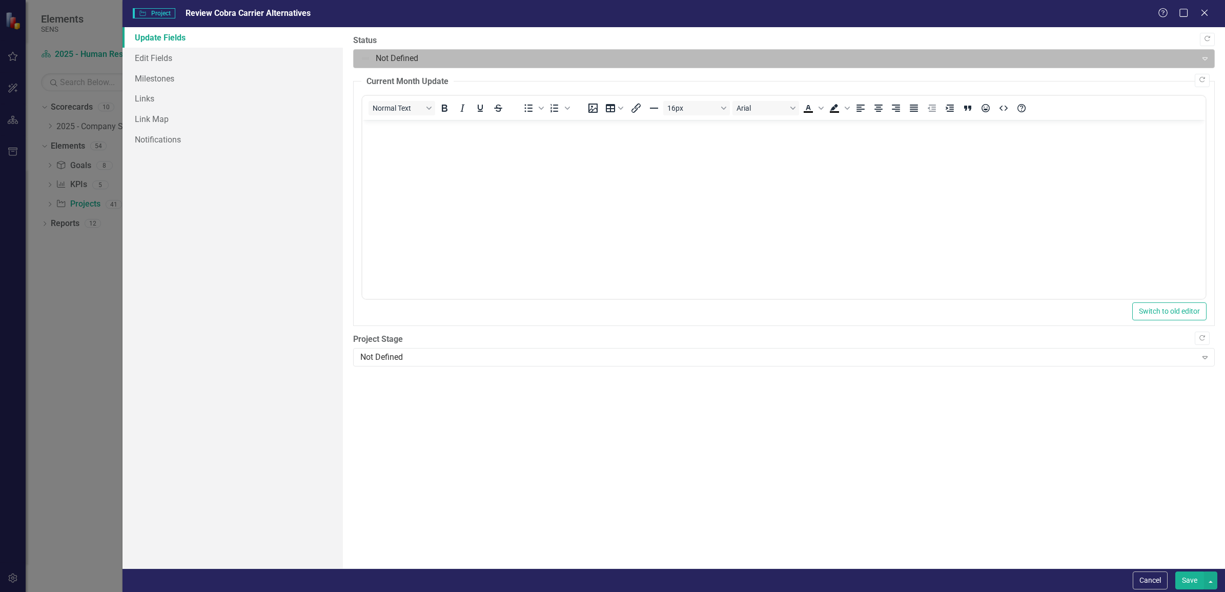
click at [439, 52] on div at bounding box center [775, 59] width 830 height 14
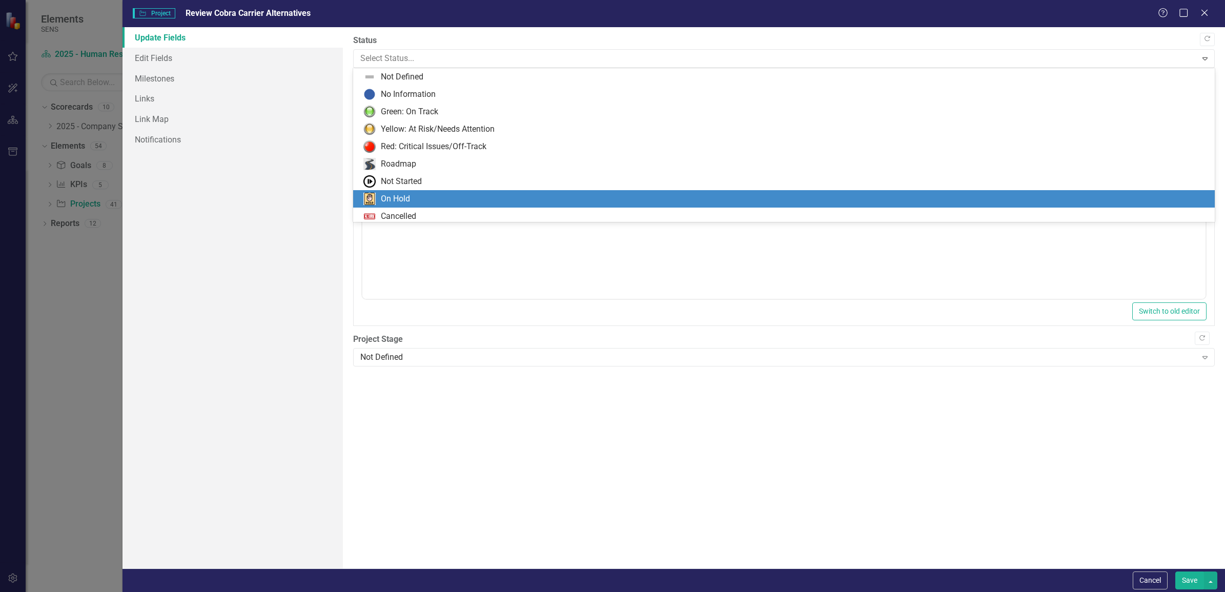
drag, startPoint x: 409, startPoint y: 198, endPoint x: 47, endPoint y: 79, distance: 380.9
click at [409, 200] on div "On Hold" at bounding box center [395, 199] width 29 height 12
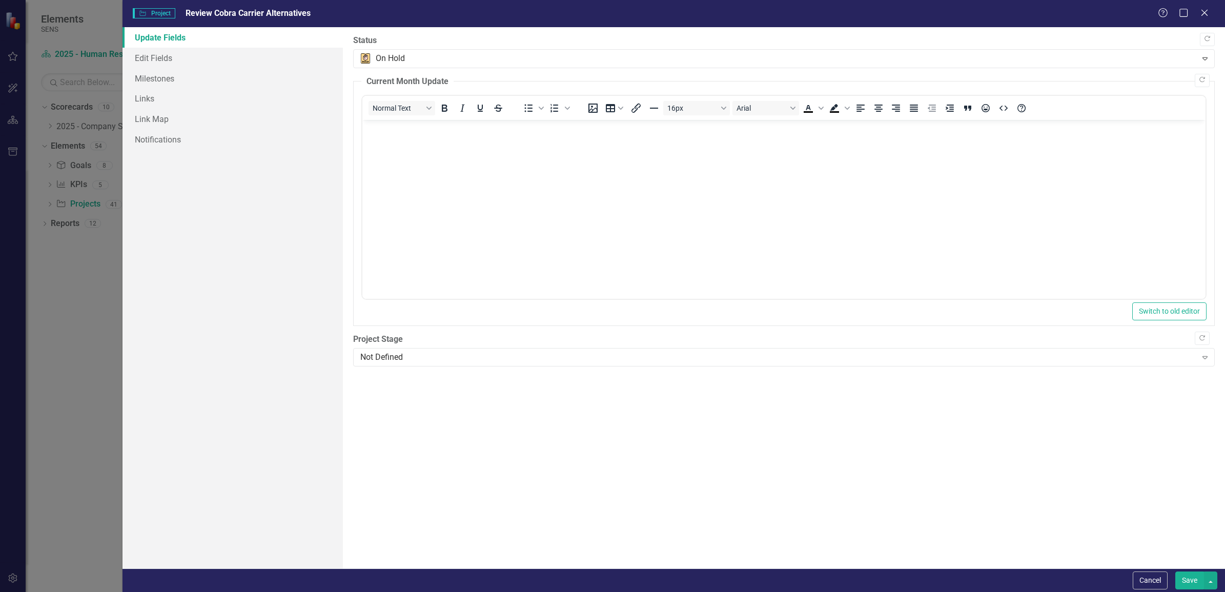
click at [1192, 581] on button "Save" at bounding box center [1189, 580] width 29 height 18
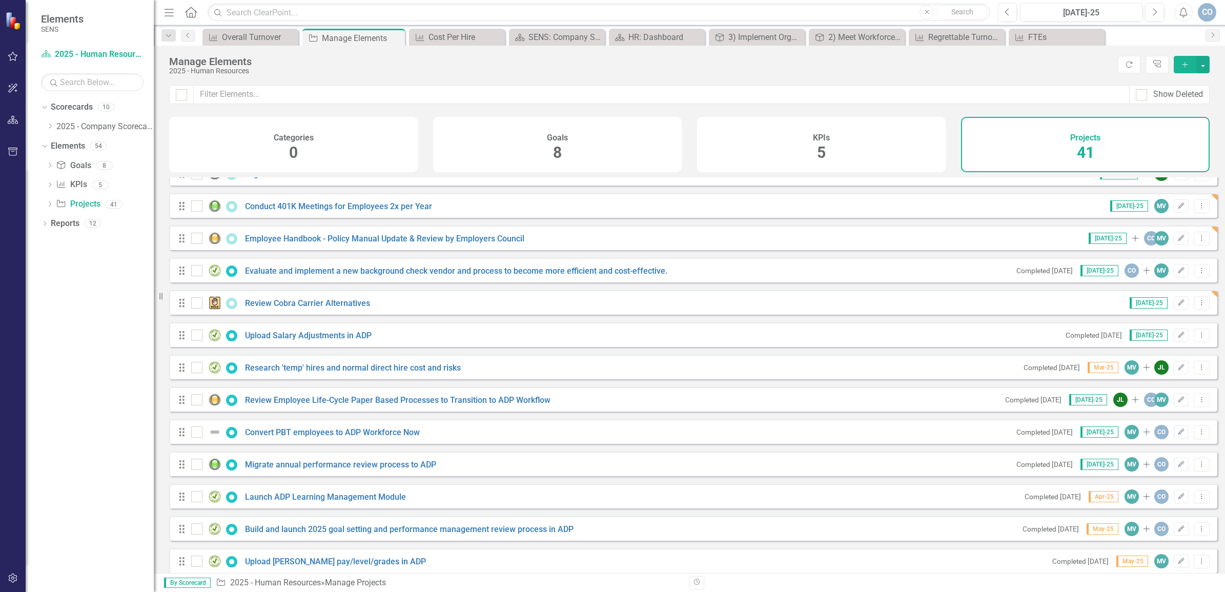
scroll to position [576, 0]
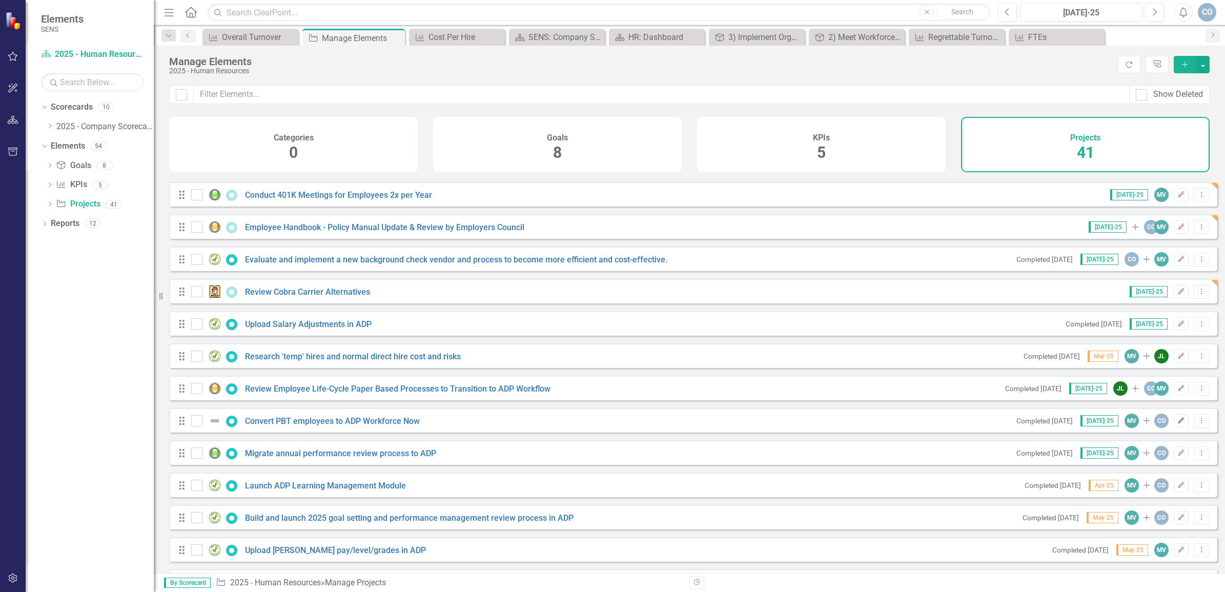
click at [1178, 423] on icon "button" at bounding box center [1181, 420] width 6 height 6
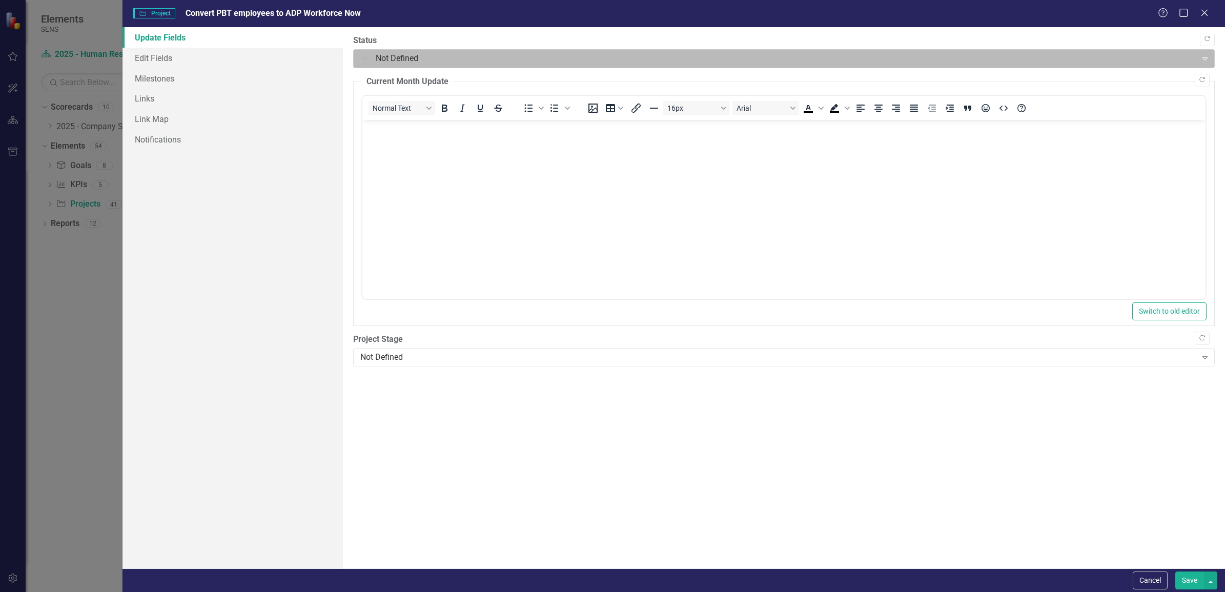
scroll to position [0, 0]
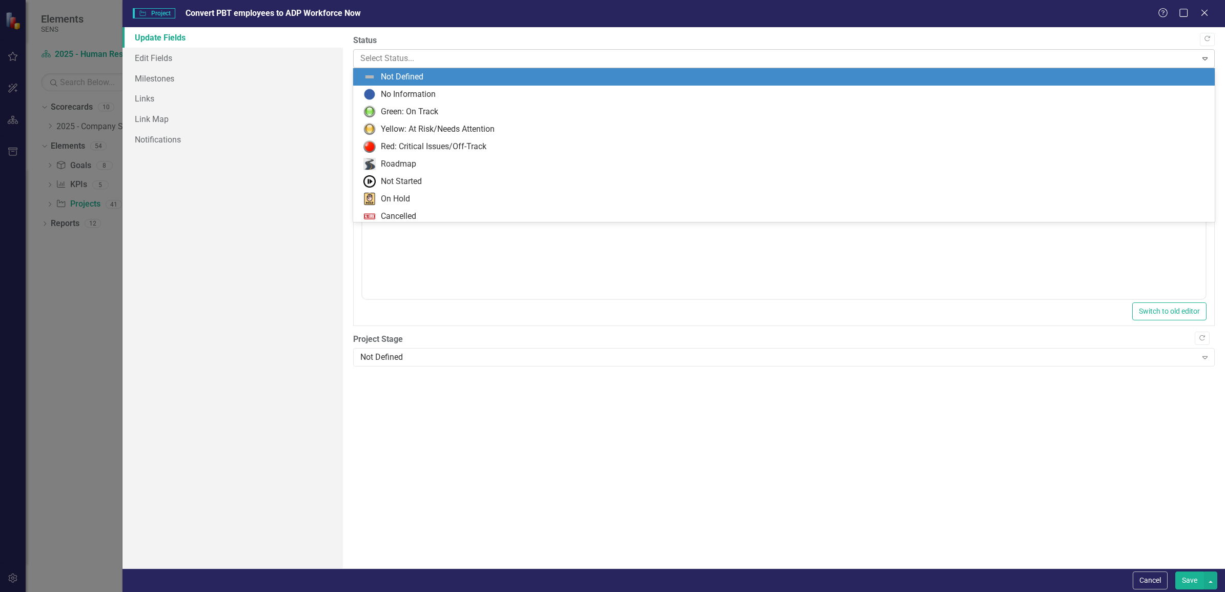
click at [428, 59] on div at bounding box center [775, 59] width 830 height 14
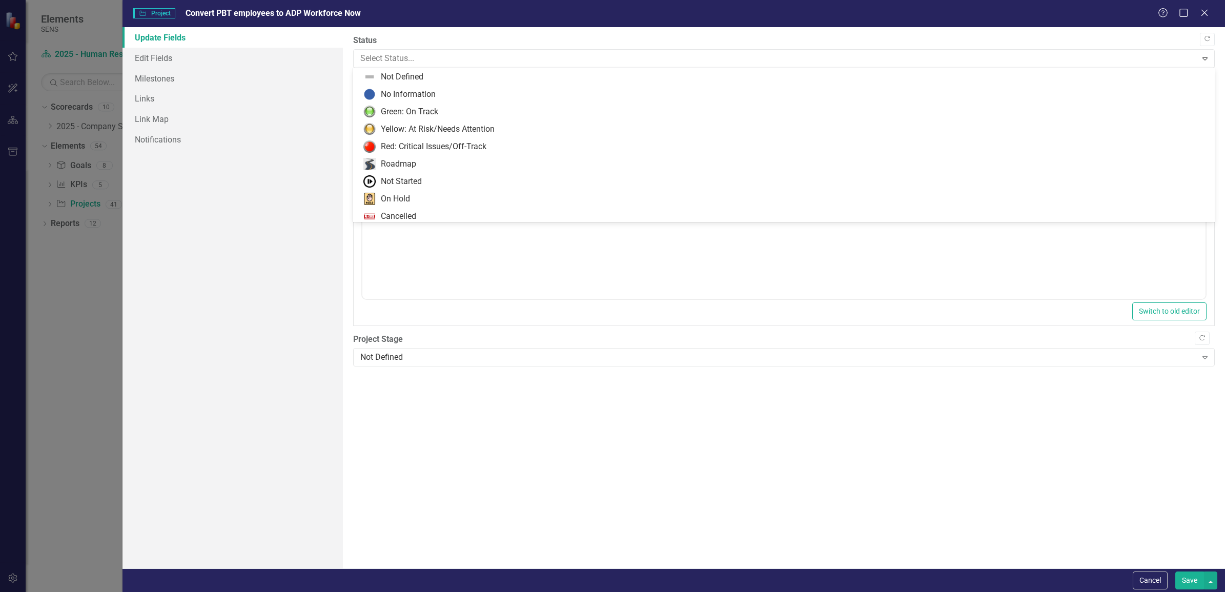
scroll to position [20, 0]
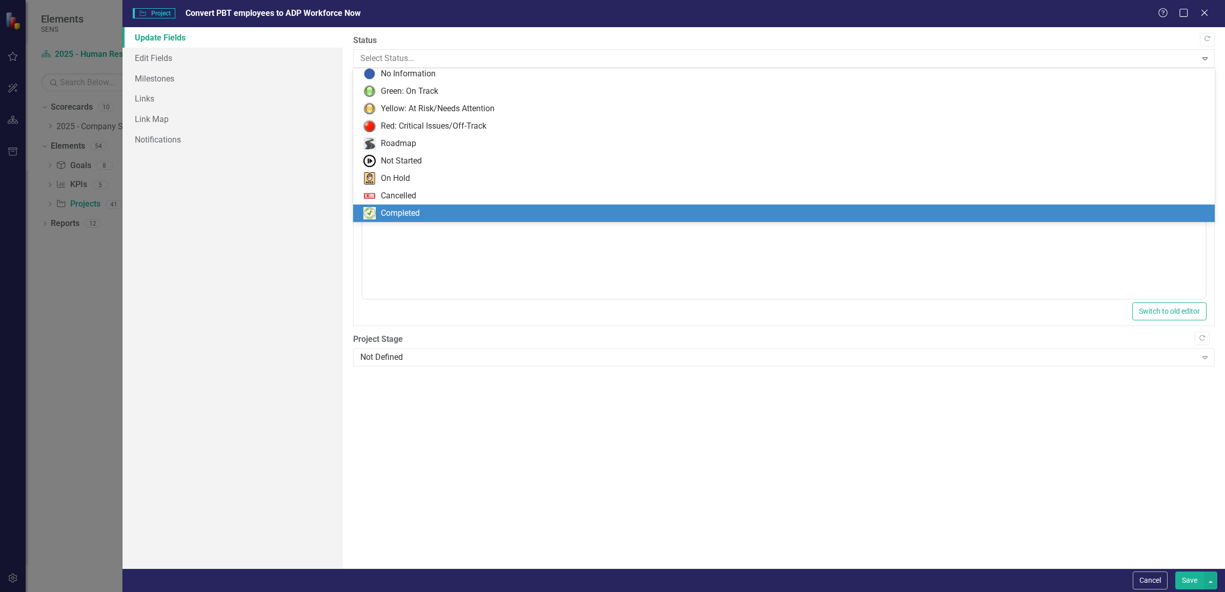
drag, startPoint x: 410, startPoint y: 208, endPoint x: 48, endPoint y: 87, distance: 382.2
click at [410, 208] on div "Completed" at bounding box center [400, 214] width 39 height 12
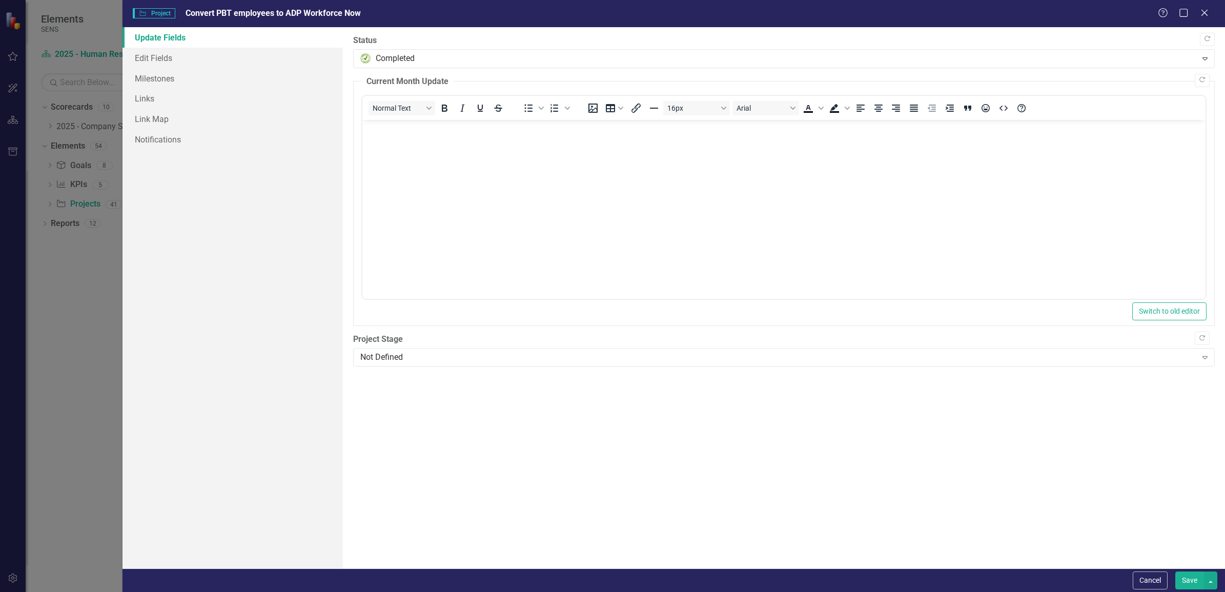
click at [1182, 577] on button "Save" at bounding box center [1189, 580] width 29 height 18
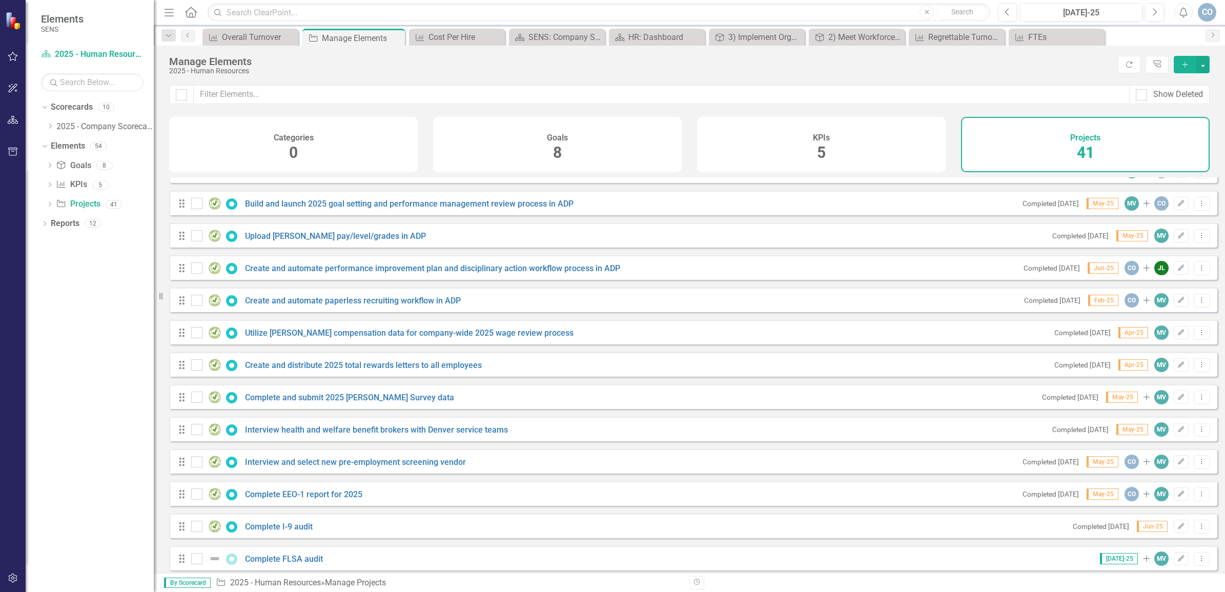
scroll to position [936, 0]
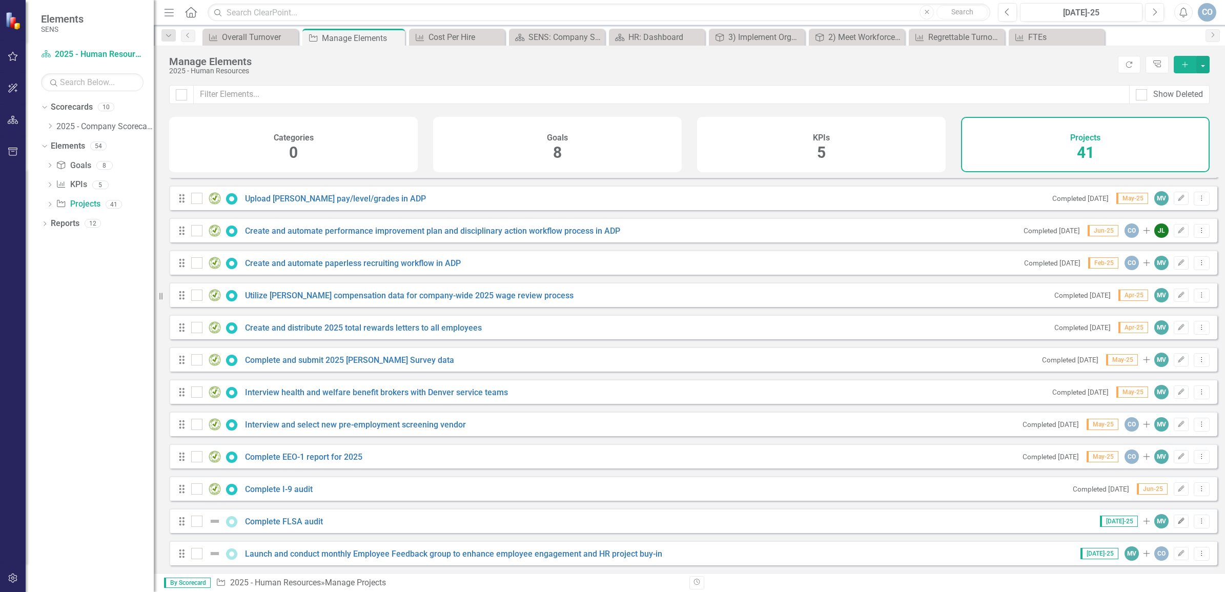
click at [1177, 523] on icon "Edit" at bounding box center [1181, 521] width 8 height 6
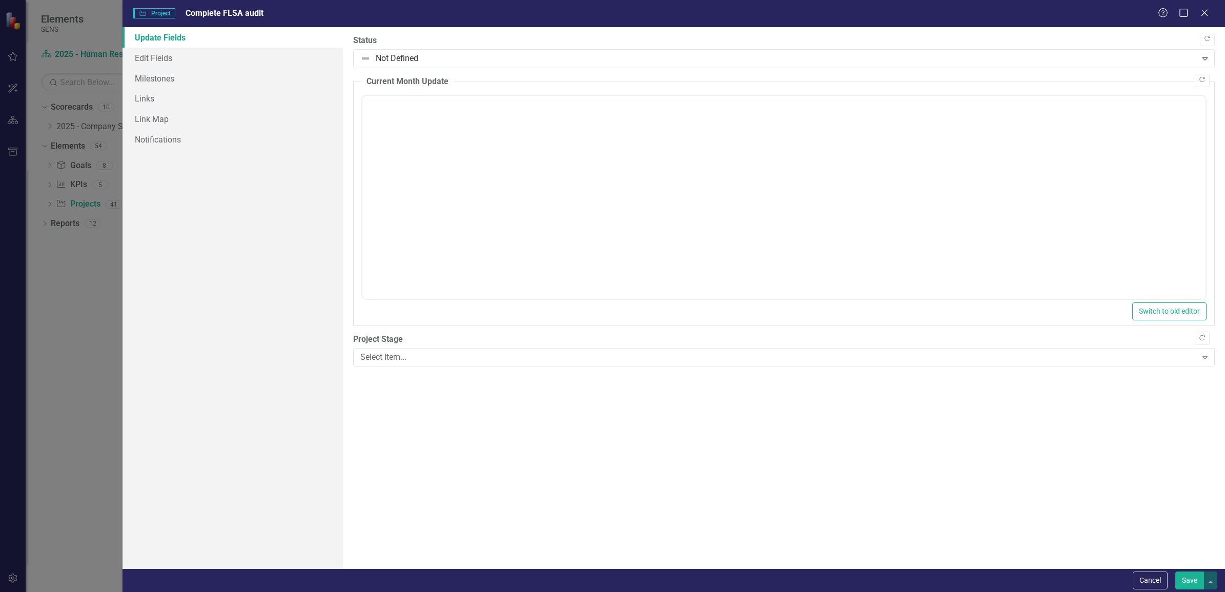
scroll to position [0, 0]
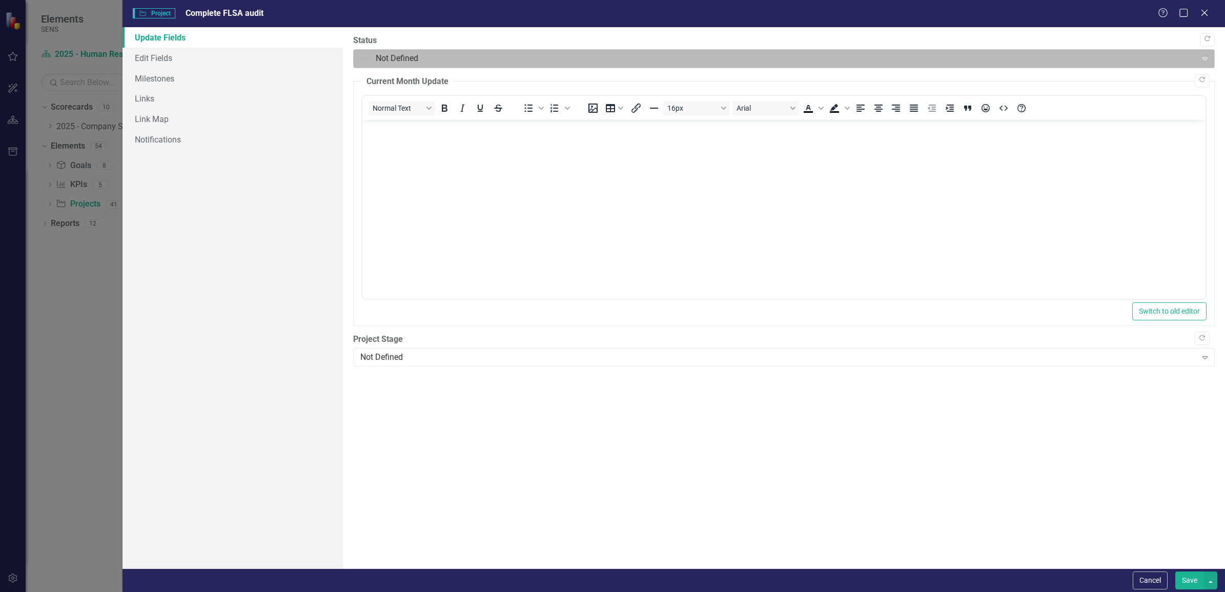
click at [393, 60] on div at bounding box center [775, 59] width 830 height 14
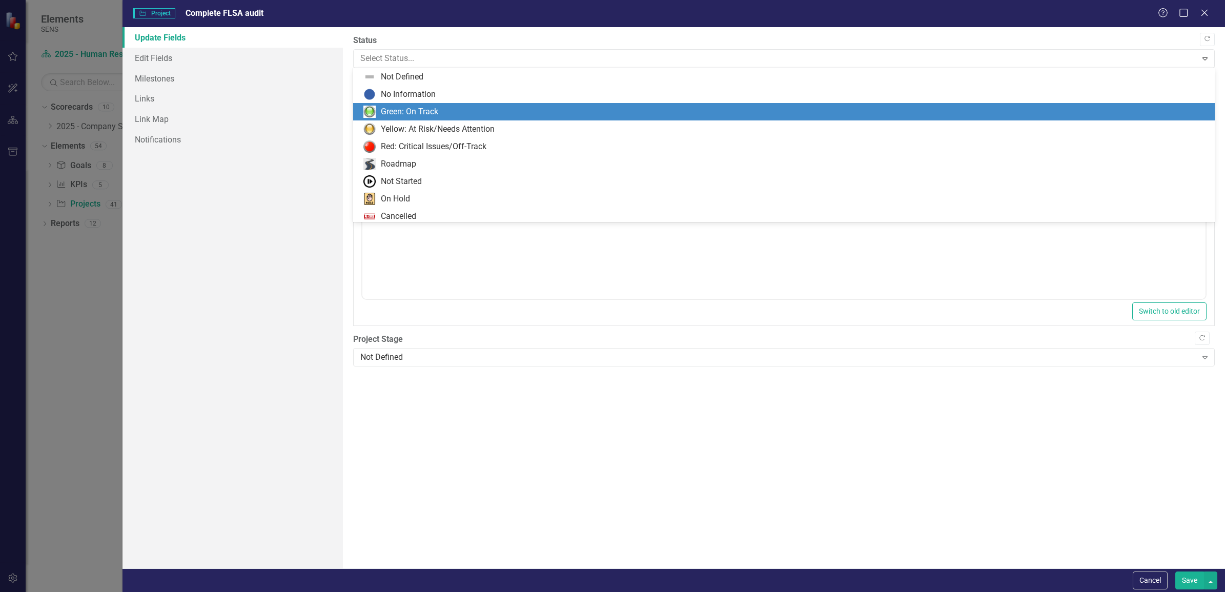
click at [385, 108] on div "Green: On Track" at bounding box center [409, 112] width 57 height 12
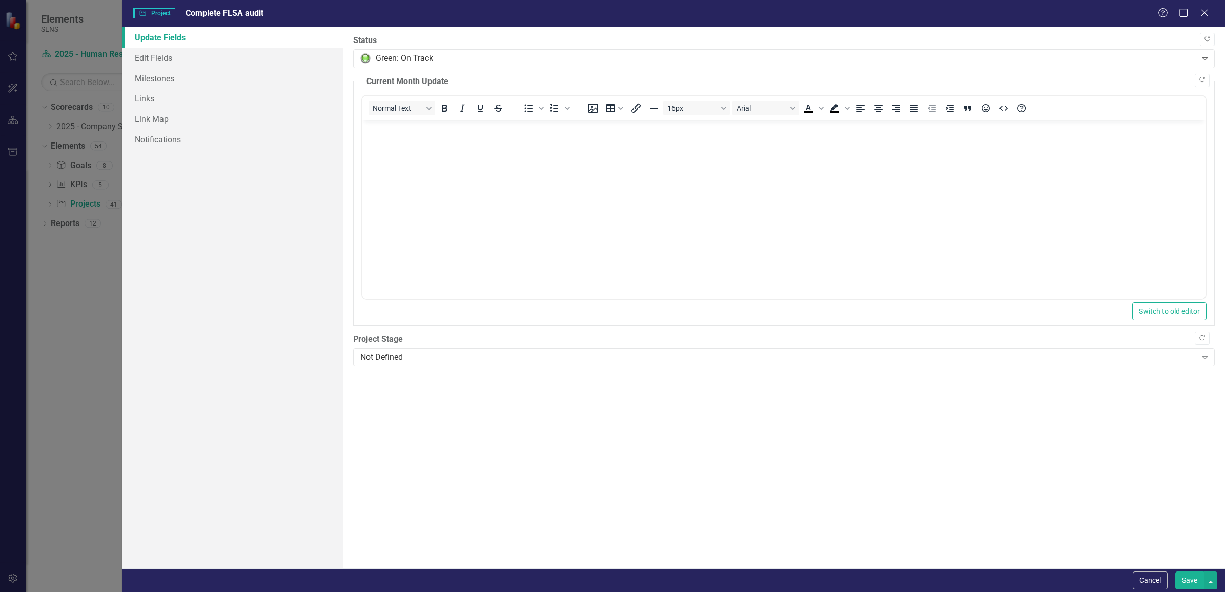
click at [1182, 577] on button "Save" at bounding box center [1189, 580] width 29 height 18
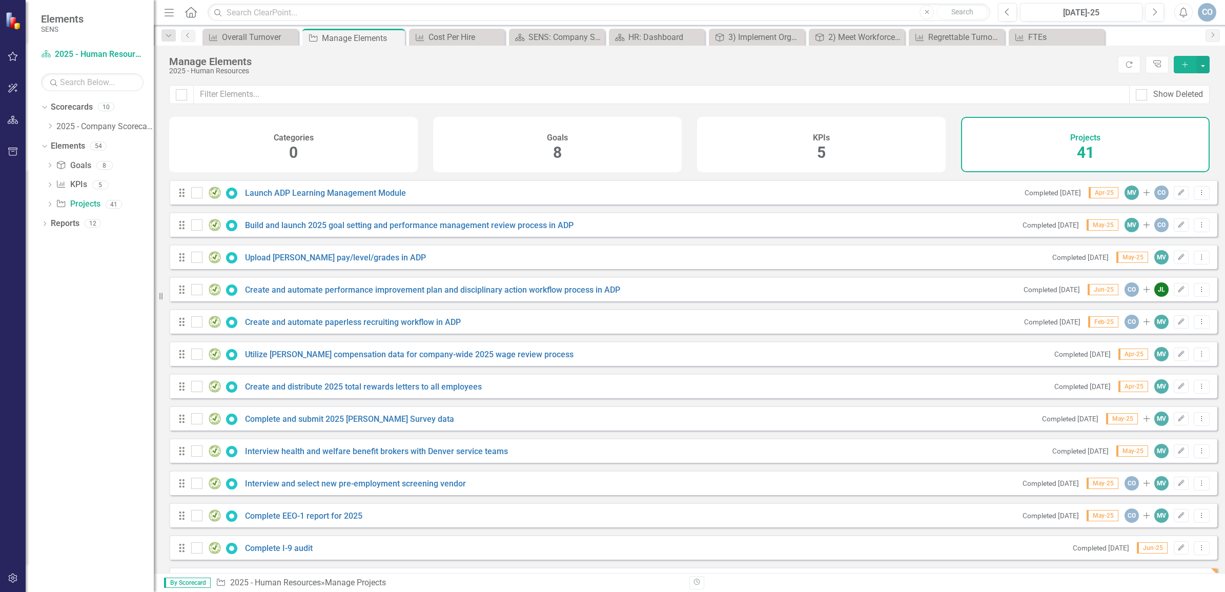
scroll to position [936, 0]
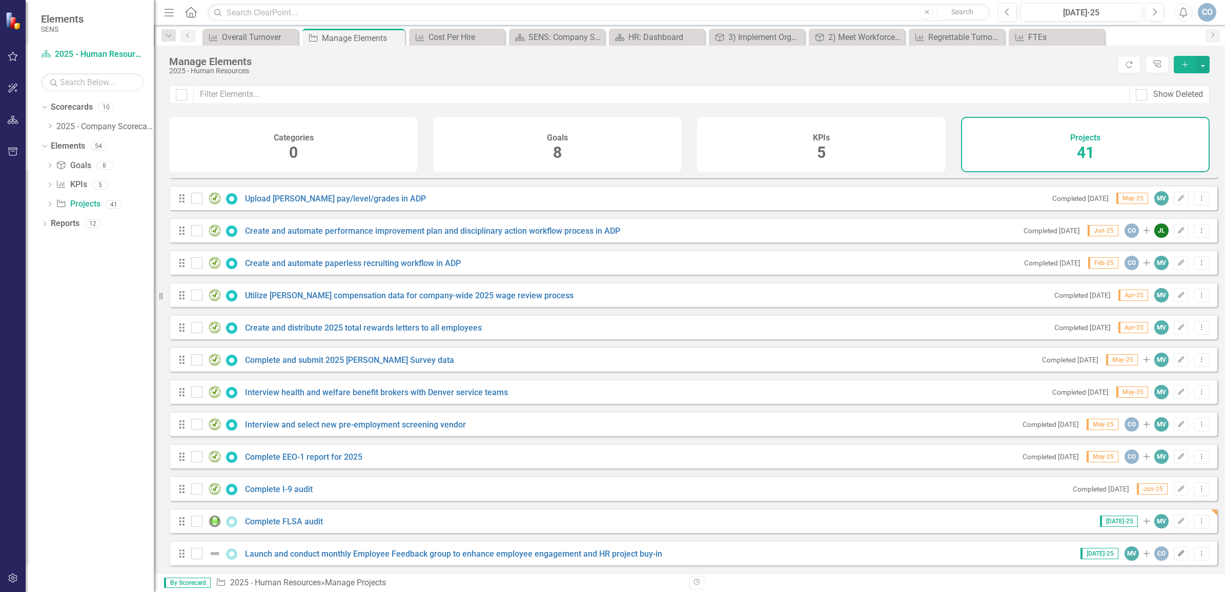
click at [1177, 553] on icon "Edit" at bounding box center [1181, 553] width 8 height 6
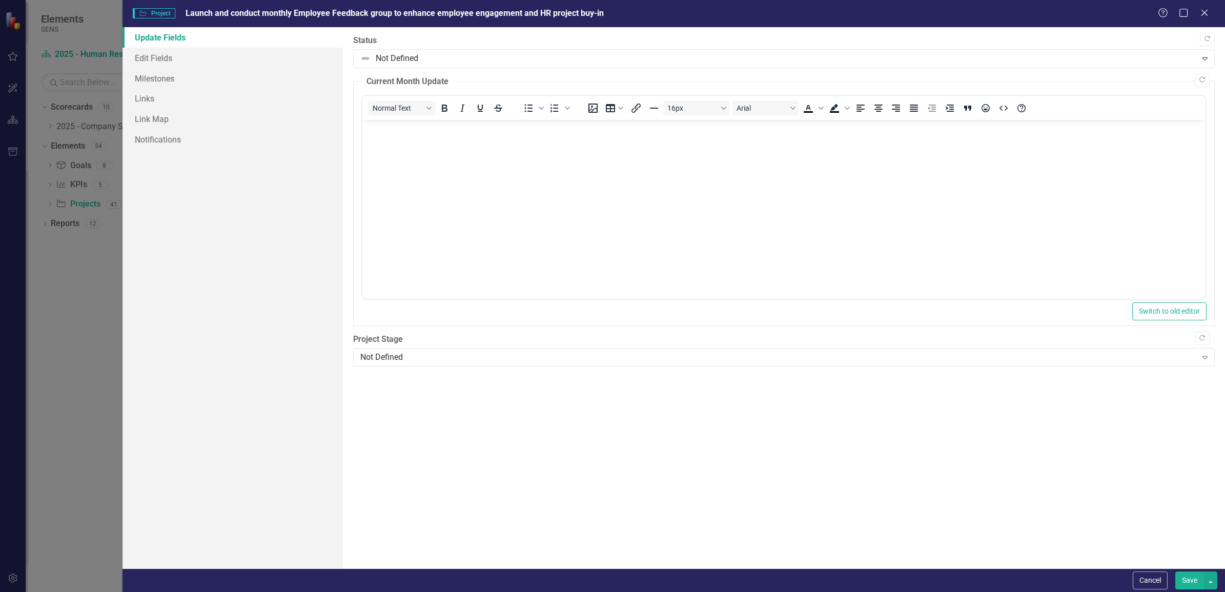
scroll to position [0, 0]
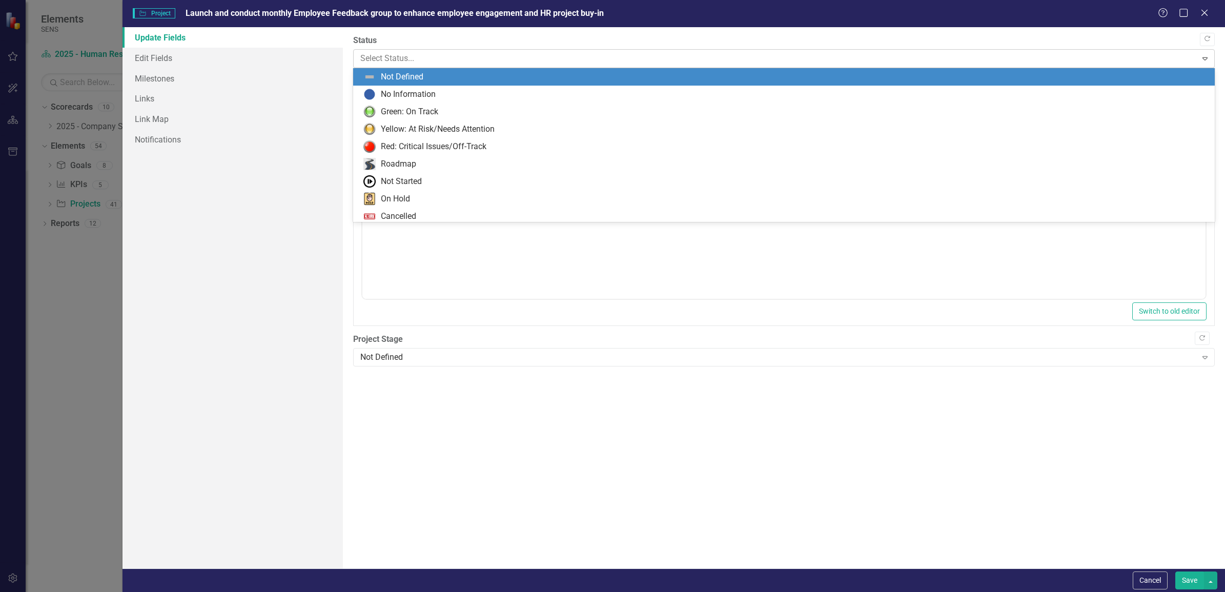
click at [398, 54] on div at bounding box center [775, 59] width 830 height 14
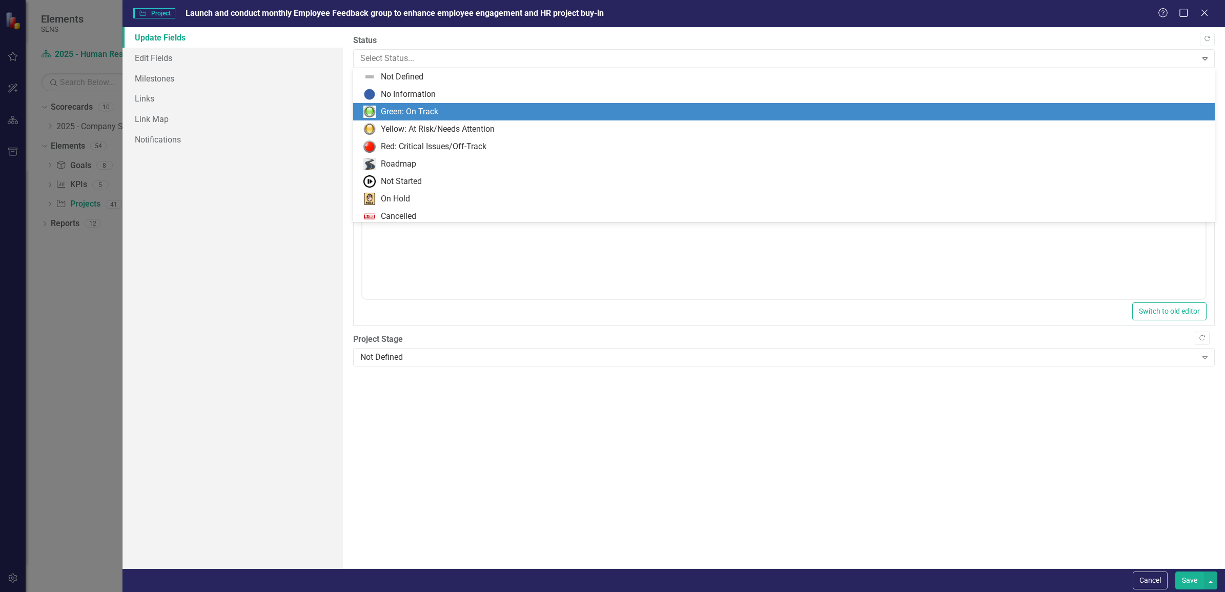
click at [386, 104] on div "Green: On Track" at bounding box center [783, 111] width 861 height 17
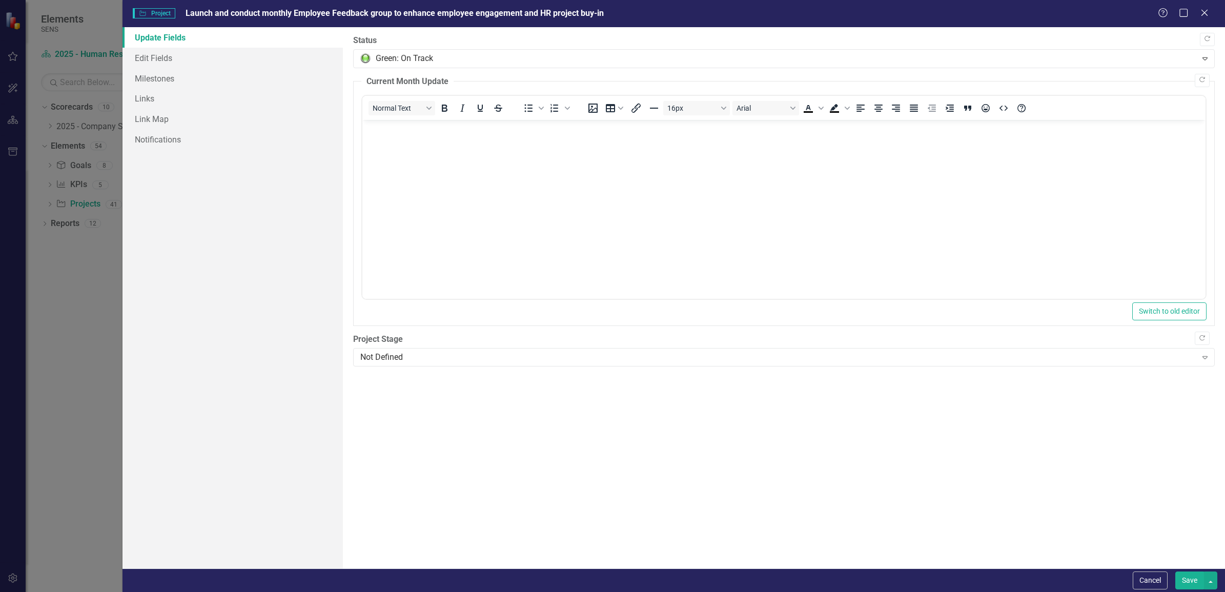
click at [1186, 577] on button "Save" at bounding box center [1189, 580] width 29 height 18
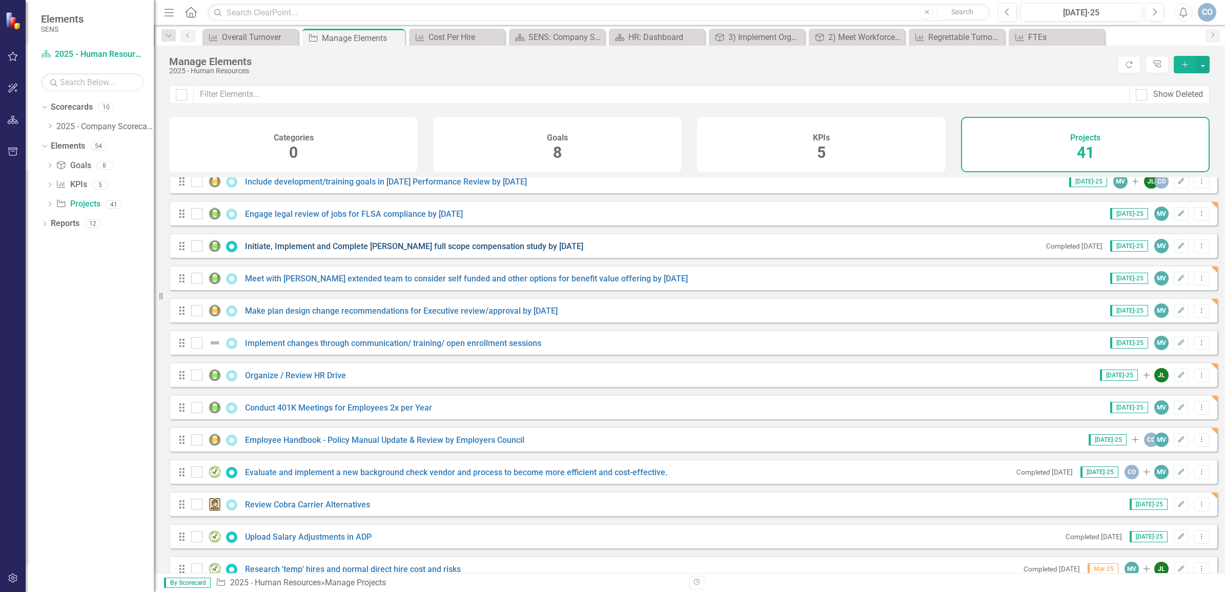
scroll to position [360, 0]
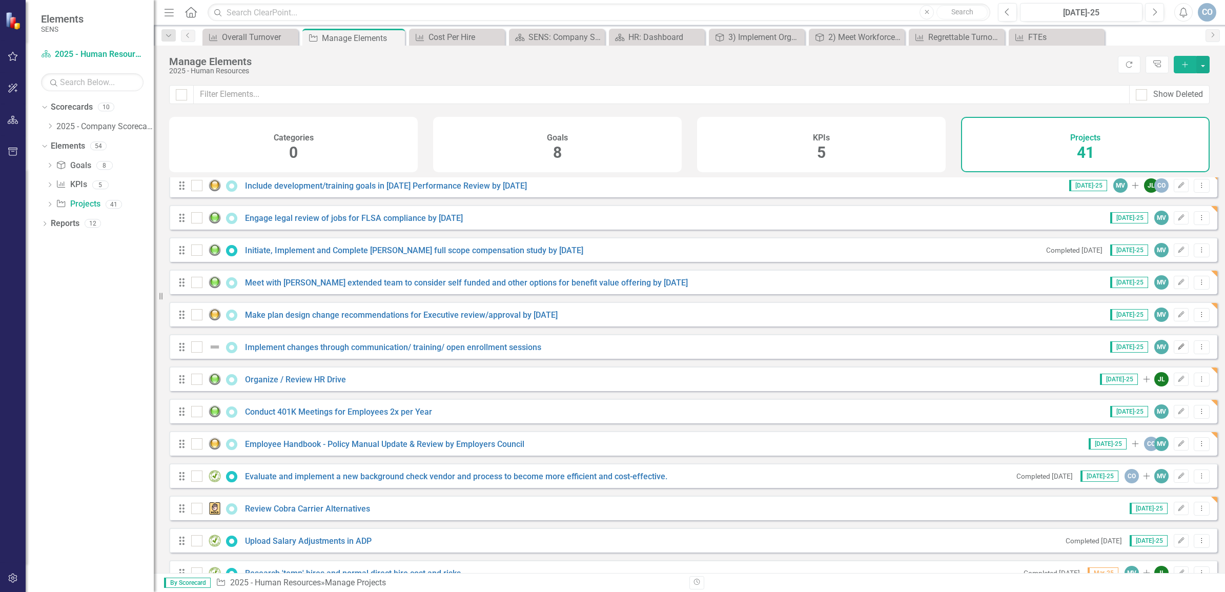
click at [1177, 350] on icon "Edit" at bounding box center [1181, 347] width 8 height 6
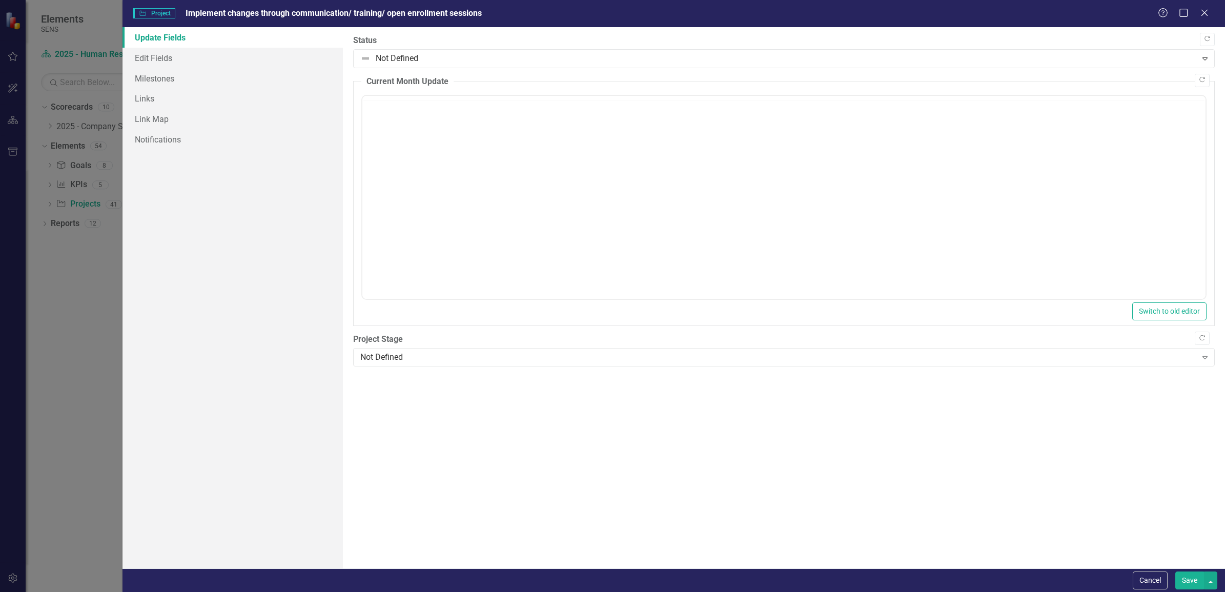
scroll to position [0, 0]
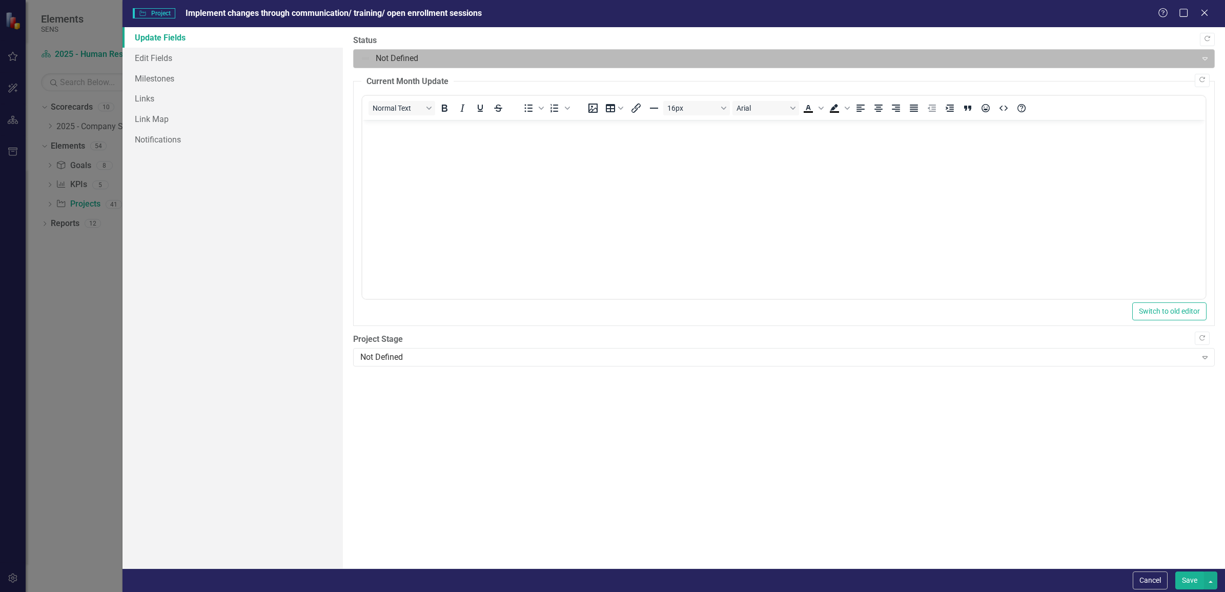
click at [386, 57] on div at bounding box center [775, 59] width 830 height 14
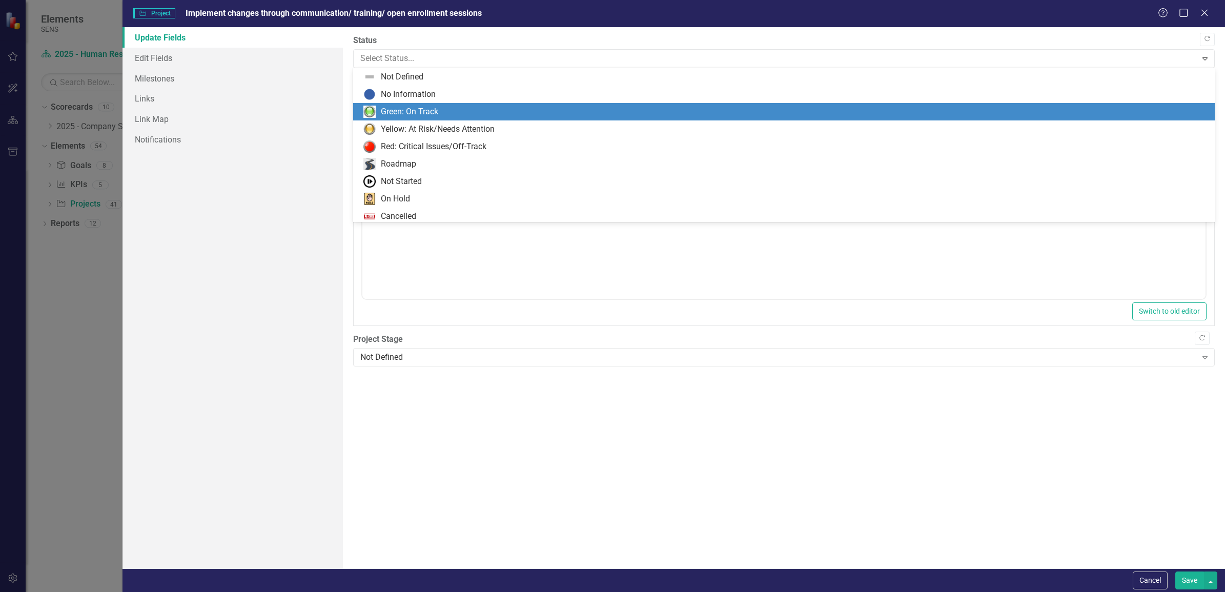
click at [395, 109] on div "Green: On Track" at bounding box center [409, 112] width 57 height 12
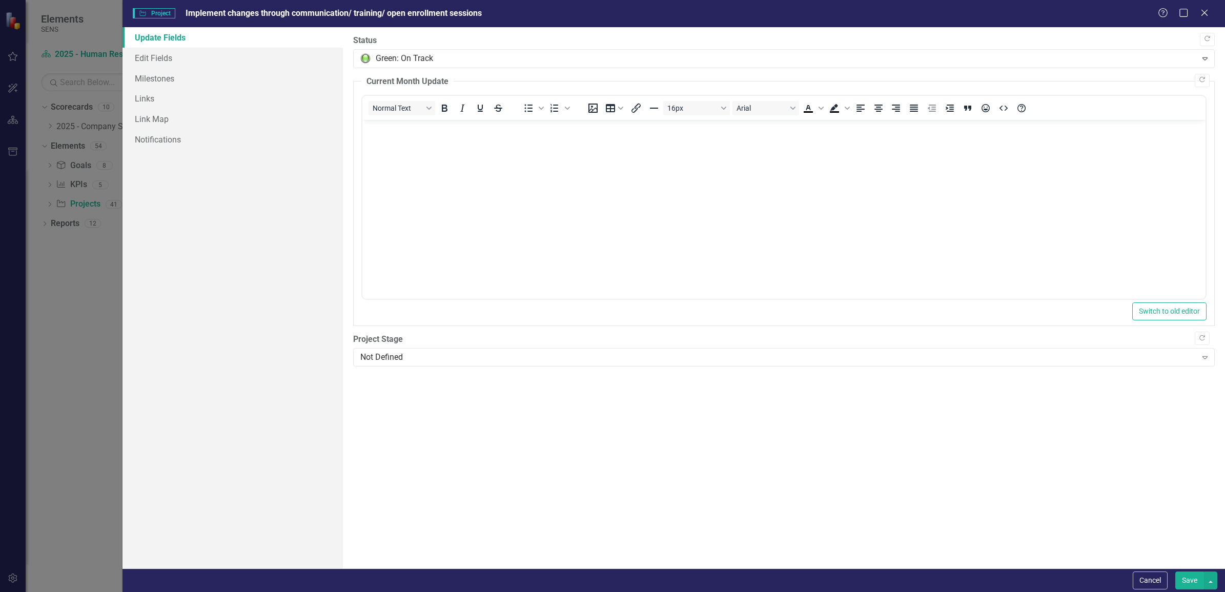
click at [1184, 577] on button "Save" at bounding box center [1189, 580] width 29 height 18
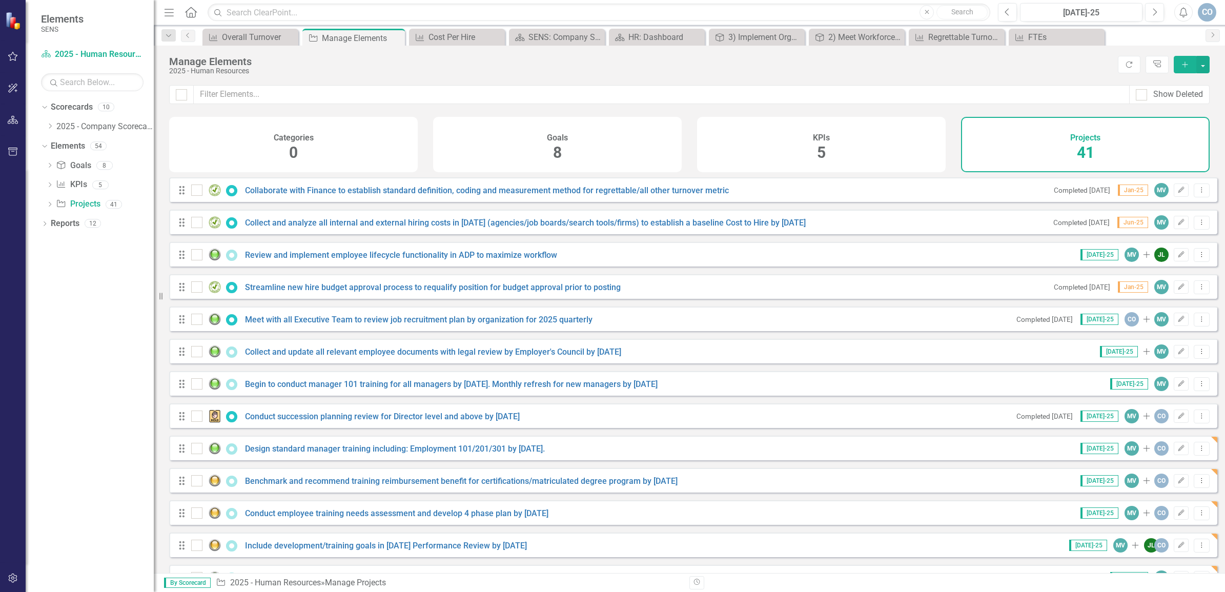
click at [534, 154] on div "Goals 8" at bounding box center [557, 144] width 249 height 55
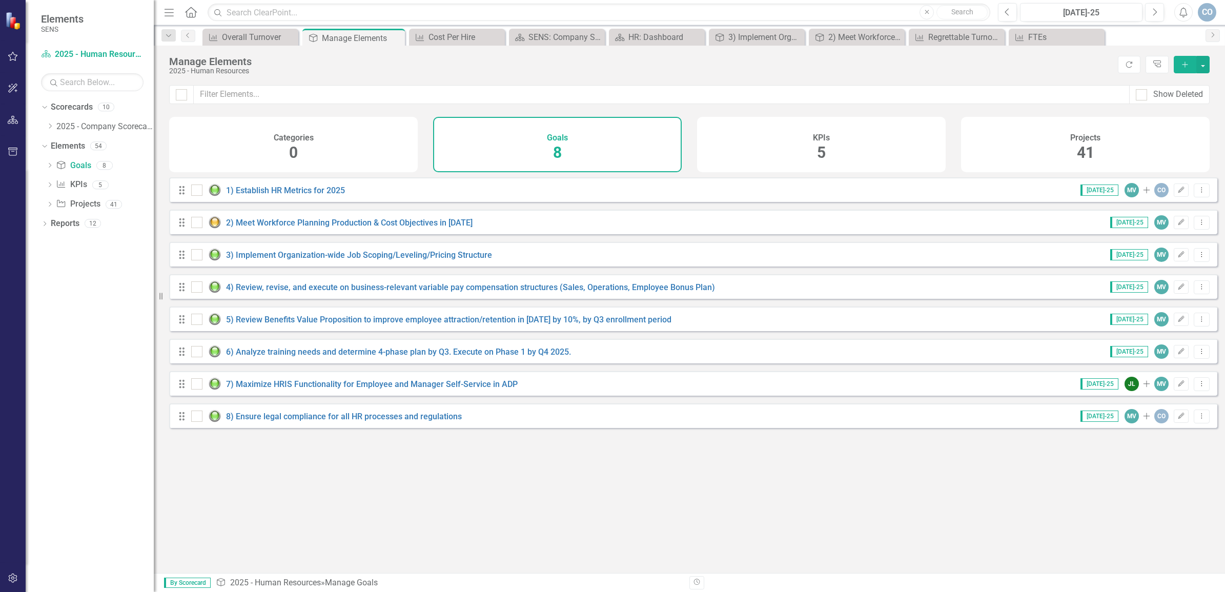
click at [748, 153] on div "KPIs 5" at bounding box center [821, 144] width 249 height 55
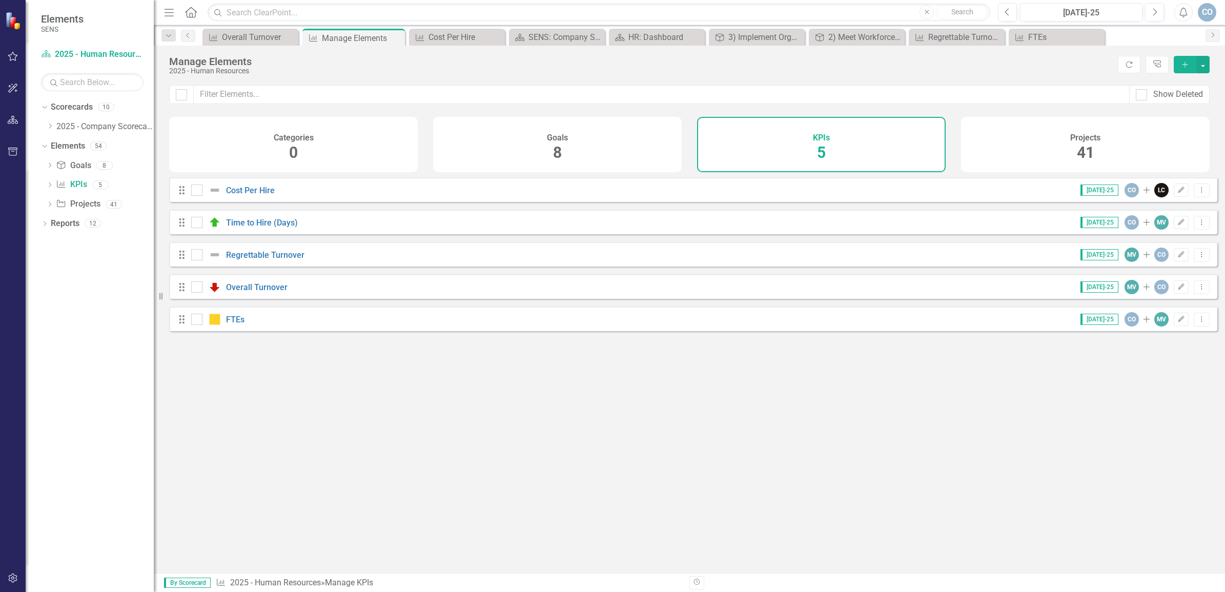
click at [1035, 156] on div "Projects 41" at bounding box center [1085, 144] width 249 height 55
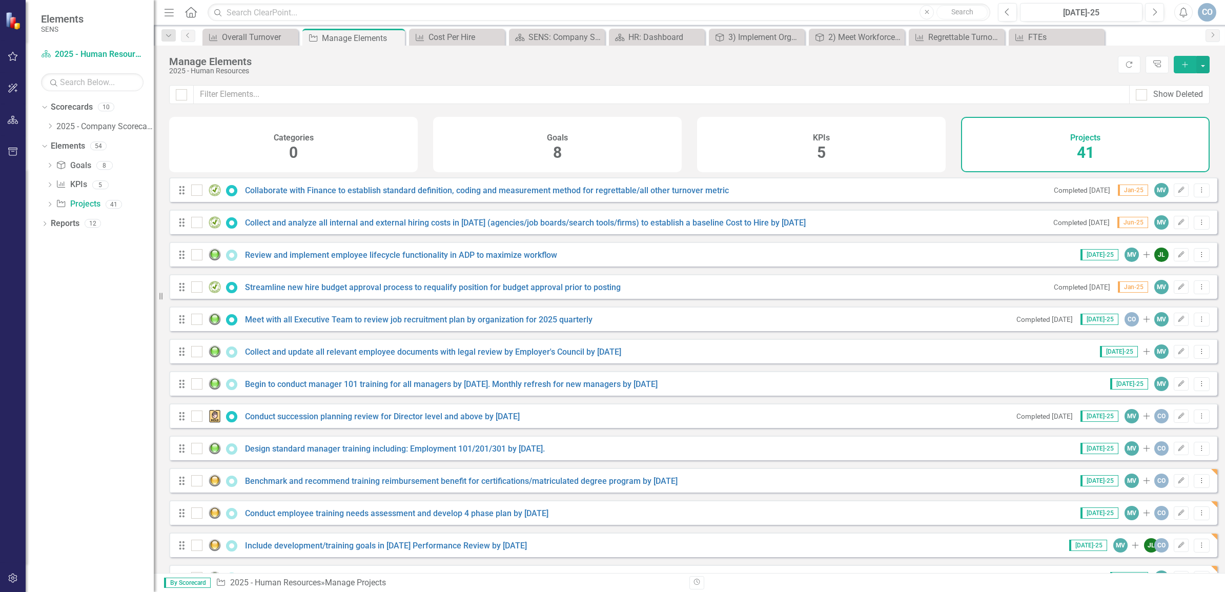
click at [480, 145] on div "Goals 8" at bounding box center [557, 144] width 249 height 55
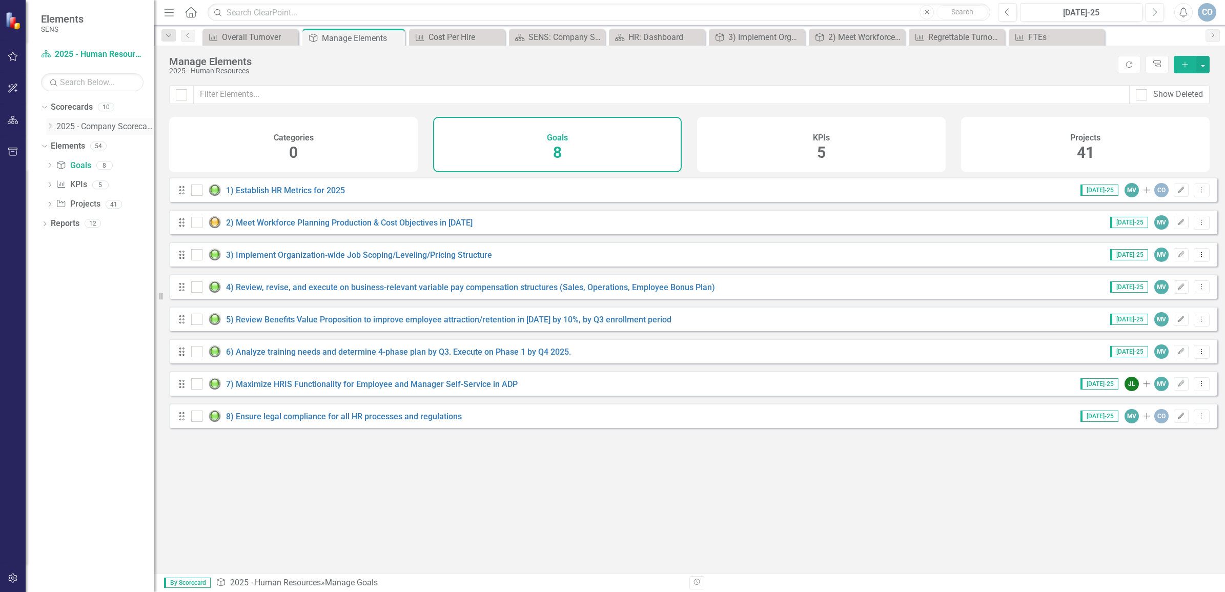
click at [54, 124] on icon "Dropdown" at bounding box center [50, 126] width 8 height 6
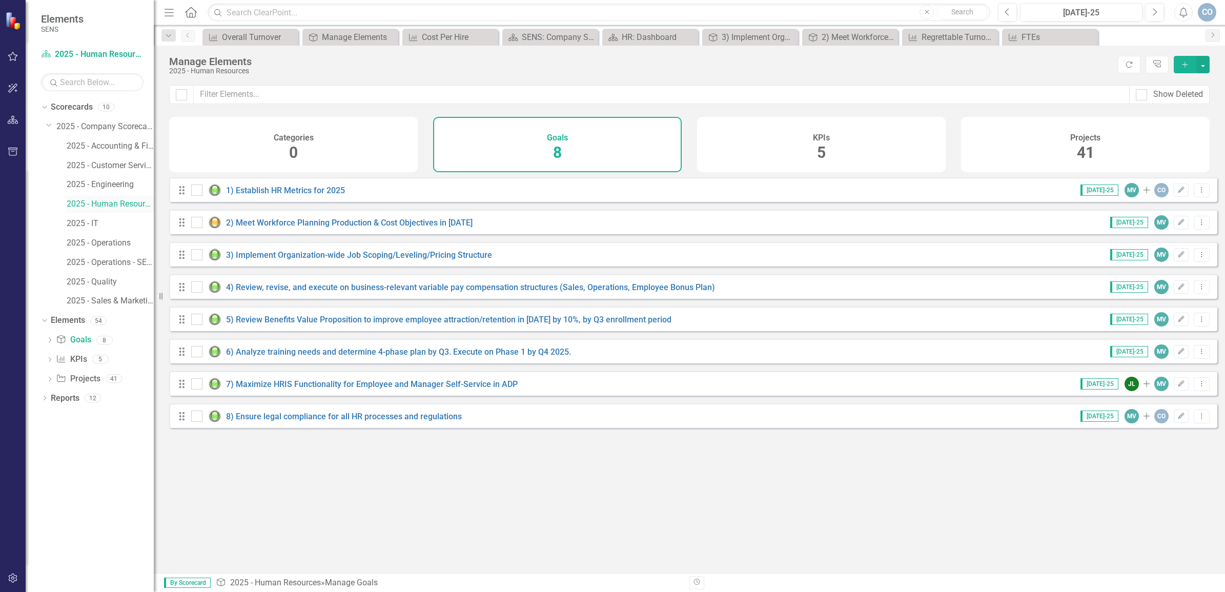
click at [98, 201] on link "2025 - Human Resources" at bounding box center [110, 204] width 87 height 12
